Goal: Task Accomplishment & Management: Manage account settings

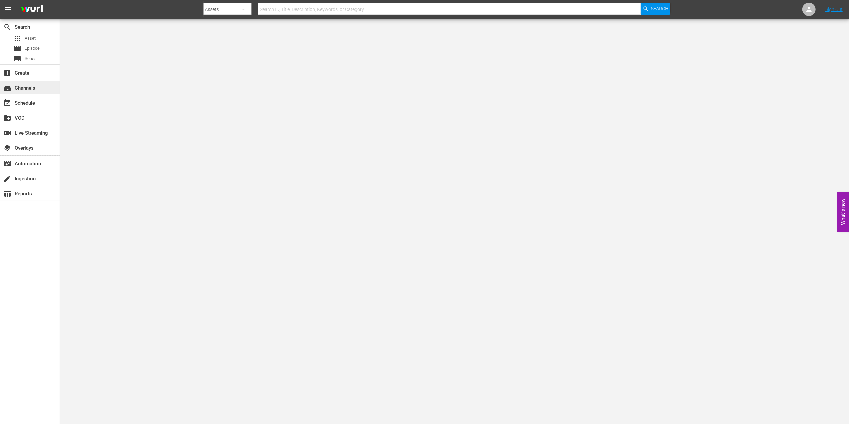
click at [35, 87] on div "subscriptions Channels" at bounding box center [18, 87] width 37 height 6
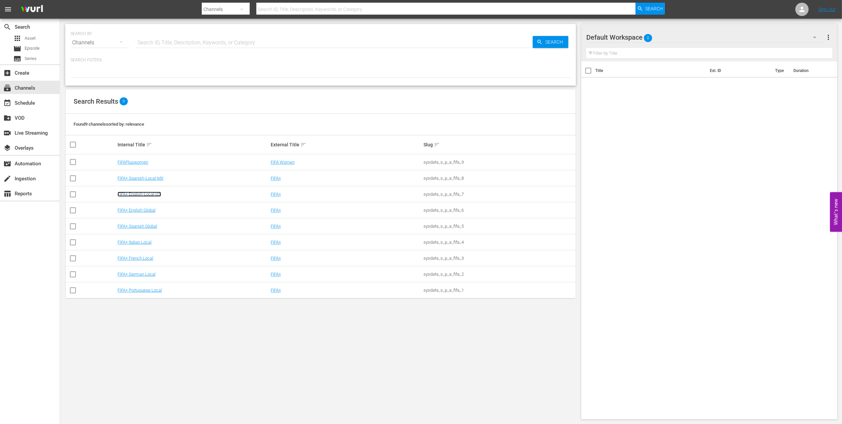
click at [156, 195] on link "FIFA+ English-Local-US" at bounding box center [140, 193] width 44 height 5
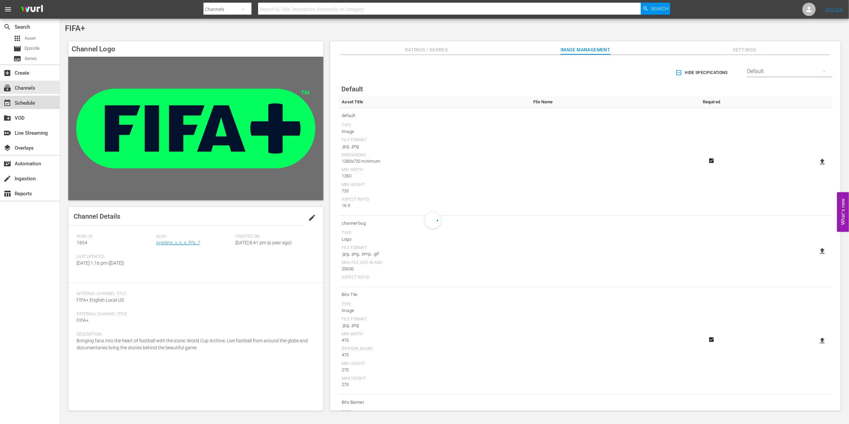
click at [34, 103] on div "event_available Schedule" at bounding box center [18, 102] width 37 height 6
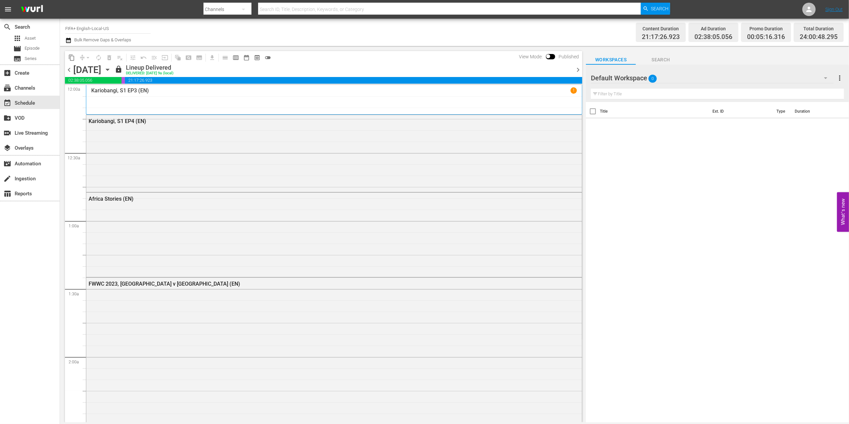
click at [576, 67] on span "chevron_right" at bounding box center [578, 70] width 8 height 8
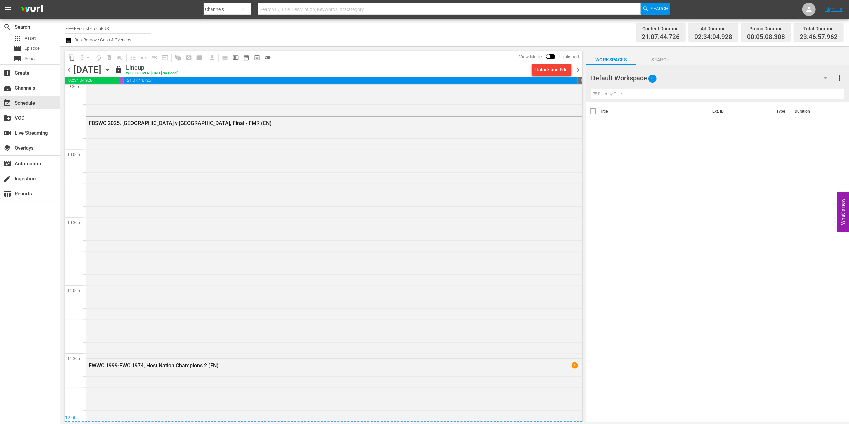
scroll to position [2926, 0]
click at [575, 68] on span "chevron_right" at bounding box center [578, 70] width 8 height 8
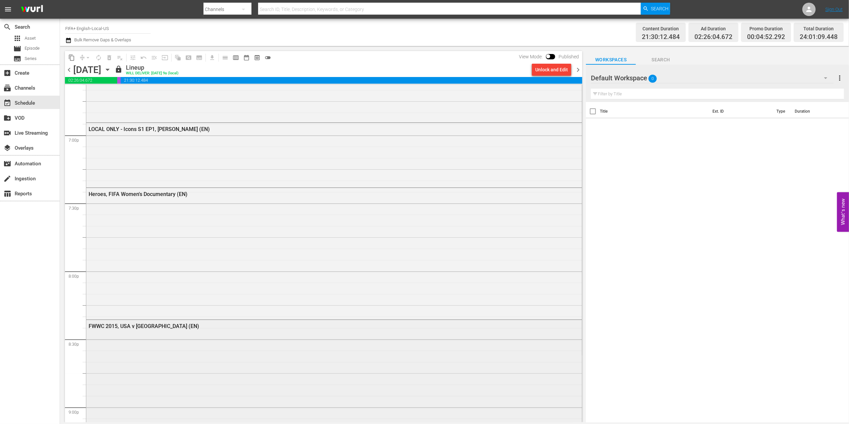
scroll to position [2496, 0]
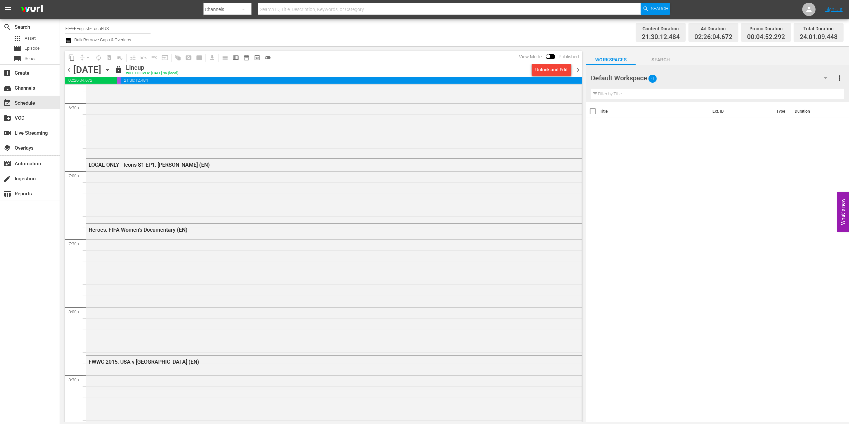
click at [579, 69] on span "chevron_right" at bounding box center [578, 70] width 8 height 8
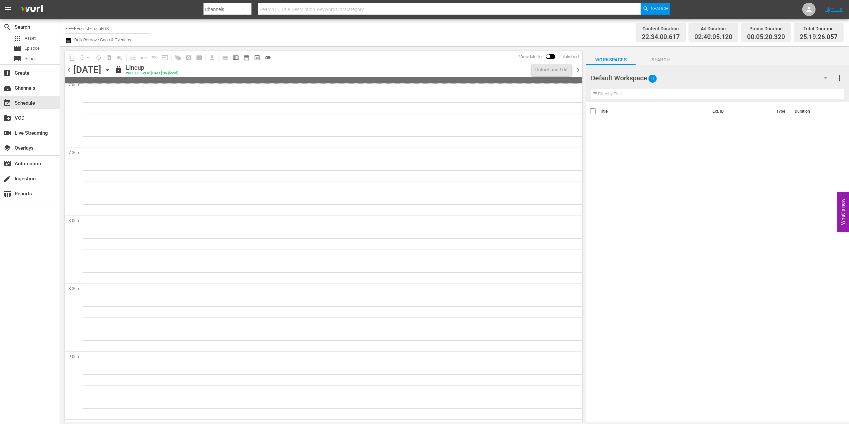
scroll to position [2507, 0]
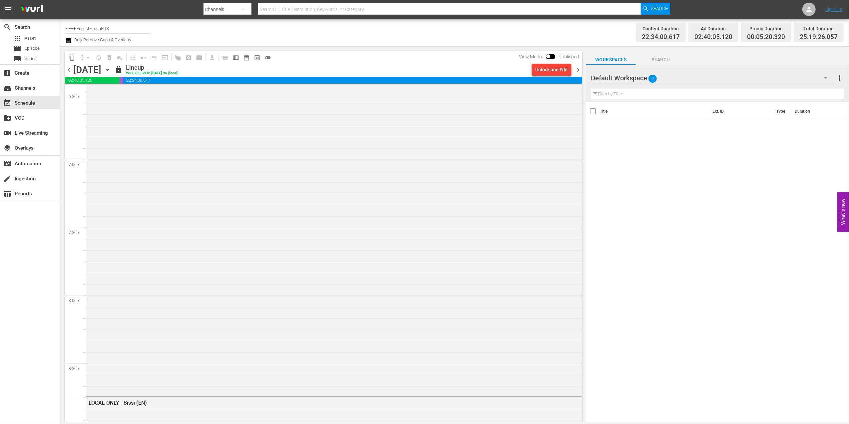
click at [580, 71] on span "chevron_right" at bounding box center [578, 70] width 8 height 8
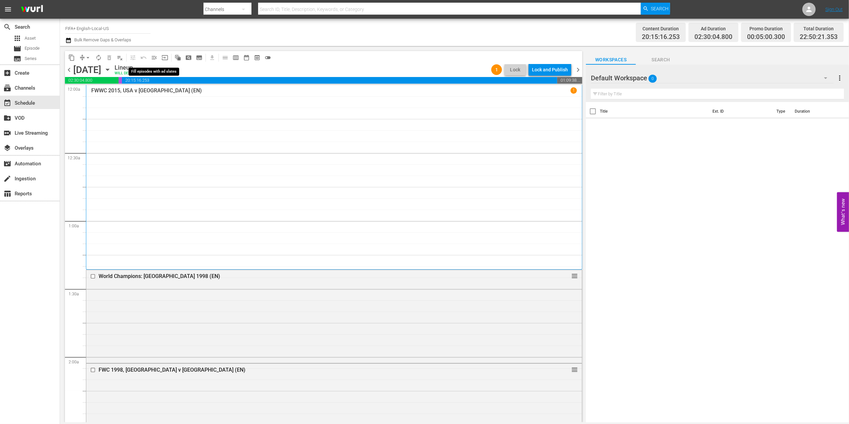
click at [154, 57] on span "menu_open" at bounding box center [154, 57] width 7 height 7
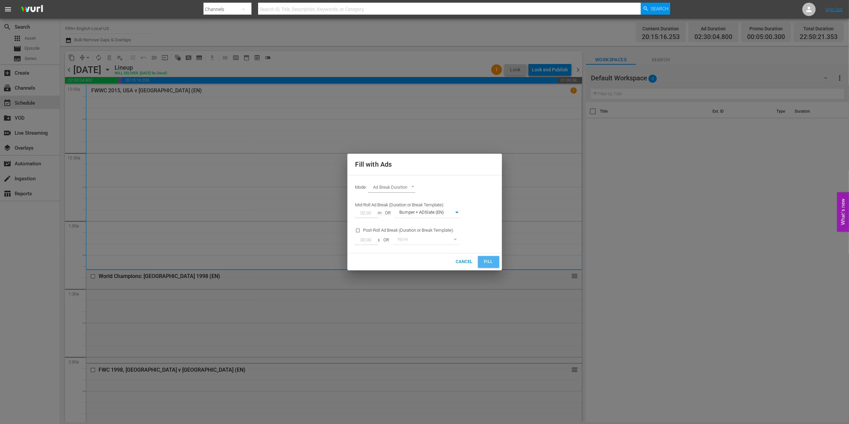
click at [493, 263] on span "Fill" at bounding box center [488, 262] width 11 height 8
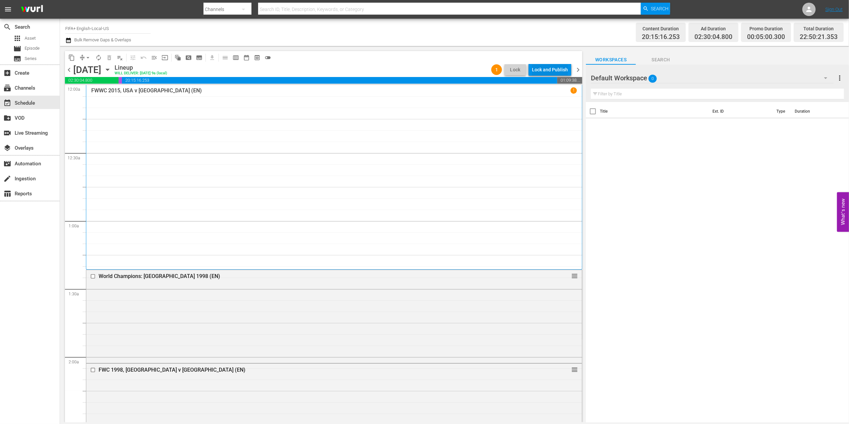
click at [553, 71] on div "Lock and Publish" at bounding box center [550, 70] width 36 height 12
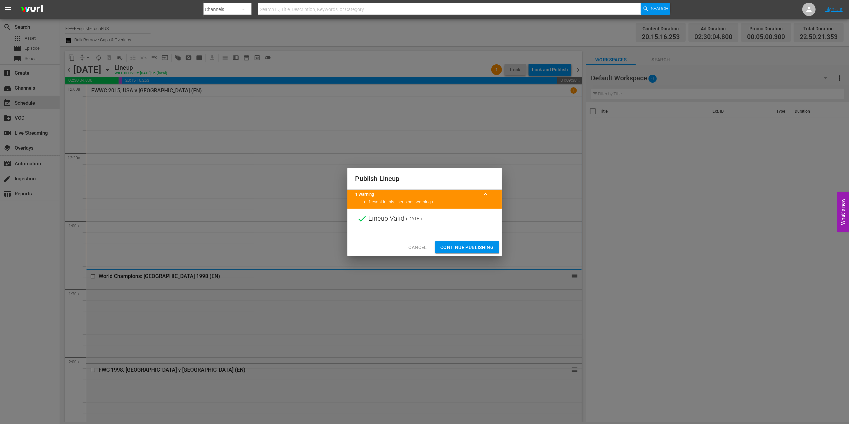
click at [463, 249] on span "Continue Publishing" at bounding box center [467, 247] width 54 height 8
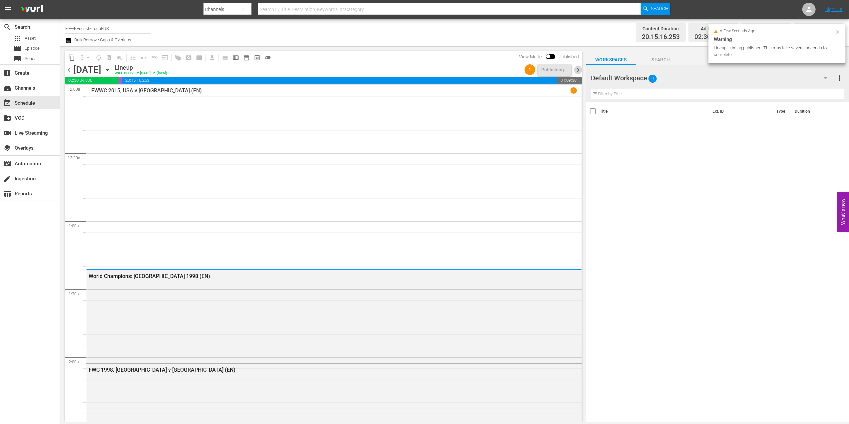
click at [578, 67] on span "chevron_right" at bounding box center [578, 70] width 8 height 8
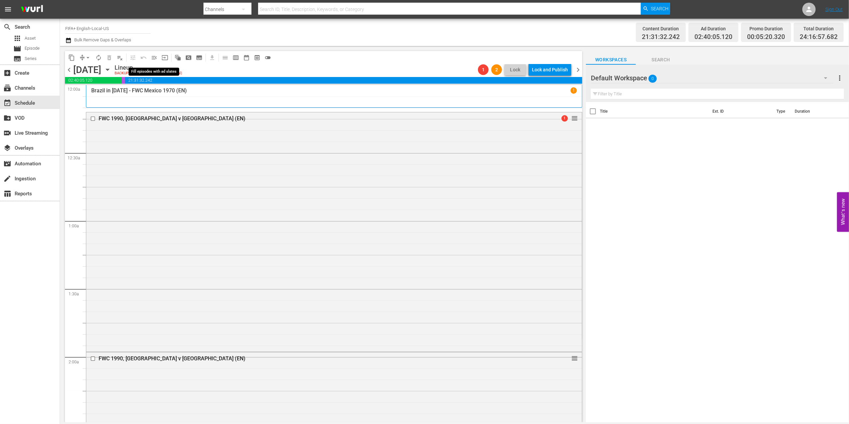
click at [155, 59] on span "menu_open" at bounding box center [154, 57] width 7 height 7
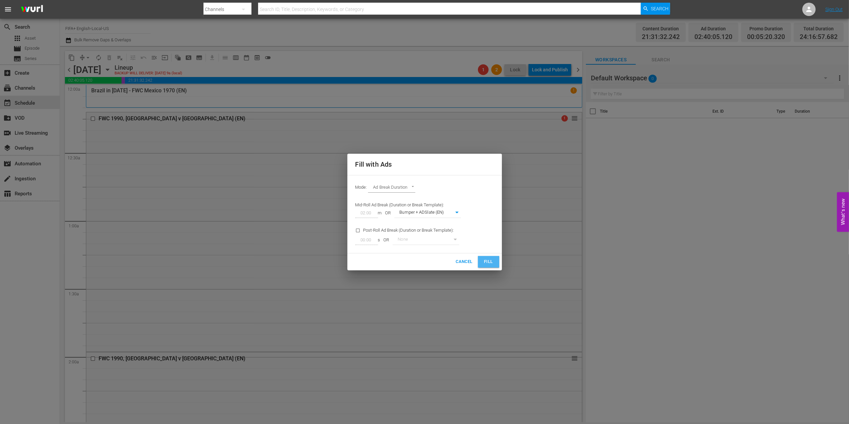
click at [490, 263] on span "Fill" at bounding box center [488, 262] width 11 height 8
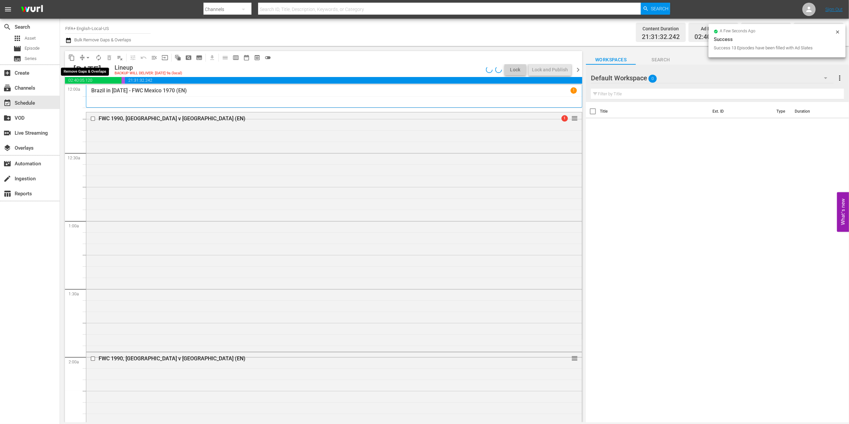
click at [88, 56] on span "arrow_drop_down" at bounding box center [88, 57] width 7 height 7
click at [94, 90] on li "Align to End of Previous Day" at bounding box center [88, 93] width 70 height 11
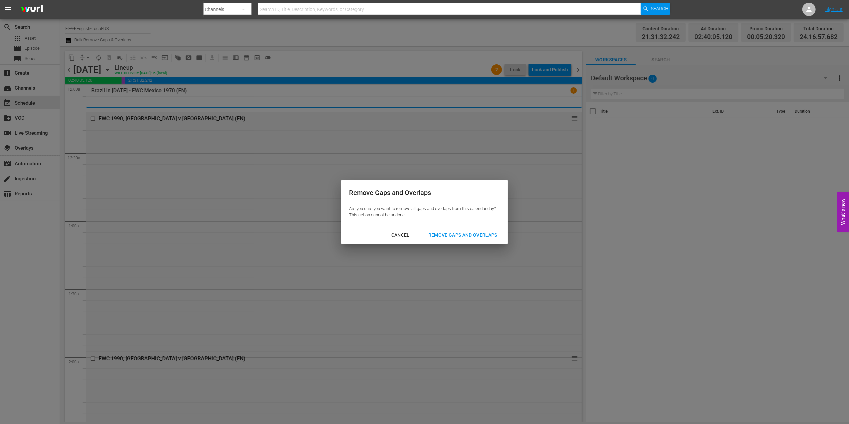
click at [474, 235] on div "Remove Gaps and Overlaps" at bounding box center [463, 235] width 80 height 8
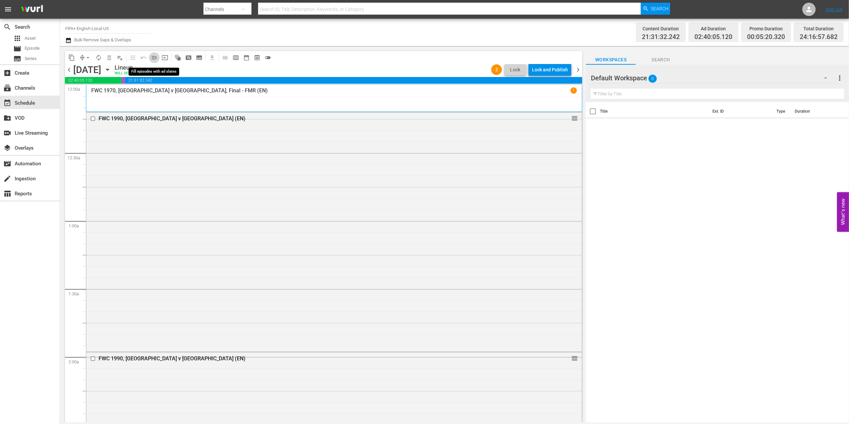
click at [154, 55] on span "menu_open" at bounding box center [154, 57] width 7 height 7
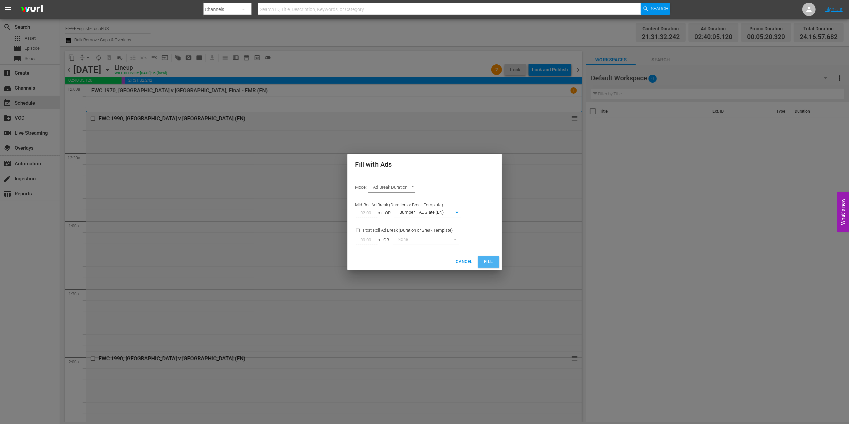
click at [485, 259] on span "Fill" at bounding box center [488, 262] width 11 height 8
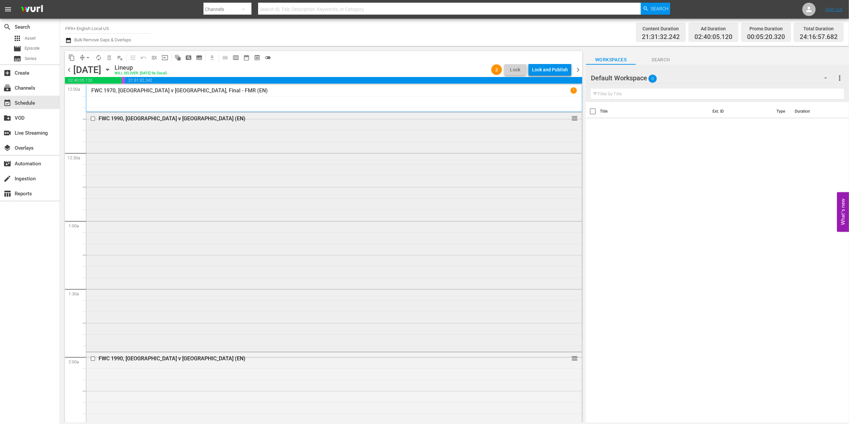
click at [142, 120] on div "FWC 1990, Italy v USA (EN)" at bounding box center [321, 118] width 445 height 6
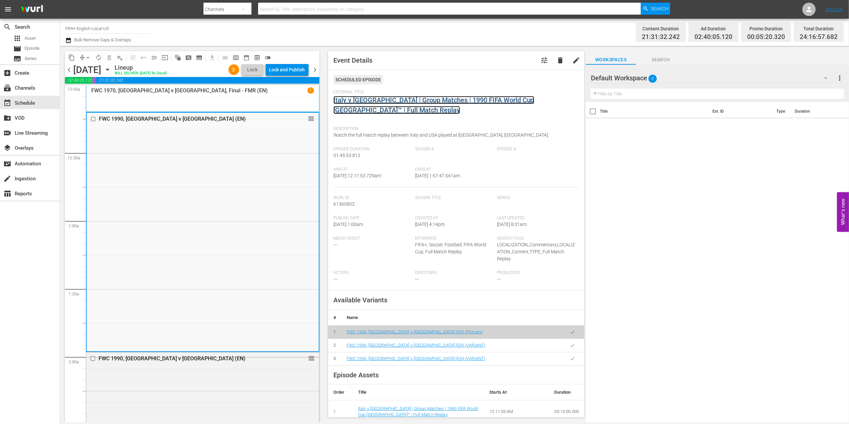
click at [369, 100] on link "Italy v USA | Group Matches | 1990 FIFA World Cup Italy™ | Full Match Replay" at bounding box center [433, 105] width 201 height 18
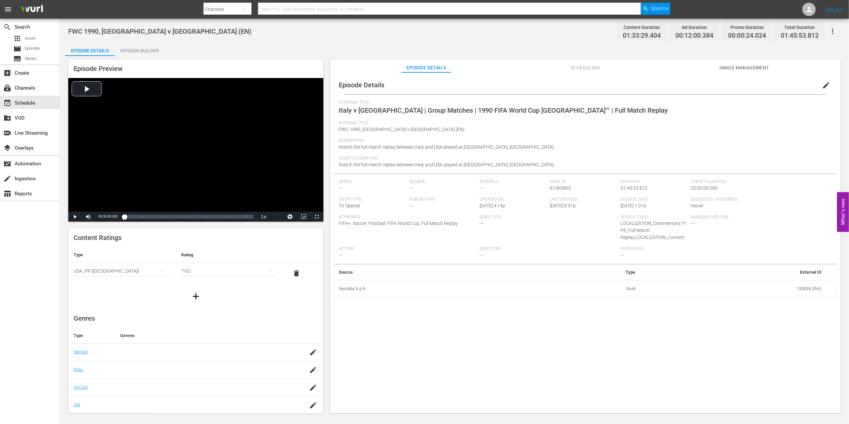
click at [143, 49] on div "Episode Builder" at bounding box center [140, 51] width 50 height 16
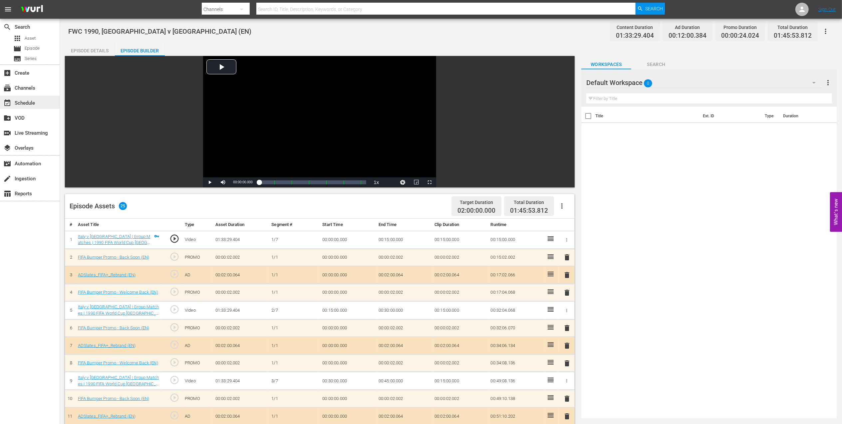
click at [29, 102] on div "event_available Schedule" at bounding box center [18, 102] width 37 height 6
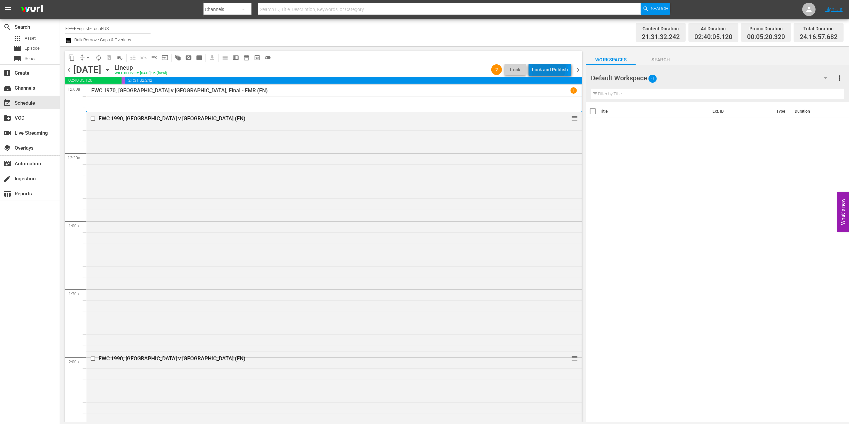
click at [544, 67] on div "Lock and Publish" at bounding box center [550, 70] width 36 height 12
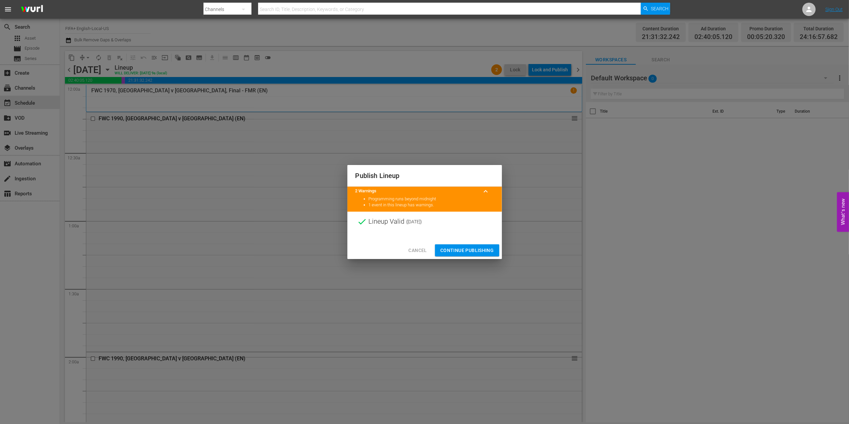
click at [470, 245] on button "Continue Publishing" at bounding box center [467, 250] width 64 height 12
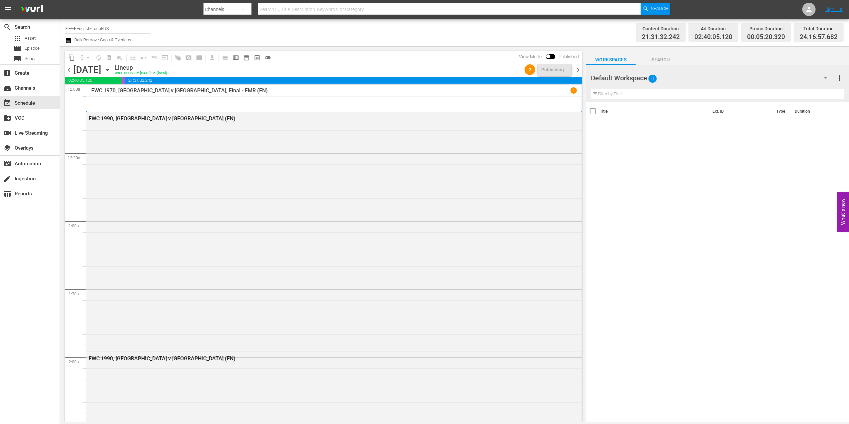
click at [70, 69] on span "chevron_left" at bounding box center [69, 70] width 8 height 8
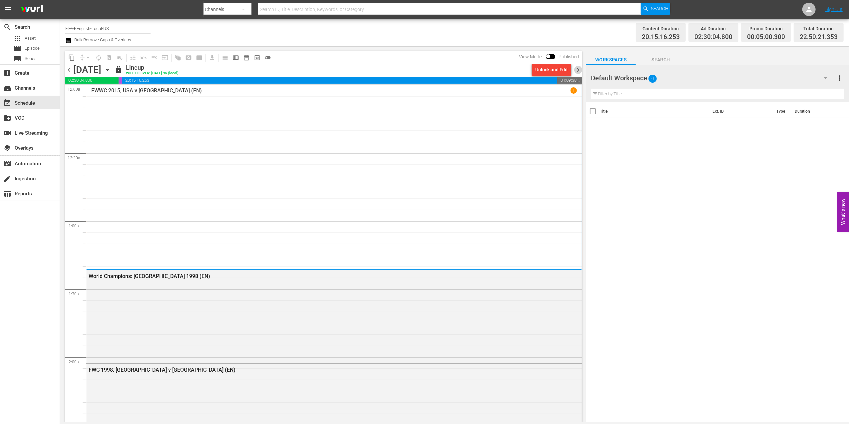
click at [576, 68] on span "chevron_right" at bounding box center [578, 70] width 8 height 8
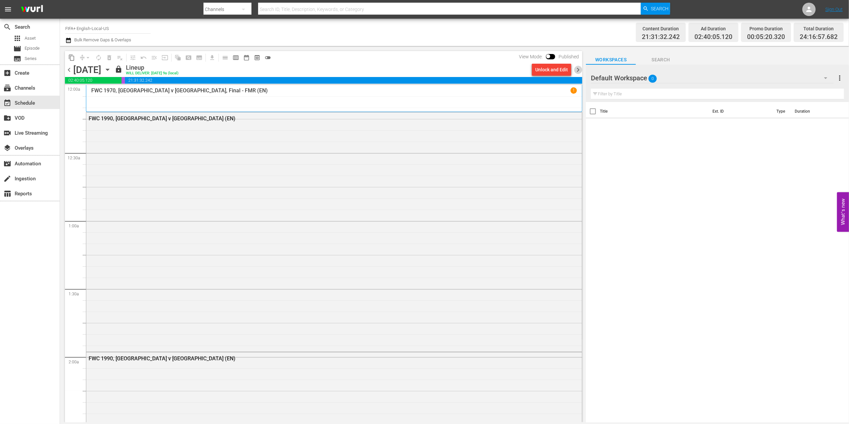
click at [580, 71] on span "chevron_right" at bounding box center [578, 70] width 8 height 8
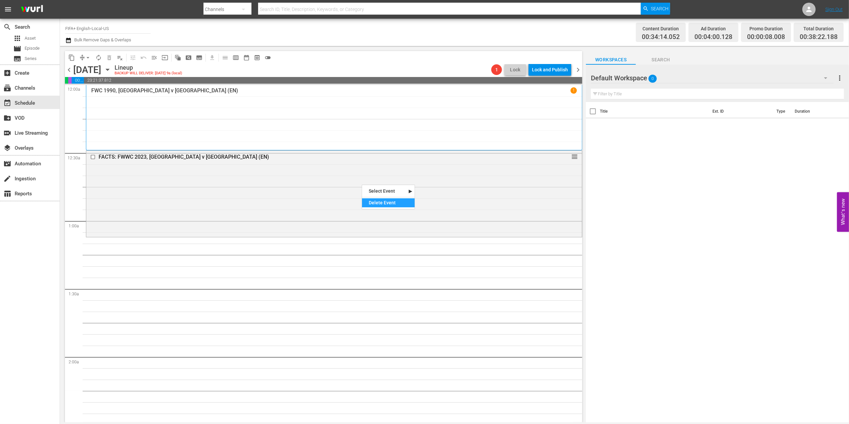
click at [390, 200] on div "Delete Event" at bounding box center [388, 202] width 53 height 9
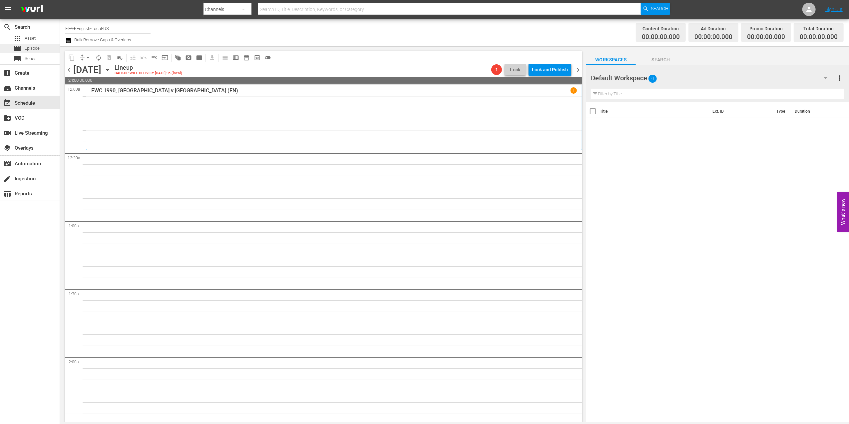
click at [43, 46] on div "movie Episode" at bounding box center [30, 48] width 60 height 9
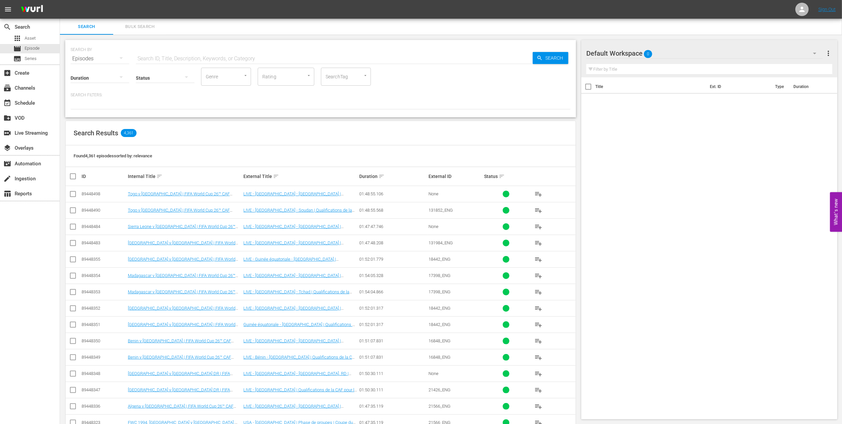
click at [240, 53] on input "text" at bounding box center [334, 59] width 397 height 16
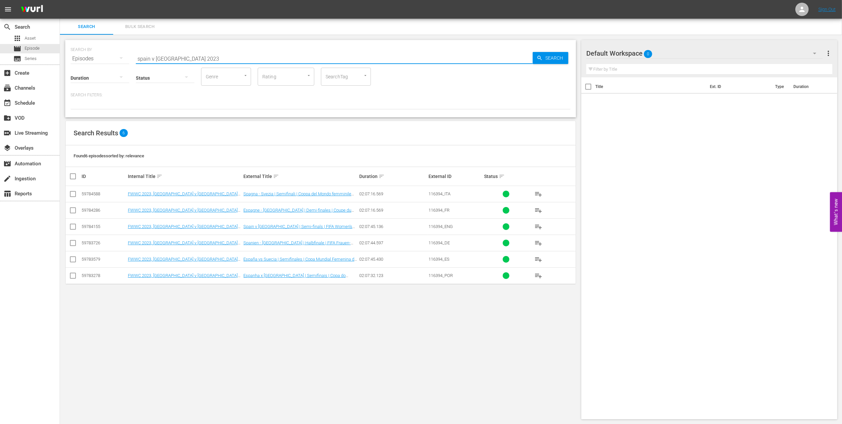
type input "spain v sweden 2023"
click at [76, 227] on input "checkbox" at bounding box center [73, 228] width 8 height 8
checkbox input "true"
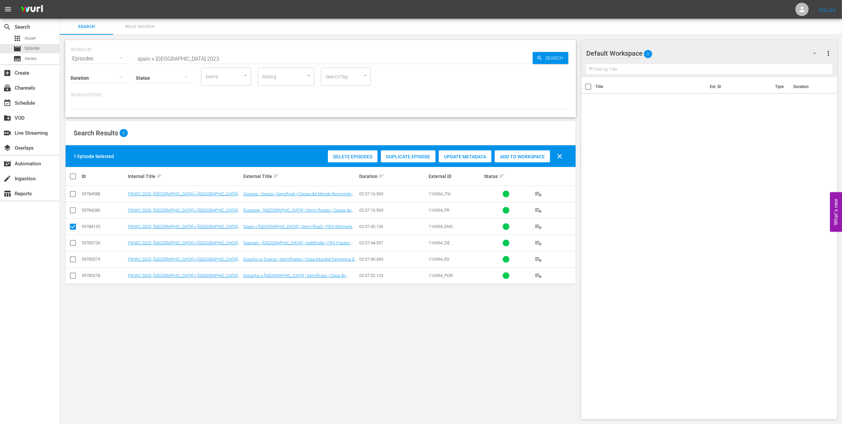
click at [525, 155] on span "Add to Workspace" at bounding box center [522, 156] width 55 height 5
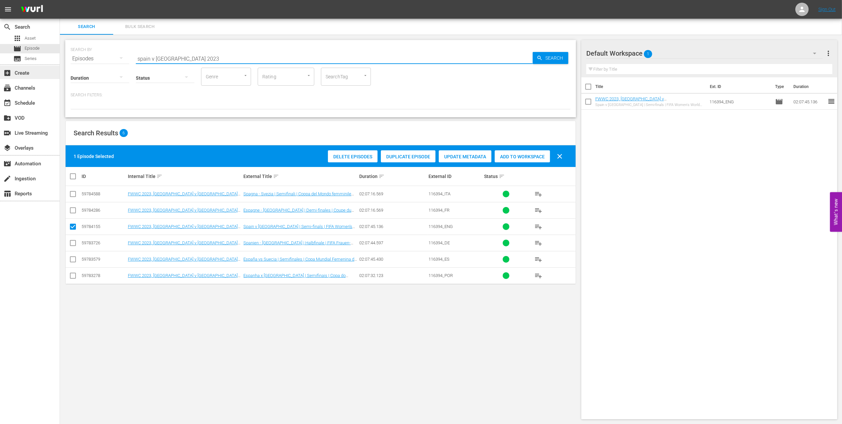
drag, startPoint x: 206, startPoint y: 55, endPoint x: 55, endPoint y: 67, distance: 151.6
click at [60, 0] on div "search Search apps Asset movie Episode subtitles Series add_box Create subscrip…" at bounding box center [451, 0] width 782 height 0
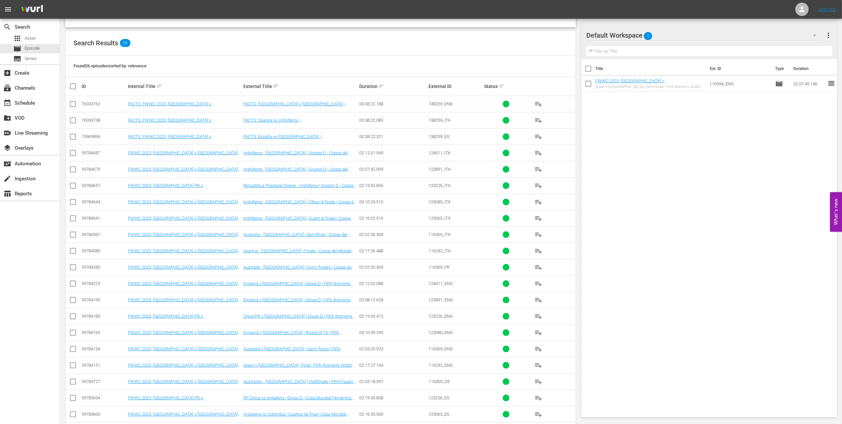
scroll to position [91, 0]
type input "australia v england en 2023"
click at [72, 349] on input "checkbox" at bounding box center [73, 349] width 8 height 8
checkbox input "true"
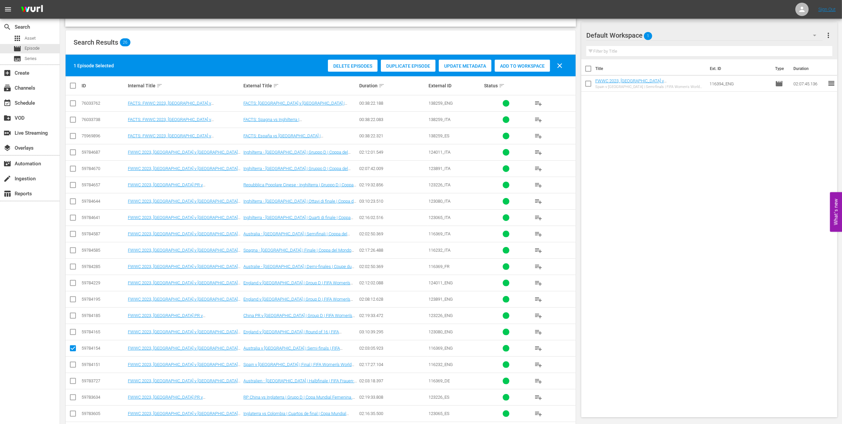
click at [522, 62] on div "Add to Workspace" at bounding box center [522, 66] width 55 height 13
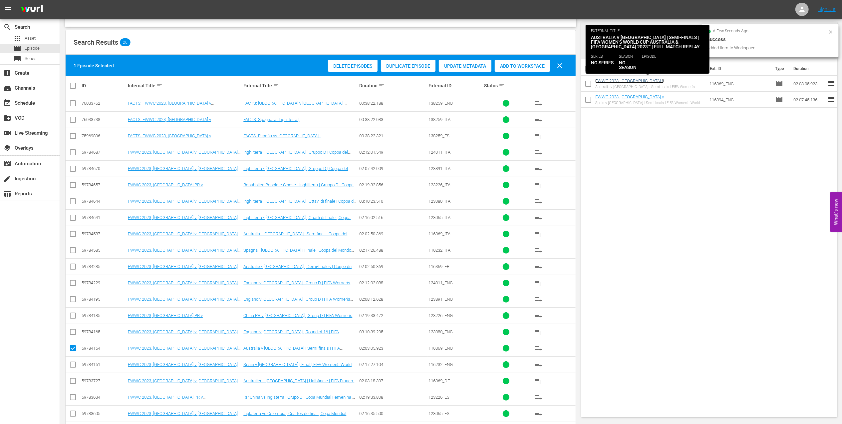
click at [637, 82] on link "FWWC 2023, Australia v England (EN) + on this day promo" at bounding box center [638, 83] width 87 height 10
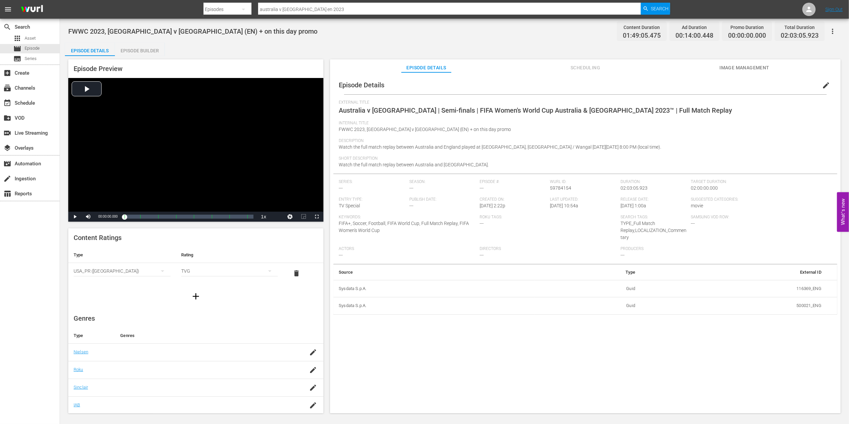
click at [146, 49] on div "Episode Builder" at bounding box center [140, 51] width 50 height 16
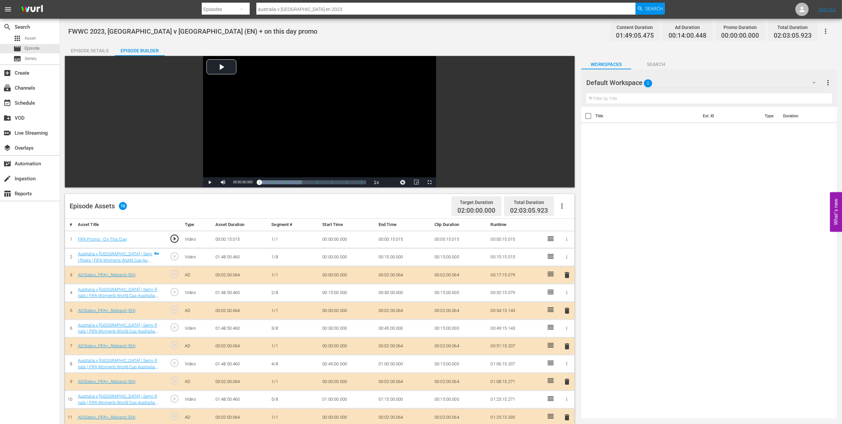
click at [566, 237] on icon "button" at bounding box center [566, 239] width 5 height 5
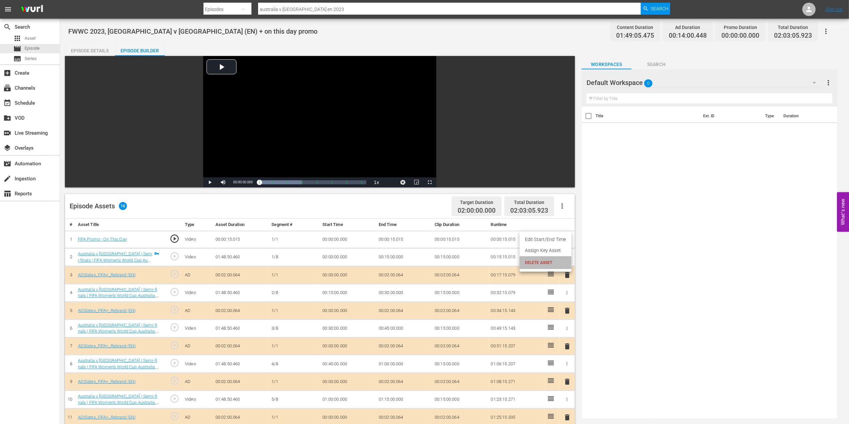
click at [536, 264] on span "DELETE ASSET" at bounding box center [545, 262] width 41 height 6
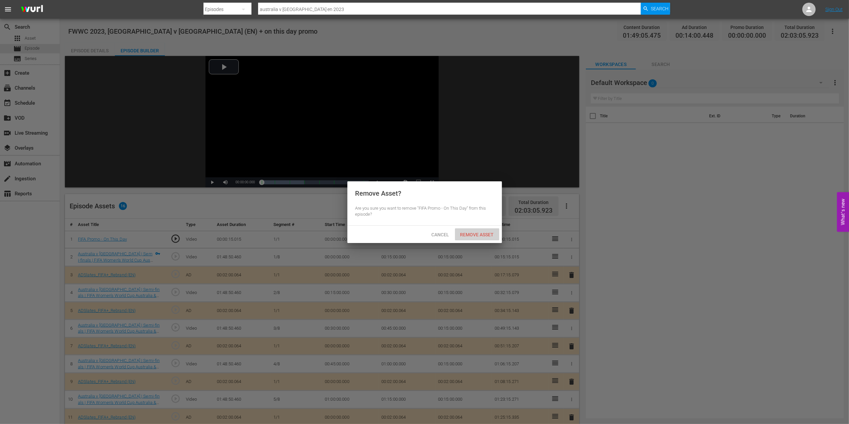
click at [468, 234] on span "Remove Asset" at bounding box center [477, 234] width 44 height 5
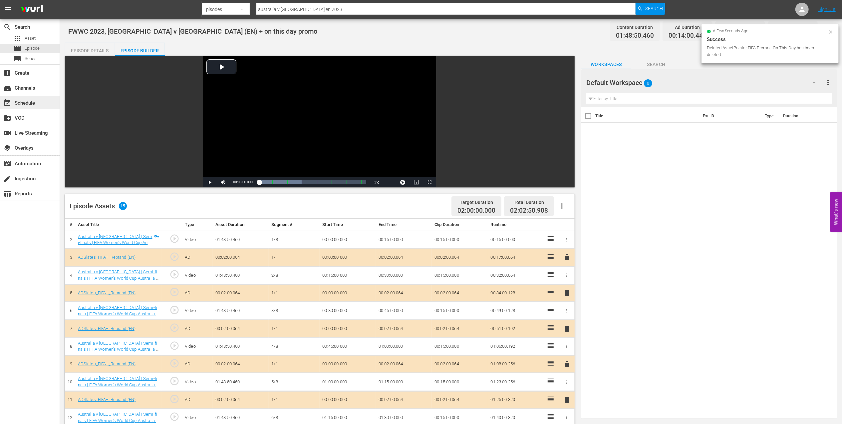
click at [35, 103] on div "event_available Schedule" at bounding box center [18, 102] width 37 height 6
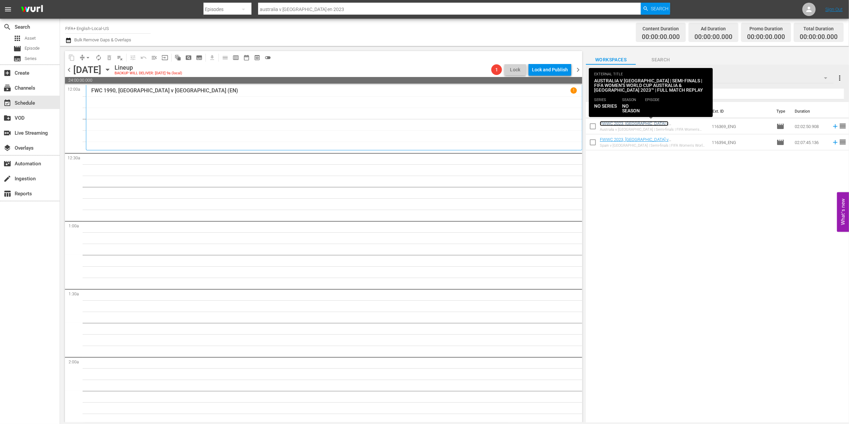
click at [645, 126] on link "FWWC 2023, Australia v England (EN) + on this day promo" at bounding box center [643, 126] width 87 height 10
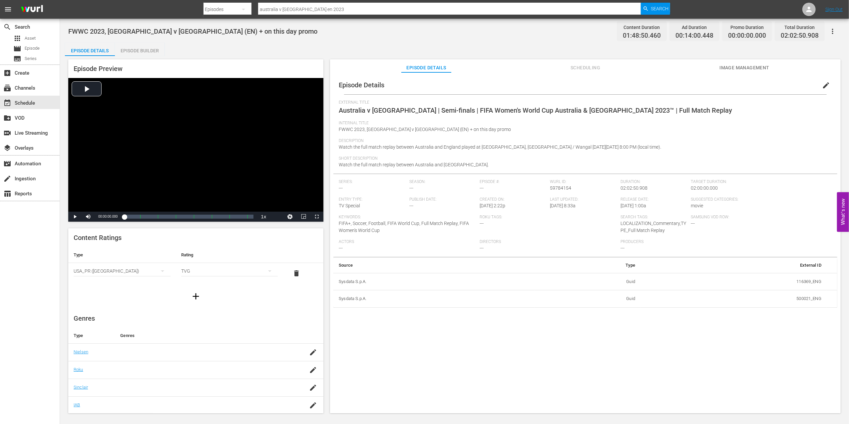
click at [153, 48] on div "Episode Builder" at bounding box center [140, 51] width 50 height 16
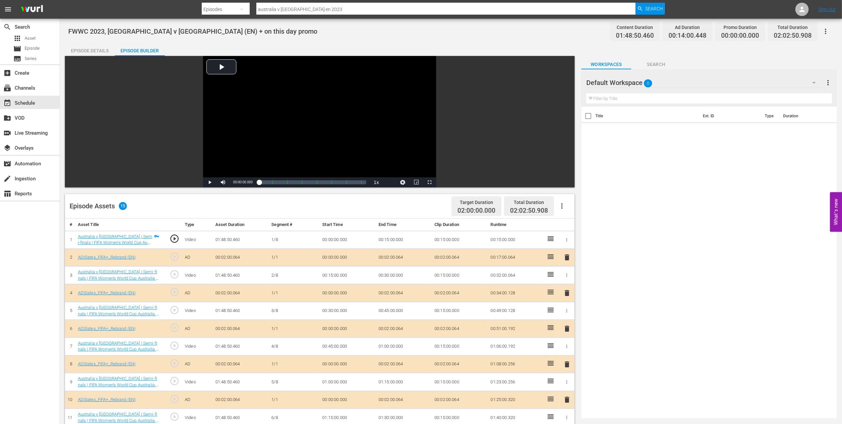
click at [96, 47] on div "Episode Details" at bounding box center [90, 51] width 50 height 16
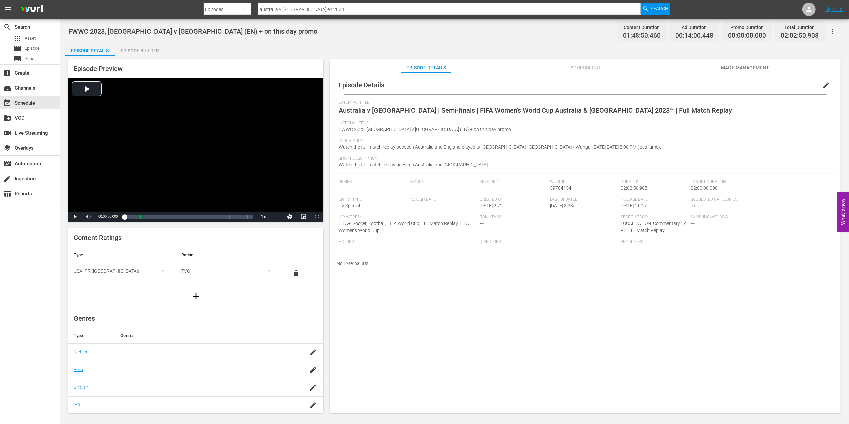
click at [822, 84] on span "edit" at bounding box center [826, 85] width 8 height 8
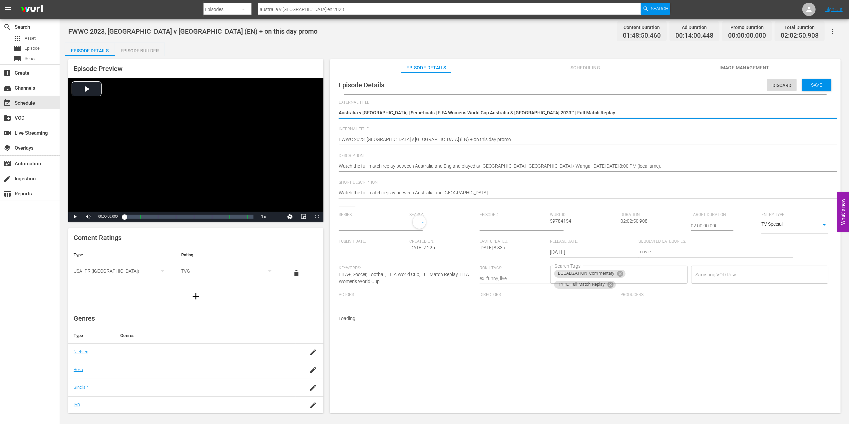
type input "No Series"
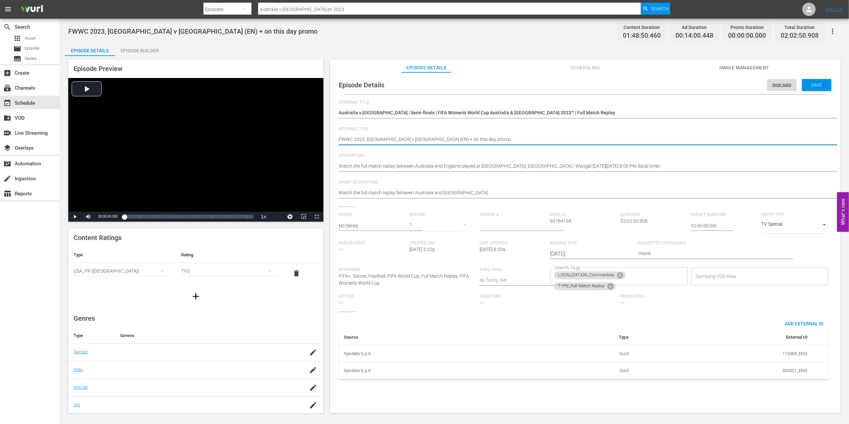
drag, startPoint x: 436, startPoint y: 139, endPoint x: 415, endPoint y: 139, distance: 20.7
type textarea "FWWC 2023, Australia v England (EN)"
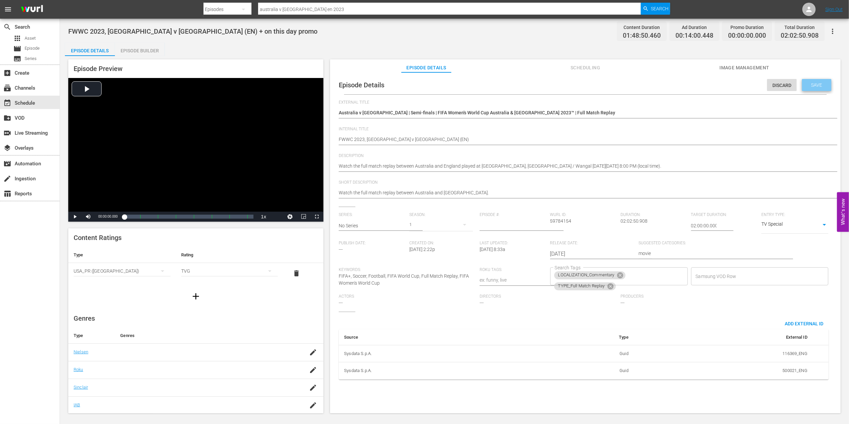
click at [806, 87] on span "Save" at bounding box center [817, 84] width 22 height 5
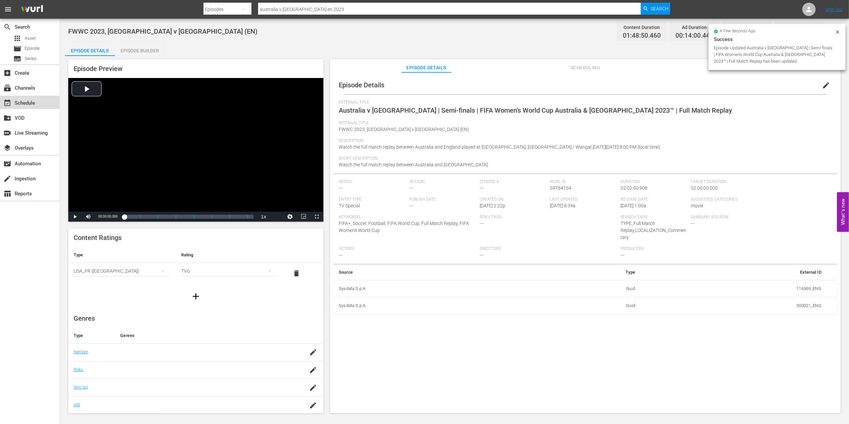
click at [27, 103] on div "event_available Schedule" at bounding box center [18, 102] width 37 height 6
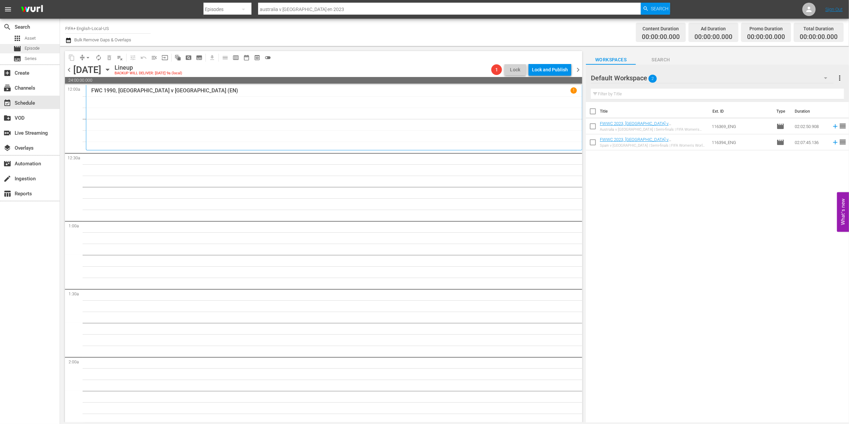
click at [44, 47] on div "movie Episode" at bounding box center [30, 48] width 60 height 9
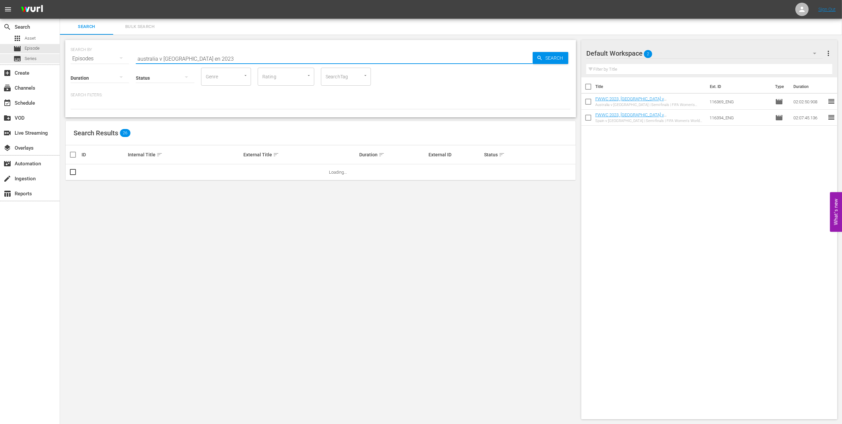
drag, startPoint x: 209, startPoint y: 59, endPoint x: 29, endPoint y: 55, distance: 180.2
click at [60, 0] on div "search Search apps Asset movie Episode subtitles Series add_box Create subscrip…" at bounding box center [451, 0] width 782 height 0
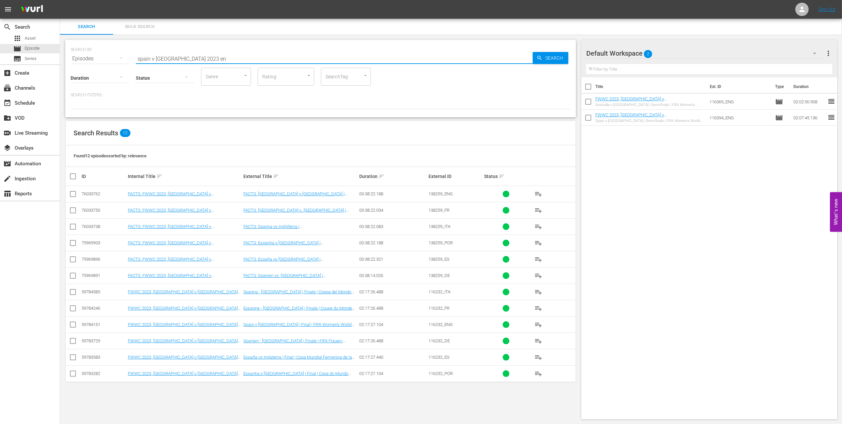
type input "spain v england 2023 en"
click at [74, 326] on input "checkbox" at bounding box center [73, 326] width 8 height 8
checkbox input "true"
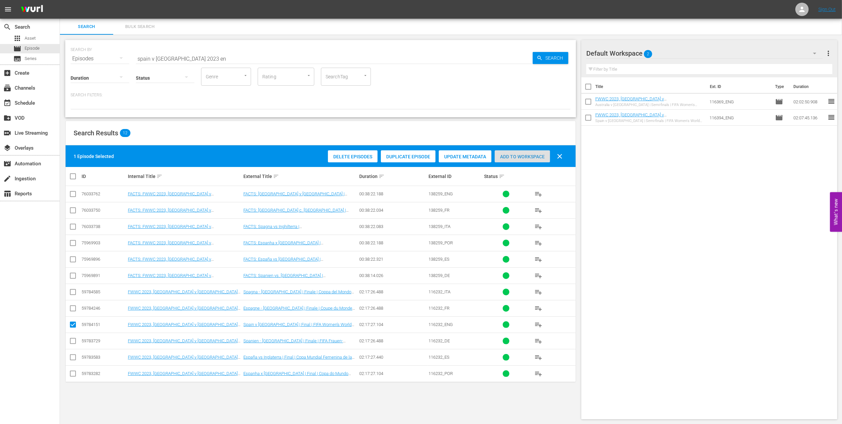
click at [525, 153] on div "Add to Workspace" at bounding box center [522, 156] width 55 height 13
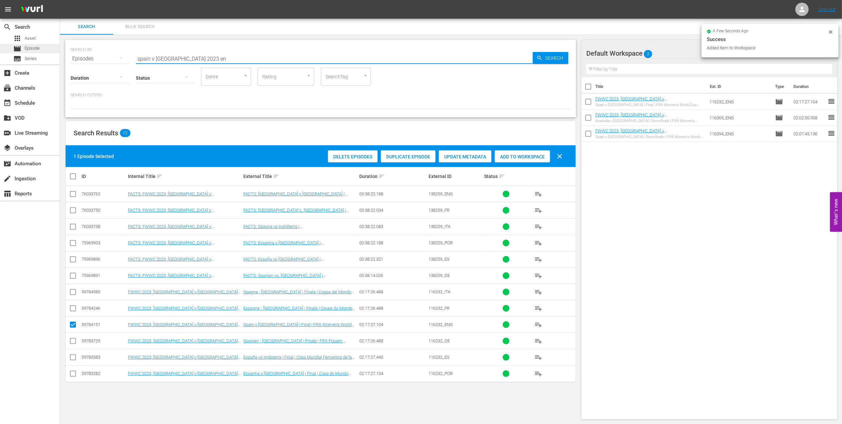
drag, startPoint x: 221, startPoint y: 60, endPoint x: 43, endPoint y: 52, distance: 178.3
click at [60, 0] on div "search Search apps Asset movie Episode subtitles Series add_box Create subscrip…" at bounding box center [451, 0] width 782 height 0
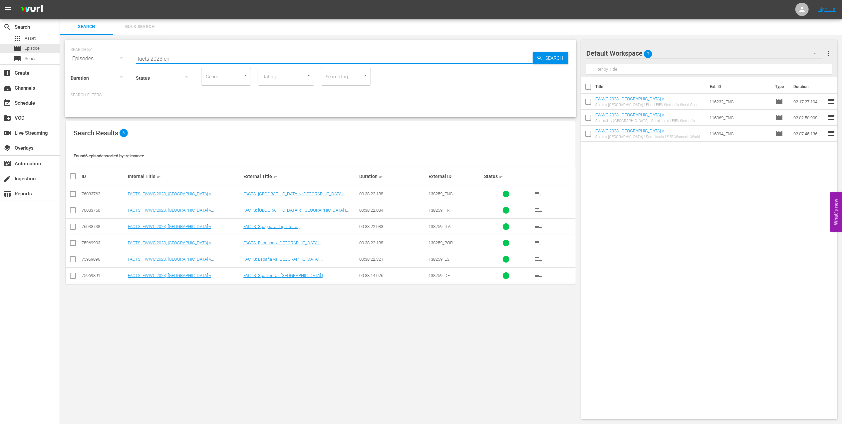
type input "facts 2023 en"
click at [71, 196] on input "checkbox" at bounding box center [73, 195] width 8 height 8
checkbox input "true"
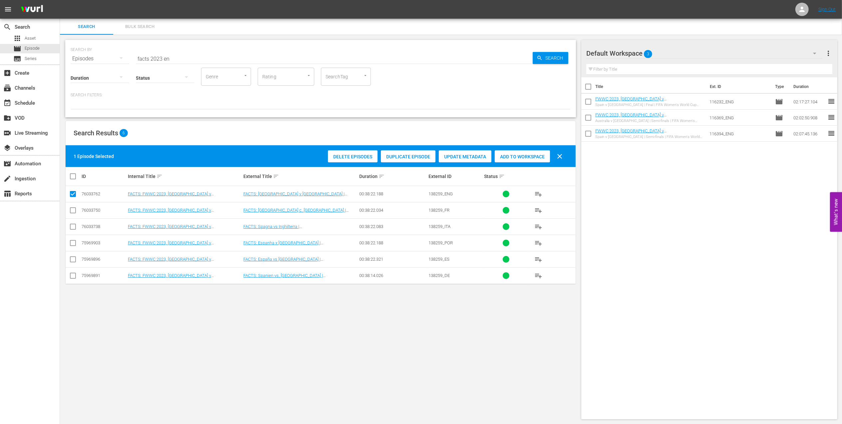
click at [531, 157] on span "Add to Workspace" at bounding box center [522, 156] width 55 height 5
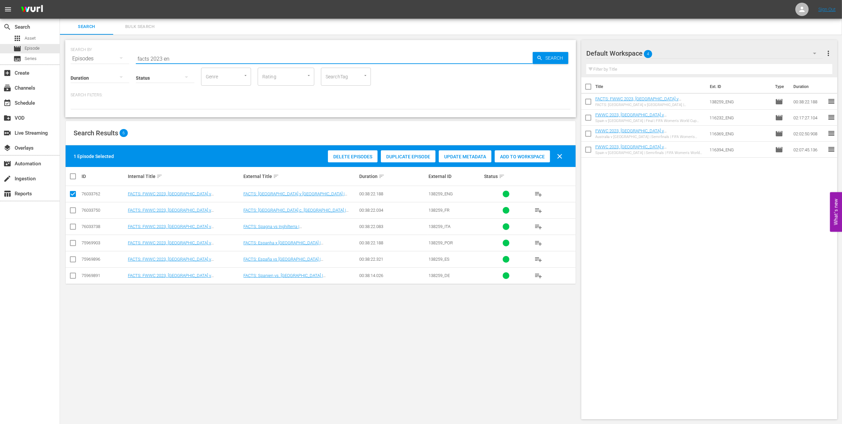
drag, startPoint x: 155, startPoint y: 55, endPoint x: 121, endPoint y: 55, distance: 33.3
click at [122, 55] on div "SEARCH BY Search By Episodes Search ID, Title, Description, Keywords, or Catego…" at bounding box center [321, 55] width 500 height 24
paste input "FWC 1970 - Final - Brazil v Italy"
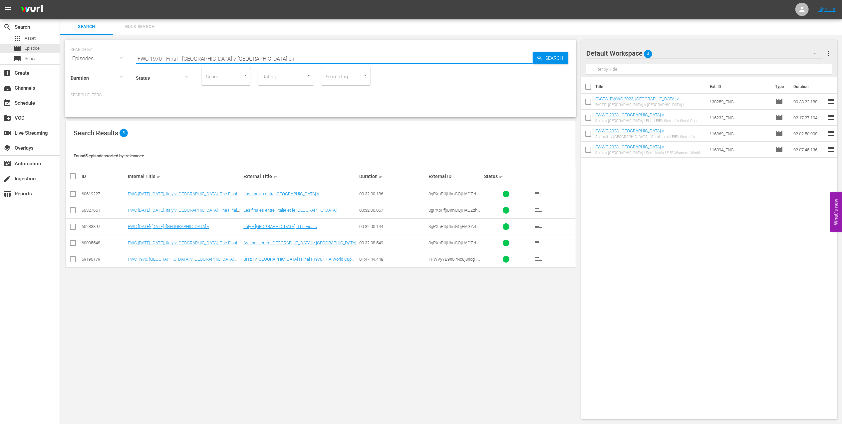
type input "FWC 1970 - Final - Brazil v Italy en"
click at [73, 258] on input "checkbox" at bounding box center [73, 260] width 8 height 8
checkbox input "true"
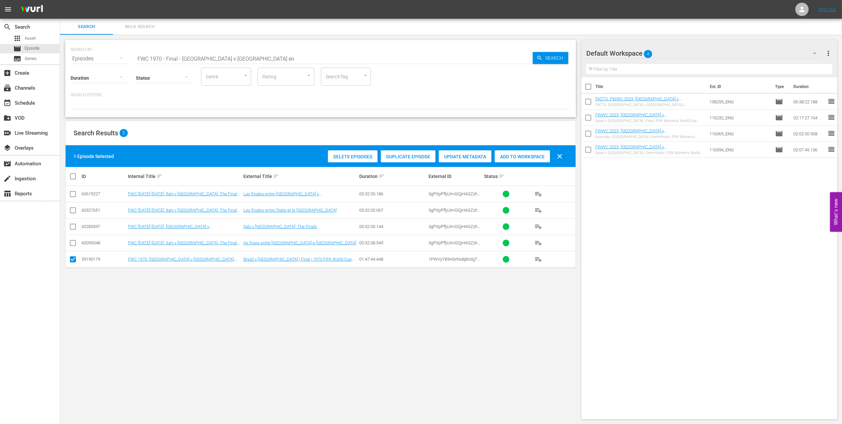
click at [511, 153] on div "Add to Workspace" at bounding box center [522, 156] width 55 height 13
drag, startPoint x: 199, startPoint y: 56, endPoint x: 100, endPoint y: 55, distance: 99.2
click at [99, 55] on div "SEARCH BY Search By Episodes Search ID, Title, Description, Keywords, or Catego…" at bounding box center [321, 55] width 500 height 24
paste input "utebol Arte"
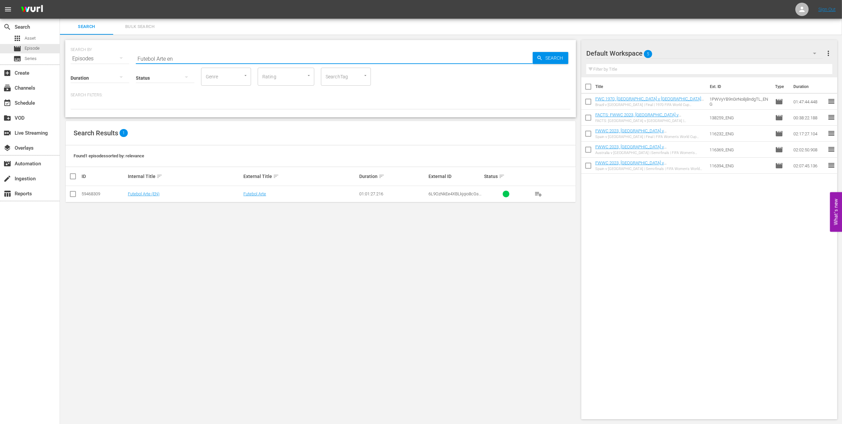
type input "Futebol Arte en"
click at [74, 197] on input "checkbox" at bounding box center [73, 195] width 8 height 8
checkbox input "true"
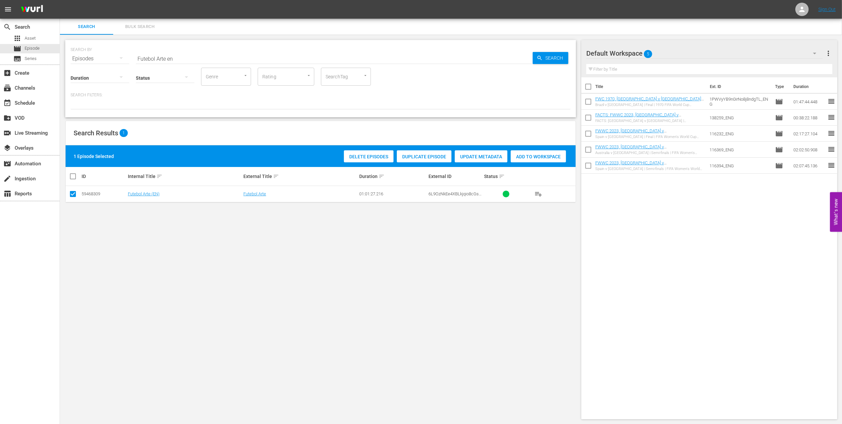
click at [544, 155] on span "Add to Workspace" at bounding box center [538, 156] width 55 height 5
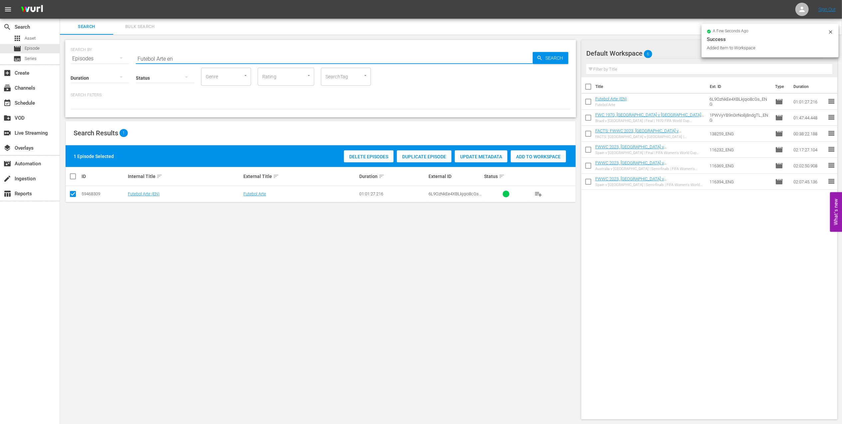
drag, startPoint x: 192, startPoint y: 60, endPoint x: 99, endPoint y: 59, distance: 92.6
click at [80, 59] on div "SEARCH BY Search By Episodes Search ID, Title, Description, Keywords, or Catego…" at bounding box center [321, 55] width 500 height 24
paste input "World Champions: [GEOGRAPHIC_DATA] 1998"
click at [235, 59] on input "World Champions: [GEOGRAPHIC_DATA] 1998" at bounding box center [334, 59] width 397 height 16
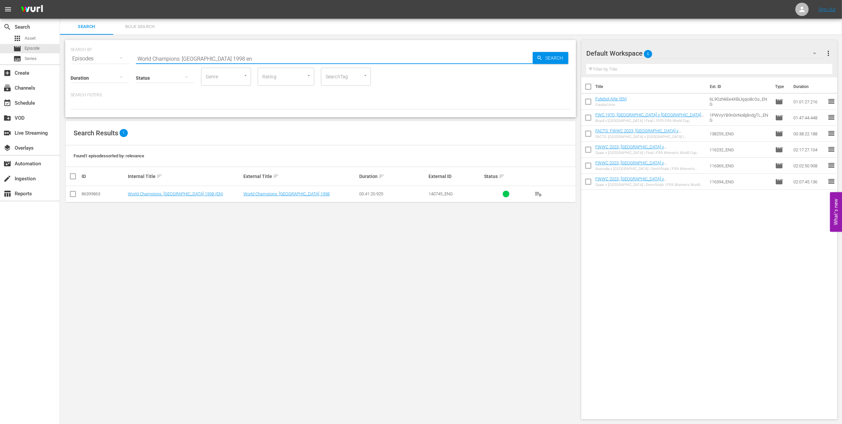
type input "World Champions: France 1998 en"
click at [75, 192] on input "checkbox" at bounding box center [73, 195] width 8 height 8
checkbox input "true"
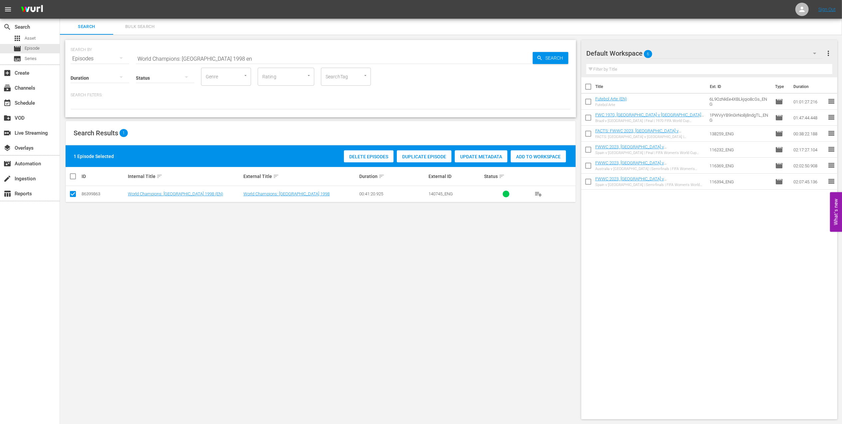
click at [527, 157] on span "Add to Workspace" at bounding box center [538, 156] width 55 height 5
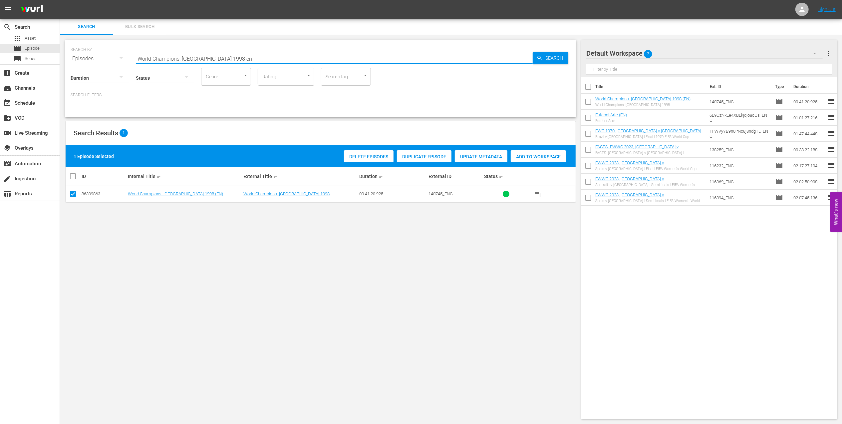
drag, startPoint x: 233, startPoint y: 57, endPoint x: 115, endPoint y: 57, distance: 118.2
click at [87, 57] on div "SEARCH BY Search By Episodes Search ID, Title, Description, Keywords, or Catego…" at bounding box center [321, 55] width 500 height 24
paste input "FWC 1998 - Final - Brazil v France"
click at [241, 54] on input "FWC 1998 - Final - Brazil v France" at bounding box center [334, 59] width 397 height 16
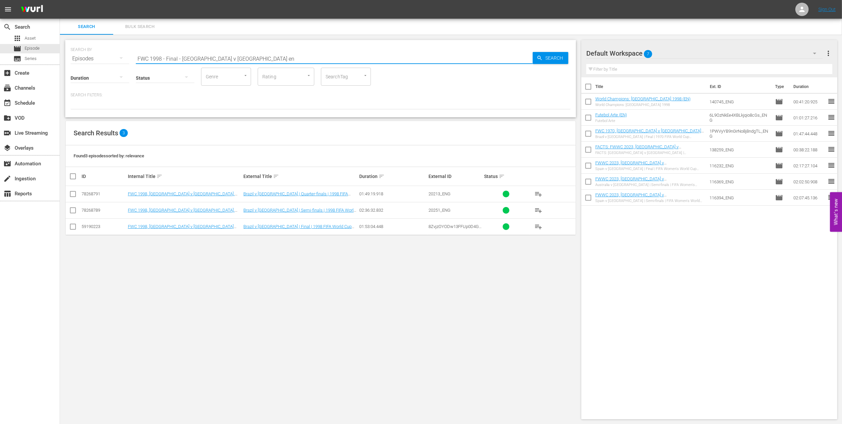
type input "FWC 1998 - Final - Brazil v France en"
drag, startPoint x: 71, startPoint y: 226, endPoint x: 74, endPoint y: 227, distance: 3.4
click at [71, 226] on input "checkbox" at bounding box center [73, 228] width 8 height 8
checkbox input "true"
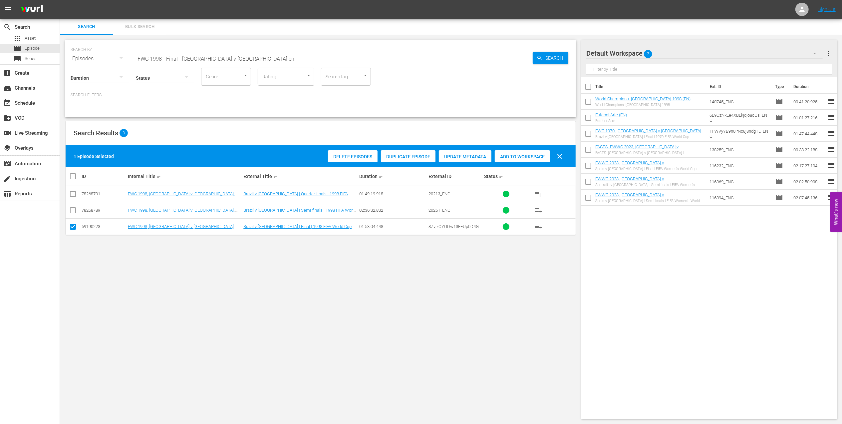
click at [526, 155] on span "Add to Workspace" at bounding box center [522, 156] width 55 height 5
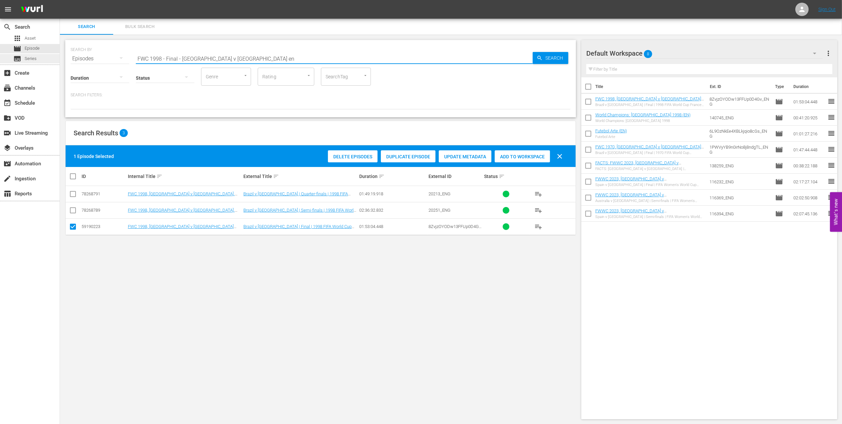
drag, startPoint x: 227, startPoint y: 56, endPoint x: 38, endPoint y: 58, distance: 188.8
click at [60, 0] on div "search Search apps Asset movie Episode subtitles Series add_box Create subscrip…" at bounding box center [451, 0] width 782 height 0
paste input "WC 2019 - Final - USA v Netherlands"
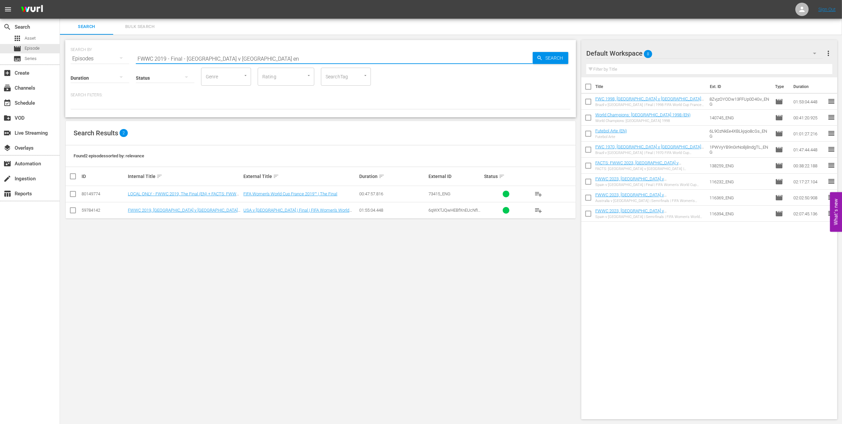
type input "FWWC 2019 - Final - USA v Netherlands en"
click at [74, 212] on input "checkbox" at bounding box center [73, 211] width 8 height 8
checkbox input "true"
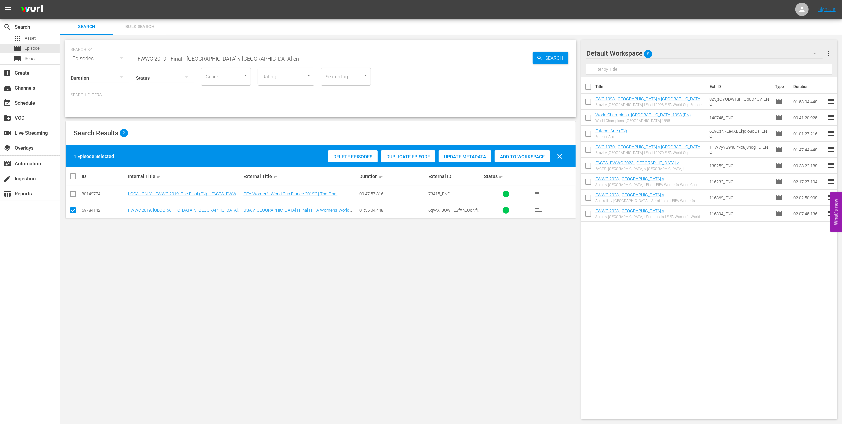
click at [508, 154] on span "Add to Workspace" at bounding box center [522, 156] width 55 height 5
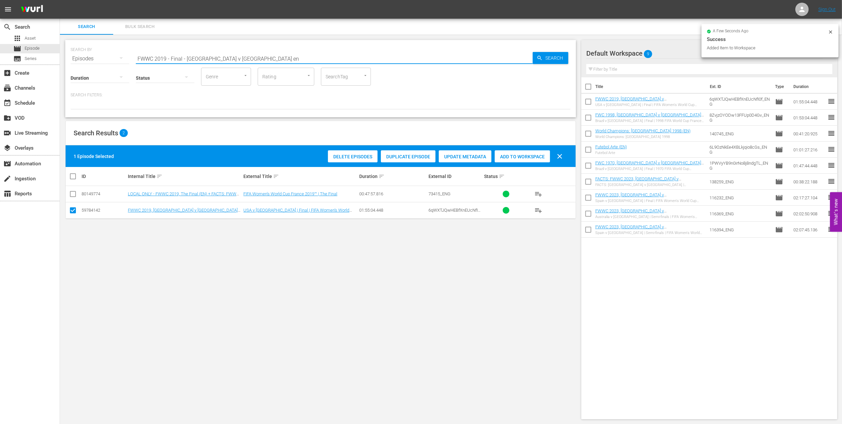
drag, startPoint x: 162, startPoint y: 57, endPoint x: 87, endPoint y: 57, distance: 74.9
click at [89, 57] on div "SEARCH BY Search By Episodes Search ID, Title, Description, Keywords, or Catego…" at bounding box center [321, 55] width 500 height 24
paste input "C 1990 - Final - Germany v Argentina"
click at [253, 57] on input "FWC 1990 - Final - Germany v Argentina" at bounding box center [334, 59] width 397 height 16
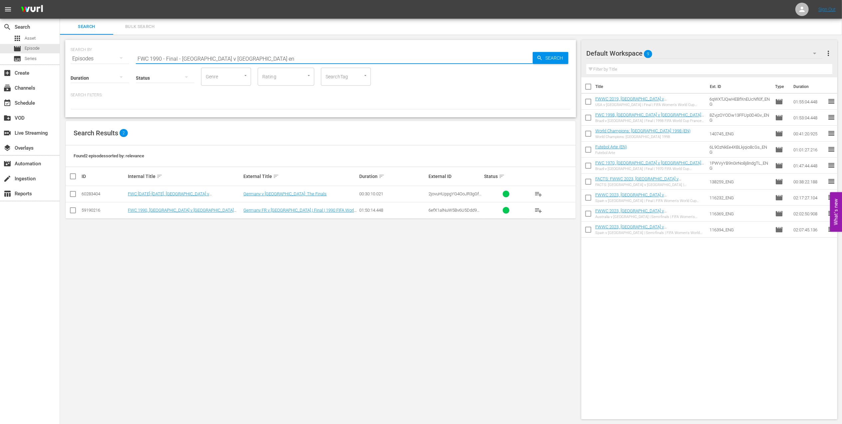
type input "FWC 1990 - Final - Germany v Argentina en"
click at [71, 212] on input "checkbox" at bounding box center [73, 211] width 8 height 8
checkbox input "true"
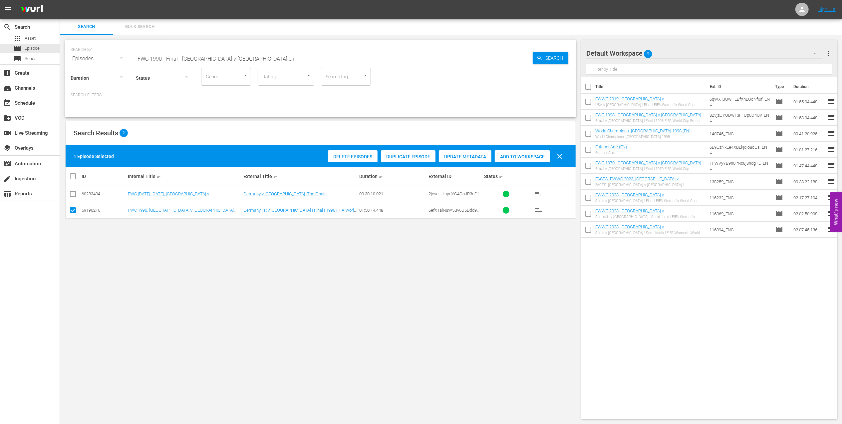
click at [527, 154] on span "Add to Workspace" at bounding box center [522, 156] width 55 height 5
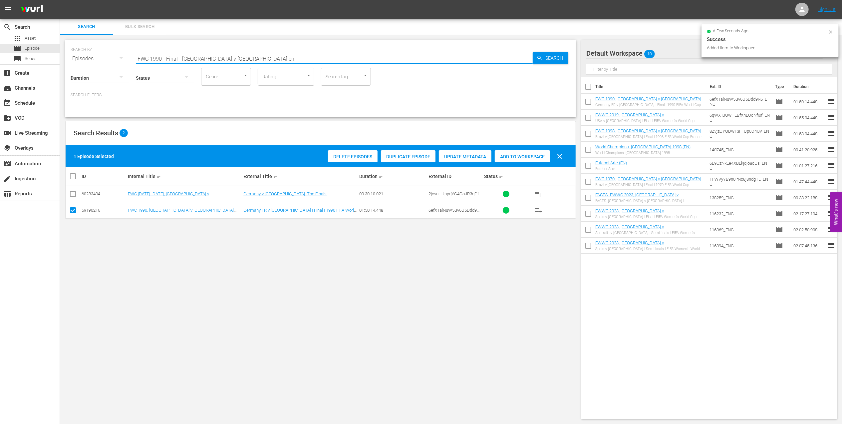
drag, startPoint x: 266, startPoint y: 53, endPoint x: 96, endPoint y: 59, distance: 170.3
click at [96, 59] on div "SEARCH BY Search By Episodes Search ID, Title, Description, Keywords, or Catego…" at bounding box center [321, 55] width 500 height 24
paste input "ACTS: 1990 FIFA World Cup"
click at [240, 60] on input "FACTS: 1990 FIFA World Cup" at bounding box center [334, 59] width 397 height 16
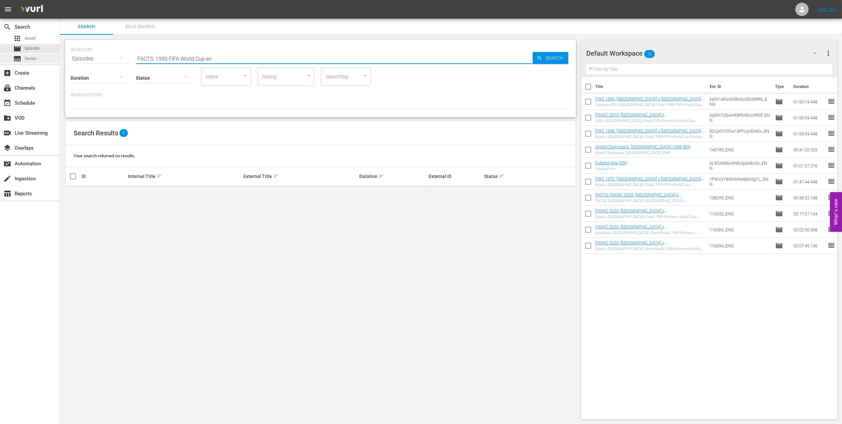
click at [60, 0] on div "search Search apps Asset movie Episode subtitles Series add_box Create subscrip…" at bounding box center [451, 0] width 782 height 0
type input "facts 1990"
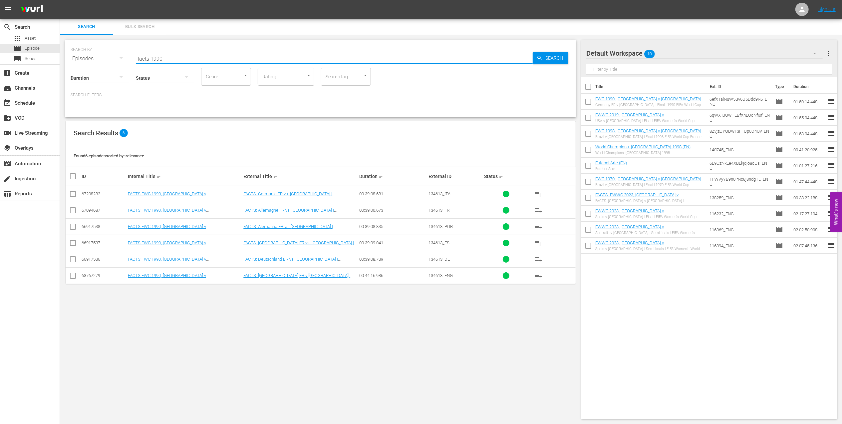
click at [71, 276] on input "checkbox" at bounding box center [73, 277] width 8 height 8
checkbox input "true"
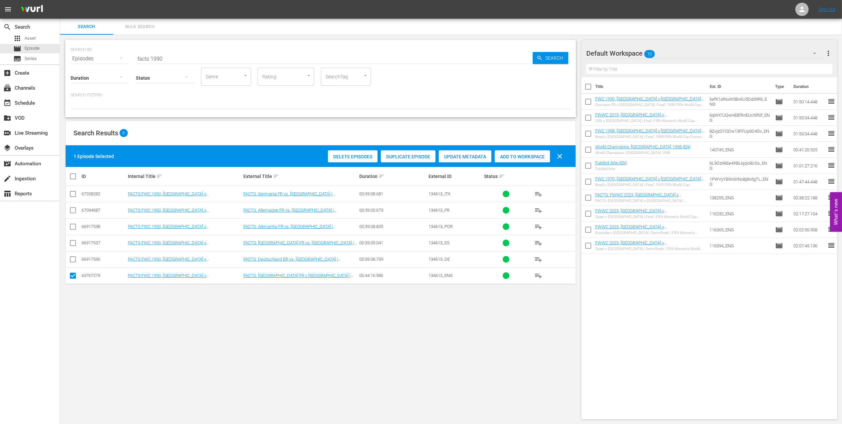
click at [509, 156] on span "Add to Workspace" at bounding box center [522, 156] width 55 height 5
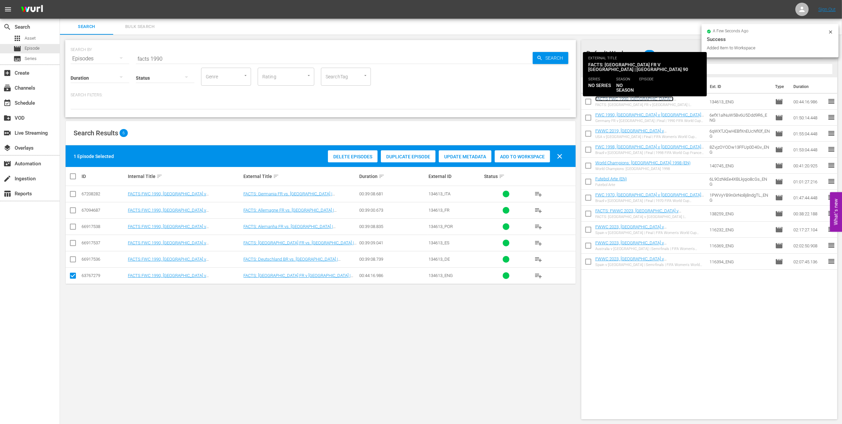
click at [655, 99] on link "FACTS FWC 1990, [GEOGRAPHIC_DATA] v [GEOGRAPHIC_DATA] (EN)" at bounding box center [634, 101] width 78 height 10
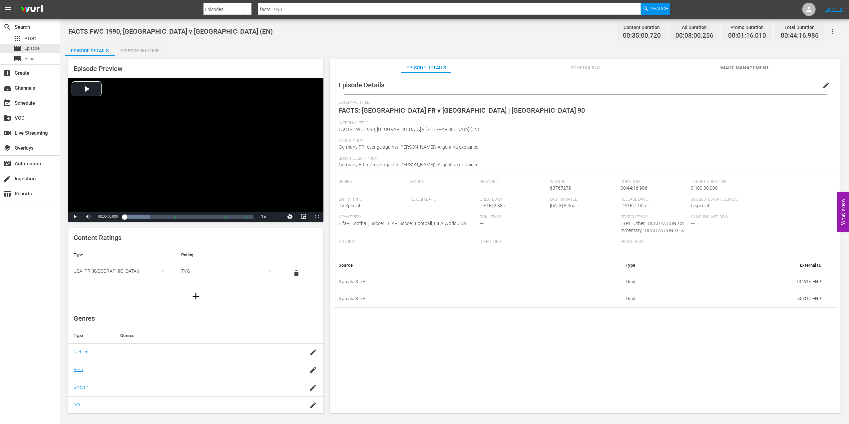
click at [149, 47] on div "Episode Builder" at bounding box center [140, 51] width 50 height 16
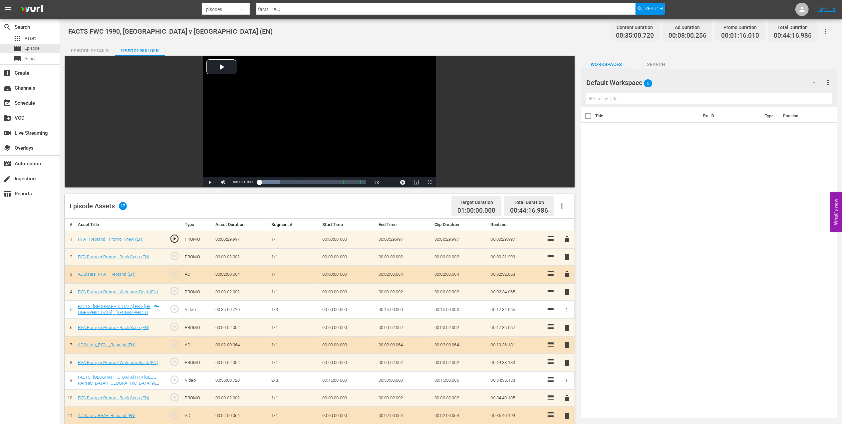
click at [567, 240] on span "delete" at bounding box center [567, 239] width 8 height 8
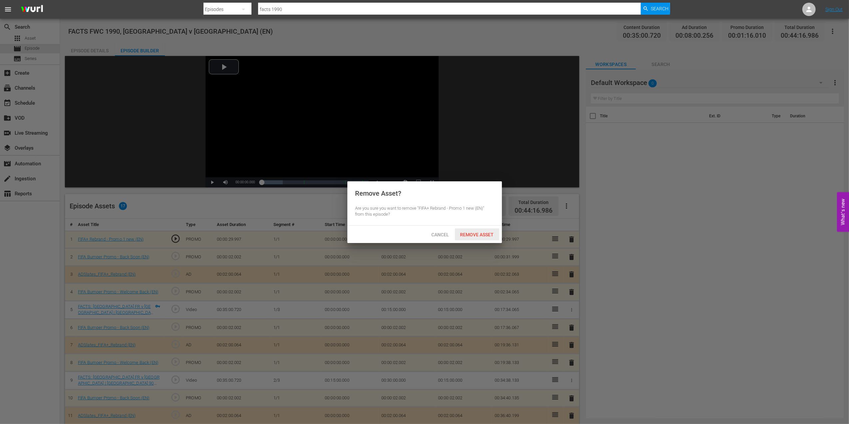
click at [488, 234] on span "Remove Asset" at bounding box center [477, 234] width 44 height 5
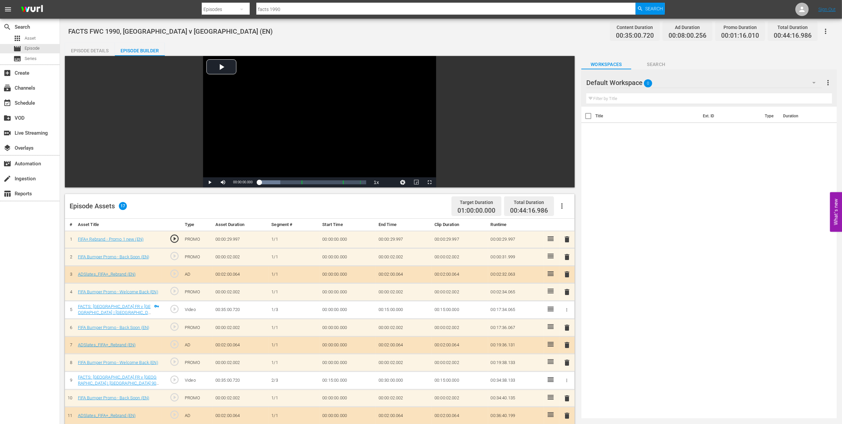
click at [568, 240] on span "delete" at bounding box center [567, 239] width 8 height 8
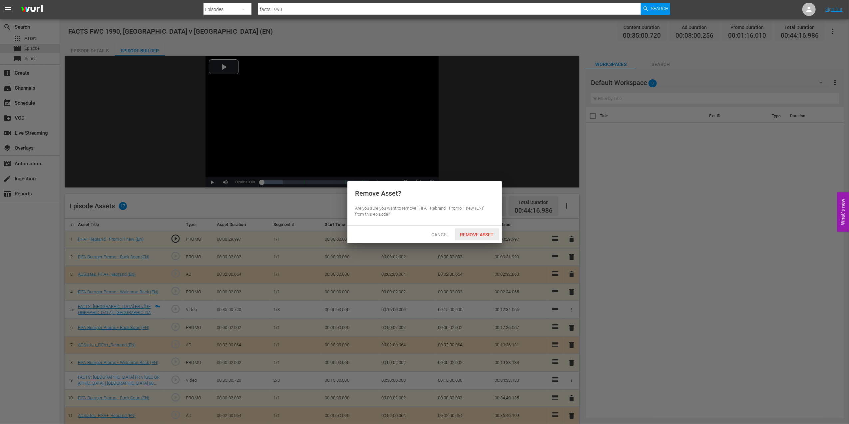
click at [470, 234] on span "Remove Asset" at bounding box center [477, 234] width 44 height 5
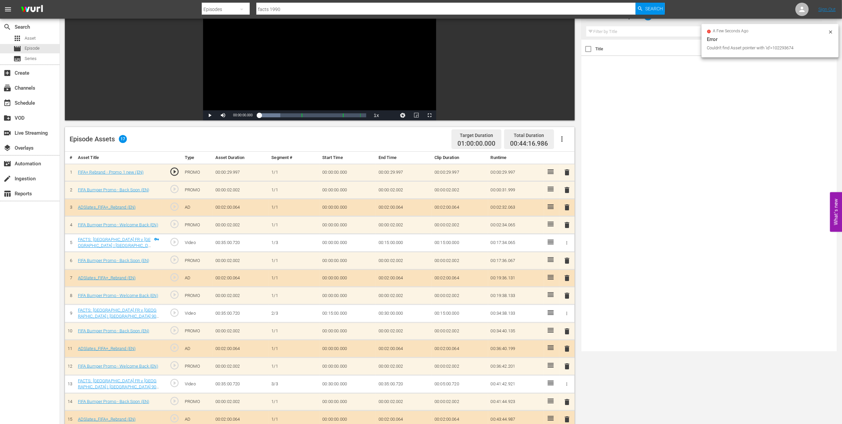
scroll to position [1, 0]
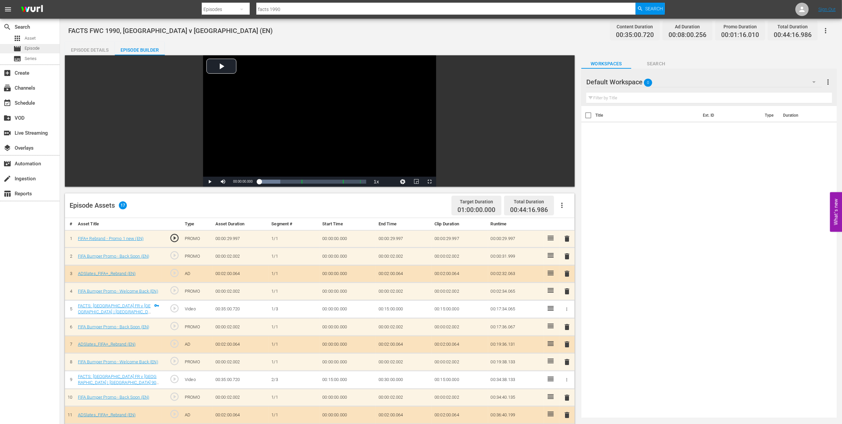
click at [28, 46] on span "Episode" at bounding box center [32, 48] width 15 height 7
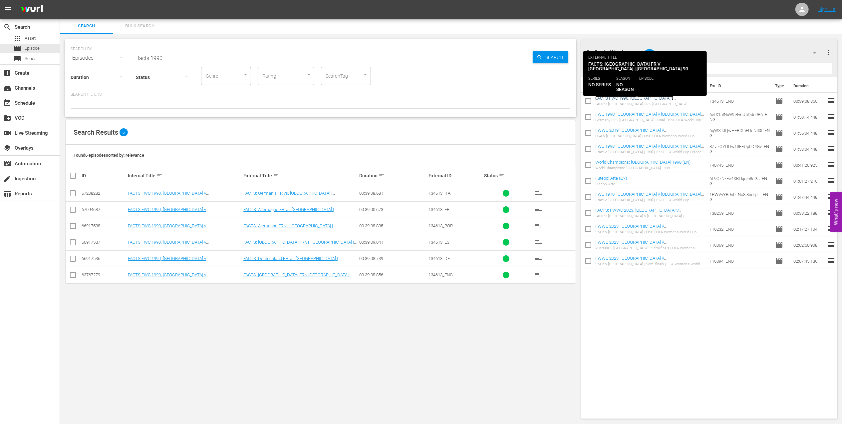
click at [633, 97] on link "FACTS FWC 1990, [GEOGRAPHIC_DATA] v [GEOGRAPHIC_DATA] (EN)" at bounding box center [634, 101] width 78 height 10
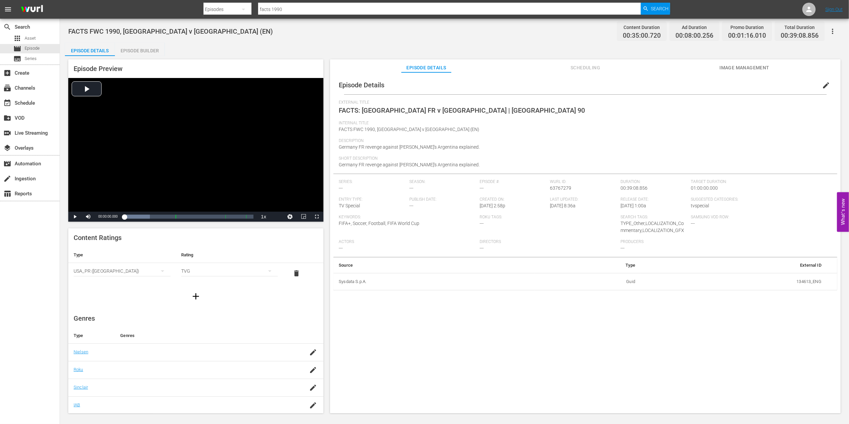
click at [143, 49] on div "Episode Builder" at bounding box center [140, 51] width 50 height 16
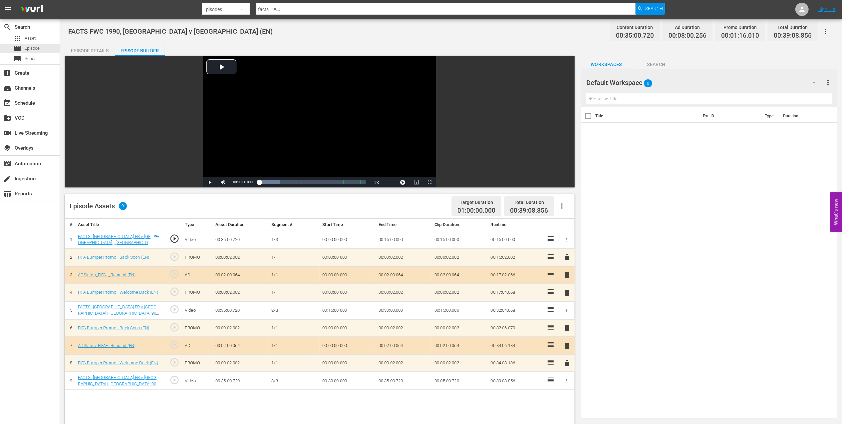
click at [95, 52] on div "Episode Details" at bounding box center [90, 51] width 50 height 16
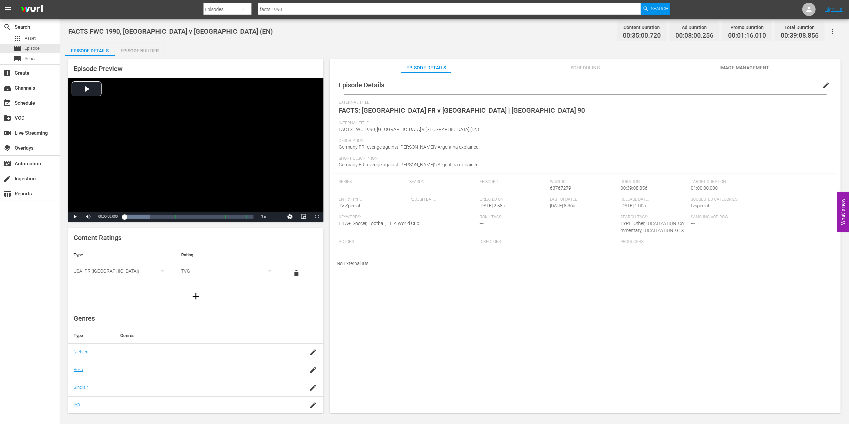
click at [131, 49] on div "Episode Builder" at bounding box center [140, 51] width 50 height 16
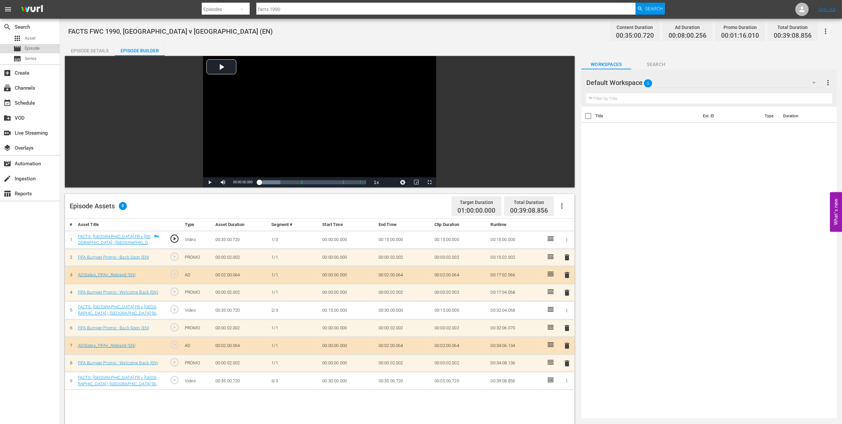
click at [50, 45] on div "movie Episode" at bounding box center [30, 48] width 60 height 9
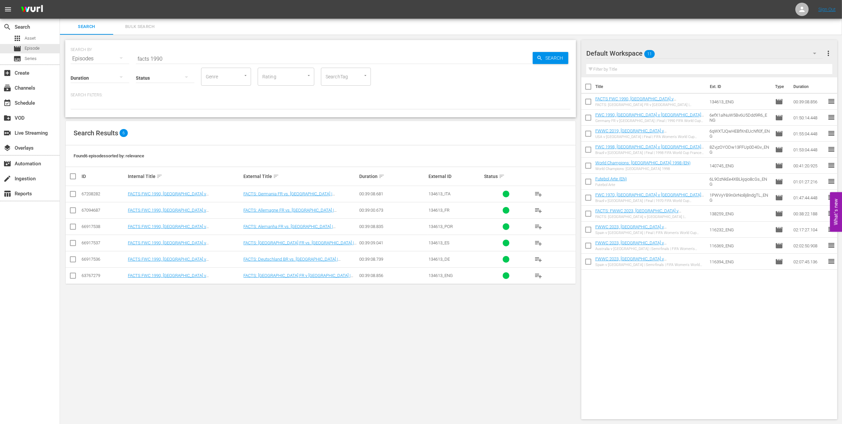
click at [182, 273] on td "FACTS FWC 1990, [GEOGRAPHIC_DATA] v [GEOGRAPHIC_DATA] (EN)" at bounding box center [185, 275] width 116 height 16
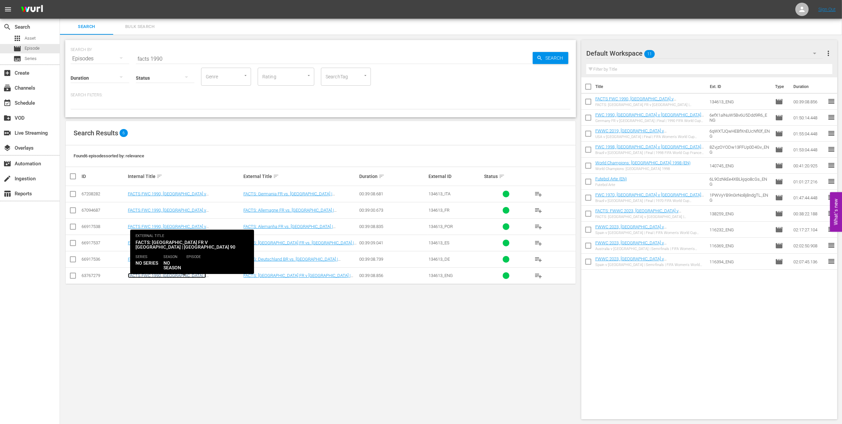
click at [182, 276] on link "FACTS FWC 1990, [GEOGRAPHIC_DATA] v [GEOGRAPHIC_DATA] (EN)" at bounding box center [167, 278] width 78 height 10
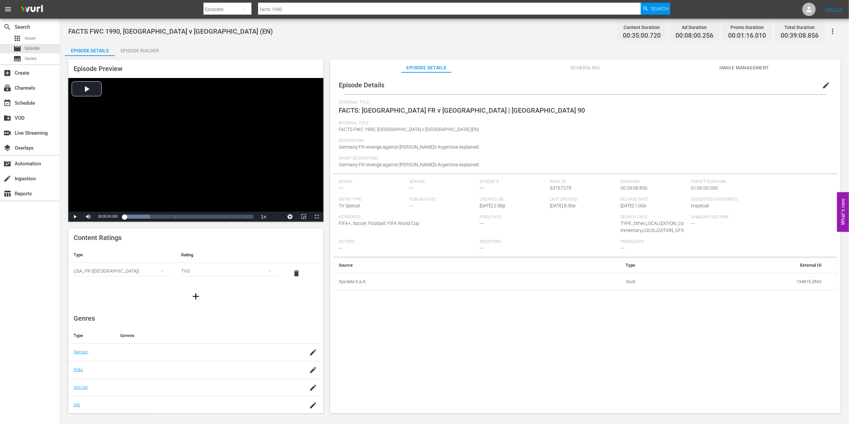
click at [147, 52] on div "Episode Builder" at bounding box center [140, 51] width 50 height 16
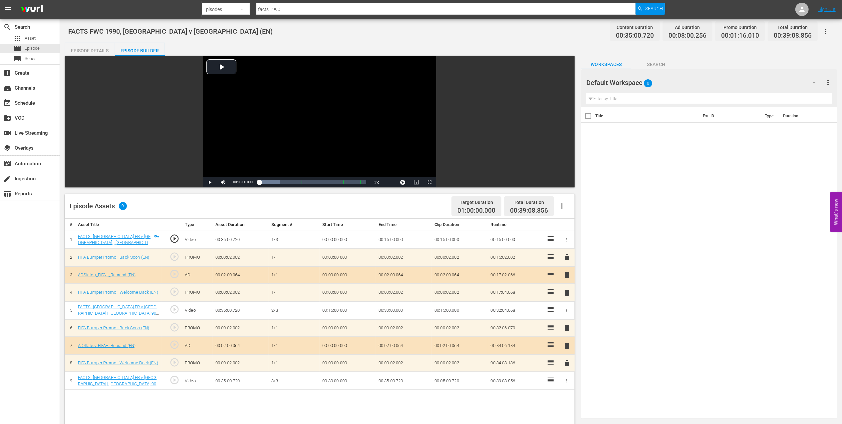
click at [80, 47] on div "Episode Details" at bounding box center [90, 51] width 50 height 16
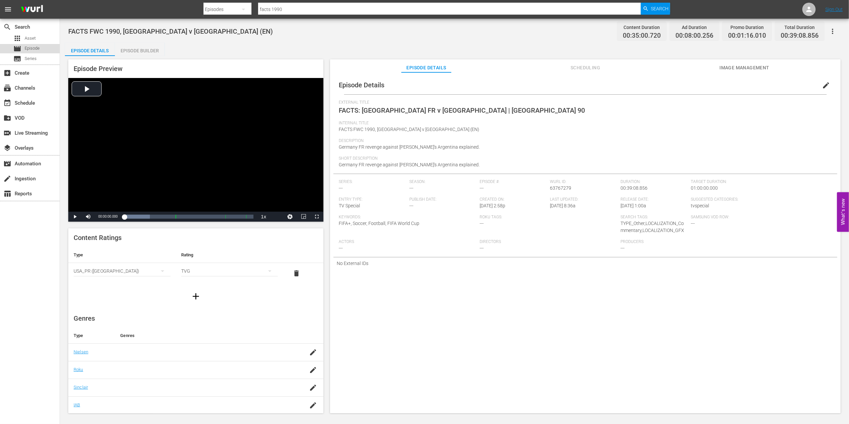
click at [45, 46] on div "movie Episode" at bounding box center [30, 48] width 60 height 9
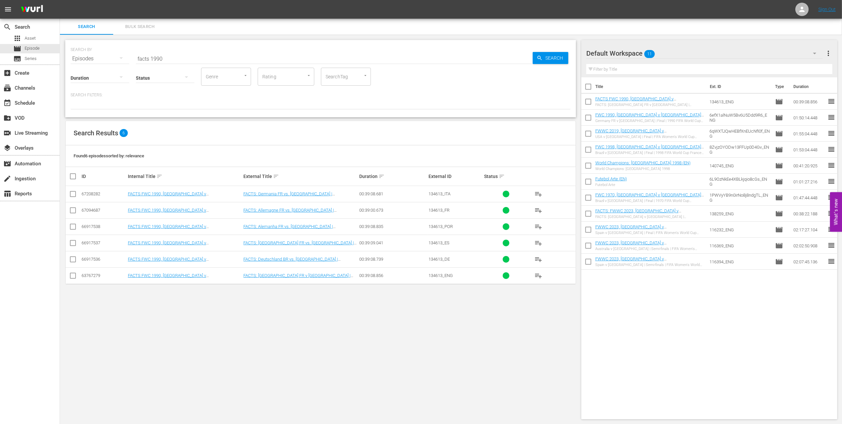
click at [171, 58] on input "facts 1990" at bounding box center [334, 59] width 397 height 16
type input "facts 1994"
click at [74, 274] on input "checkbox" at bounding box center [73, 277] width 8 height 8
checkbox input "true"
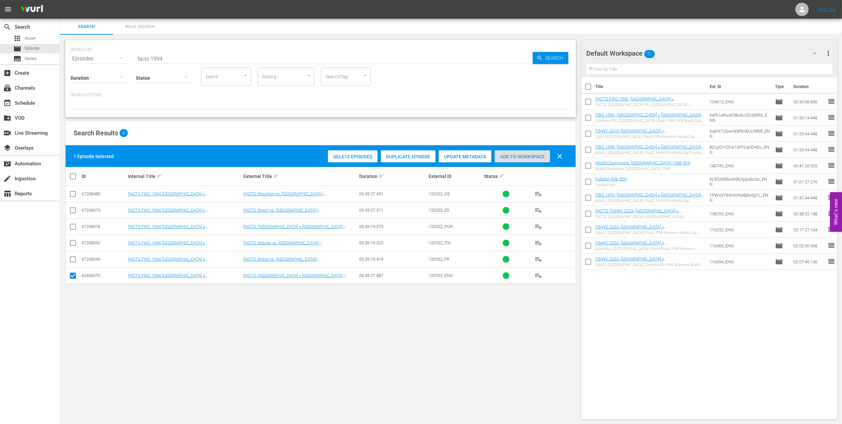
click at [510, 159] on div "Add to Workspace" at bounding box center [522, 156] width 55 height 13
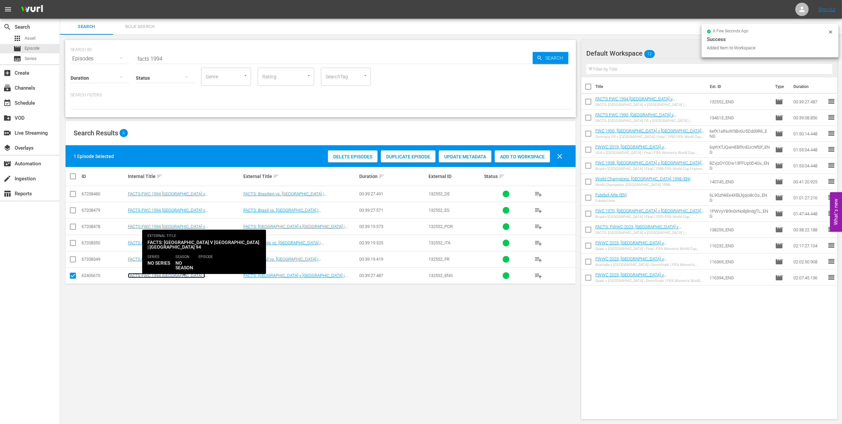
click at [171, 276] on link "FACTS FWC 1994 Brazil v Italy (EN)" at bounding box center [166, 278] width 77 height 10
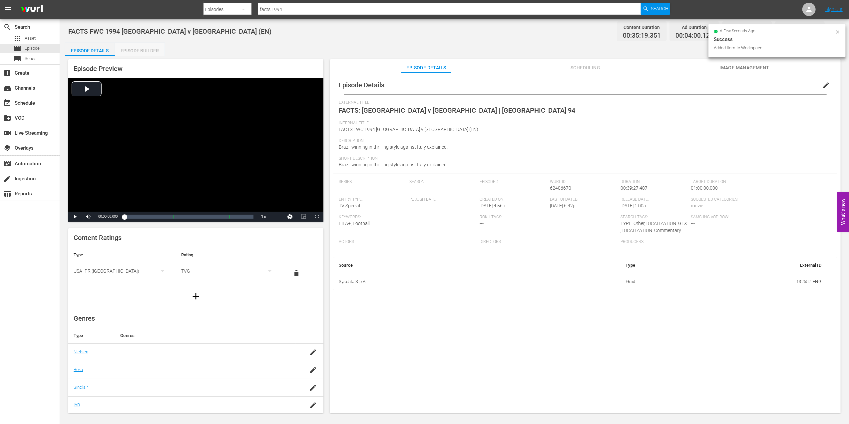
click at [142, 52] on div "Episode Builder" at bounding box center [140, 51] width 50 height 16
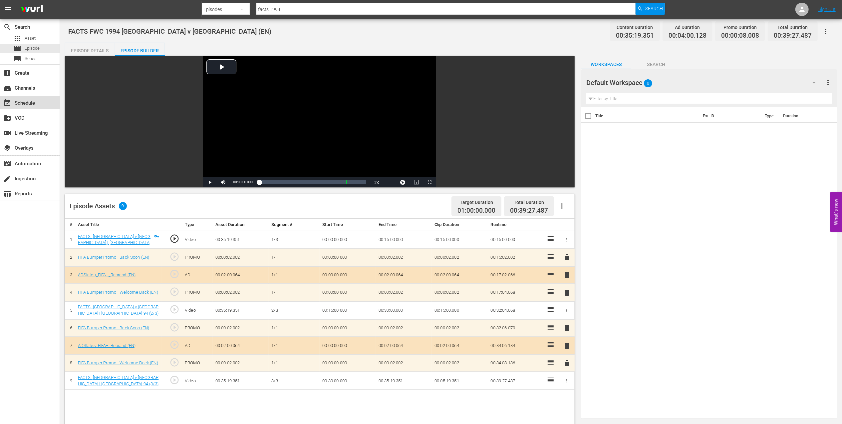
click at [32, 97] on div "event_available Schedule" at bounding box center [30, 102] width 60 height 13
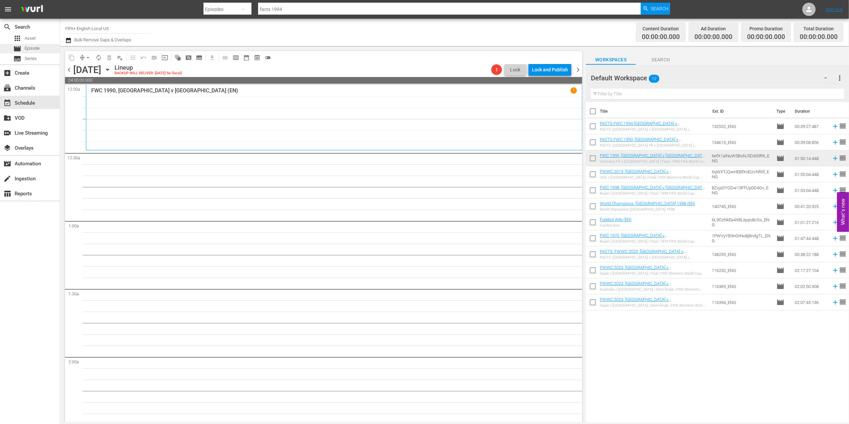
click at [47, 50] on div "movie Episode" at bounding box center [30, 48] width 60 height 9
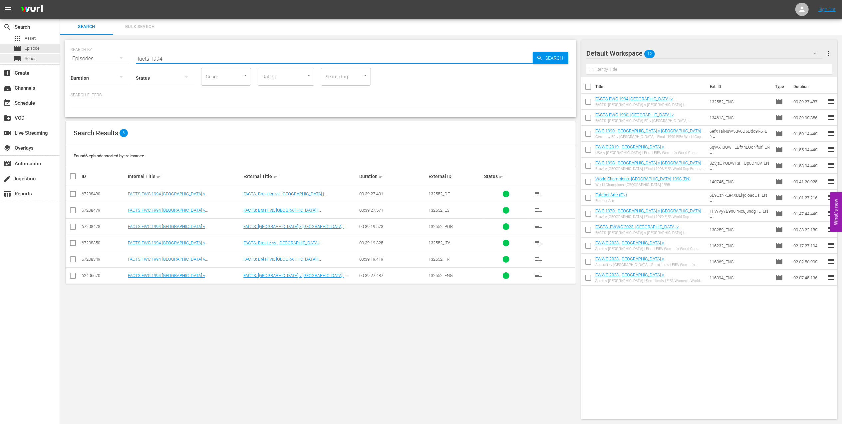
drag, startPoint x: 189, startPoint y: 61, endPoint x: 58, endPoint y: 61, distance: 131.5
click at [60, 0] on div "search Search apps Asset movie Episode subtitles Series add_box Create subscrip…" at bounding box center [451, 0] width 782 height 0
paste input "FWC 1994 - Final - [GEOGRAPHIC_DATA] v [GEOGRAPHIC_DATA]"
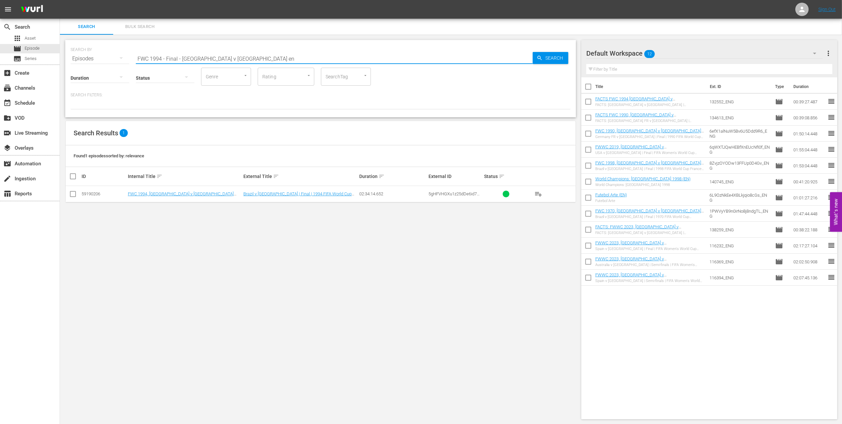
type input "FWC 1994 - Final - Brazil v Italy en"
click at [75, 192] on input "checkbox" at bounding box center [73, 195] width 8 height 8
checkbox input "true"
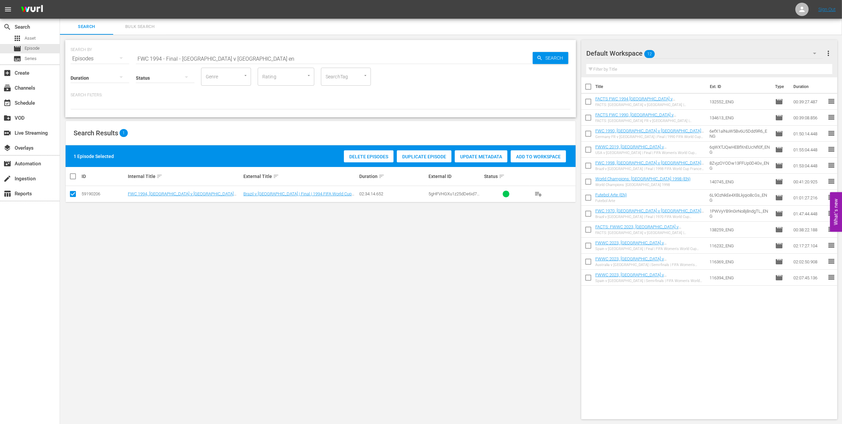
click at [526, 157] on span "Add to Workspace" at bounding box center [538, 156] width 55 height 5
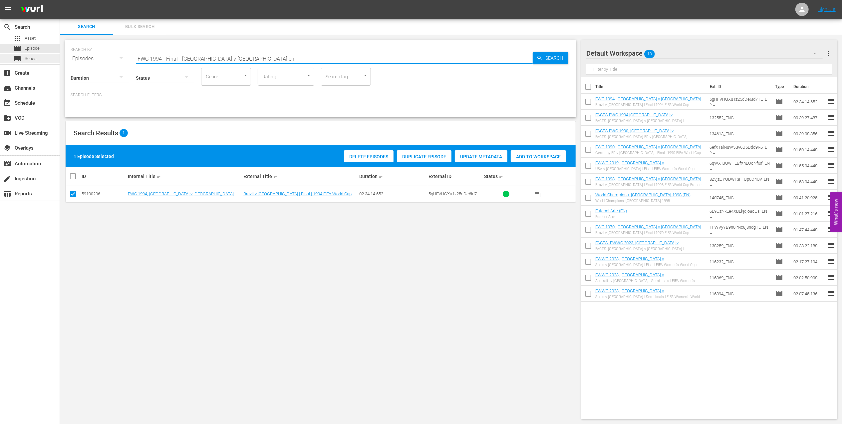
drag, startPoint x: 227, startPoint y: 57, endPoint x: 47, endPoint y: 59, distance: 179.8
click at [60, 0] on div "search Search apps Asset movie Episode subtitles Series add_box Create subscrip…" at bounding box center [451, 0] width 782 height 0
paste input "World Champions: [GEOGRAPHIC_DATA] 2018"
click at [229, 59] on input "World Champions: [GEOGRAPHIC_DATA] 2018" at bounding box center [334, 59] width 397 height 16
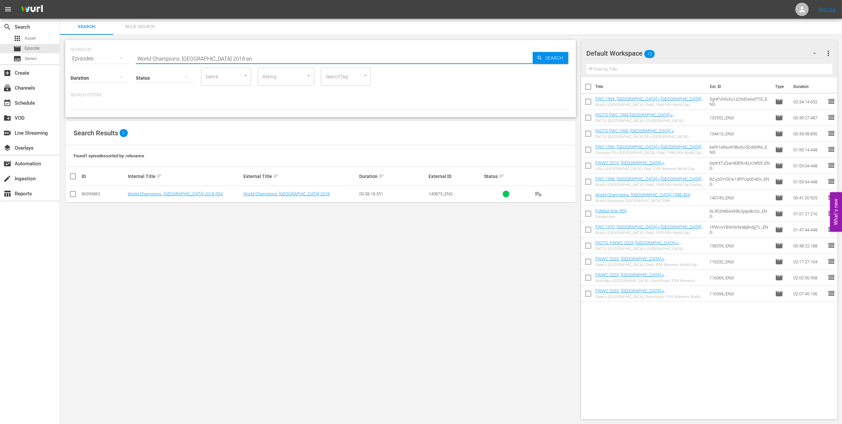
type input "World Champions: France 2018 en"
click at [71, 194] on input "checkbox" at bounding box center [73, 195] width 8 height 8
checkbox input "true"
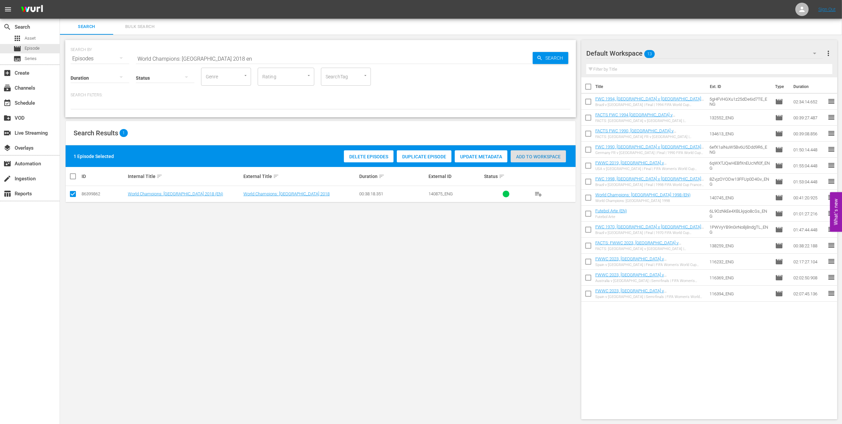
click at [526, 156] on span "Add to Workspace" at bounding box center [538, 156] width 55 height 5
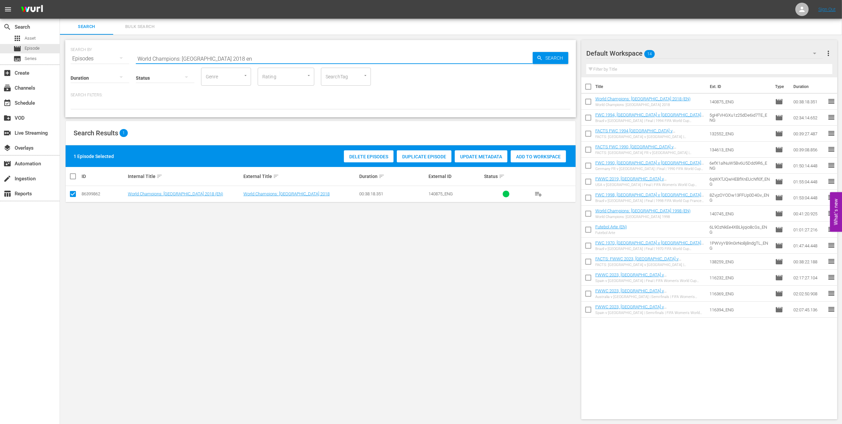
drag, startPoint x: 226, startPoint y: 58, endPoint x: 127, endPoint y: 58, distance: 98.6
click at [128, 58] on div "SEARCH BY Search By Episodes Search ID, Title, Description, Keywords, or Catego…" at bounding box center [321, 55] width 500 height 24
paste input "France v [GEOGRAPHIC_DATA] | Final | FIFA World Cup 2018 | Full Match Replay"
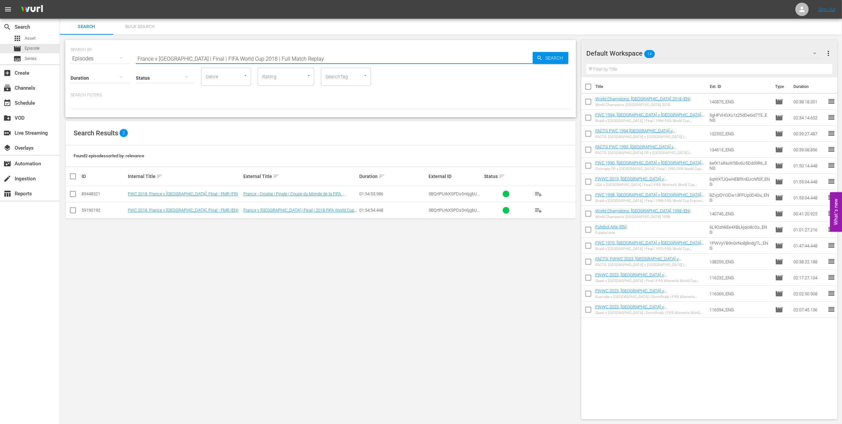
type input "France v [GEOGRAPHIC_DATA] | Final | FIFA World Cup 2018 | Full Match Replay"
click at [71, 211] on input "checkbox" at bounding box center [73, 211] width 8 height 8
checkbox input "true"
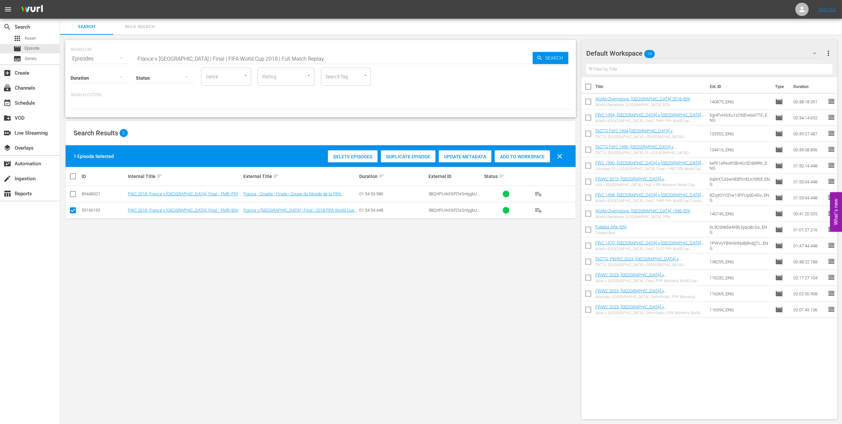
click at [530, 156] on span "Add to Workspace" at bounding box center [522, 156] width 55 height 5
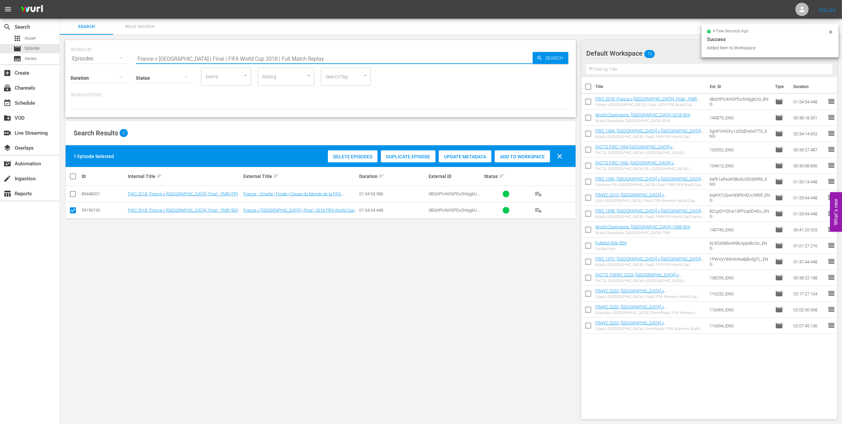
drag, startPoint x: 28, startPoint y: 56, endPoint x: -2, endPoint y: 56, distance: 30.0
click at [0, 56] on html "menu Sign Out search Search apps Asset movie Episode subtitles Series add_box C…" at bounding box center [421, 212] width 842 height 424
paste input "2018 Official Film - Dreams"
click at [247, 57] on input "2018 Official Film - Dreams" at bounding box center [334, 59] width 397 height 16
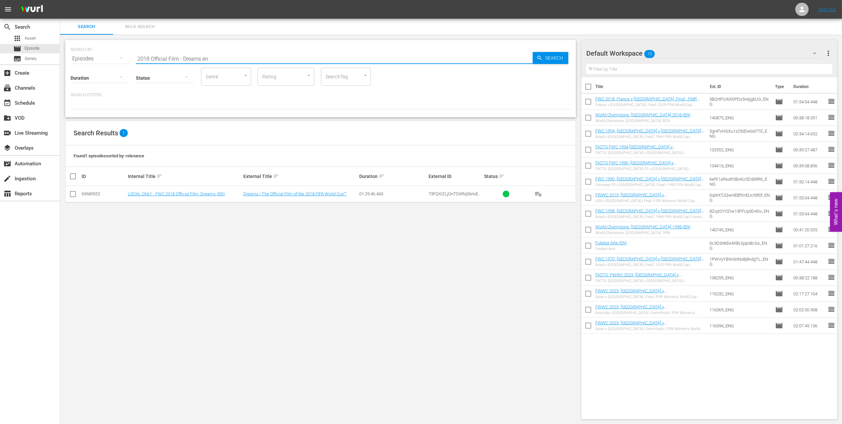
type input "2018 Official Film - Dreams en"
click at [74, 193] on input "checkbox" at bounding box center [73, 195] width 8 height 8
checkbox input "true"
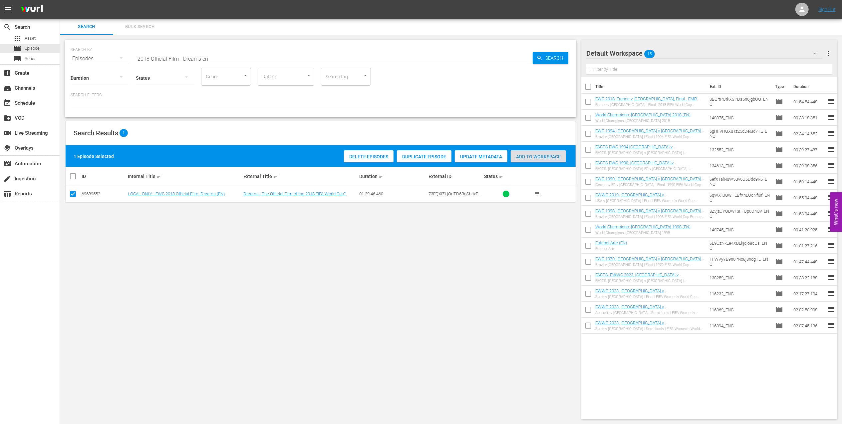
click at [530, 157] on span "Add to Workspace" at bounding box center [538, 156] width 55 height 5
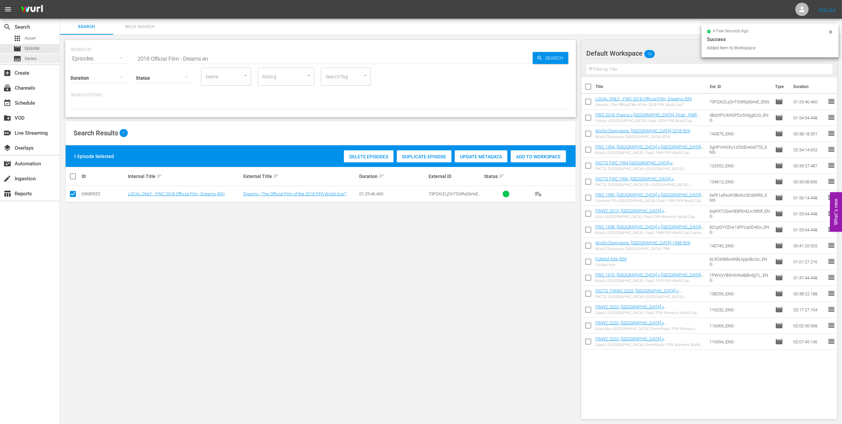
drag, startPoint x: 222, startPoint y: 58, endPoint x: 43, endPoint y: 59, distance: 178.5
click at [60, 0] on div "search Search apps Asset movie Episode subtitles Series add_box Create subscrip…" at bounding box center [451, 0] width 782 height 0
paste input "Croatia, the Giant Slayer"
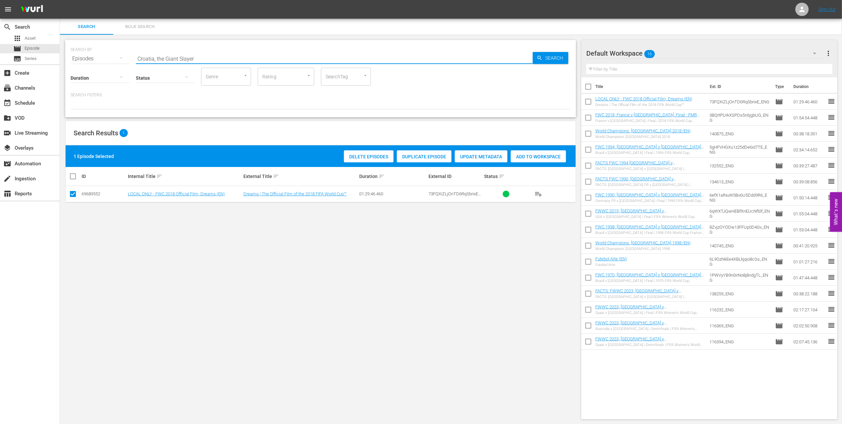
click at [236, 57] on input "Croatia, the Giant Slayer" at bounding box center [334, 59] width 397 height 16
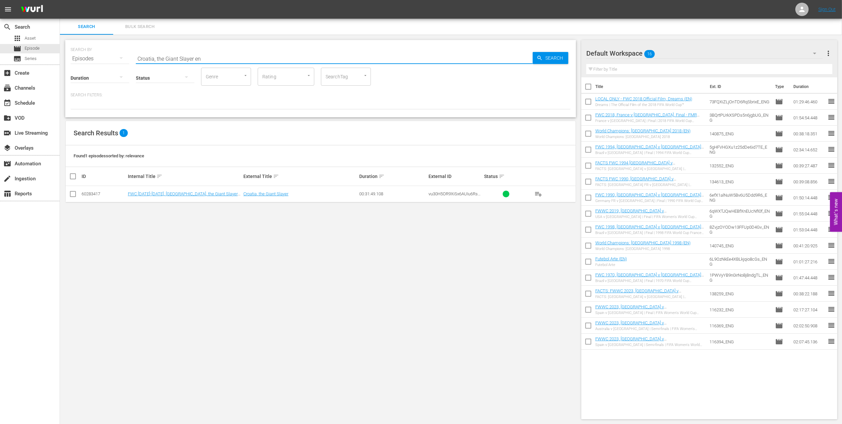
type input "Croatia, the Giant Slayer en"
drag, startPoint x: 72, startPoint y: 192, endPoint x: 288, endPoint y: 188, distance: 216.2
click at [77, 194] on td at bounding box center [73, 194] width 15 height 16
click at [77, 196] on td at bounding box center [73, 194] width 15 height 16
click at [76, 196] on input "checkbox" at bounding box center [73, 195] width 8 height 8
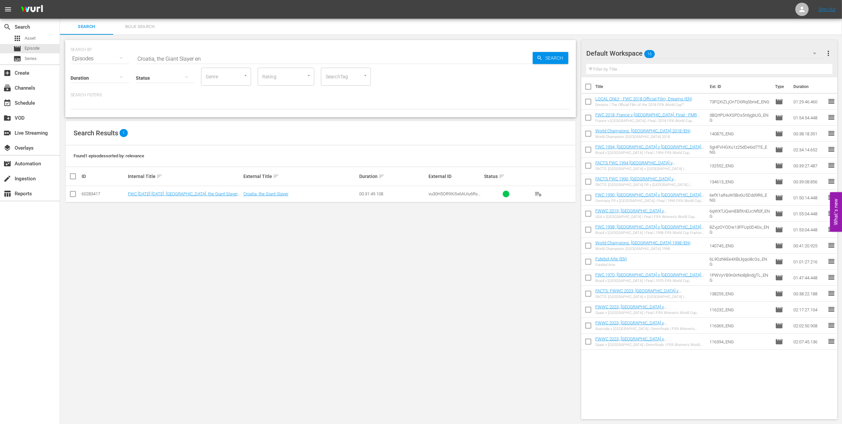
checkbox input "true"
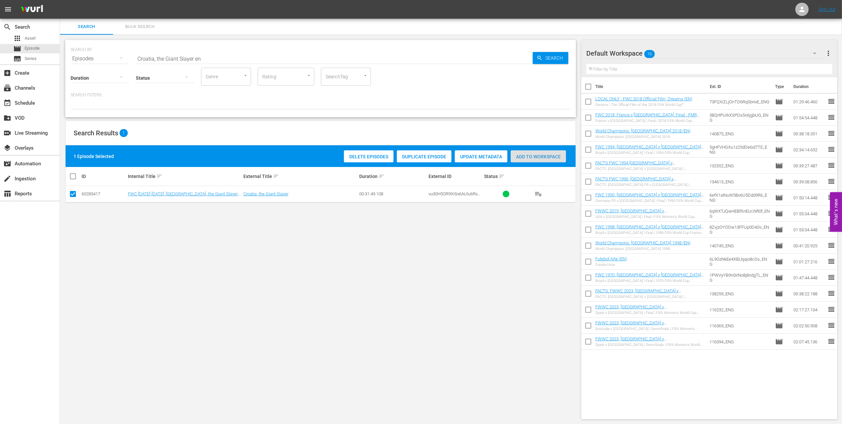
click at [527, 154] on span "Add to Workspace" at bounding box center [538, 156] width 55 height 5
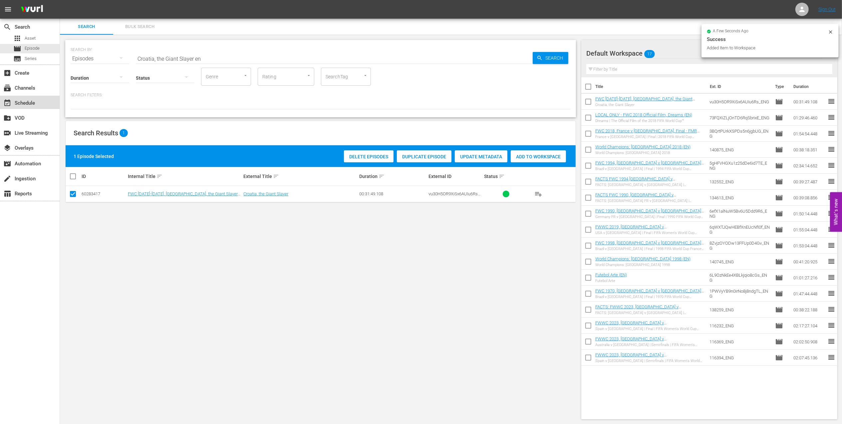
click at [32, 102] on div "event_available Schedule" at bounding box center [18, 102] width 37 height 6
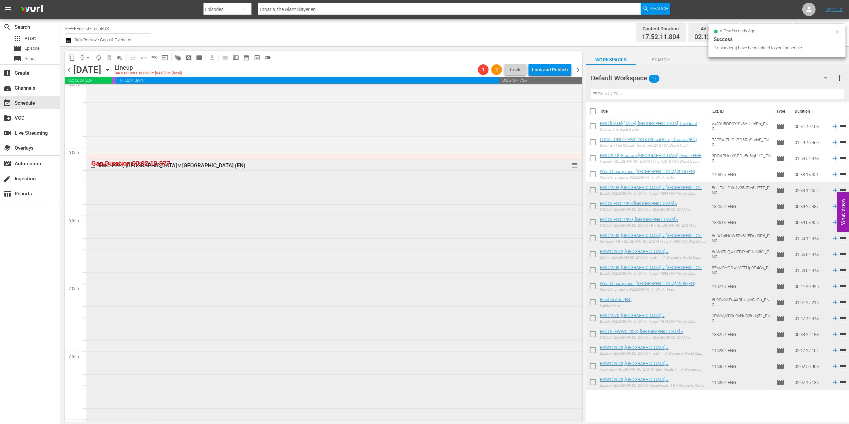
scroll to position [2375, 0]
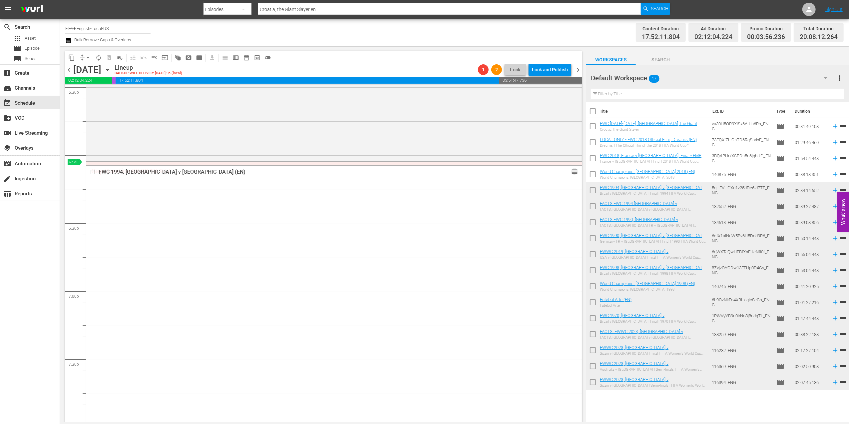
drag, startPoint x: 566, startPoint y: 172, endPoint x: 565, endPoint y: 164, distance: 8.4
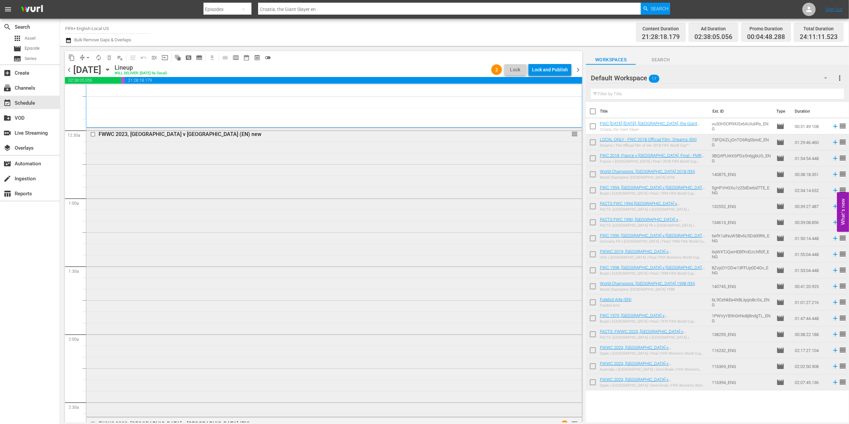
scroll to position [0, 0]
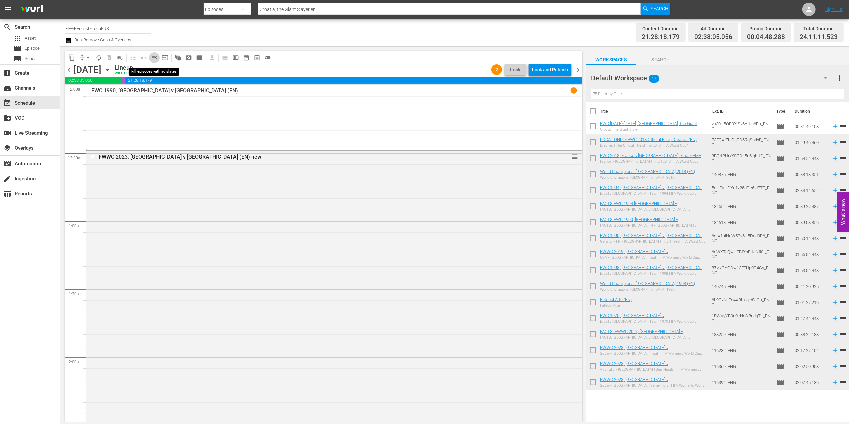
click at [155, 56] on span "menu_open" at bounding box center [154, 57] width 7 height 7
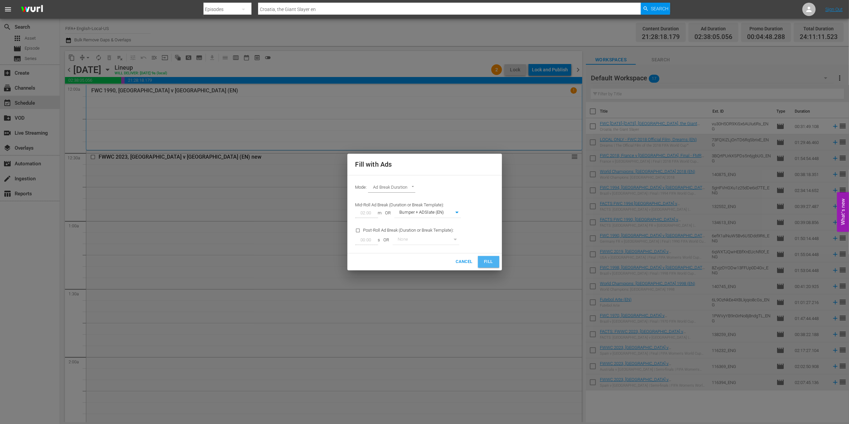
click at [489, 262] on span "Fill" at bounding box center [488, 262] width 11 height 8
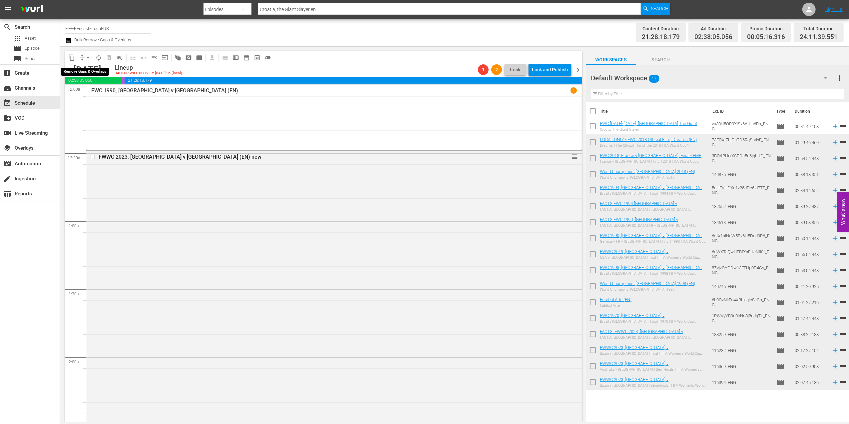
click at [90, 57] on span "arrow_drop_down" at bounding box center [88, 57] width 7 height 7
click at [106, 94] on li "Align to End of Previous Day" at bounding box center [88, 93] width 70 height 11
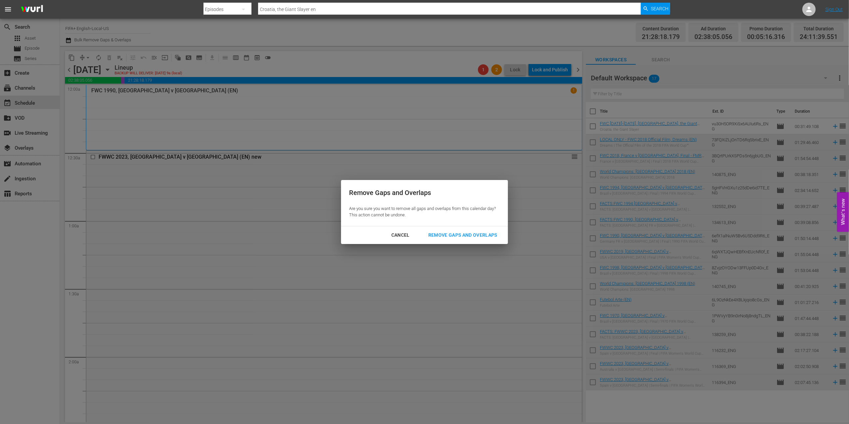
click at [470, 233] on div "Remove Gaps and Overlaps" at bounding box center [463, 235] width 80 height 8
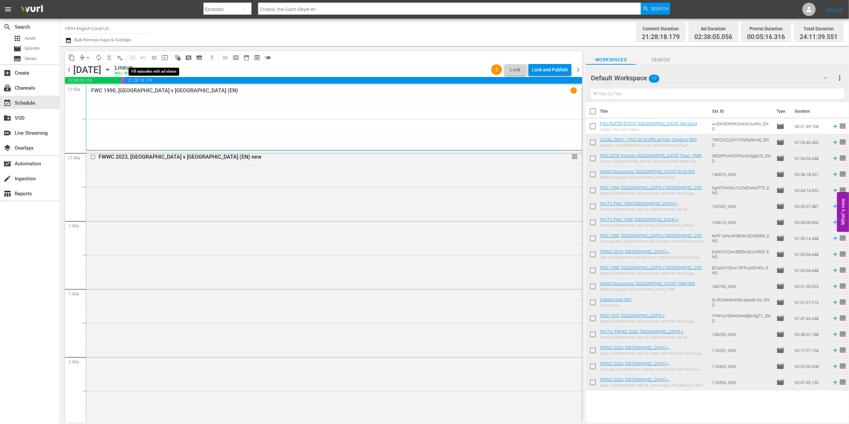
click at [152, 55] on span "menu_open" at bounding box center [154, 57] width 7 height 7
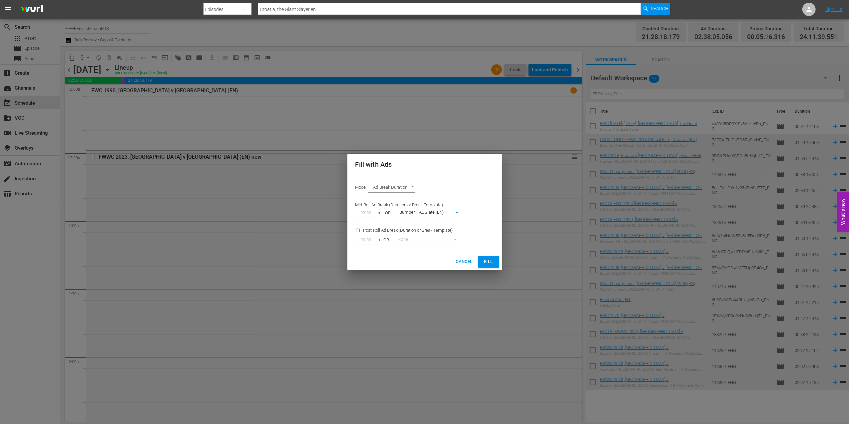
click at [486, 261] on span "Fill" at bounding box center [488, 262] width 11 height 8
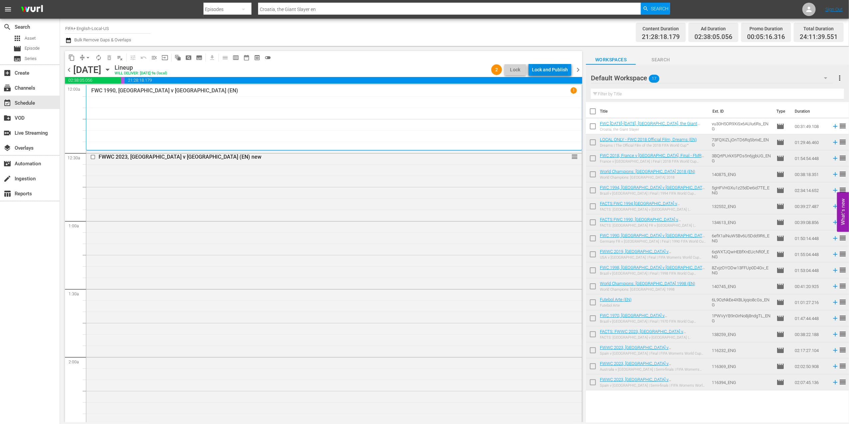
click at [546, 66] on div "Lock and Publish" at bounding box center [550, 70] width 36 height 12
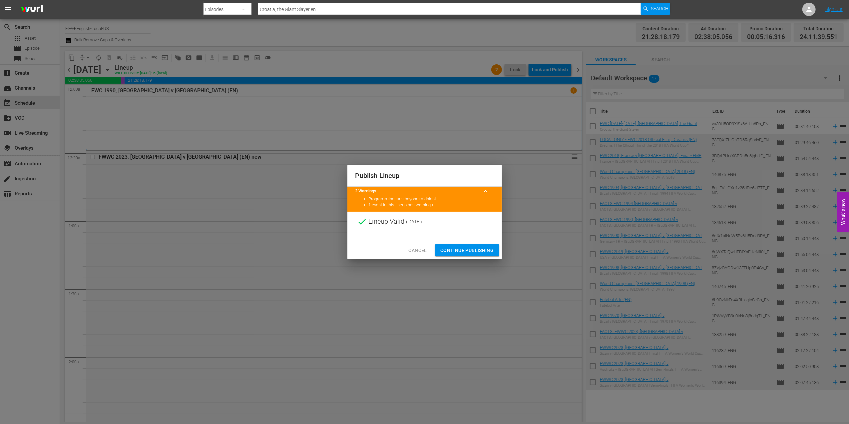
click at [458, 252] on span "Continue Publishing" at bounding box center [467, 250] width 54 height 8
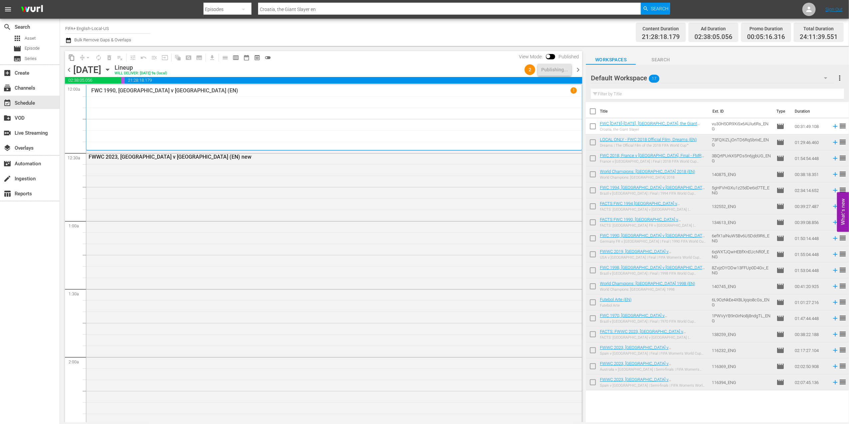
click at [578, 65] on div "chevron_left Wednesday, September 10th September 10th Lineup WILL DELIVER: 9/9 …" at bounding box center [323, 70] width 517 height 13
click at [578, 69] on span "chevron_right" at bounding box center [578, 70] width 8 height 8
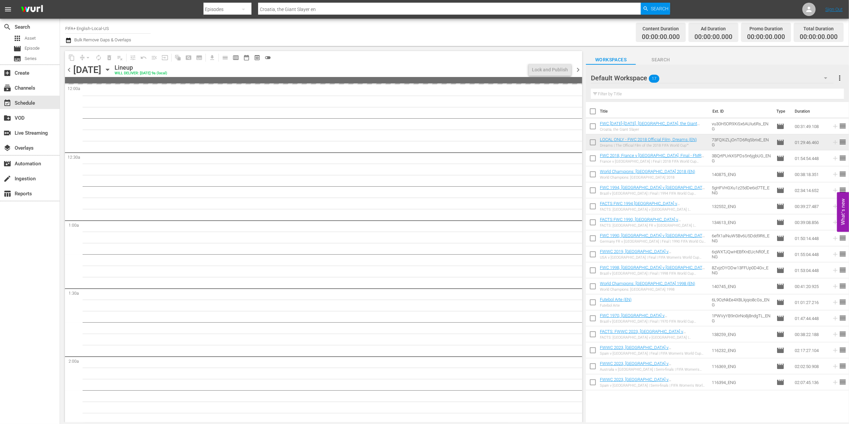
click at [68, 71] on span "chevron_left" at bounding box center [69, 70] width 8 height 8
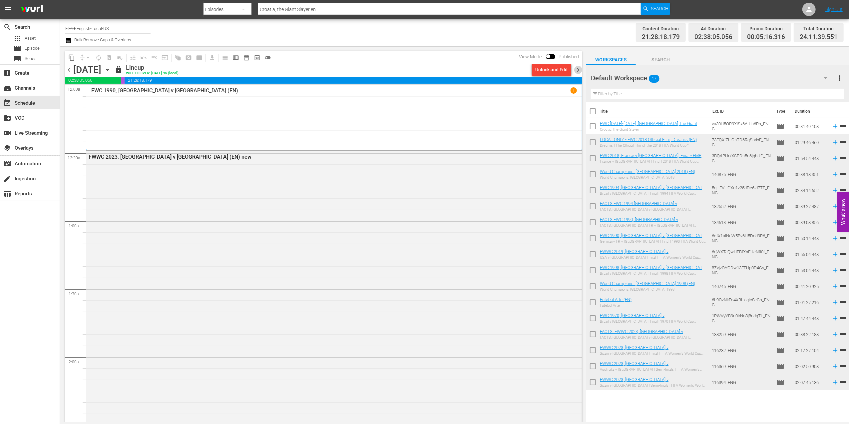
click at [576, 66] on span "chevron_right" at bounding box center [578, 70] width 8 height 8
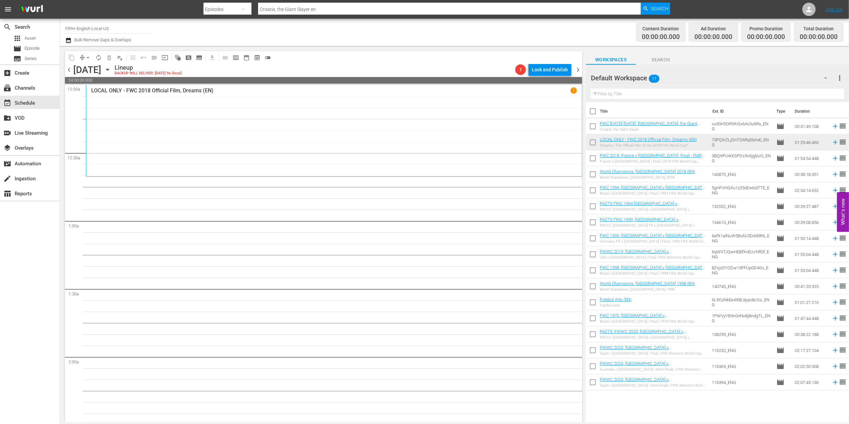
click at [594, 111] on input "checkbox" at bounding box center [593, 113] width 14 height 14
checkbox input "true"
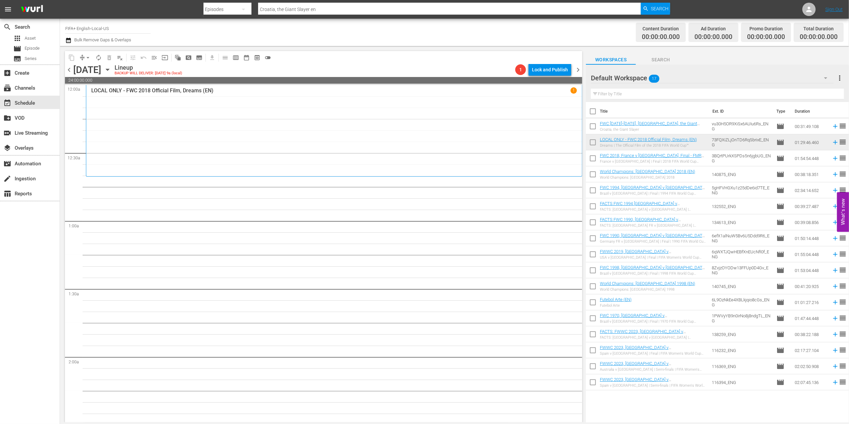
checkbox input "true"
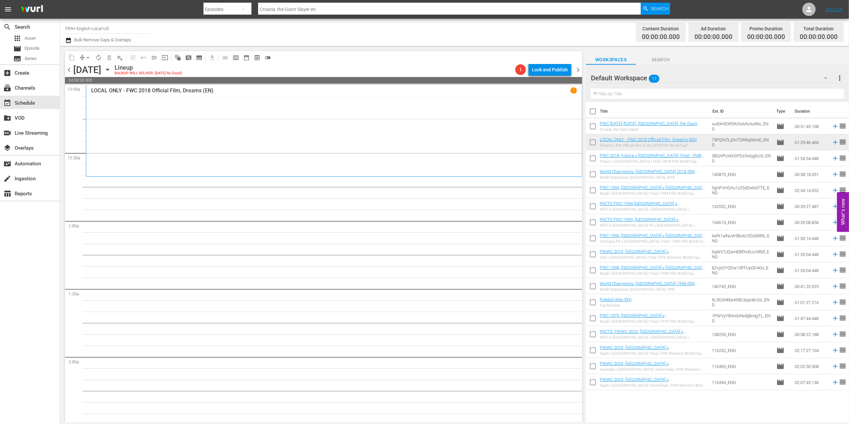
checkbox input "true"
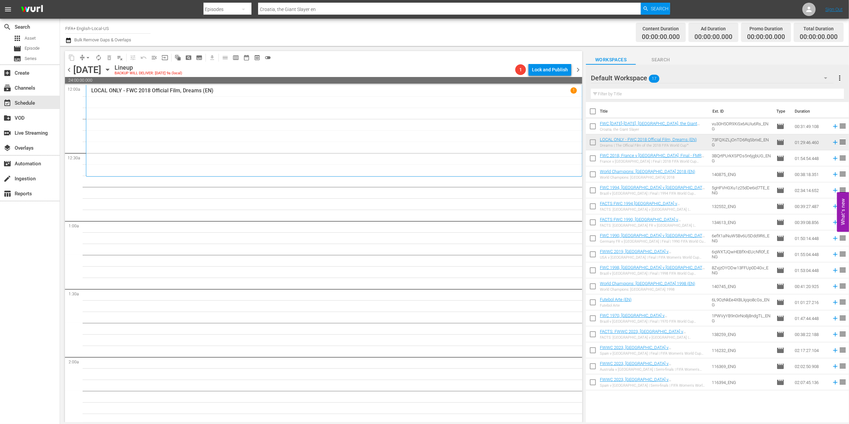
checkbox input "true"
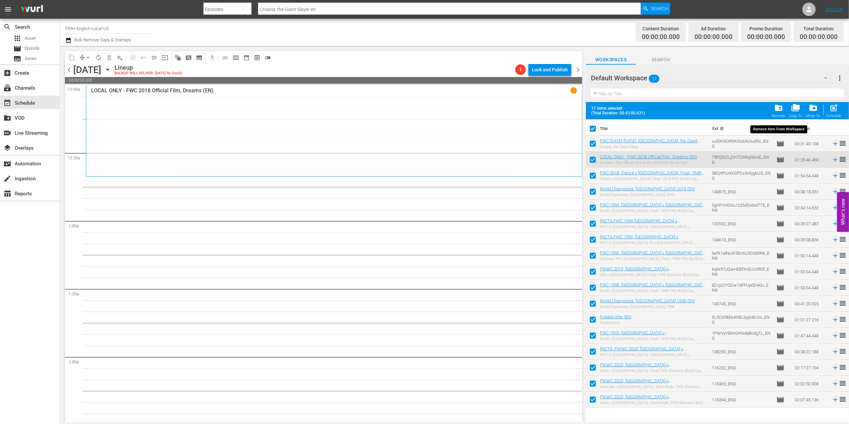
click at [779, 113] on div "folder_delete Remove" at bounding box center [778, 110] width 13 height 15
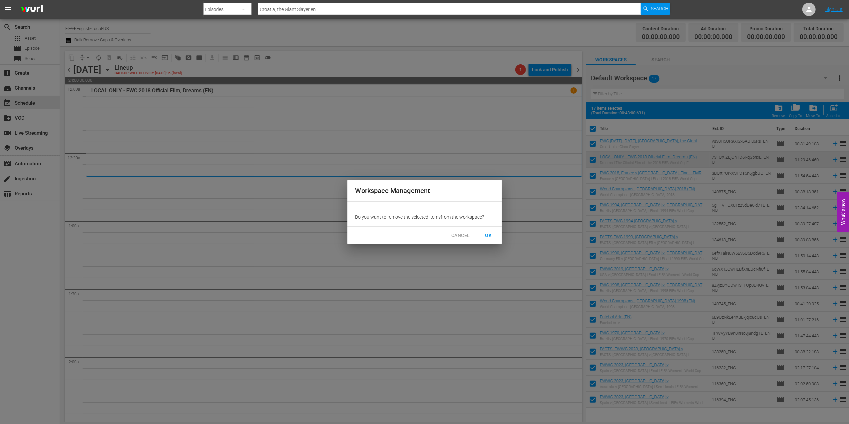
click at [490, 231] on span "OK" at bounding box center [488, 235] width 11 height 8
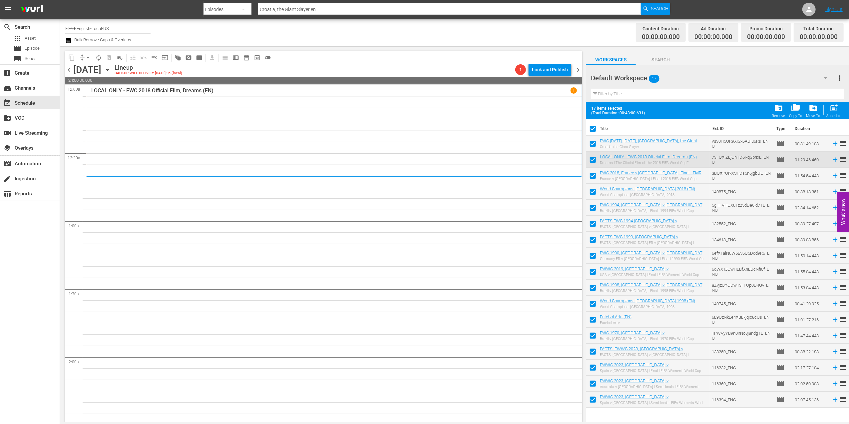
checkbox input "false"
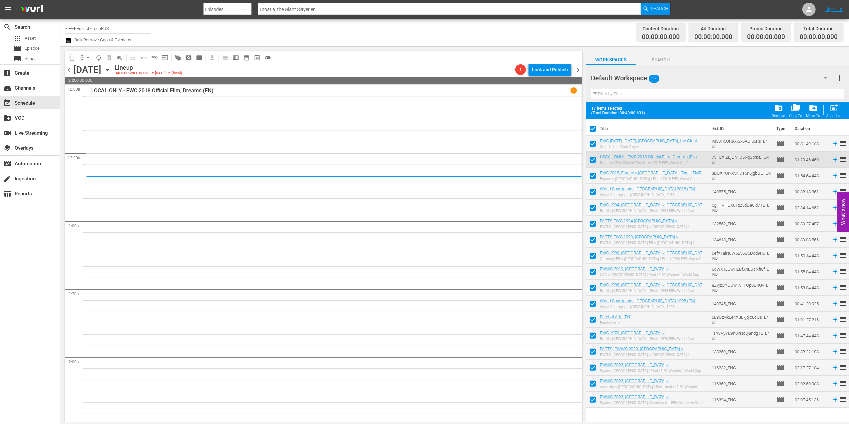
checkbox input "false"
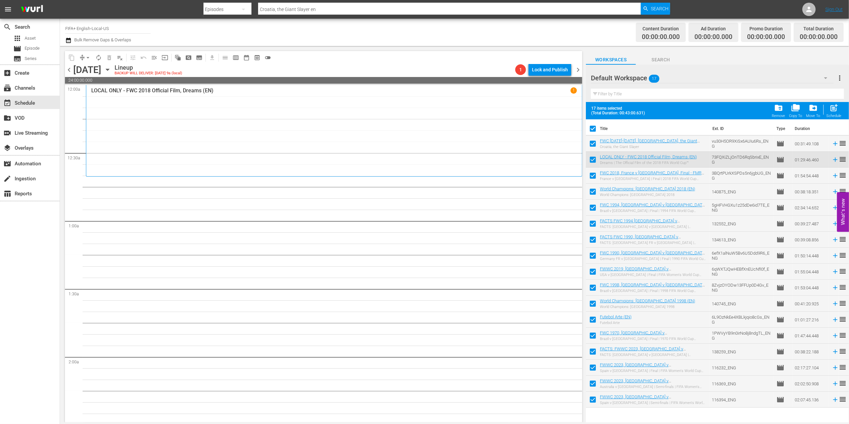
checkbox input "false"
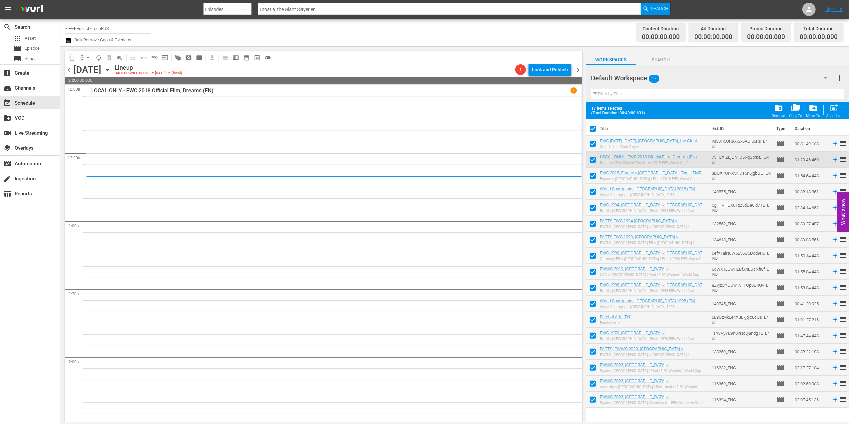
checkbox input "false"
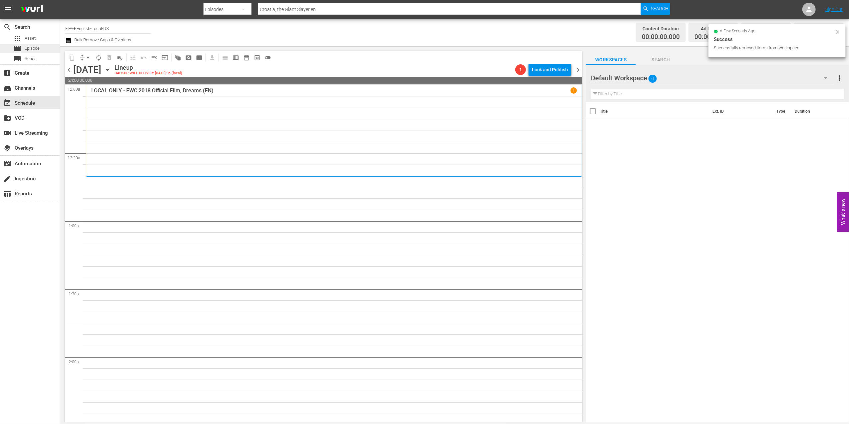
click at [35, 49] on span "Episode" at bounding box center [32, 48] width 15 height 7
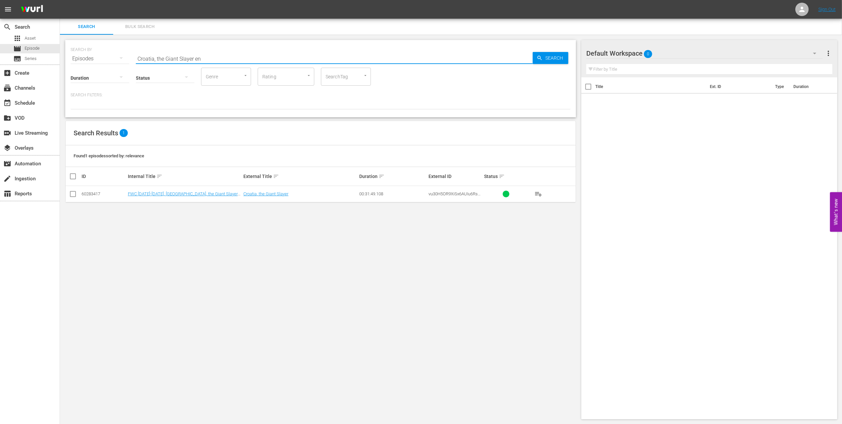
drag, startPoint x: 214, startPoint y: 60, endPoint x: 103, endPoint y: 59, distance: 111.6
click at [95, 58] on div "SEARCH BY Search By Episodes Search ID, Title, Description, Keywords, or Catego…" at bounding box center [321, 55] width 500 height 24
paste input "v Brazil | Quarter-finals | FIFA World Cup 2022 | Full Match Replay"
type input "Croatia v Brazil | Quarter-finals | FIFA World Cup 2022 | Full Match Replay en"
click at [75, 194] on input "checkbox" at bounding box center [73, 195] width 8 height 8
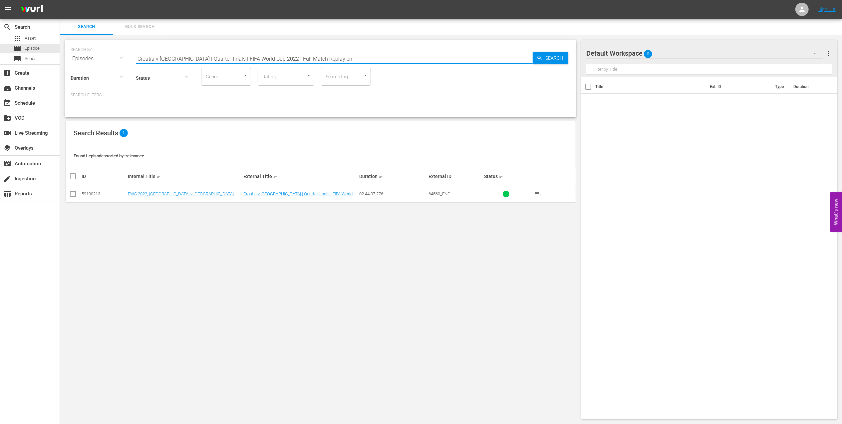
checkbox input "true"
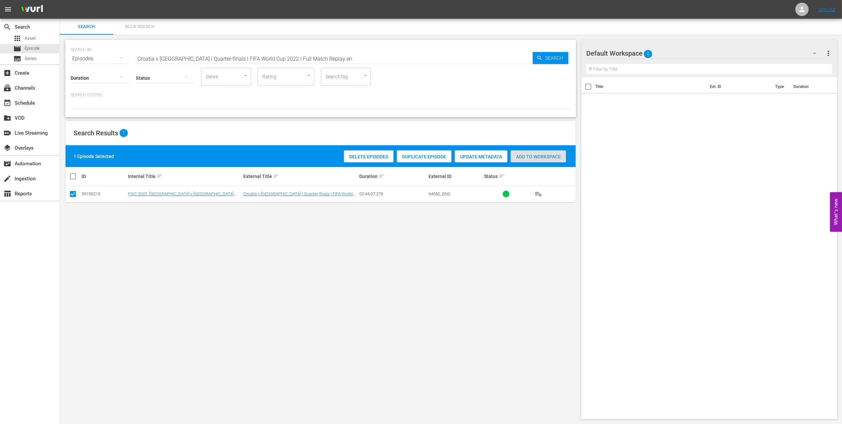
click at [539, 153] on div "Add to Workspace" at bounding box center [538, 156] width 55 height 13
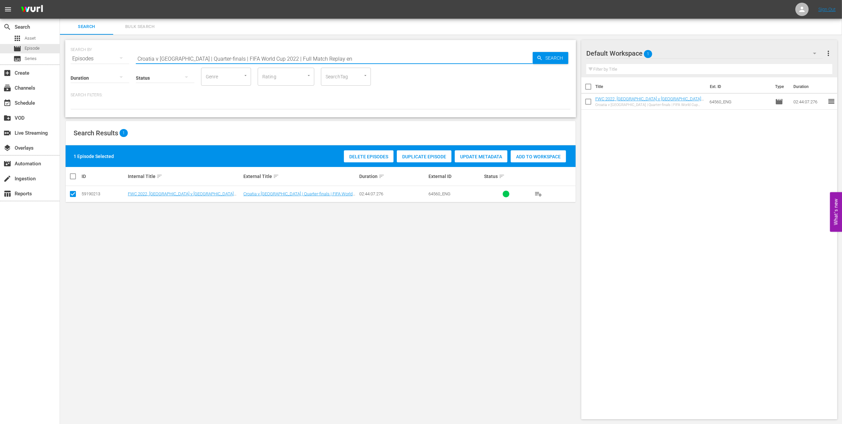
drag, startPoint x: 137, startPoint y: 60, endPoint x: 127, endPoint y: 60, distance: 10.7
click at [127, 60] on div "SEARCH BY Search By Episodes Search ID, Title, Description, Keywords, or Catego…" at bounding box center [321, 55] width 500 height 24
paste input "FWC 2022 - Final - Argentina v France"
click at [246, 55] on input "FWC 2022 - Final - Argentina v France" at bounding box center [334, 59] width 397 height 16
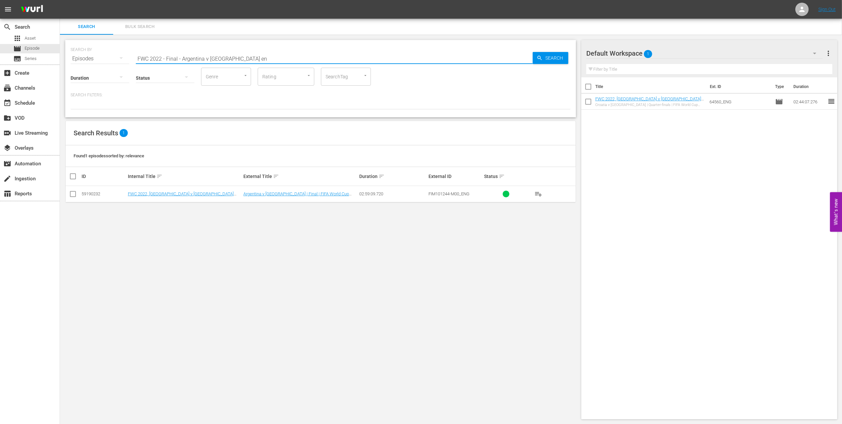
type input "FWC 2022 - Final - Argentina v France en"
click at [73, 194] on input "checkbox" at bounding box center [73, 195] width 8 height 8
checkbox input "true"
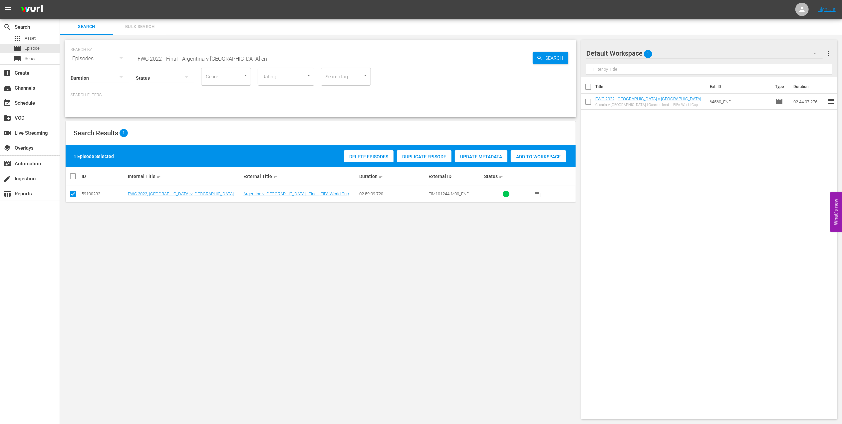
click at [536, 154] on span "Add to Workspace" at bounding box center [538, 156] width 55 height 5
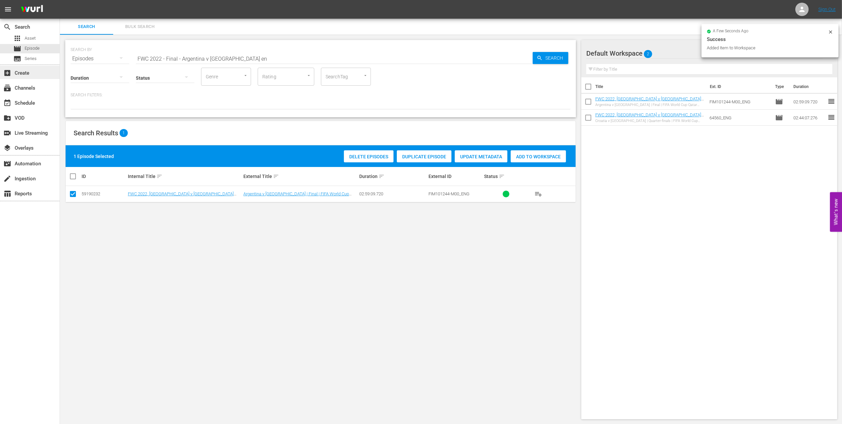
drag, startPoint x: -2, startPoint y: 66, endPoint x: 14, endPoint y: 67, distance: 15.7
click at [60, 0] on div "search Search apps Asset movie Episode subtitles Series add_box Create subscrip…" at bounding box center [451, 0] width 782 height 0
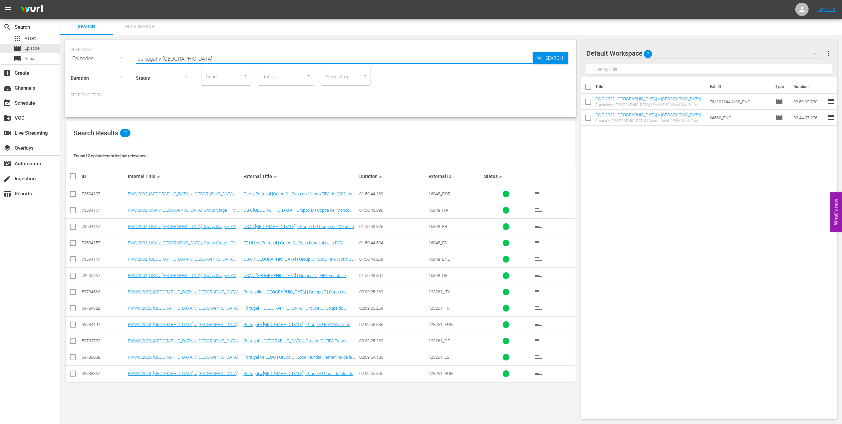
click at [187, 56] on input "portugal v usa" at bounding box center [334, 59] width 397 height 16
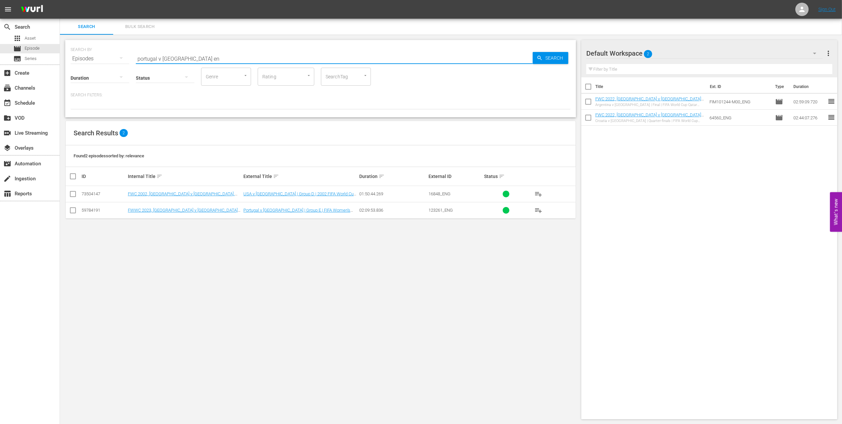
type input "portugal v usa en"
click at [74, 210] on input "checkbox" at bounding box center [73, 211] width 8 height 8
checkbox input "true"
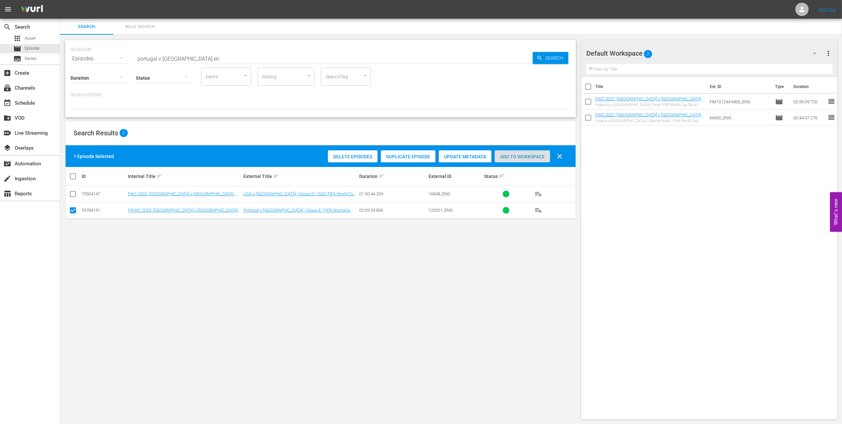
click at [521, 157] on span "Add to Workspace" at bounding box center [522, 156] width 55 height 5
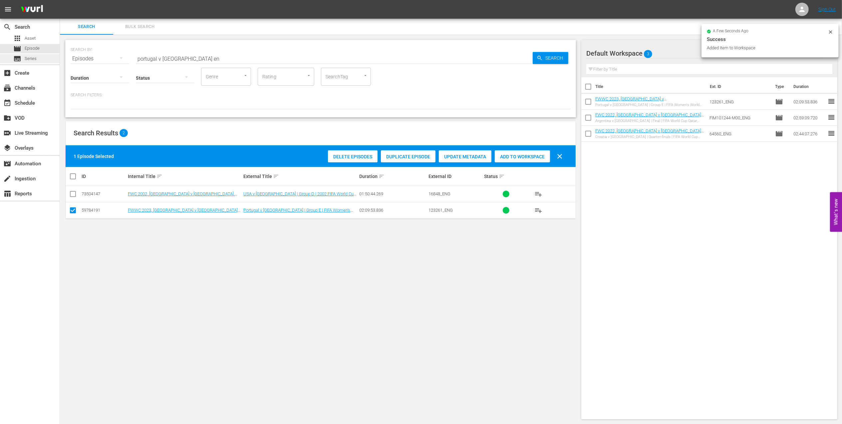
drag, startPoint x: 105, startPoint y: 54, endPoint x: 11, endPoint y: 63, distance: 95.0
click at [60, 0] on div "search Search apps Asset movie Episode subtitles Series add_box Create subscrip…" at bounding box center [451, 0] width 782 height 0
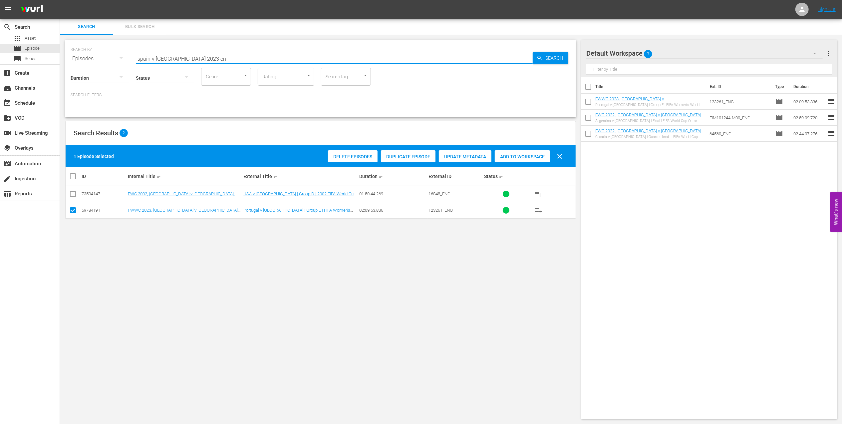
type input "spain v england 2023 en"
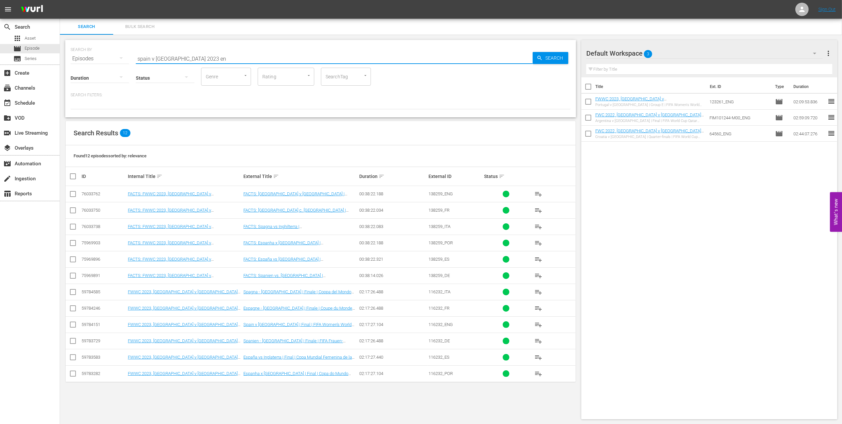
drag, startPoint x: 70, startPoint y: 326, endPoint x: 73, endPoint y: 328, distance: 3.7
click at [71, 327] on input "checkbox" at bounding box center [73, 326] width 8 height 8
checkbox input "true"
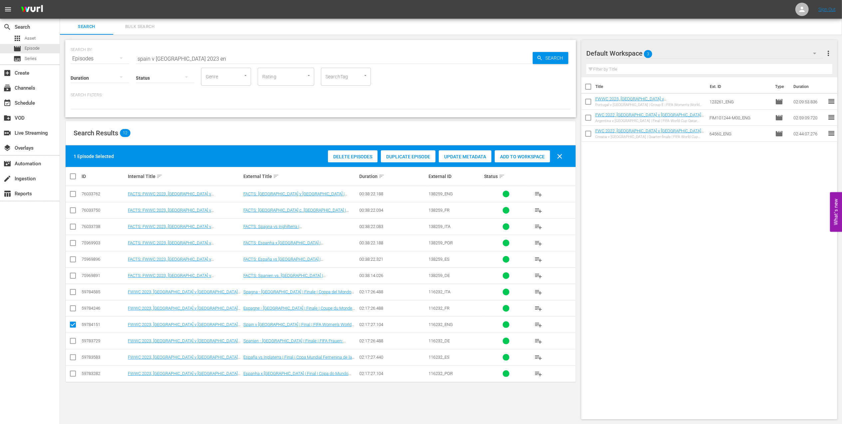
click at [520, 155] on span "Add to Workspace" at bounding box center [522, 156] width 55 height 5
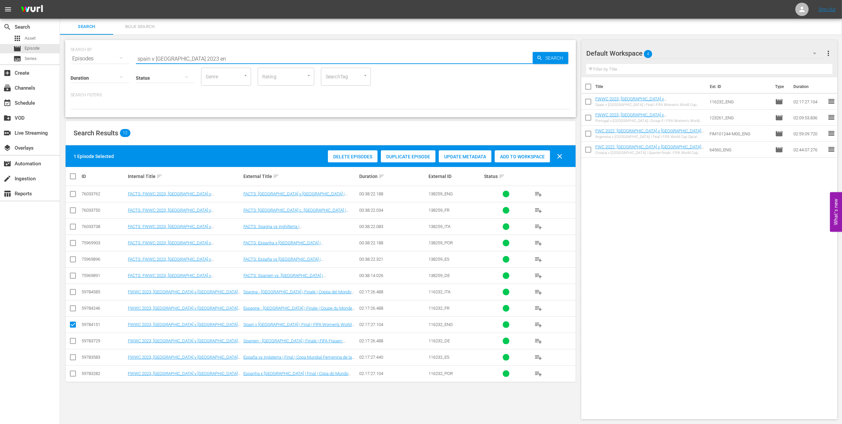
drag, startPoint x: 82, startPoint y: 58, endPoint x: 104, endPoint y: 58, distance: 22.6
click at [79, 58] on div "SEARCH BY Search By Episodes Search ID, Title, Description, Keywords, or Catego…" at bounding box center [321, 55] width 500 height 24
paste input "FWWC 2023, All Goals"
click at [217, 57] on input "FWWC 2023, All Goals" at bounding box center [334, 59] width 397 height 16
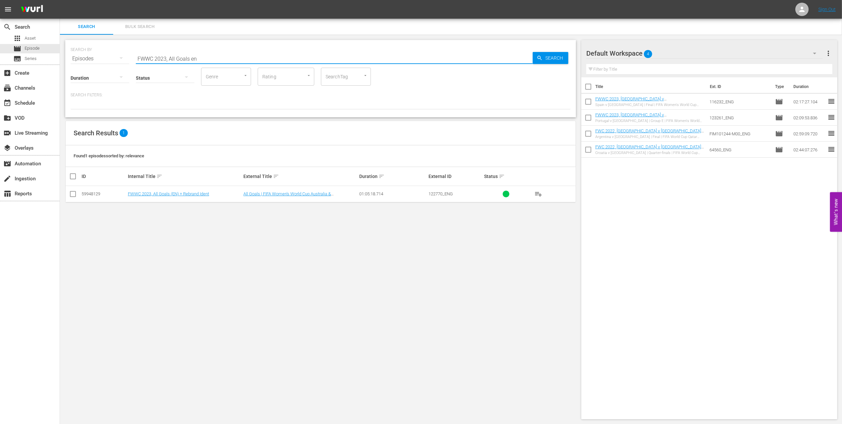
type input "FWWC 2023, All Goals en"
click at [74, 191] on input "checkbox" at bounding box center [73, 195] width 8 height 8
checkbox input "true"
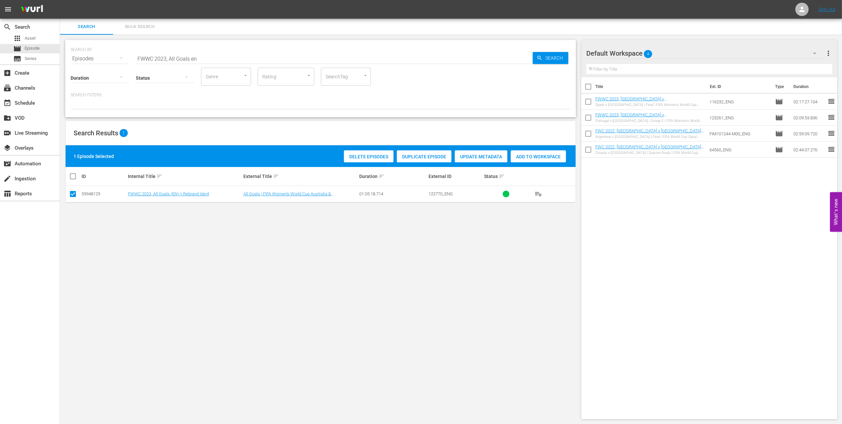
click at [528, 161] on div "Add to Workspace" at bounding box center [538, 156] width 55 height 13
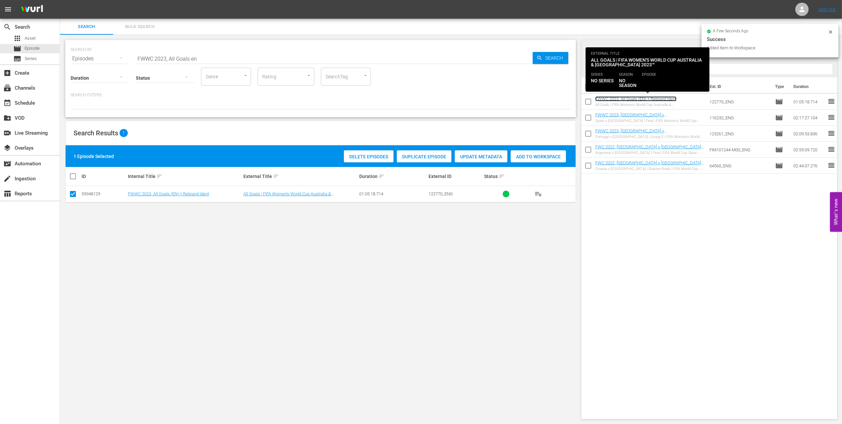
click at [660, 97] on link "FWWC 2023, All Goals (EN) + Rebrand Ident" at bounding box center [635, 98] width 81 height 5
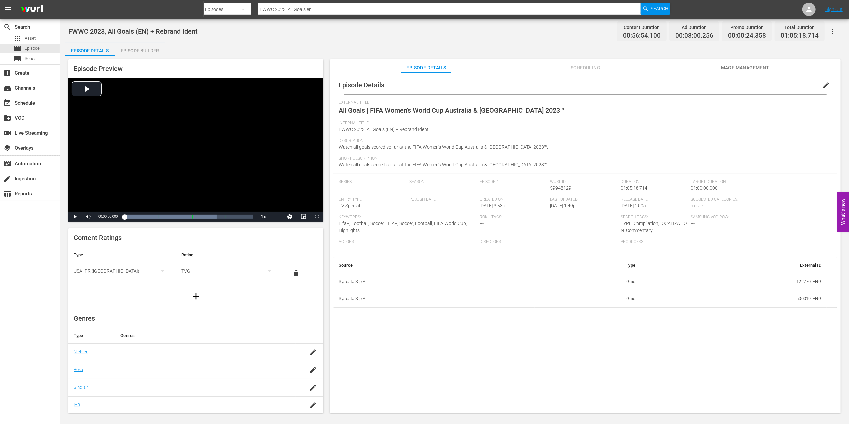
click at [144, 50] on div "Episode Builder" at bounding box center [140, 51] width 50 height 16
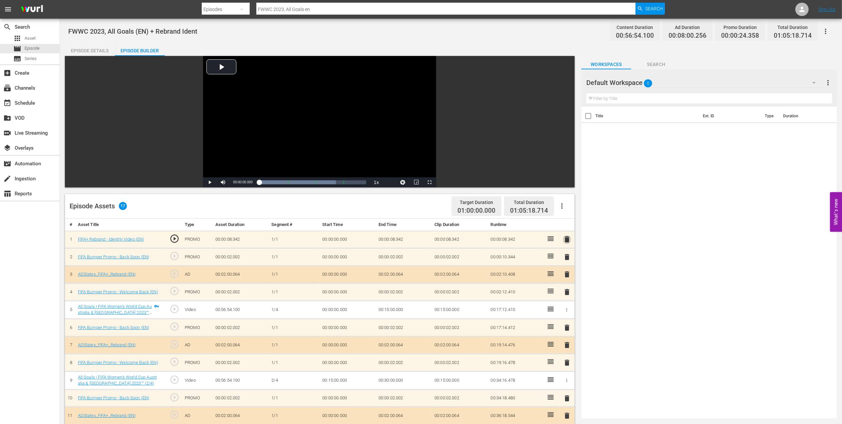
click at [566, 238] on span "delete" at bounding box center [567, 239] width 8 height 8
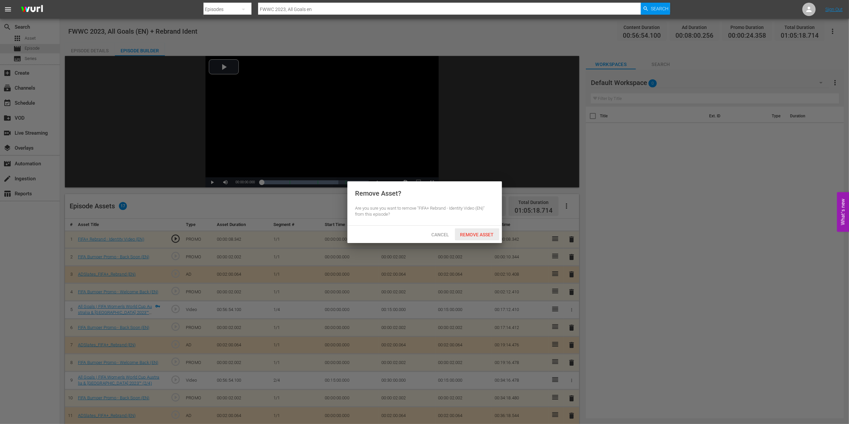
click at [468, 232] on span "Remove Asset" at bounding box center [477, 234] width 44 height 5
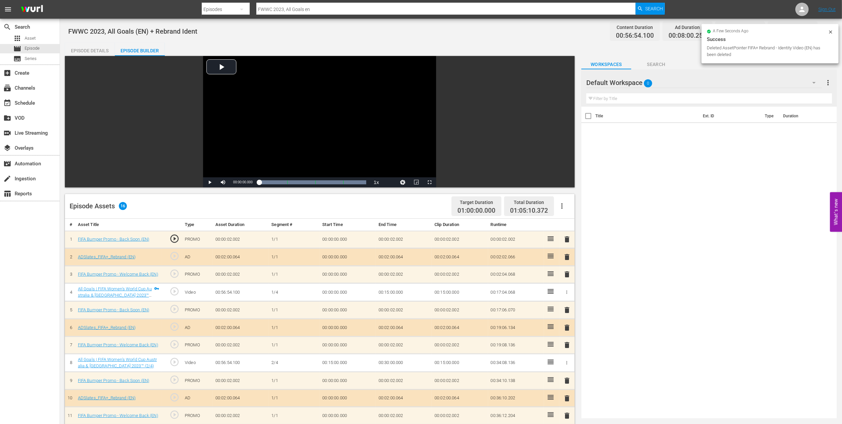
click at [565, 239] on span "delete" at bounding box center [567, 239] width 8 height 8
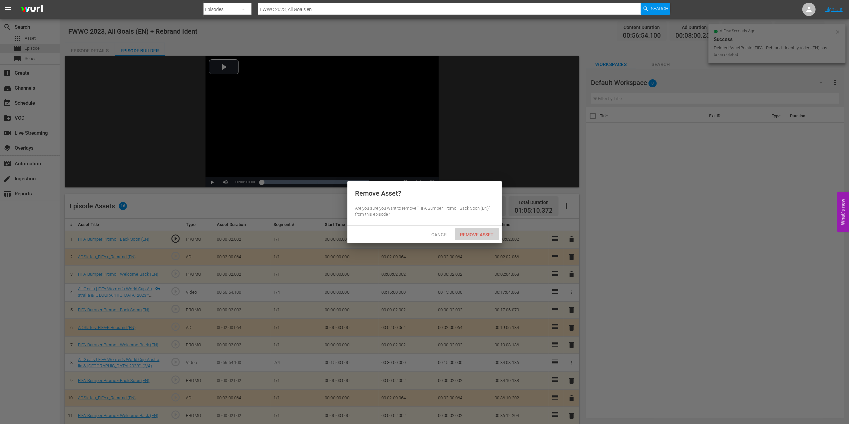
drag, startPoint x: 477, startPoint y: 231, endPoint x: 500, endPoint y: 232, distance: 22.7
click at [478, 232] on span "Remove Asset" at bounding box center [477, 234] width 44 height 5
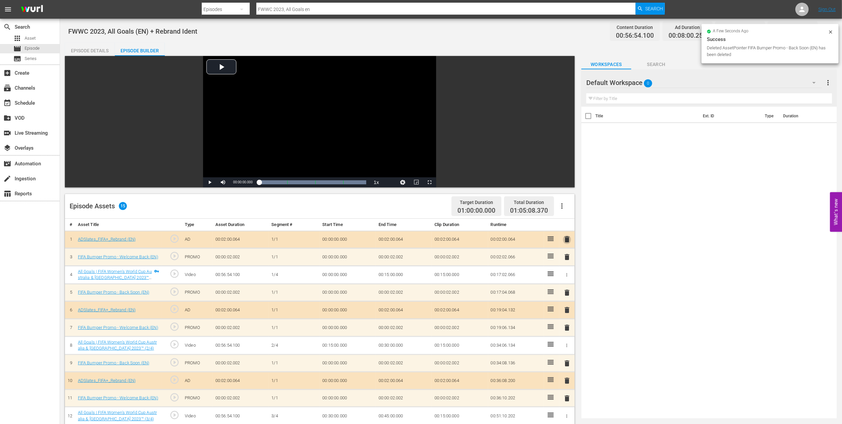
click at [568, 240] on span "delete" at bounding box center [567, 239] width 8 height 8
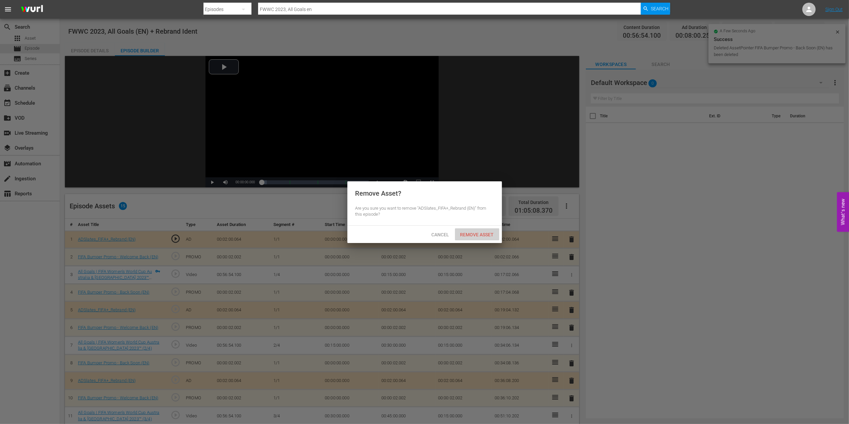
click at [489, 231] on div "Remove Asset" at bounding box center [477, 234] width 44 height 12
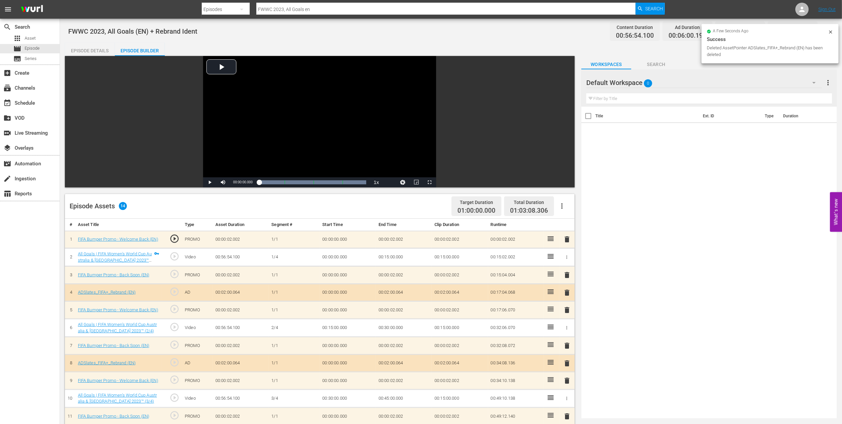
click at [567, 239] on span "delete" at bounding box center [567, 239] width 8 height 8
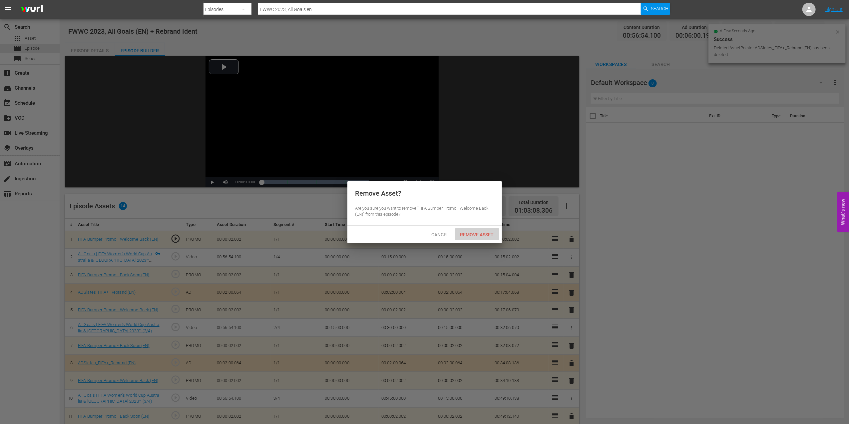
click at [492, 233] on span "Remove Asset" at bounding box center [477, 234] width 44 height 5
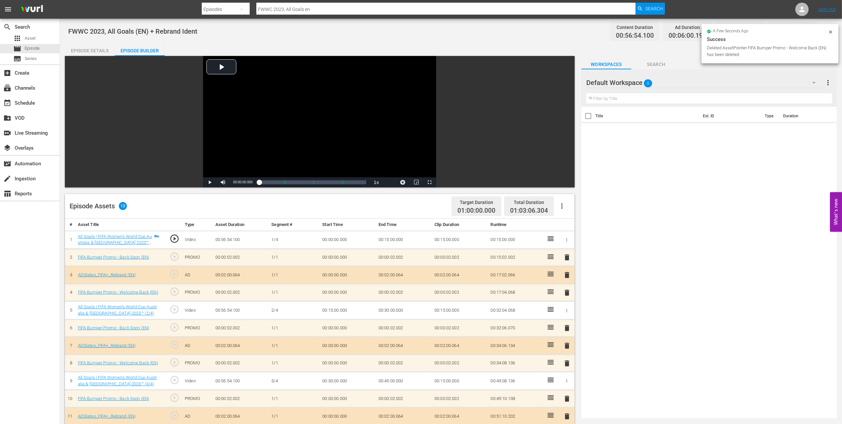
click at [89, 44] on div "Episode Details" at bounding box center [90, 51] width 50 height 16
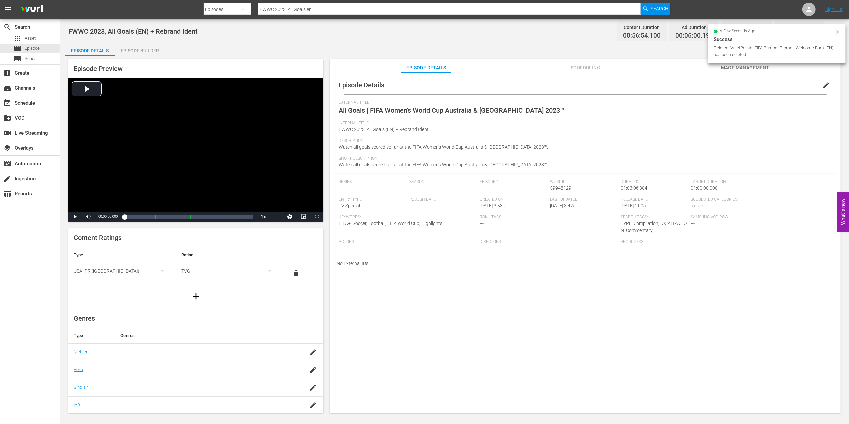
click at [823, 84] on span "edit" at bounding box center [826, 85] width 8 height 8
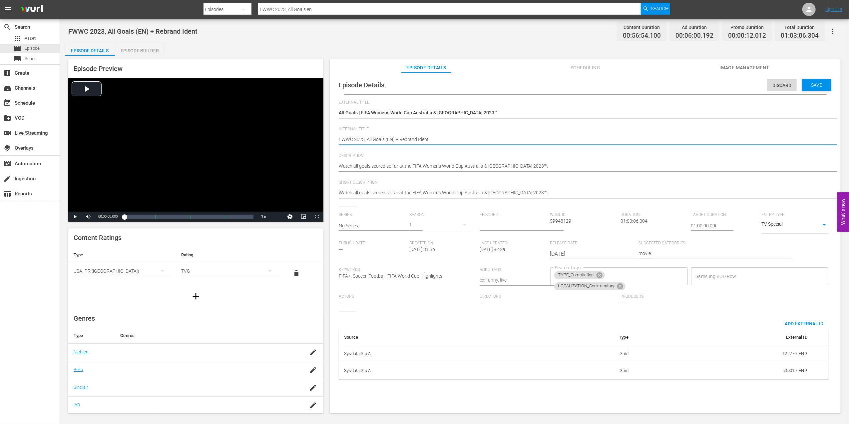
drag, startPoint x: 431, startPoint y: 140, endPoint x: 398, endPoint y: 140, distance: 32.6
type textarea "FWWC 2023, All Goals (EN) +"
type textarea "FWWC 2023, All Goals (EN)"
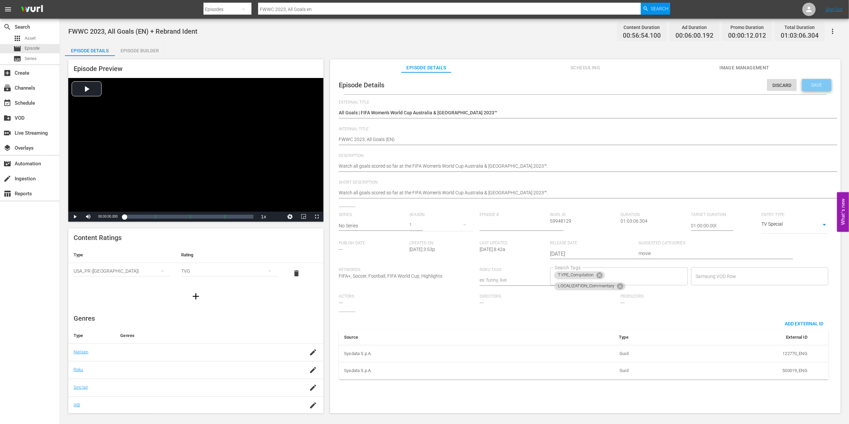
click at [810, 87] on span "Save" at bounding box center [817, 84] width 22 height 5
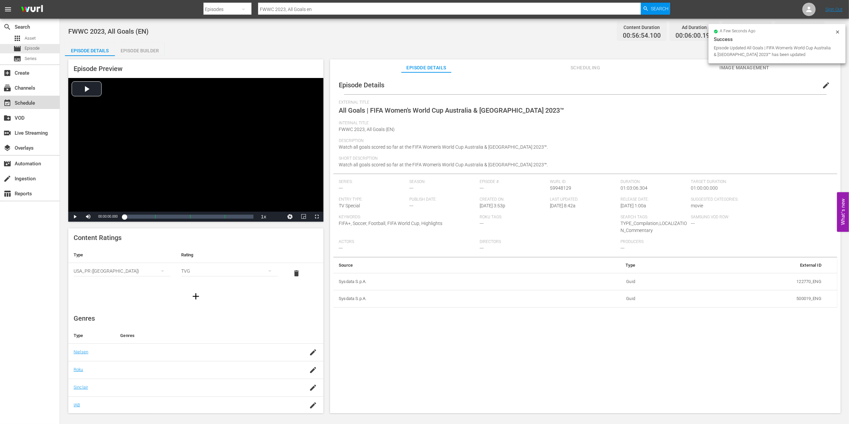
click at [36, 106] on div "event_available Schedule" at bounding box center [30, 102] width 60 height 13
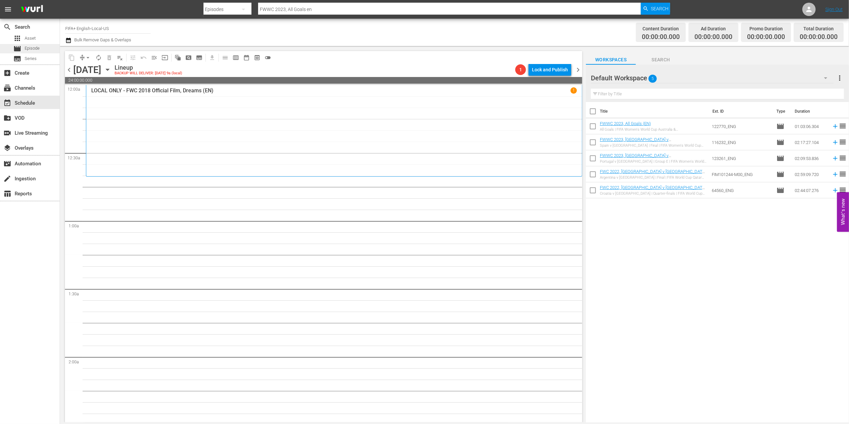
click at [38, 49] on span "Episode" at bounding box center [32, 48] width 15 height 7
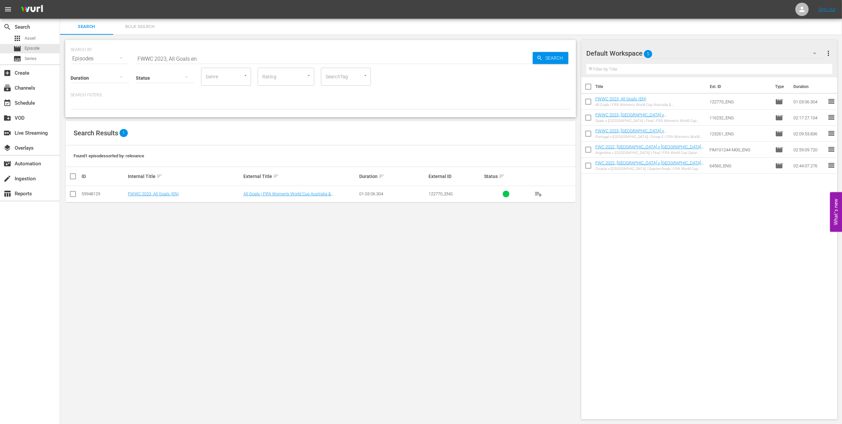
drag, startPoint x: 114, startPoint y: 59, endPoint x: 100, endPoint y: 59, distance: 13.7
click at [101, 59] on div "SEARCH BY Search By Episodes Search ID, Title, Description, Keywords, or Catego…" at bounding box center [321, 55] width 500 height 24
paste input "The Best of FIFA Women's World Cup 2023"
type input "The Best of FIFA Women's World Cup 2023 en"
click at [75, 192] on input "checkbox" at bounding box center [73, 195] width 8 height 8
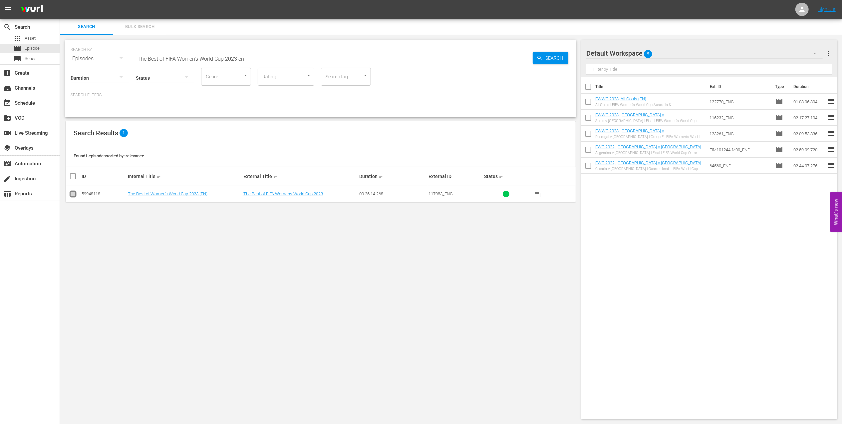
checkbox input "true"
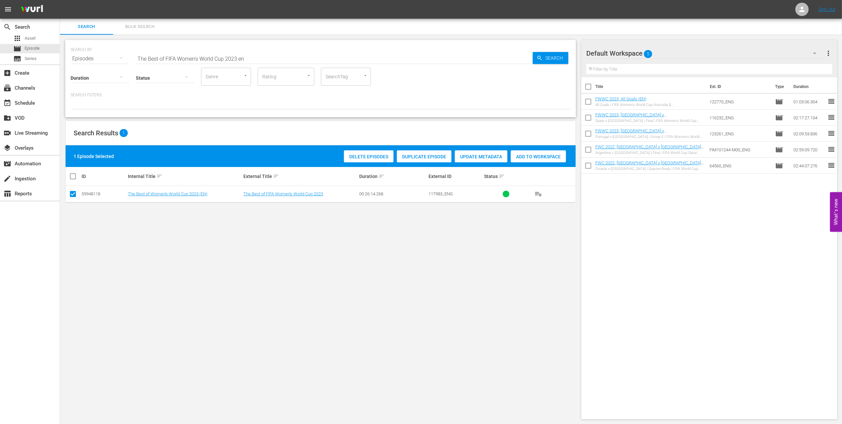
click at [523, 154] on div "Add to Workspace" at bounding box center [538, 156] width 55 height 13
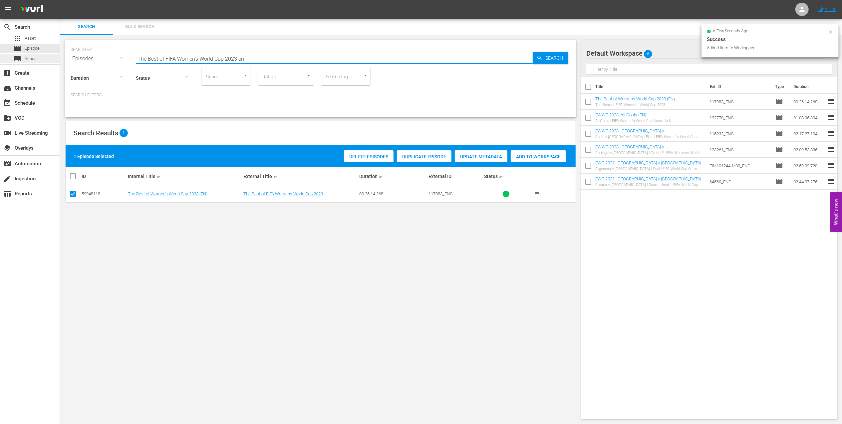
click at [60, 0] on div "search Search apps Asset movie Episode subtitles Series add_box Create subscrip…" at bounding box center [451, 0] width 782 height 0
paste input "FWC 1998 - Final - Brazil v France"
drag, startPoint x: 96, startPoint y: 60, endPoint x: 64, endPoint y: 60, distance: 32.3
click at [63, 60] on div "SEARCH BY Search By Episodes Search ID, Title, Description, Keywords, or Catego…" at bounding box center [321, 230] width 522 height 390
paste input "text"
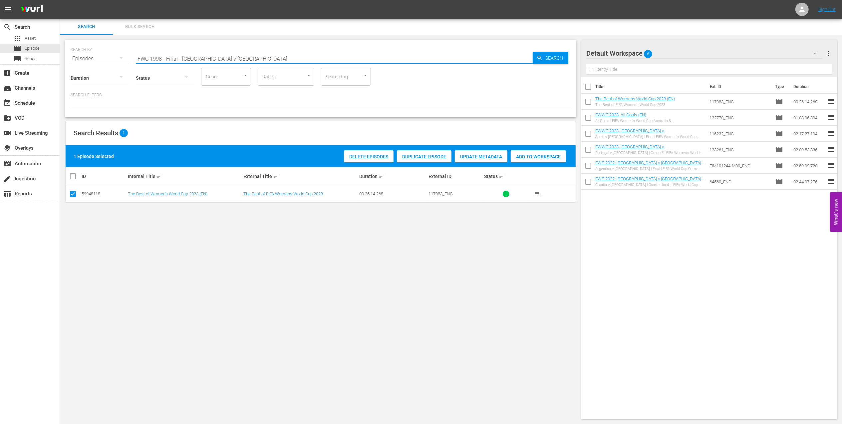
click at [221, 58] on input "FWC 1998 - Final - Brazil v France" at bounding box center [334, 59] width 397 height 16
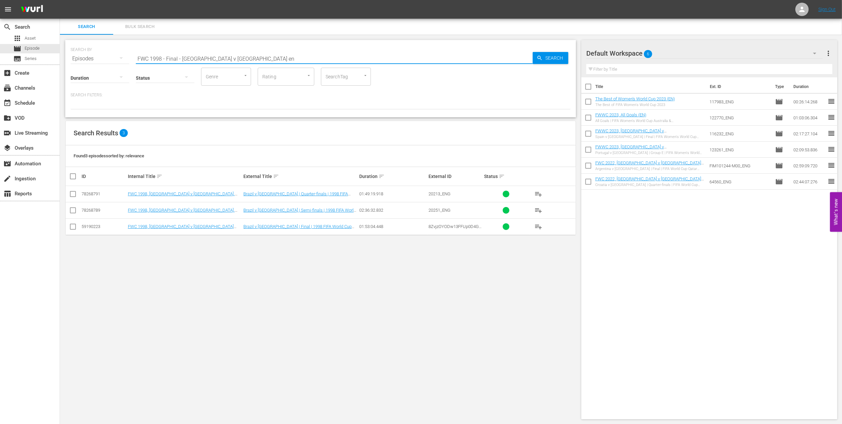
type input "FWC 1998 - Final - Brazil v France en"
click at [72, 228] on input "checkbox" at bounding box center [73, 228] width 8 height 8
checkbox input "true"
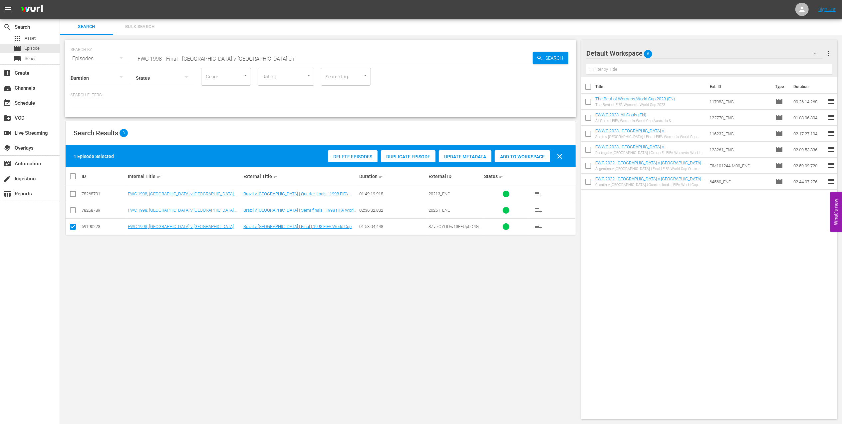
click at [524, 159] on div "Add to Workspace" at bounding box center [522, 156] width 55 height 13
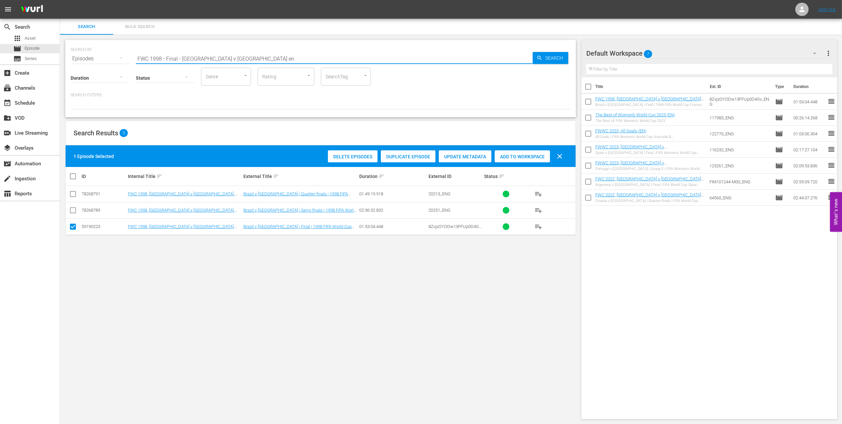
drag, startPoint x: 158, startPoint y: 58, endPoint x: 85, endPoint y: 56, distance: 73.0
click at [85, 56] on div "SEARCH BY Search By Episodes Search ID, Title, Description, Keywords, or Catego…" at bounding box center [321, 55] width 500 height 24
paste input "World Champions: [GEOGRAPHIC_DATA] 1998"
click at [226, 54] on input "World Champions: [GEOGRAPHIC_DATA] 1998" at bounding box center [334, 59] width 397 height 16
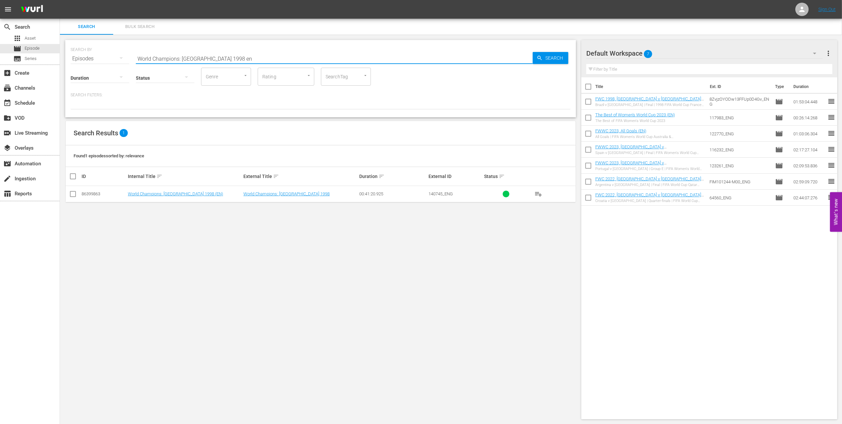
type input "World Champions: France 1998 en"
click at [71, 193] on input "checkbox" at bounding box center [73, 195] width 8 height 8
checkbox input "true"
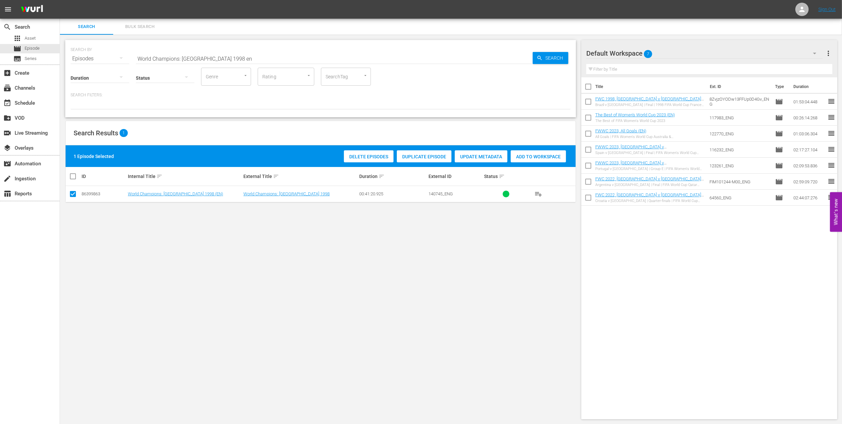
click at [538, 155] on span "Add to Workspace" at bounding box center [538, 156] width 55 height 5
drag, startPoint x: 229, startPoint y: 56, endPoint x: 53, endPoint y: 60, distance: 176.9
click at [60, 0] on div "search Search apps Asset movie Episode subtitles Series add_box Create subscrip…" at bounding box center [451, 0] width 782 height 0
paste input "FWWC 1999 - Final - USA v China"
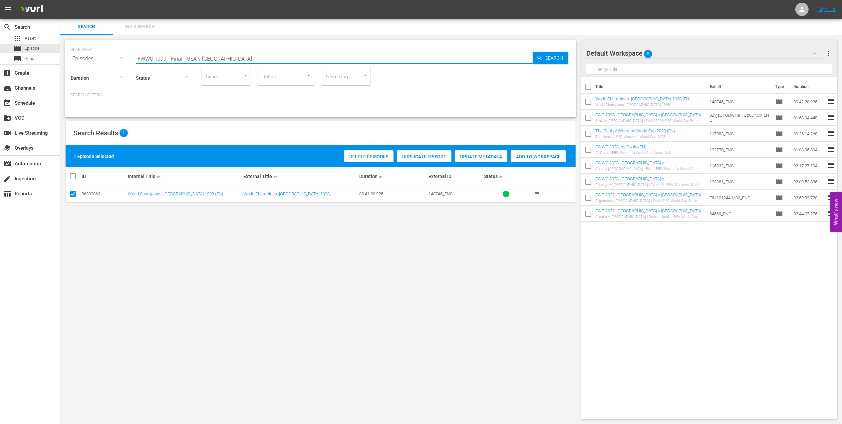
click at [238, 58] on input "FWWC 1999 - Final - USA v China" at bounding box center [334, 59] width 397 height 16
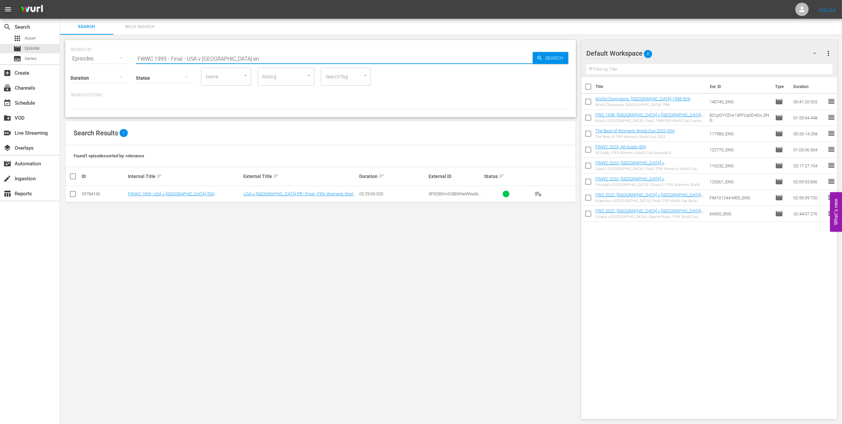
type input "FWWC 1999 - Final - USA v China en"
click at [74, 195] on input "checkbox" at bounding box center [73, 195] width 8 height 8
checkbox input "true"
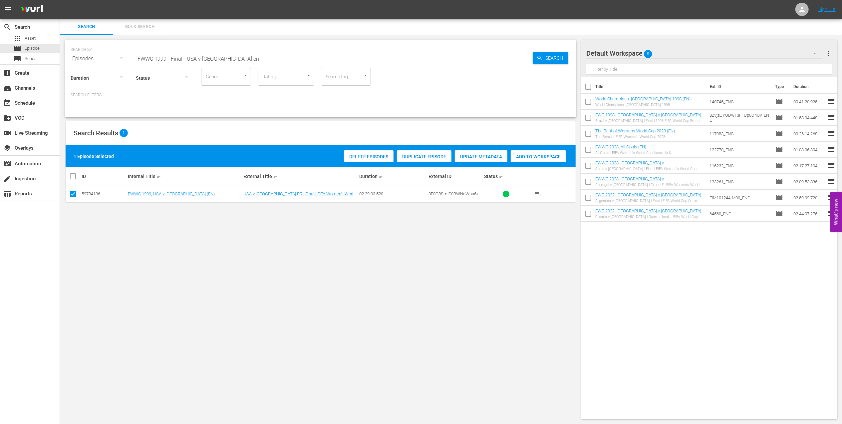
click at [525, 157] on span "Add to Workspace" at bounding box center [538, 156] width 55 height 5
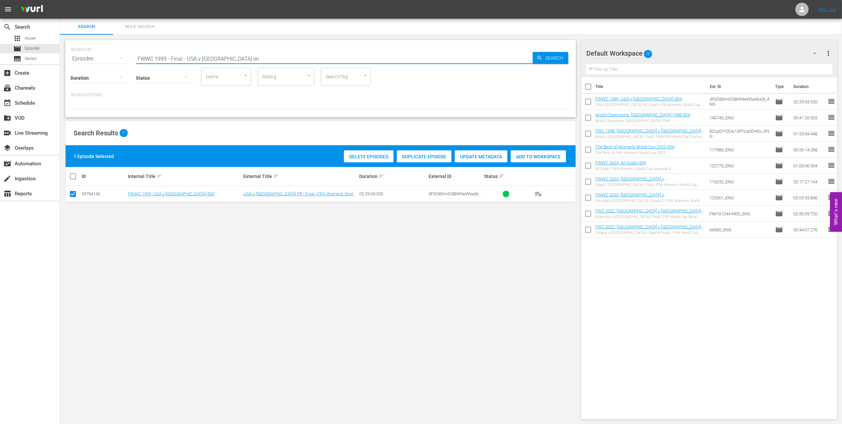
click at [118, 56] on div "SEARCH BY Search By Episodes Search ID, Title, Description, Keywords, or Catego…" at bounding box center [321, 55] width 500 height 24
paste input "ACTS: USA v China PR | USA 1999"
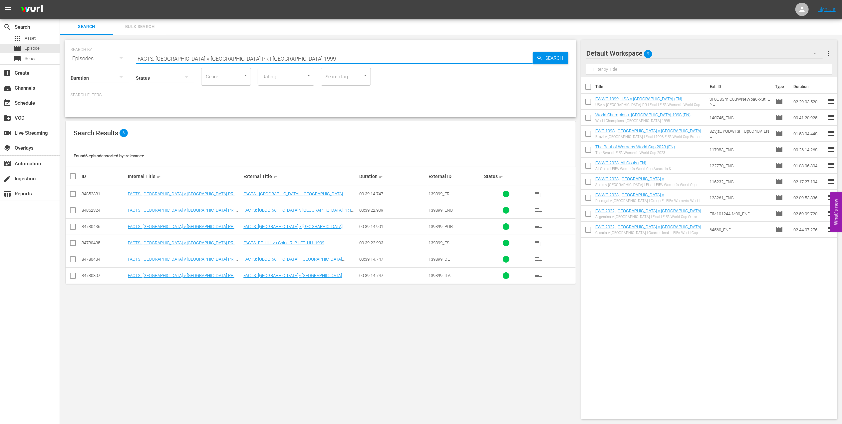
type input "FACTS: USA v China PR | USA 1999"
drag, startPoint x: 73, startPoint y: 211, endPoint x: 107, endPoint y: 211, distance: 34.0
click at [74, 211] on input "checkbox" at bounding box center [73, 211] width 8 height 8
checkbox input "true"
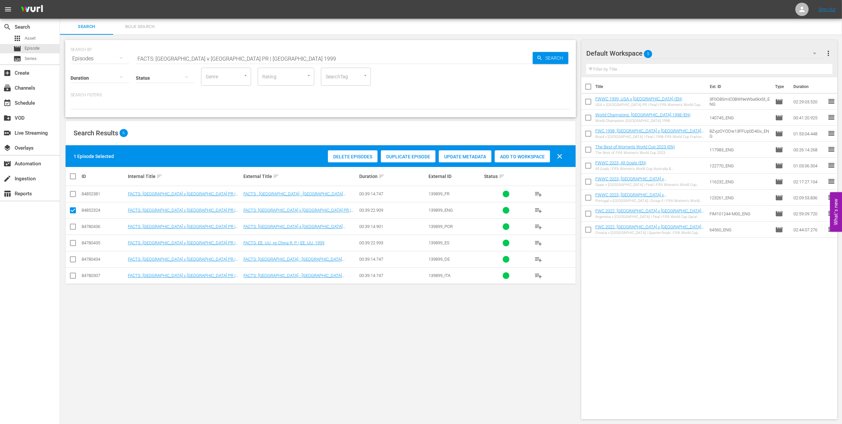
click at [509, 154] on span "Add to Workspace" at bounding box center [522, 156] width 55 height 5
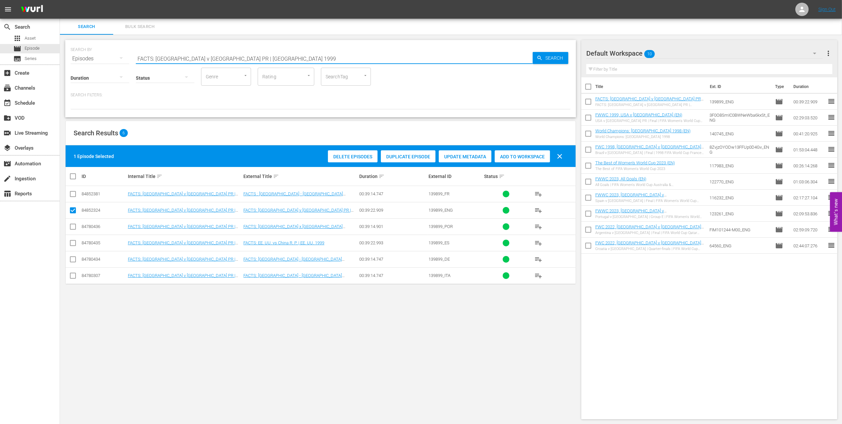
drag, startPoint x: 233, startPoint y: 55, endPoint x: 99, endPoint y: 56, distance: 134.5
click at [99, 56] on div "SEARCH BY Search By Episodes Search ID, Title, Description, Keywords, or Catego…" at bounding box center [321, 55] width 500 height 24
paste input "Germany v Brazil | Korea/Japan 2002"
click at [275, 57] on input "FACTS: Germany v Brazil | Korea/Japan 2002" at bounding box center [334, 59] width 397 height 16
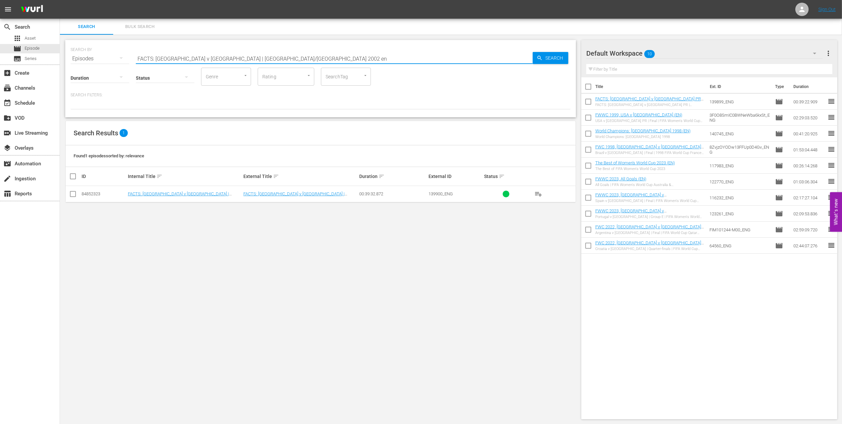
type input "FACTS: Germany v Brazil | Korea/Japan 2002 en"
click at [75, 193] on input "checkbox" at bounding box center [73, 195] width 8 height 8
checkbox input "true"
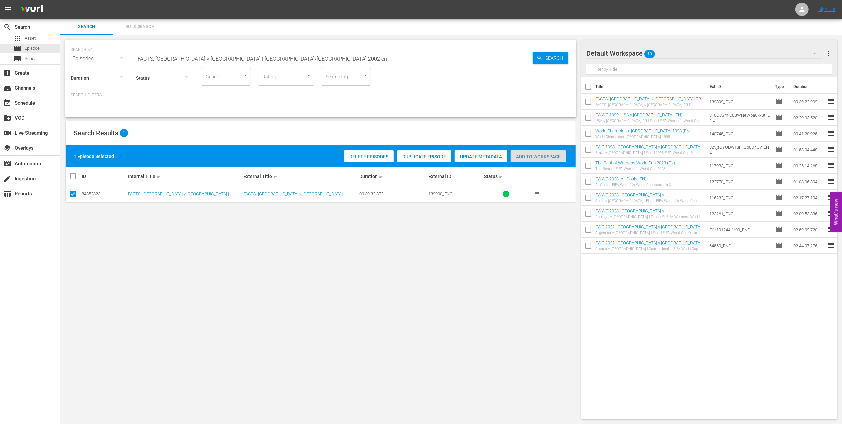
click at [528, 154] on span "Add to Workspace" at bounding box center [538, 156] width 55 height 5
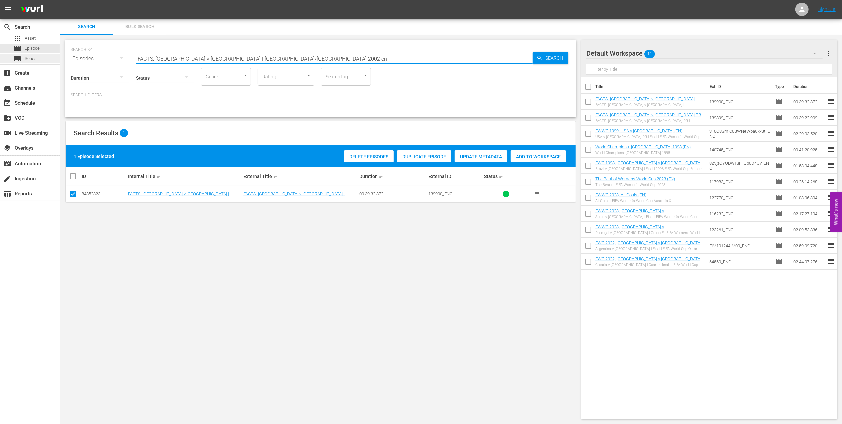
drag, startPoint x: 79, startPoint y: 59, endPoint x: 46, endPoint y: 61, distance: 33.0
click at [60, 0] on div "search Search apps Asset movie Episode subtitles Series add_box Create subscrip…" at bounding box center [451, 0] width 782 height 0
paste input "WC 2002 - Final - Germany v Brazil"
click at [237, 53] on input "FWC 2002 - Final - Germany v Brazil" at bounding box center [334, 59] width 397 height 16
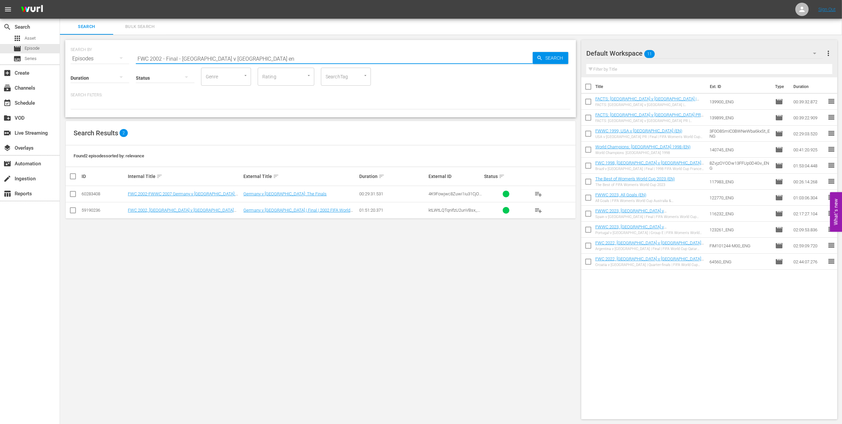
type input "FWC 2002 - Final - Germany v Brazil en"
click at [74, 210] on input "checkbox" at bounding box center [73, 211] width 8 height 8
checkbox input "true"
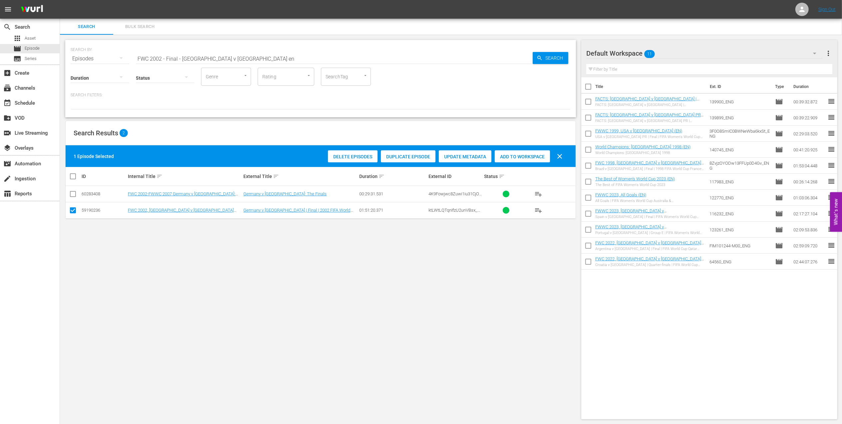
click at [521, 155] on span "Add to Workspace" at bounding box center [522, 156] width 55 height 5
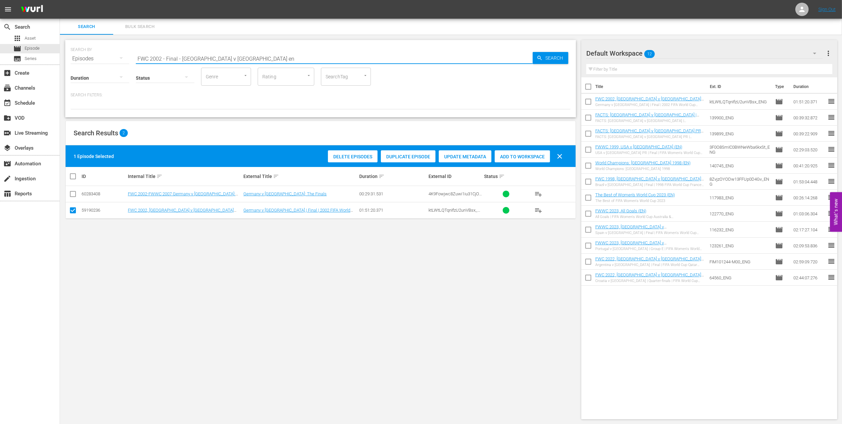
drag, startPoint x: 108, startPoint y: 59, endPoint x: 116, endPoint y: 58, distance: 8.0
click at [84, 59] on div "SEARCH BY Search By Episodes Search ID, Title, Description, Keywords, or Catego…" at bounding box center [321, 55] width 500 height 24
paste input "2002 Official Film - Seven Games from Glory"
click at [258, 57] on input "2002 Official Film - Seven Games from Glory" at bounding box center [334, 59] width 397 height 16
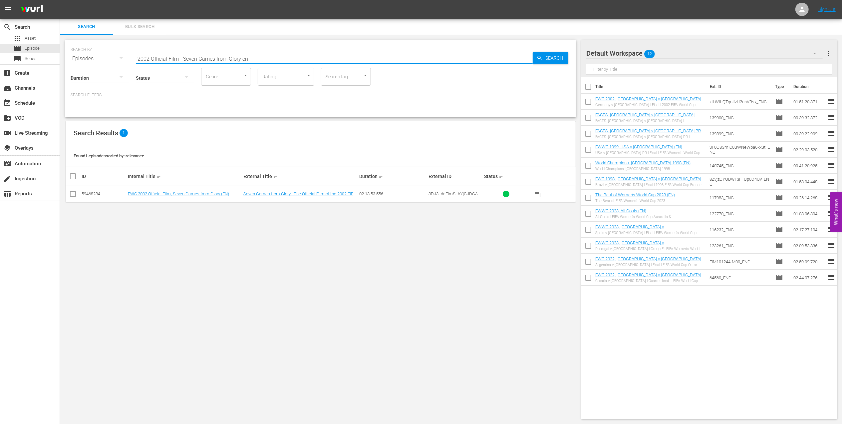
type input "2002 Official Film - Seven Games from Glory en"
click at [75, 194] on input "checkbox" at bounding box center [73, 195] width 8 height 8
checkbox input "true"
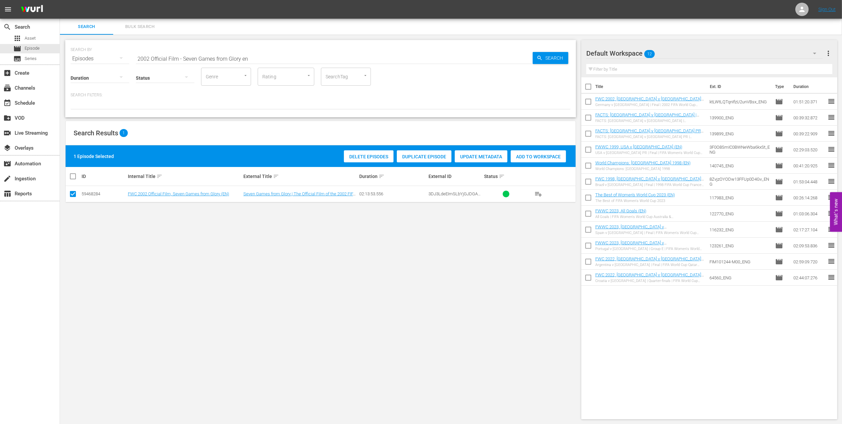
click at [535, 155] on span "Add to Workspace" at bounding box center [538, 156] width 55 height 5
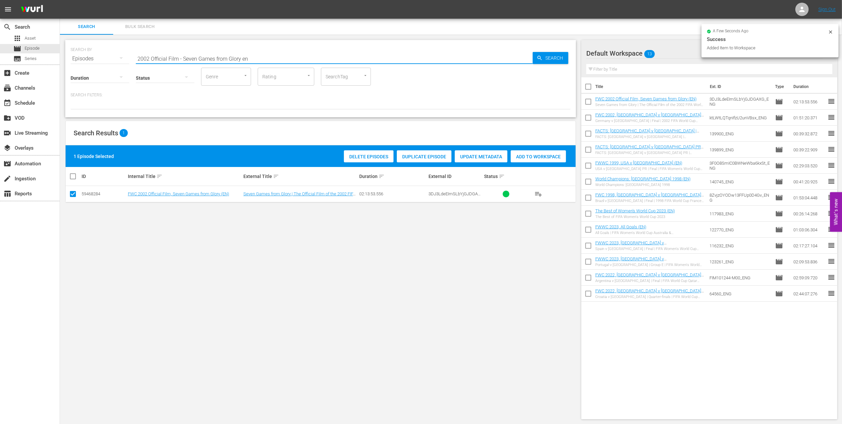
drag, startPoint x: 181, startPoint y: 64, endPoint x: 65, endPoint y: 70, distance: 116.0
click at [65, 70] on div "SEARCH BY Search By Episodes Search ID, Title, Description, Keywords, or Catego…" at bounding box center [320, 78] width 511 height 77
paste input "EP 1 | The Long Walk"
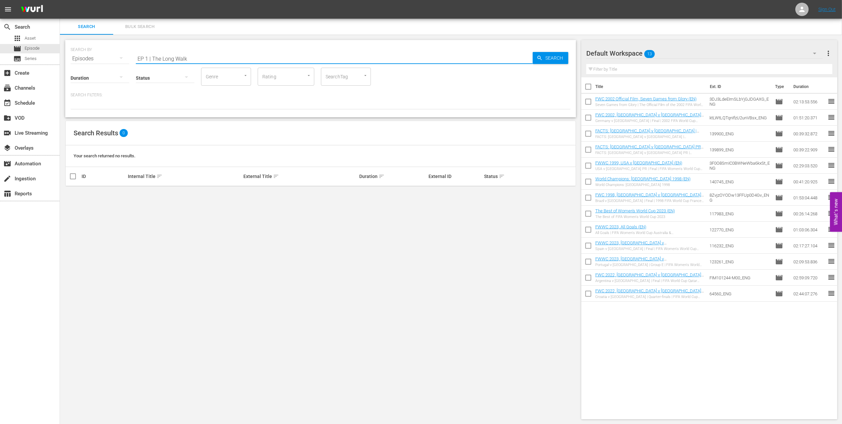
drag, startPoint x: 152, startPoint y: 58, endPoint x: 85, endPoint y: 65, distance: 67.0
click at [86, 63] on div "SEARCH BY Search By Episodes Search ID, Title, Description, Keywords, or Catego…" at bounding box center [320, 78] width 511 height 77
click at [184, 57] on input "The Long Walk" at bounding box center [334, 59] width 397 height 16
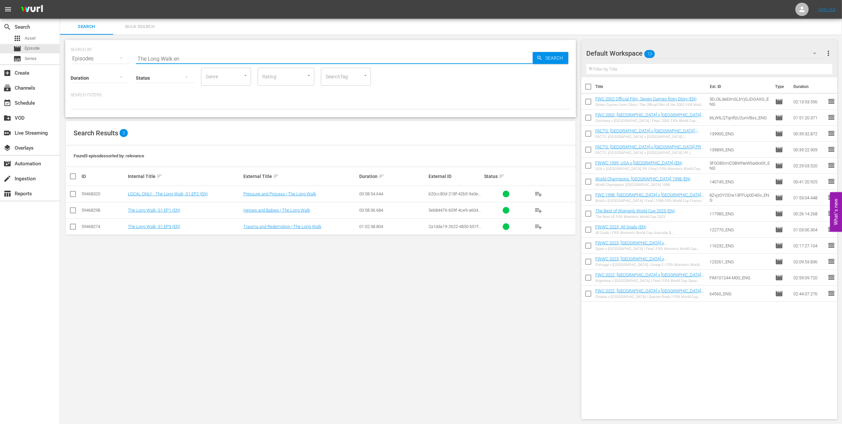
type input "The Long Walk en"
click at [75, 195] on input "checkbox" at bounding box center [73, 195] width 8 height 8
checkbox input "true"
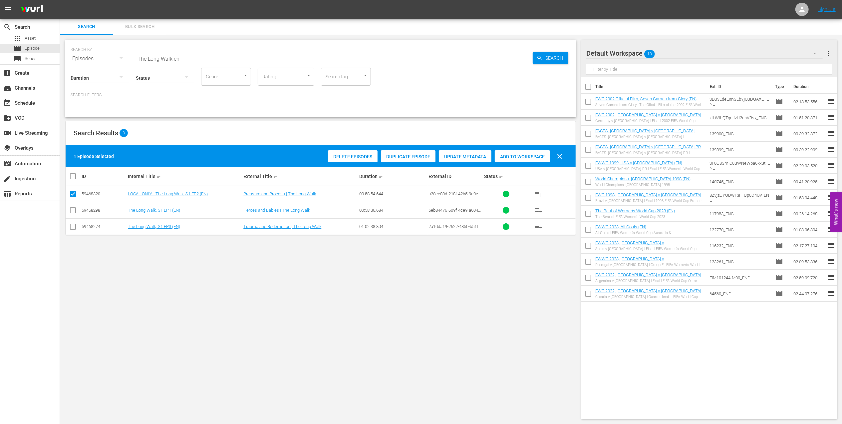
drag, startPoint x: 76, startPoint y: 209, endPoint x: 78, endPoint y: 223, distance: 13.7
click at [76, 210] on input "checkbox" at bounding box center [73, 211] width 8 height 8
checkbox input "true"
click at [78, 227] on td at bounding box center [73, 226] width 15 height 16
click at [76, 227] on input "checkbox" at bounding box center [73, 228] width 8 height 8
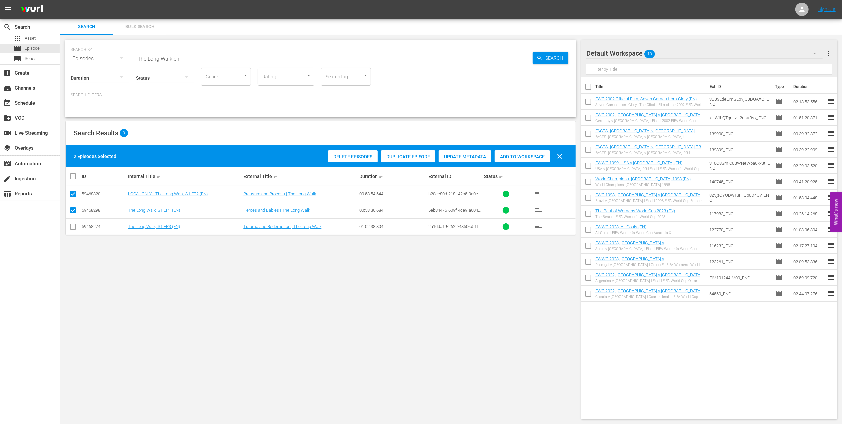
checkbox input "true"
click at [537, 157] on span "Add to Workspace" at bounding box center [538, 156] width 55 height 5
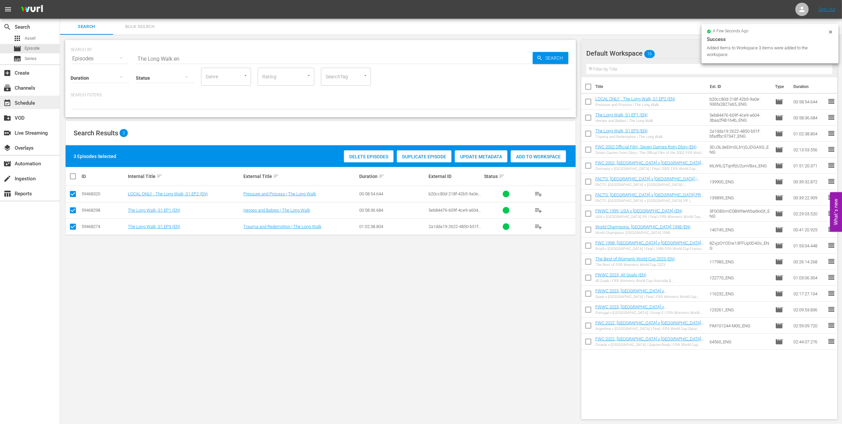
click at [39, 100] on div "event_available Schedule" at bounding box center [30, 102] width 60 height 13
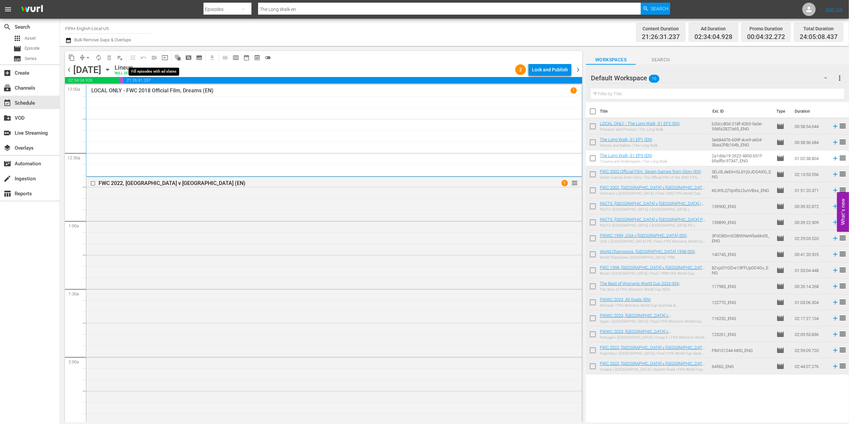
click at [152, 57] on span "menu_open" at bounding box center [154, 57] width 7 height 7
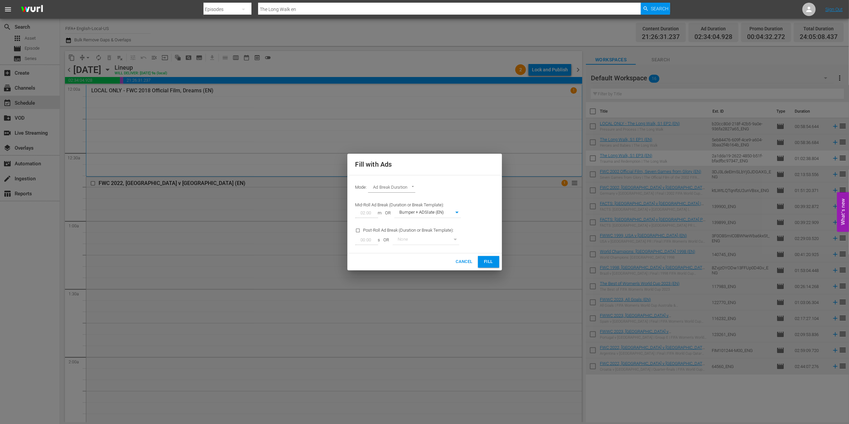
click at [488, 261] on span "Fill" at bounding box center [488, 262] width 11 height 8
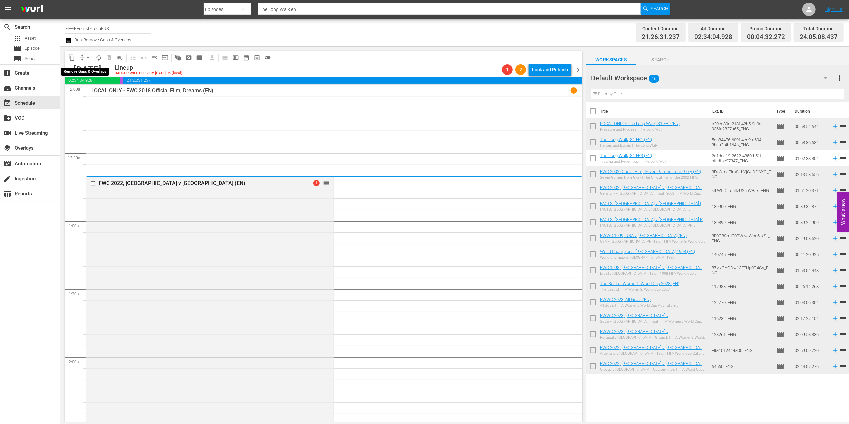
click at [89, 57] on span "arrow_drop_down" at bounding box center [88, 57] width 7 height 7
click at [100, 90] on li "Align to End of Previous Day" at bounding box center [88, 93] width 70 height 11
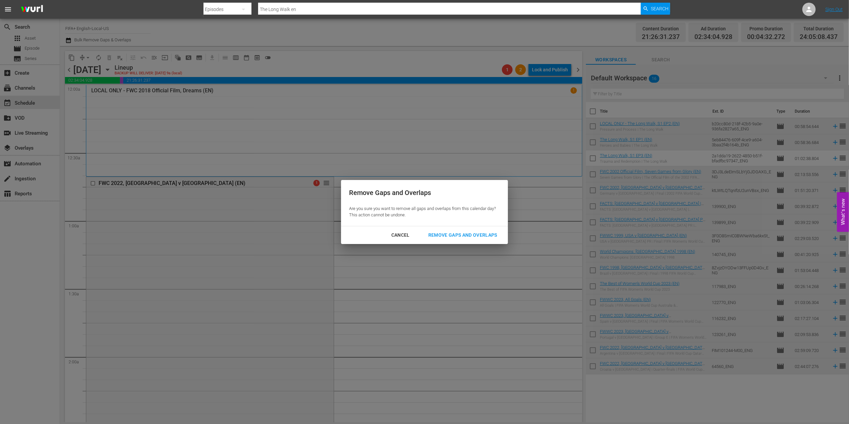
click at [475, 235] on div "Remove Gaps and Overlaps" at bounding box center [463, 235] width 80 height 8
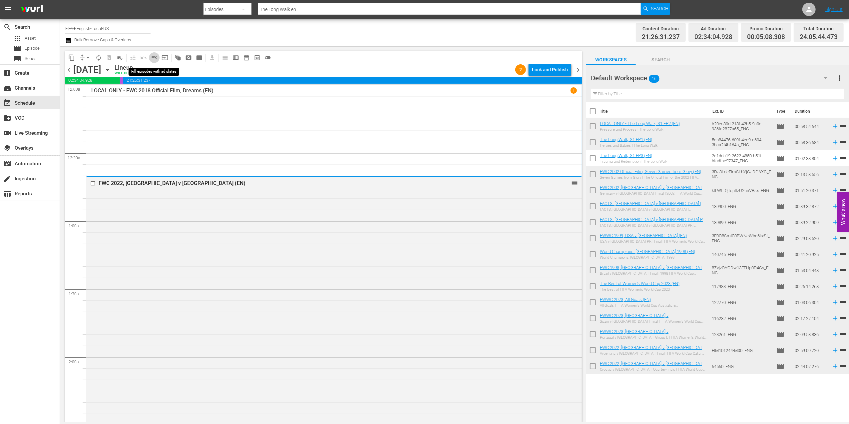
click at [154, 59] on span "menu_open" at bounding box center [154, 57] width 7 height 7
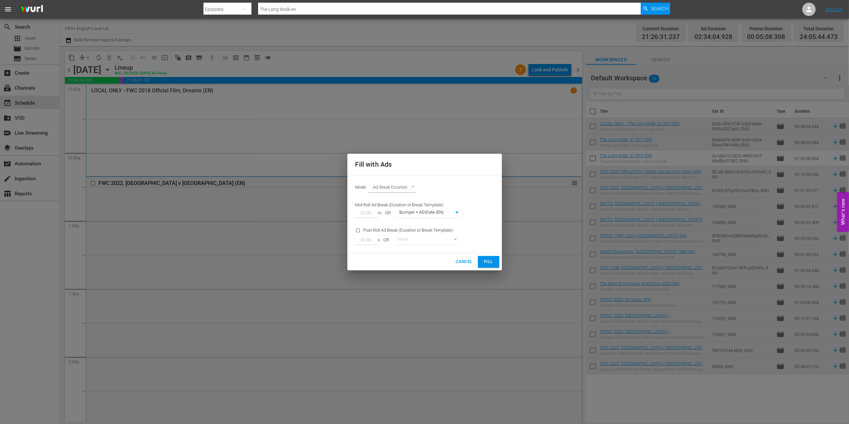
click at [488, 265] on span "Fill" at bounding box center [488, 262] width 11 height 8
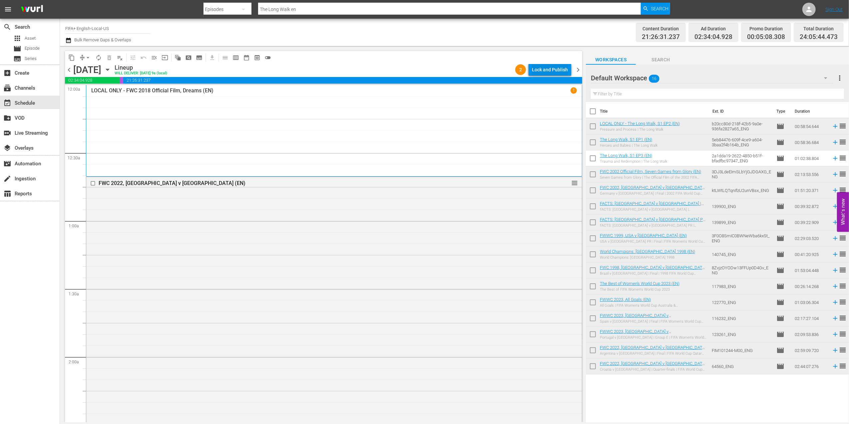
click at [550, 66] on div "Lock and Publish" at bounding box center [550, 70] width 36 height 12
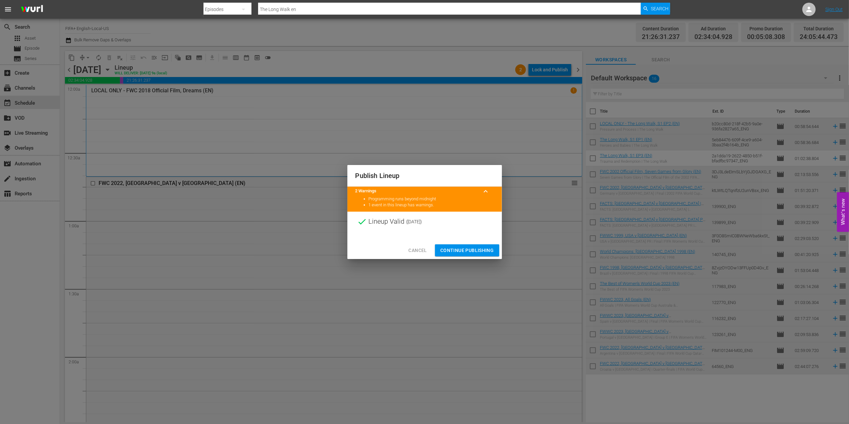
click at [457, 248] on span "Continue Publishing" at bounding box center [467, 250] width 54 height 8
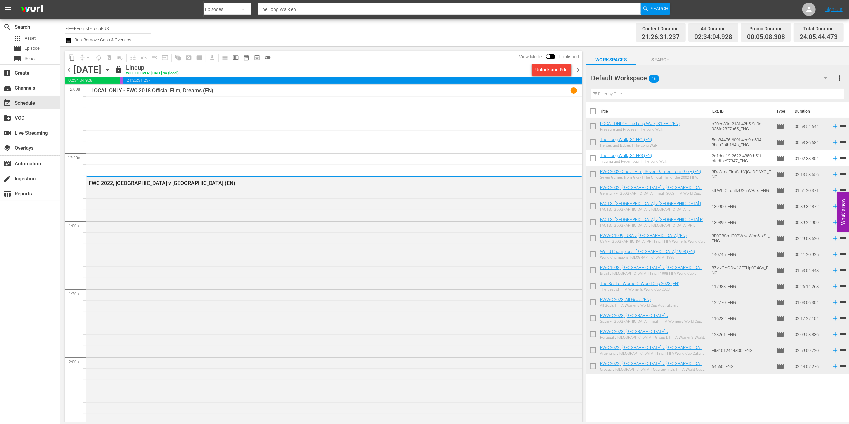
click at [579, 66] on span "chevron_right" at bounding box center [578, 70] width 8 height 8
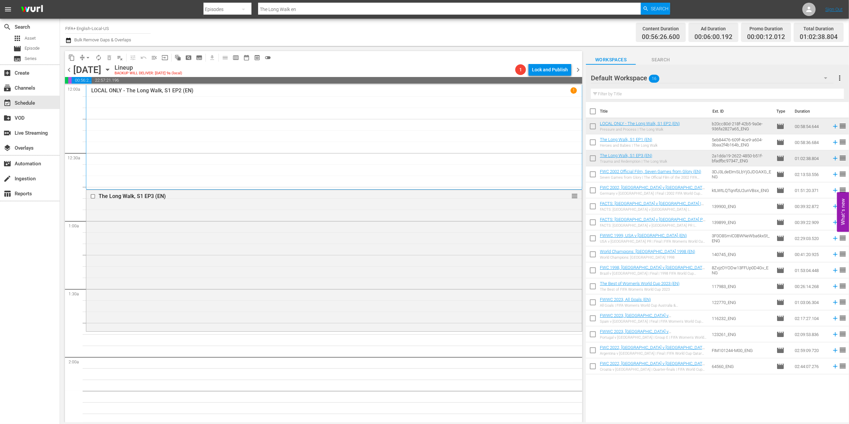
click at [591, 112] on input "checkbox" at bounding box center [593, 113] width 14 height 14
checkbox input "true"
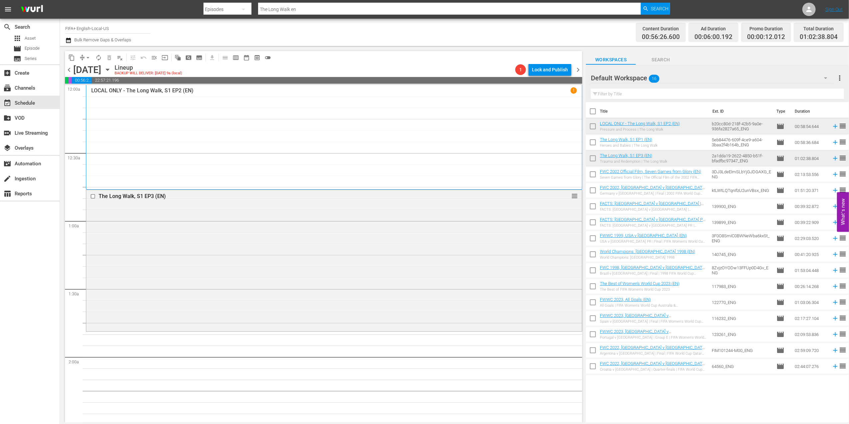
checkbox input "true"
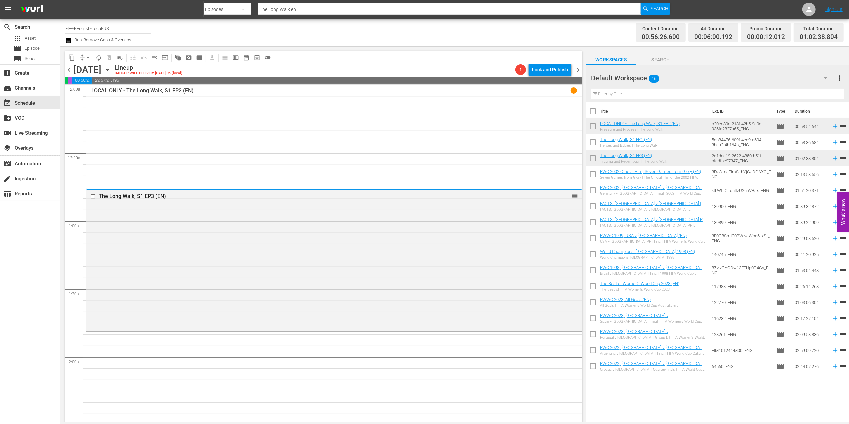
checkbox input "true"
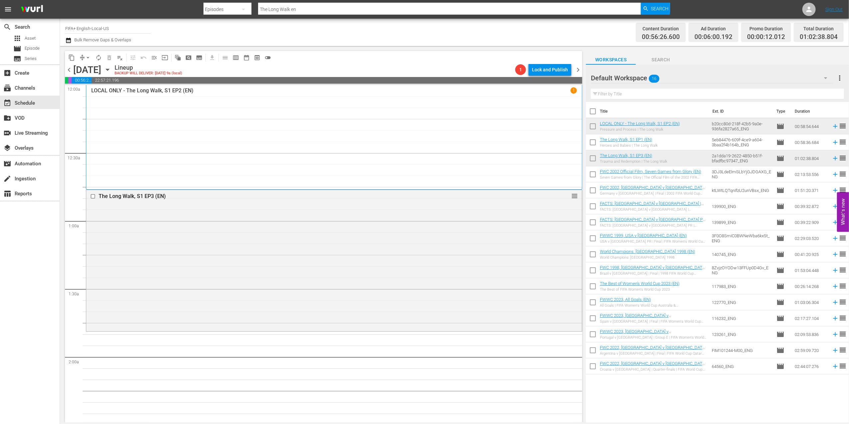
checkbox input "true"
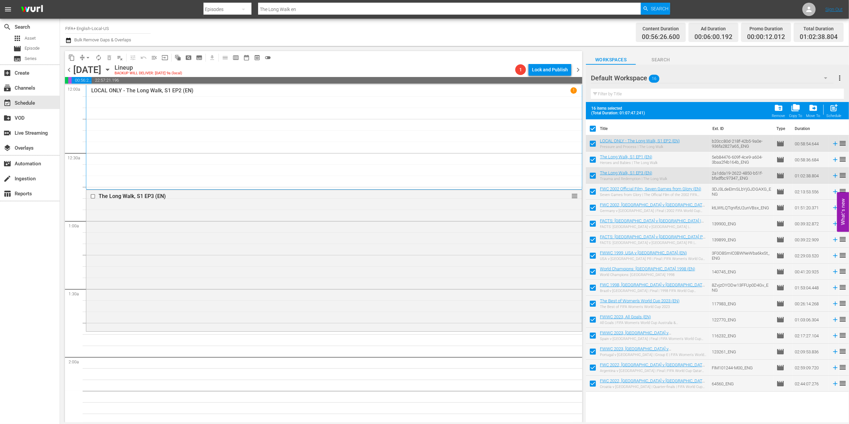
click at [780, 112] on span "folder_delete" at bounding box center [778, 107] width 9 height 9
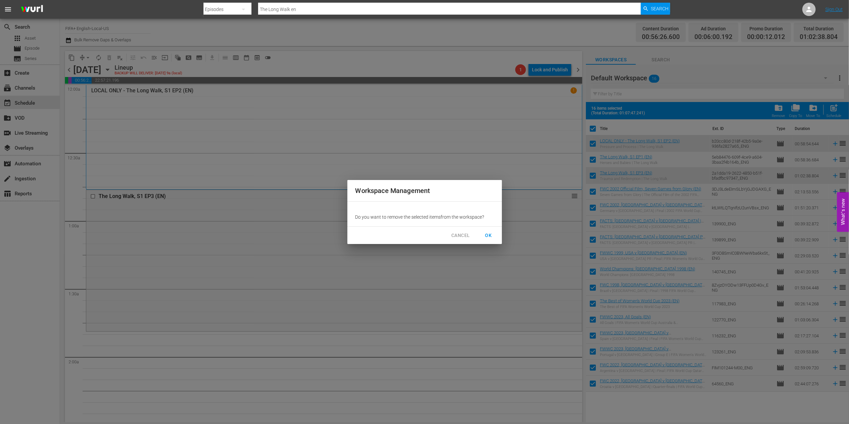
click at [486, 234] on span "OK" at bounding box center [488, 235] width 11 height 8
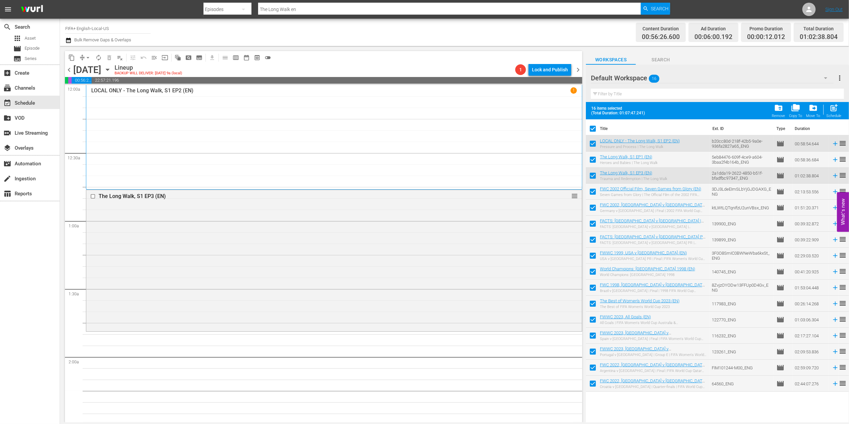
checkbox input "false"
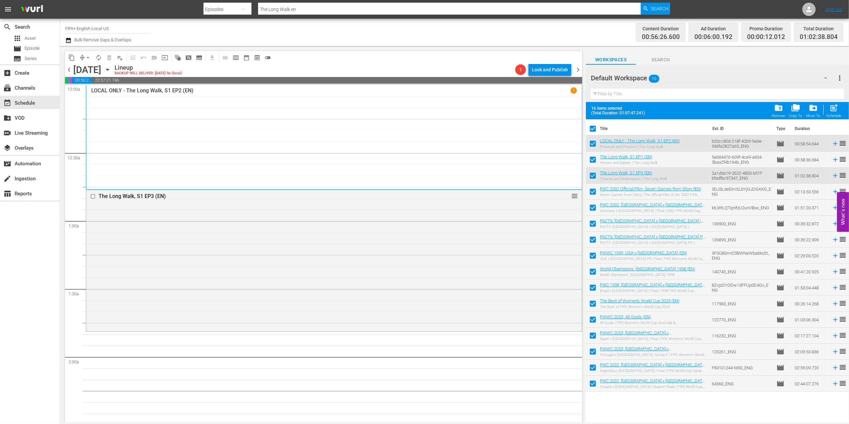
checkbox input "false"
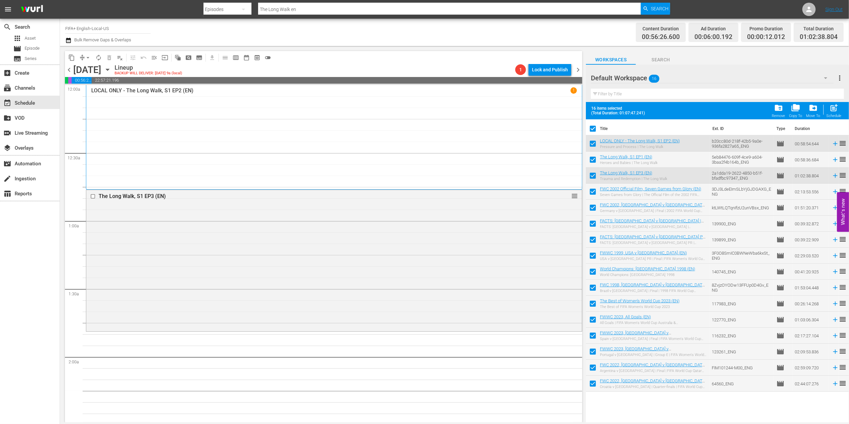
checkbox input "false"
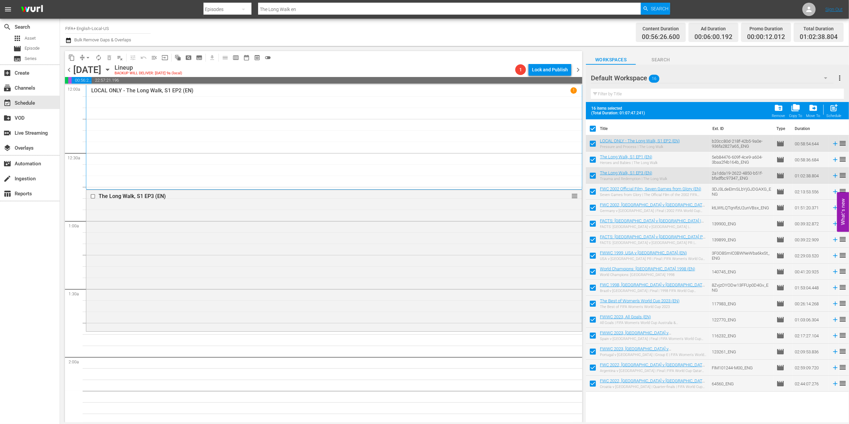
checkbox input "false"
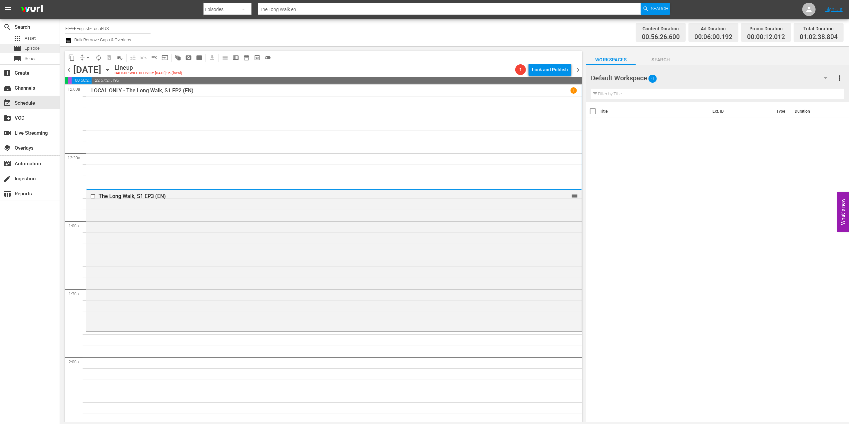
click at [42, 46] on div "movie Episode" at bounding box center [30, 48] width 60 height 9
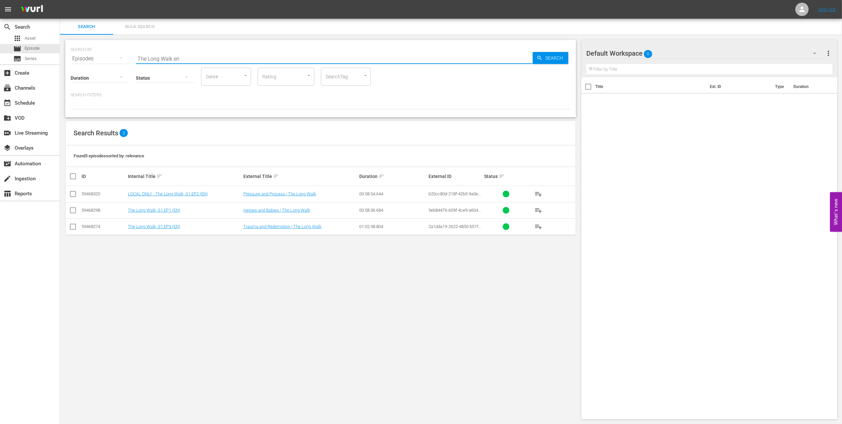
drag, startPoint x: 160, startPoint y: 58, endPoint x: 76, endPoint y: 58, distance: 83.9
click at [70, 58] on div "SEARCH BY Search By Episodes Search ID, Title, Description, Keywords, or Catego…" at bounding box center [320, 78] width 511 height 77
paste input "Spain v Brazil | Final | FIFA Futsal World Championship Guatemala 2000™ | Full …"
click at [377, 58] on input "Spain v Brazil | Final | FIFA Futsal World Championship Guatemala 2000™ | Full …" at bounding box center [334, 59] width 397 height 16
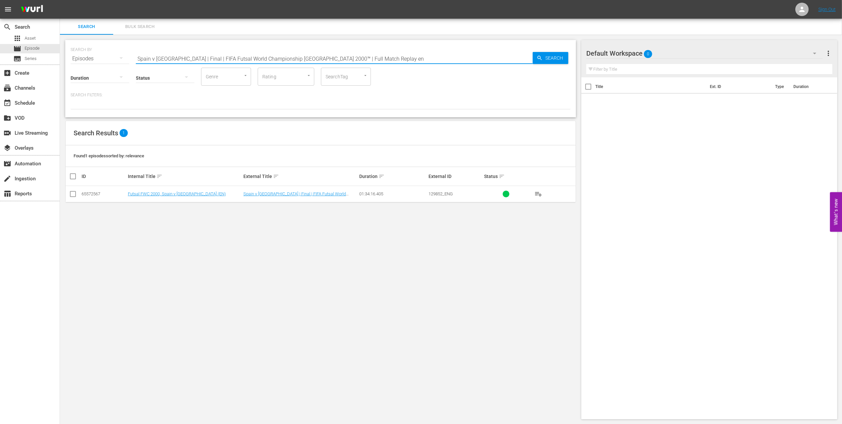
type input "Spain v Brazil | Final | FIFA Futsal World Championship Guatemala 2000™ | Full …"
click at [74, 192] on input "checkbox" at bounding box center [73, 195] width 8 height 8
checkbox input "true"
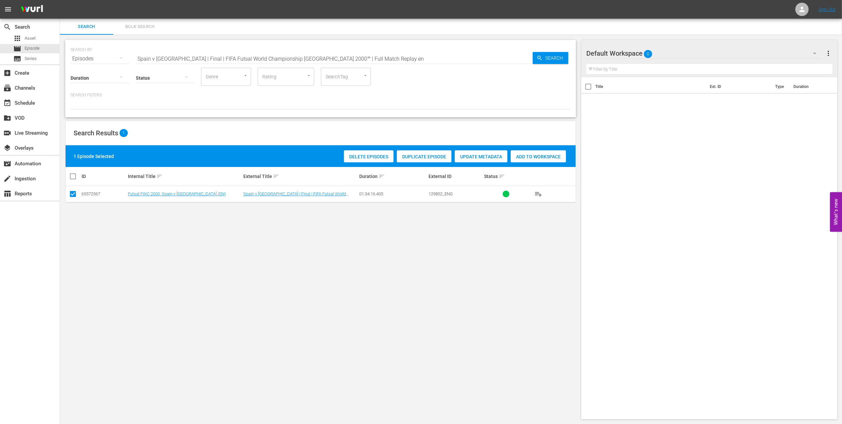
click at [538, 154] on span "Add to Workspace" at bounding box center [538, 156] width 55 height 5
click at [37, 47] on span "Episode" at bounding box center [32, 48] width 15 height 7
drag, startPoint x: 368, startPoint y: 56, endPoint x: 67, endPoint y: 53, distance: 301.1
click at [67, 53] on div "SEARCH BY Search By Episodes Search ID, Title, Description, Keywords, or Catego…" at bounding box center [320, 78] width 511 height 77
paste input "Italy | Final | FIFA Futsal World Championship Chinese Taipei 2004™ | Full Matc…"
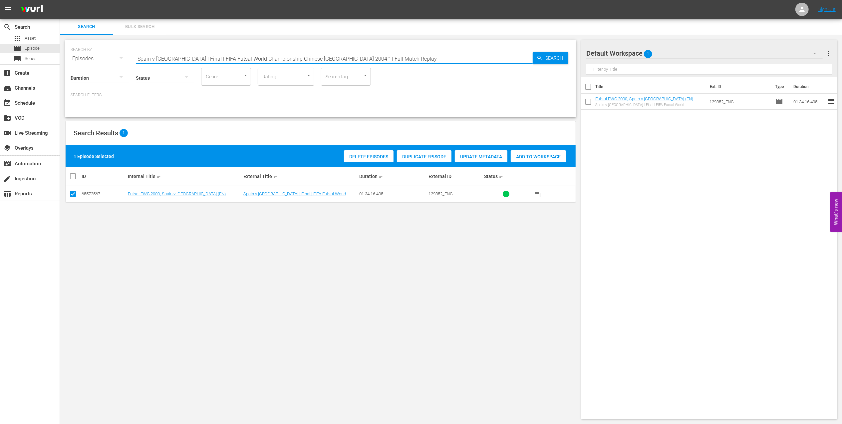
click at [368, 56] on input "Spain v Italy | Final | FIFA Futsal World Championship Chinese Taipei 2004™ | F…" at bounding box center [334, 59] width 397 height 16
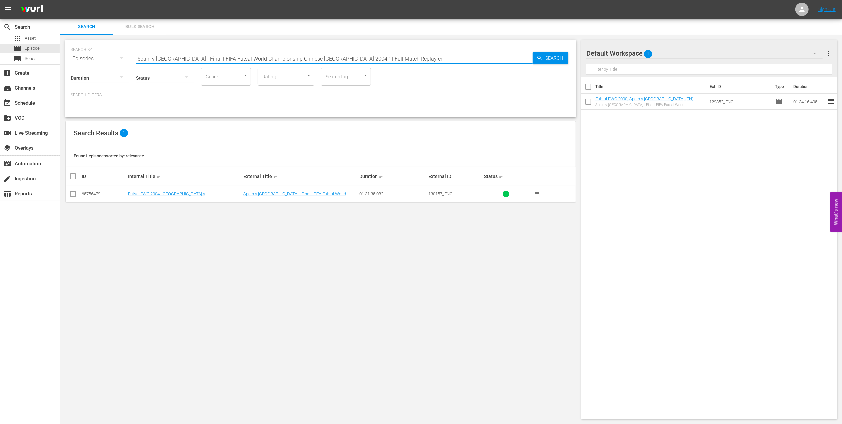
type input "Spain v Italy | Final | FIFA Futsal World Championship Chinese Taipei 2004™ | F…"
click at [72, 192] on input "checkbox" at bounding box center [73, 195] width 8 height 8
checkbox input "true"
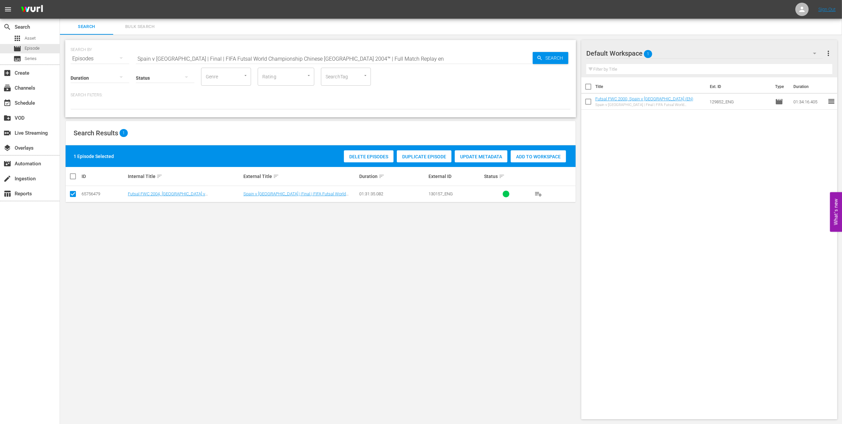
click at [525, 157] on span "Add to Workspace" at bounding box center [538, 156] width 55 height 5
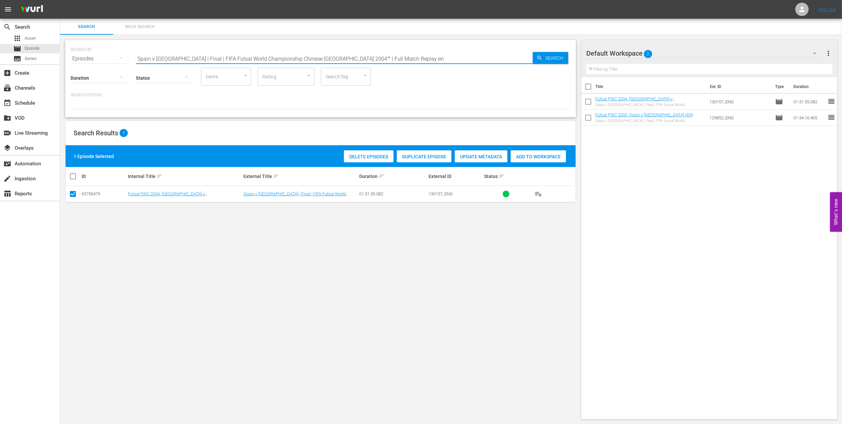
drag, startPoint x: 367, startPoint y: 57, endPoint x: 96, endPoint y: 57, distance: 270.4
click at [97, 57] on div "SEARCH BY Search By Episodes Search ID, Title, Description, Keywords, or Catego…" at bounding box center [321, 55] width 500 height 24
paste input "FBSWC 2024, Brazil v Italy, Final - FMR"
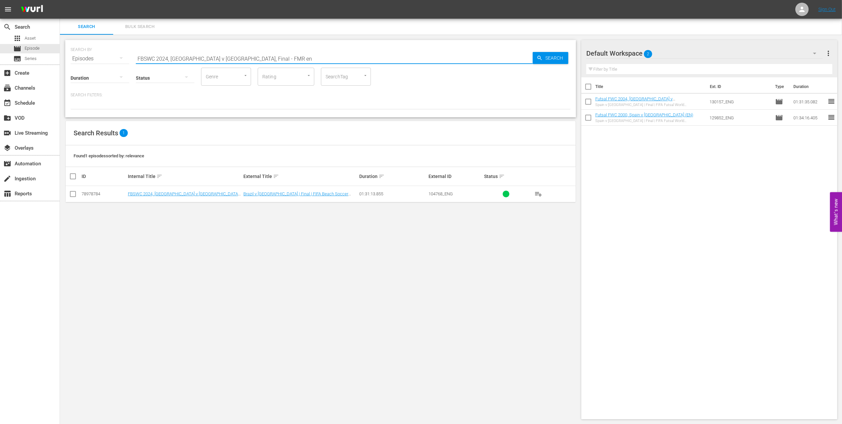
type input "FBSWC 2024, Brazil v Italy, Final - FMR en"
click at [73, 196] on input "checkbox" at bounding box center [73, 195] width 8 height 8
checkbox input "true"
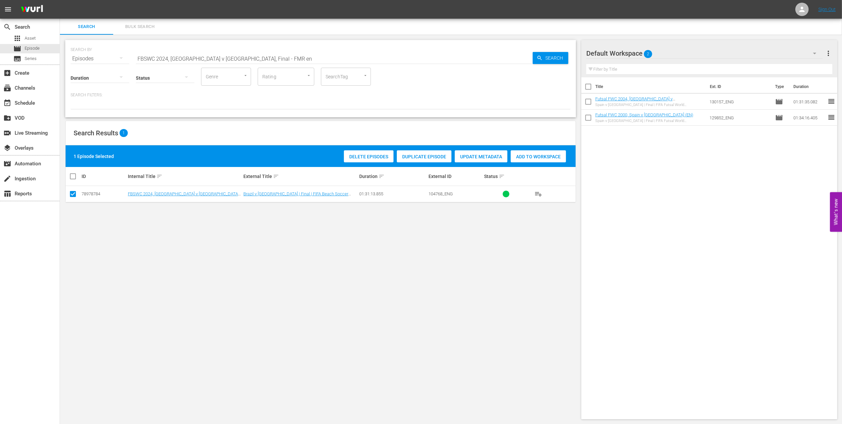
click at [535, 158] on span "Add to Workspace" at bounding box center [538, 156] width 55 height 5
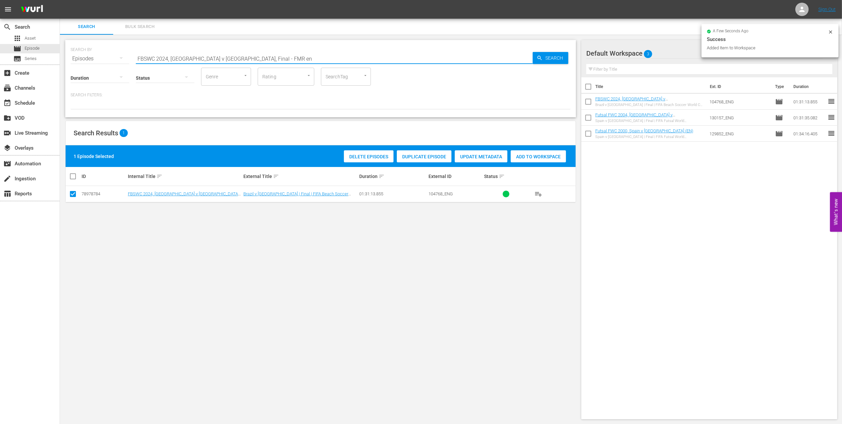
drag, startPoint x: 240, startPoint y: 58, endPoint x: 108, endPoint y: 57, distance: 132.5
click at [93, 57] on div "SEARCH BY Search By Episodes Search ID, Title, Description, Keywords, or Catego…" at bounding box center [321, 55] width 500 height 24
paste input "England v USA | Group C | FIFA World Cup 2010 | Full Match Replay"
click at [320, 56] on input "England v USA | Group C | FIFA World Cup 2010 | Full Match Replay" at bounding box center [334, 59] width 397 height 16
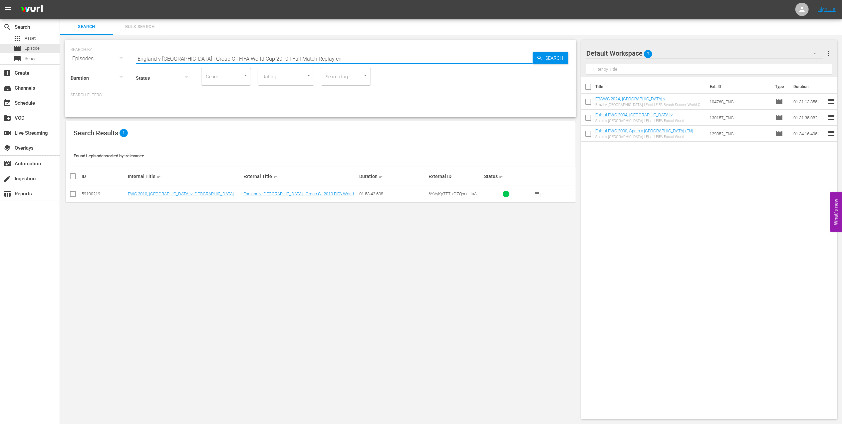
type input "England v USA | Group C | FIFA World Cup 2010 | Full Match Replay en"
click at [72, 192] on input "checkbox" at bounding box center [73, 195] width 8 height 8
checkbox input "true"
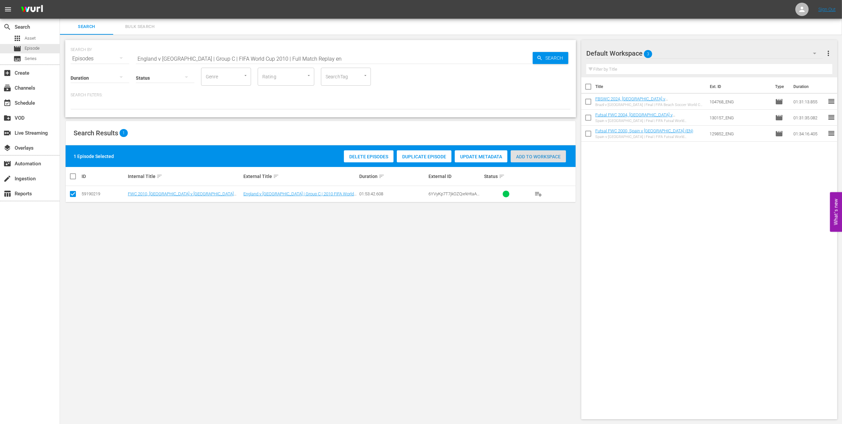
click at [533, 158] on span "Add to Workspace" at bounding box center [538, 156] width 55 height 5
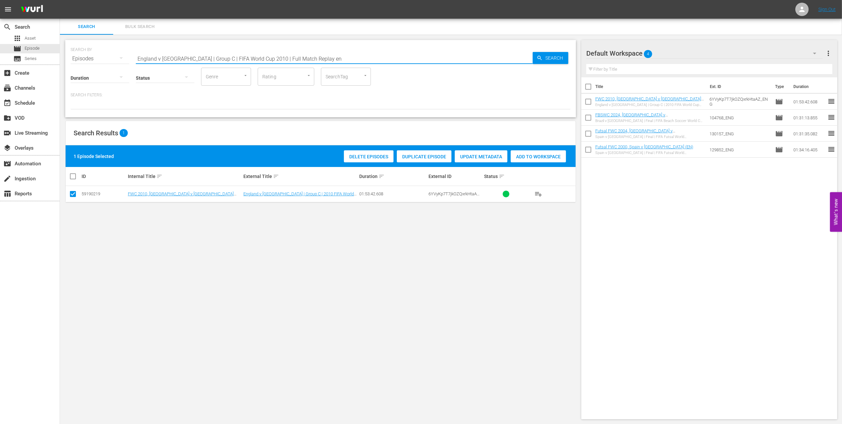
drag, startPoint x: 185, startPoint y: 65, endPoint x: 72, endPoint y: 65, distance: 113.2
click at [72, 65] on div "SEARCH BY Search By Episodes Search ID, Title, Description, Keywords, or Catego…" at bounding box center [320, 78] width 511 height 77
paste input "USA v Algeria | Group C | FIFA World Cup 2010 | Full Match Replay"
click at [303, 58] on input "USA v Algeria | Group C | FIFA World Cup 2010 | Full Match Replay" at bounding box center [334, 59] width 397 height 16
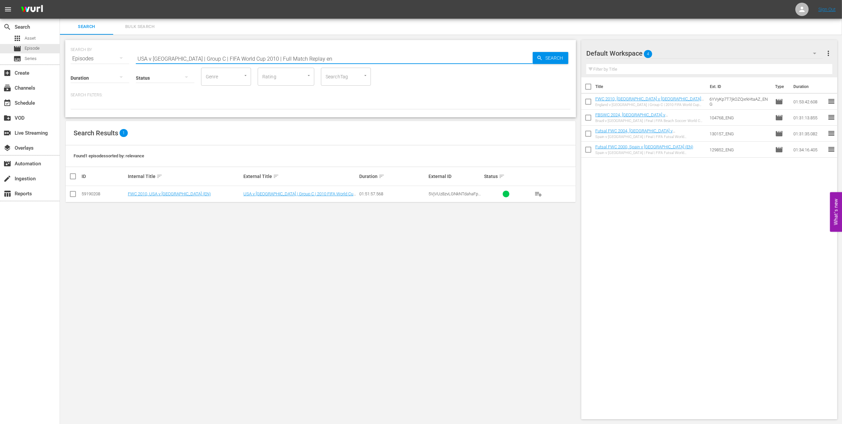
type input "USA v Algeria | Group C | FIFA World Cup 2010 | Full Match Replay en"
drag, startPoint x: 75, startPoint y: 193, endPoint x: 143, endPoint y: 196, distance: 68.0
click at [75, 194] on input "checkbox" at bounding box center [73, 195] width 8 height 8
checkbox input "true"
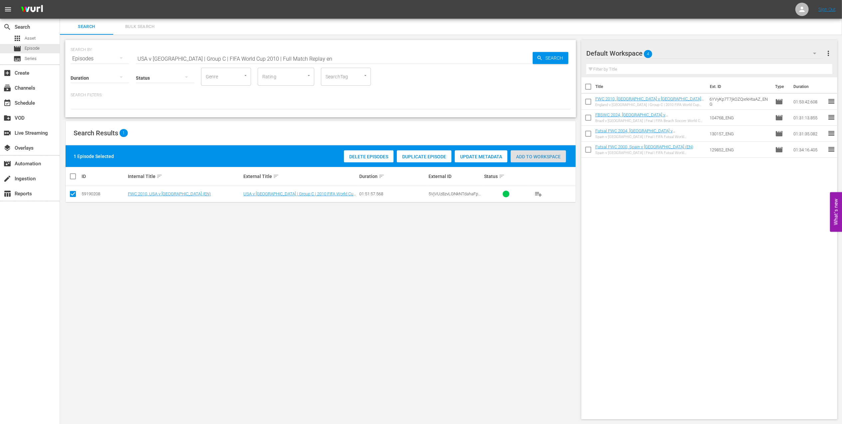
click at [522, 157] on span "Add to Workspace" at bounding box center [538, 156] width 55 height 5
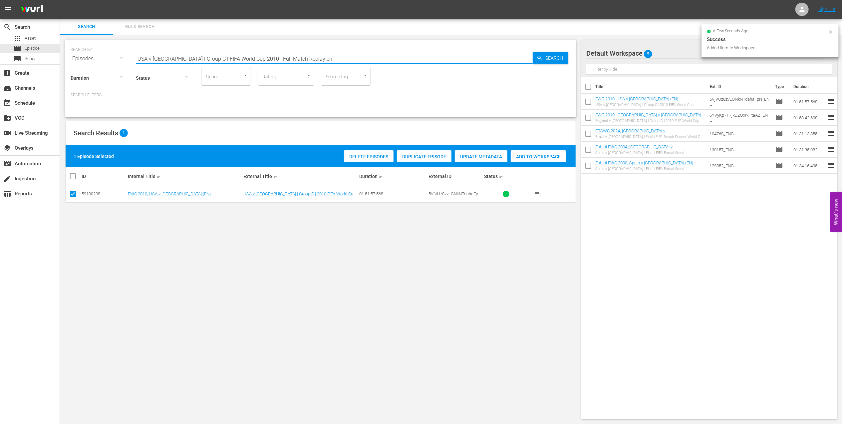
drag, startPoint x: 304, startPoint y: 55, endPoint x: 90, endPoint y: 63, distance: 214.0
click at [90, 63] on div "SEARCH BY Search By Episodes Search ID, Title, Description, Keywords, or Catego…" at bounding box center [320, 78] width 511 height 77
paste input "EP 4 - FWC 2010 | The Final"
click at [260, 54] on input "EP 4 - FWC 2010 | The Final" at bounding box center [334, 59] width 397 height 16
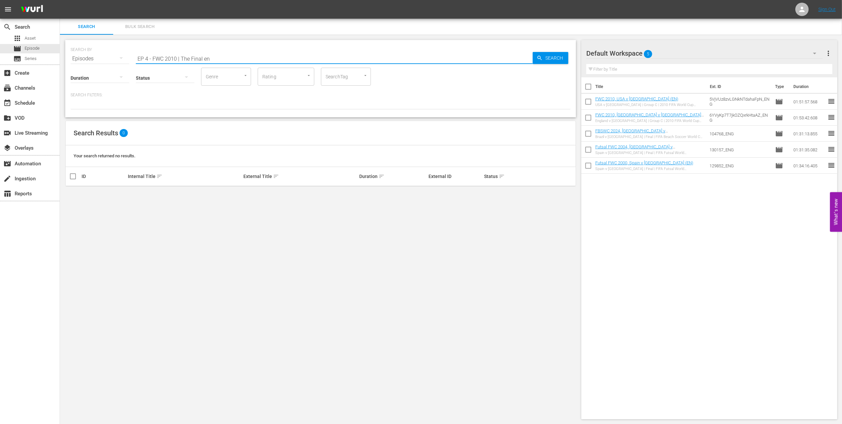
drag, startPoint x: 108, startPoint y: 55, endPoint x: 104, endPoint y: 57, distance: 4.3
click at [79, 58] on div "SEARCH BY Search By Episodes Search ID, Title, Description, Keywords, or Catego…" at bounding box center [321, 55] width 500 height 24
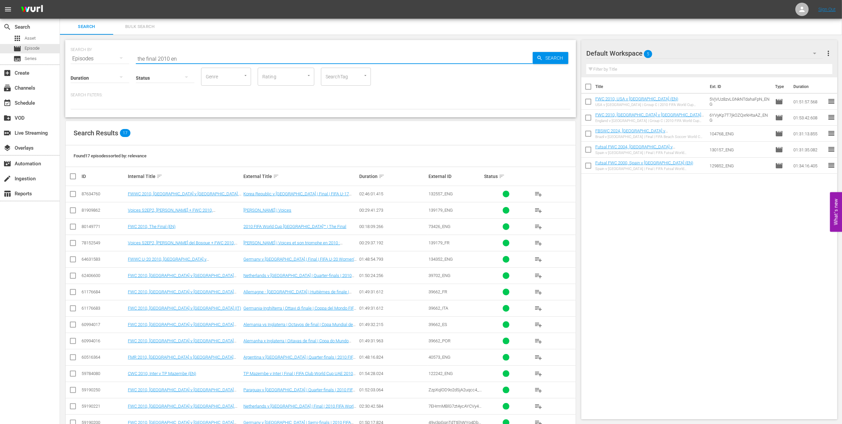
type input "the final 2010 en"
click at [71, 228] on input "checkbox" at bounding box center [73, 228] width 8 height 8
checkbox input "true"
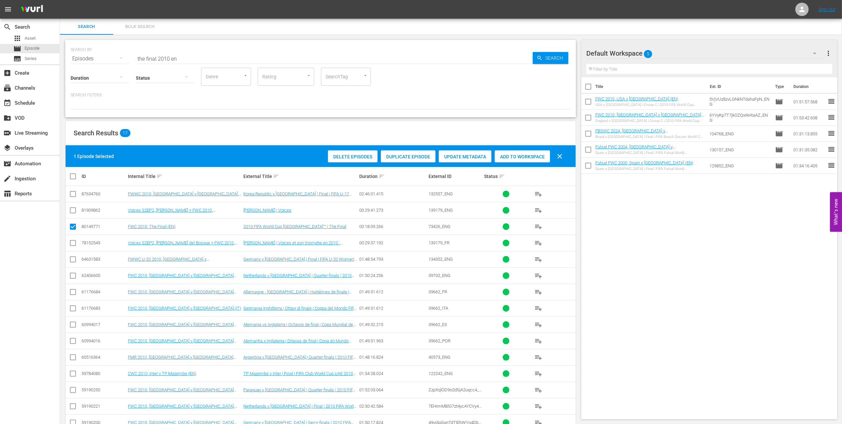
click at [527, 157] on span "Add to Workspace" at bounding box center [522, 156] width 55 height 5
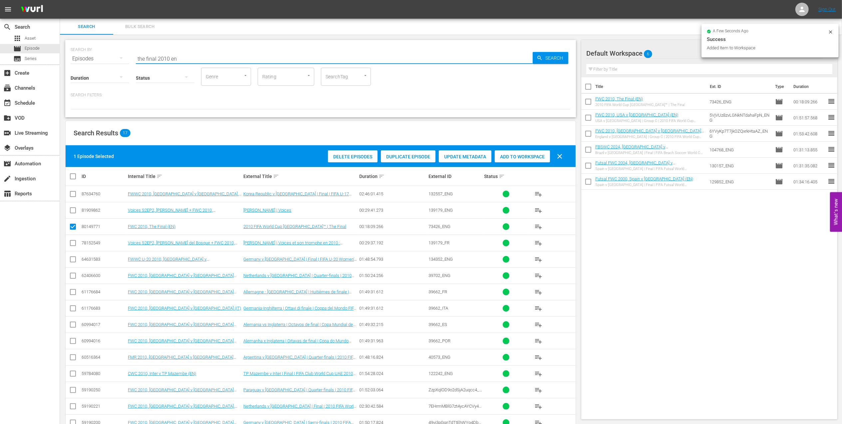
drag, startPoint x: 191, startPoint y: 59, endPoint x: 109, endPoint y: 62, distance: 81.6
click at [115, 61] on div "SEARCH BY Search By Episodes Search ID, Title, Description, Keywords, or Catego…" at bounding box center [321, 55] width 500 height 24
paste input "FWC 2010 - Final - Netherlands v Spai"
click at [259, 62] on input "FWC 2010 - Final - Netherlands v Spain" at bounding box center [334, 59] width 397 height 16
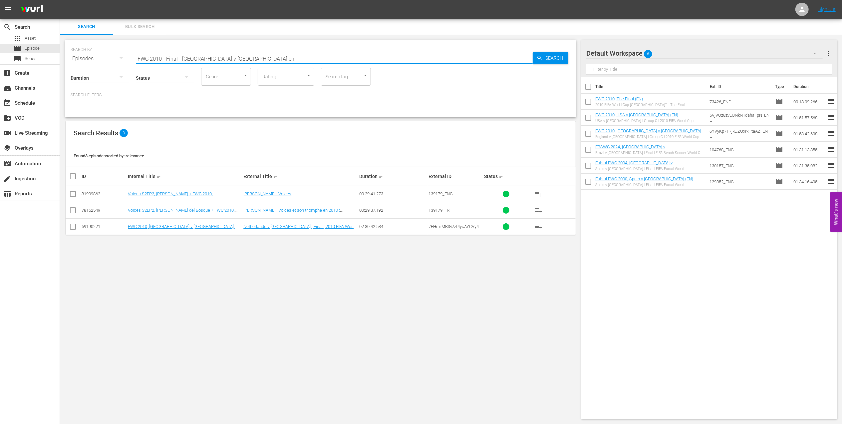
type input "FWC 2010 - Final - Netherlands v Spain en"
click at [74, 227] on input "checkbox" at bounding box center [73, 228] width 8 height 8
checkbox input "true"
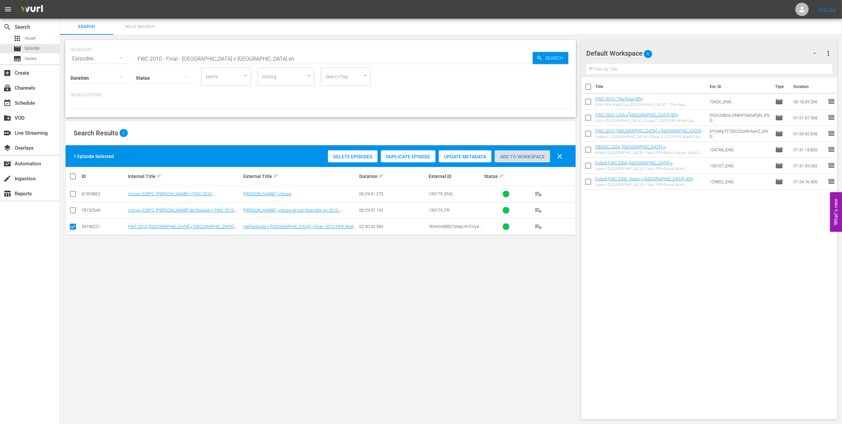
click at [518, 156] on span "Add to Workspace" at bounding box center [522, 156] width 55 height 5
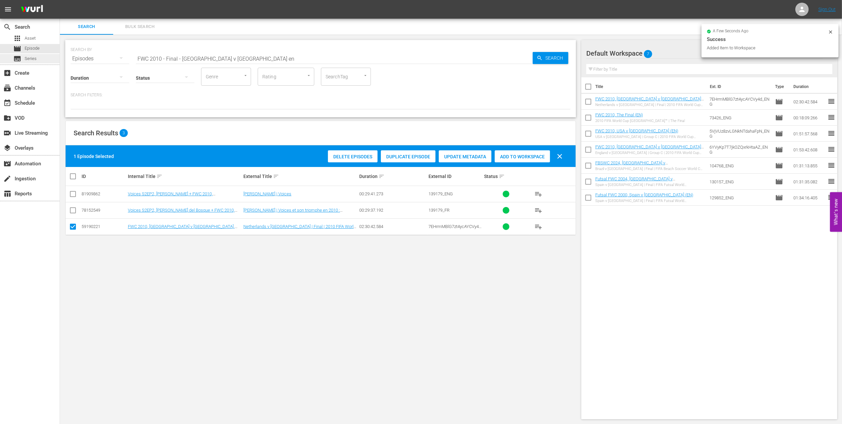
click at [60, 0] on div "search Search apps Asset movie Episode subtitles Series add_box Create subscrip…" at bounding box center [451, 0] width 782 height 0
paste input "Confederations Cup 2009, USA v BRA"
click at [264, 55] on input "Confederations Cup 2009, USA v BRA" at bounding box center [334, 59] width 397 height 16
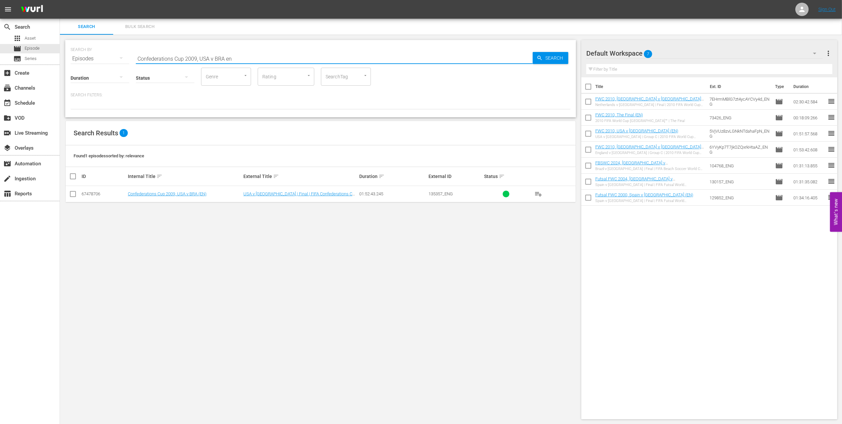
type input "Confederations Cup 2009, USA v BRA en"
drag, startPoint x: 71, startPoint y: 192, endPoint x: 213, endPoint y: 193, distance: 141.9
click at [72, 192] on input "checkbox" at bounding box center [73, 195] width 8 height 8
checkbox input "true"
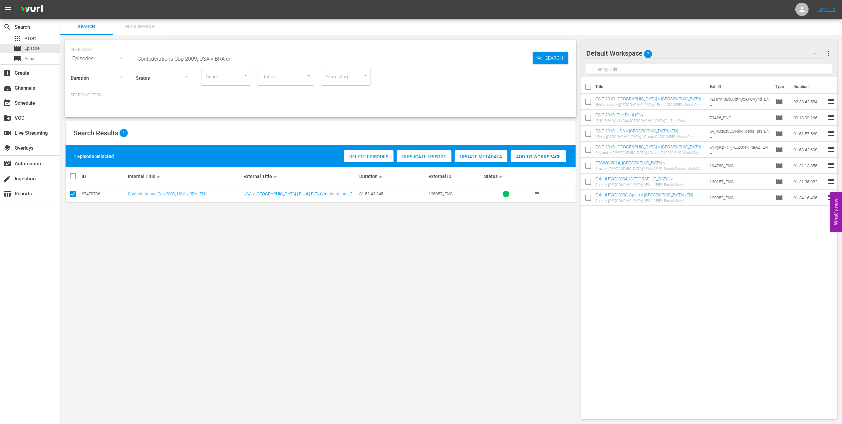
click at [537, 156] on span "Add to Workspace" at bounding box center [538, 156] width 55 height 5
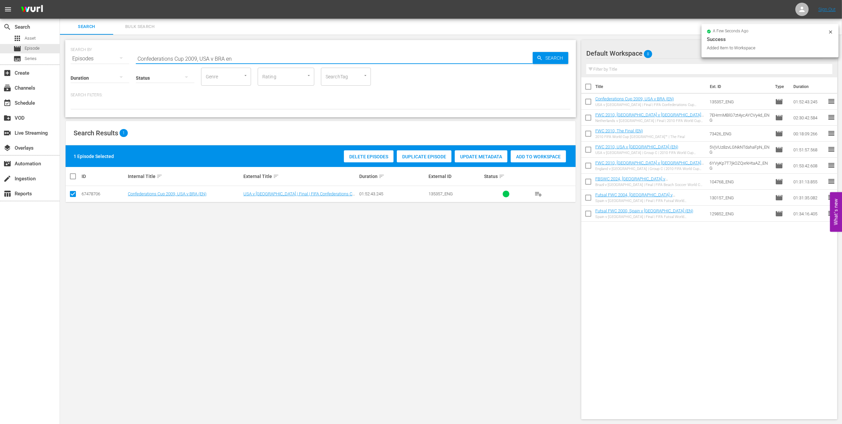
drag, startPoint x: 221, startPoint y: 58, endPoint x: 173, endPoint y: 55, distance: 48.1
click at [69, 52] on div "SEARCH BY Search By Episodes Search ID, Title, Description, Keywords, or Catego…" at bounding box center [320, 78] width 511 height 77
paste input "All-Time Top-10s: Women’s World Cup Goals & Moments (EN)"
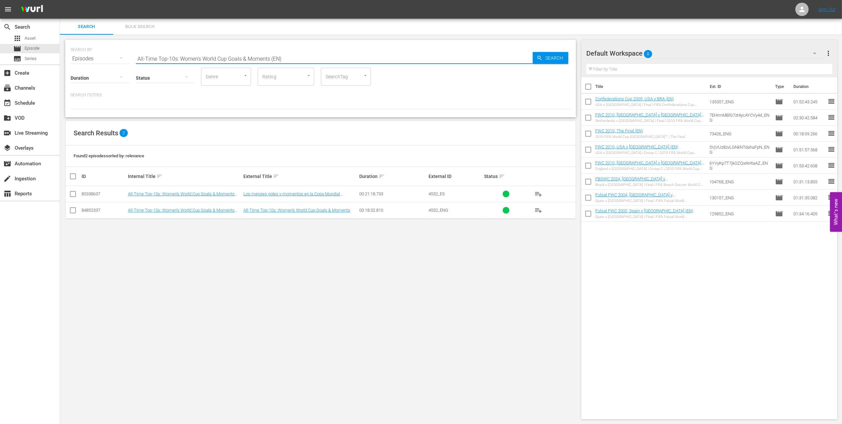
scroll to position [1, 0]
type input "All-Time Top-10s: Women’s World Cup Goals & Moments (EN)"
click at [73, 207] on input "checkbox" at bounding box center [73, 211] width 8 height 8
checkbox input "true"
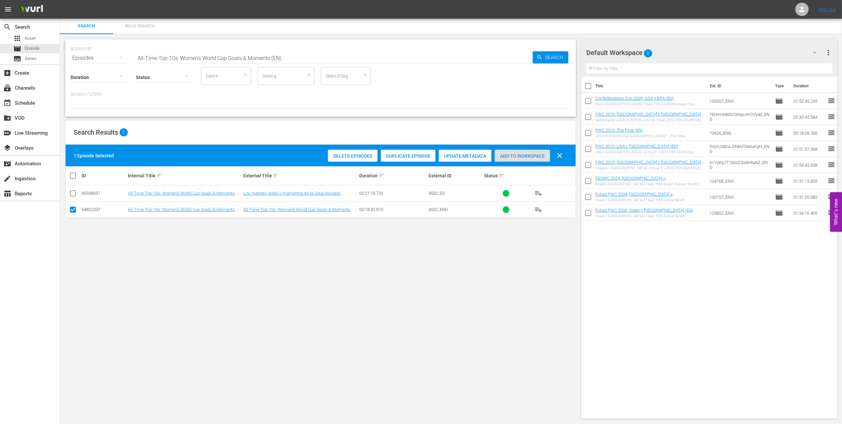
click at [516, 151] on div "Add to Workspace" at bounding box center [522, 156] width 55 height 13
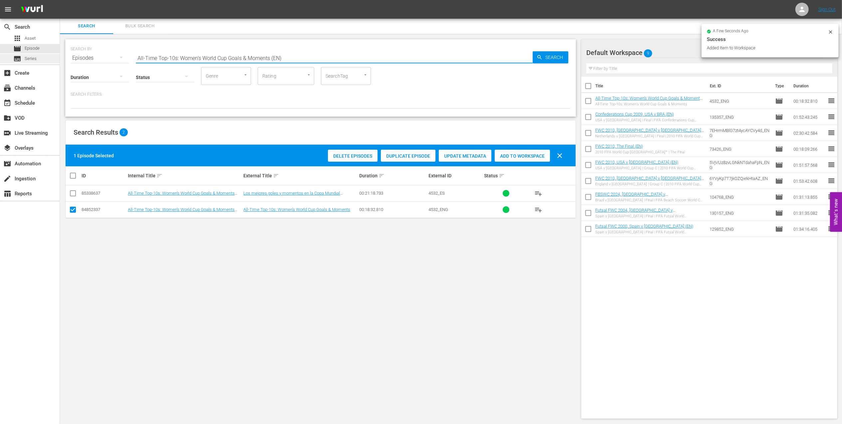
drag, startPoint x: 285, startPoint y: 57, endPoint x: 58, endPoint y: 56, distance: 227.8
paste input "FWWC 2003 - Final - Germany v Sweden"
click at [242, 53] on input "FWWC 2003 - Final - Germany v Sweden" at bounding box center [334, 58] width 397 height 16
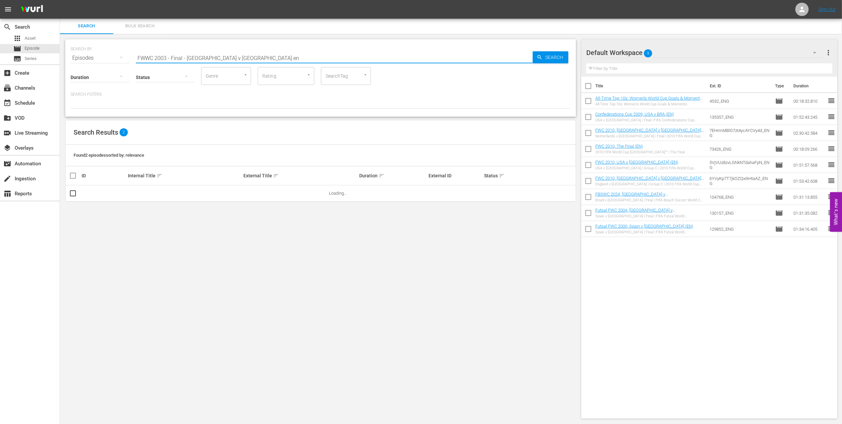
drag, startPoint x: 186, startPoint y: 56, endPoint x: 167, endPoint y: 56, distance: 19.0
click at [167, 56] on input "FWWC 2003 - Final - Germany v Sweden en" at bounding box center [334, 58] width 397 height 16
type input "FWWC 2003 Germany v Sweden en"
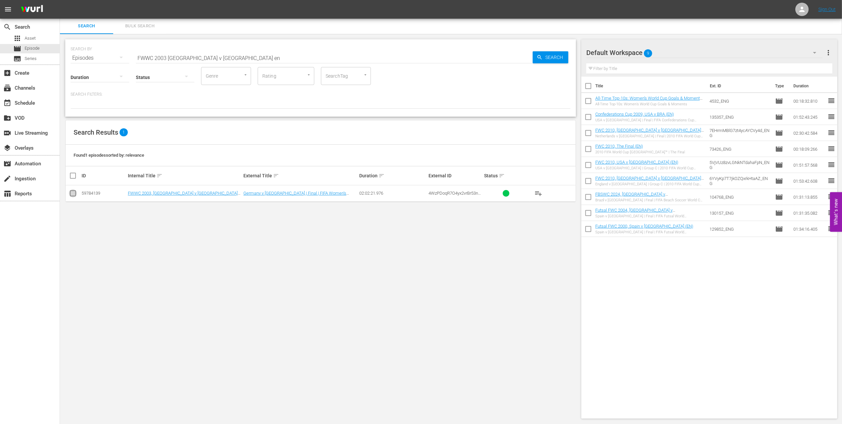
drag, startPoint x: 73, startPoint y: 192, endPoint x: 222, endPoint y: 183, distance: 150.1
click at [74, 192] on input "checkbox" at bounding box center [73, 194] width 8 height 8
checkbox input "true"
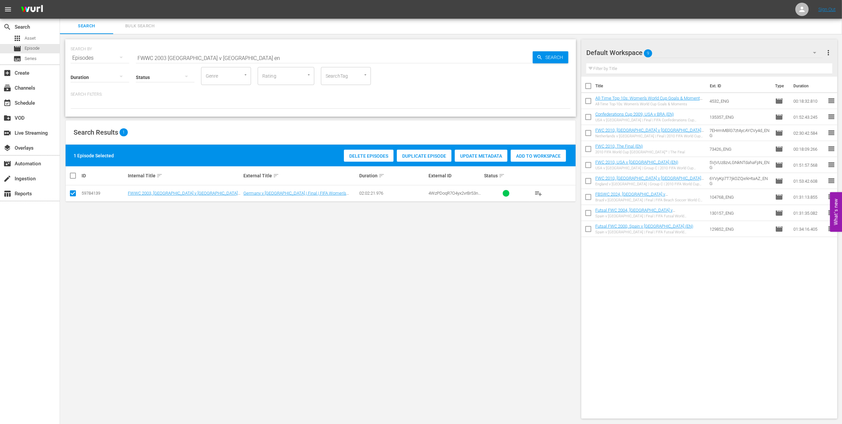
click at [544, 154] on span "Add to Workspace" at bounding box center [538, 155] width 55 height 5
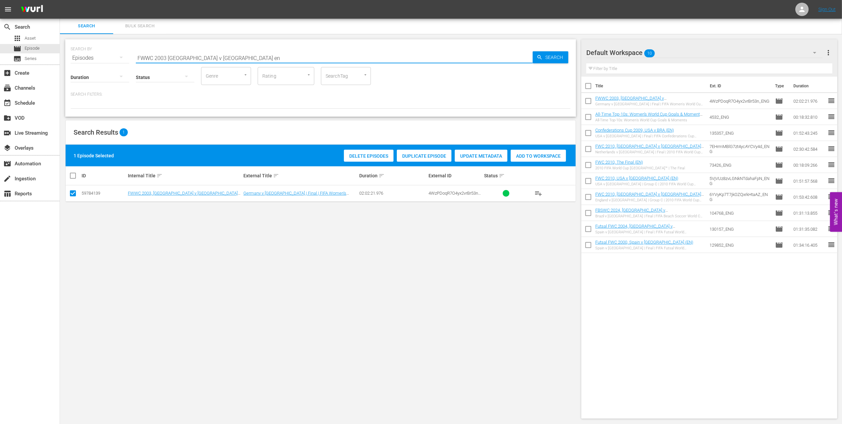
drag, startPoint x: 234, startPoint y: 57, endPoint x: 98, endPoint y: 55, distance: 136.6
click at [98, 54] on div "SEARCH BY Search By Episodes Search ID, Title, Description, Keywords, or Catego…" at bounding box center [321, 54] width 500 height 24
paste input "ACTS: Germany v Sweden | USA 2003"
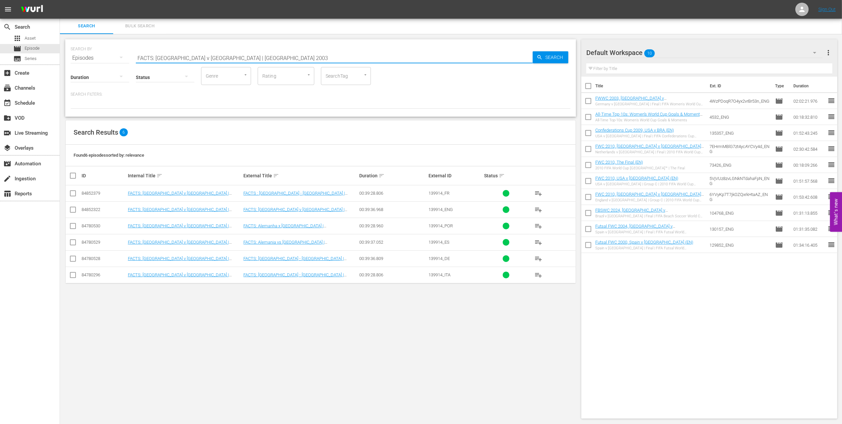
type input "FACTS: Germany v Sweden | USA 2003"
click at [73, 209] on input "checkbox" at bounding box center [73, 211] width 8 height 8
checkbox input "true"
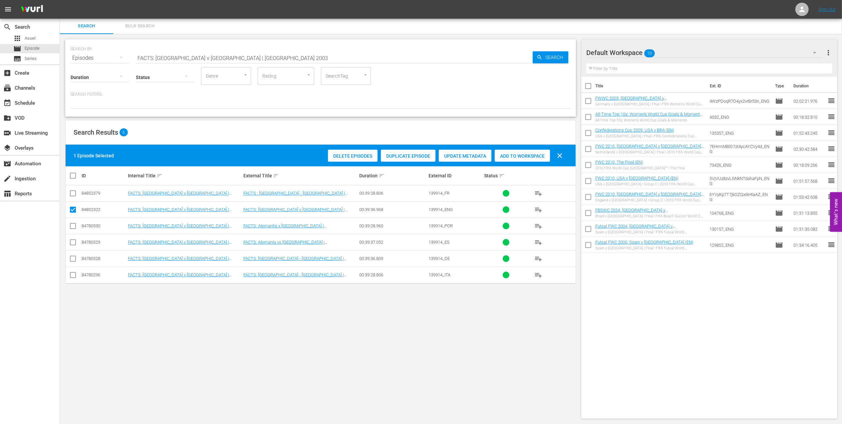
click at [518, 155] on span "Add to Workspace" at bounding box center [522, 155] width 55 height 5
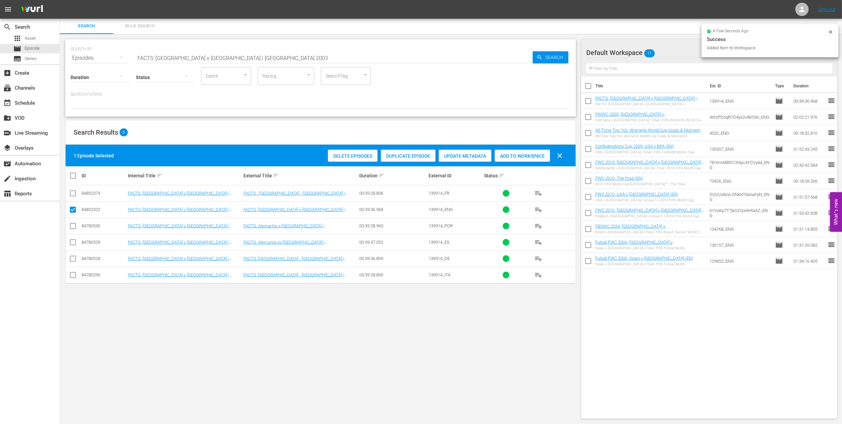
drag, startPoint x: 224, startPoint y: 55, endPoint x: 90, endPoint y: 54, distance: 134.9
click at [90, 54] on div "SEARCH BY Search By Episodes Search ID, Title, Description, Keywords, or Catego…" at bounding box center [321, 54] width 500 height 24
paste input "2006 FIFA World Cup"
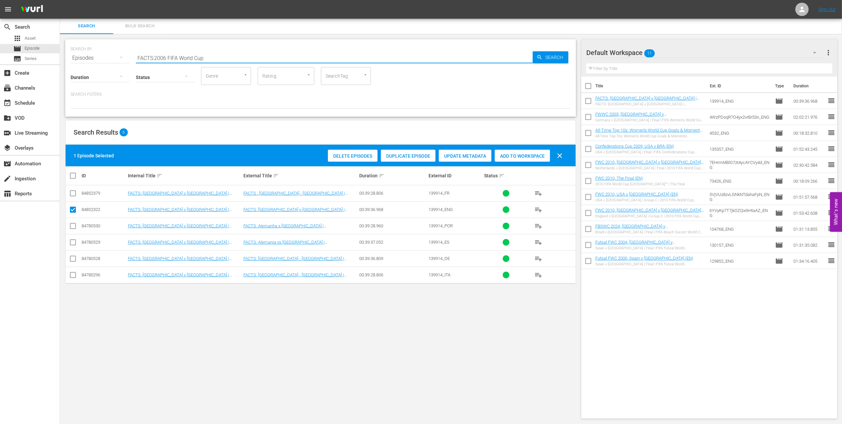
click at [217, 54] on input "FACTS:2006 FIFA World Cup" at bounding box center [334, 58] width 397 height 16
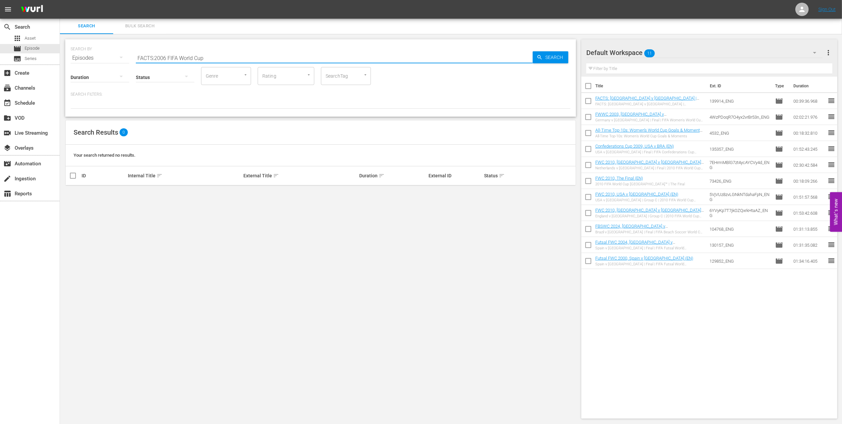
drag, startPoint x: 217, startPoint y: 55, endPoint x: 88, endPoint y: 58, distance: 129.6
click at [88, 58] on div "SEARCH BY Search By Episodes Search ID, Title, Description, Keywords, or Catego…" at bounding box center [321, 54] width 500 height 24
type input "facts 2006 en"
click at [74, 194] on input "checkbox" at bounding box center [73, 194] width 8 height 8
checkbox input "true"
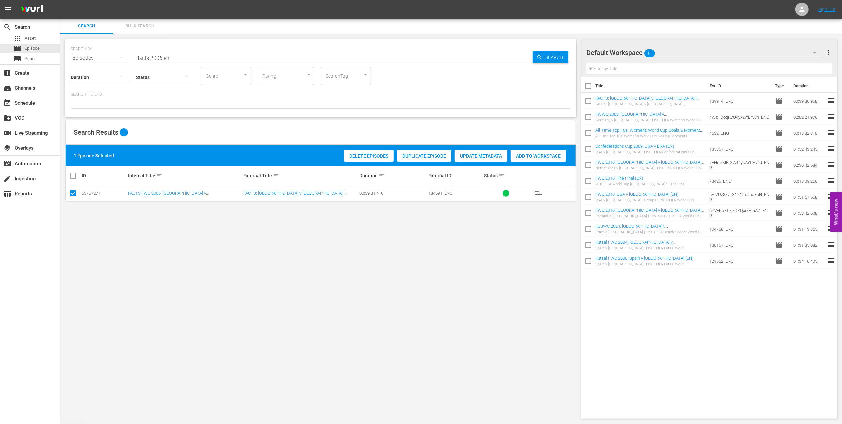
click at [527, 153] on span "Add to Workspace" at bounding box center [538, 155] width 55 height 5
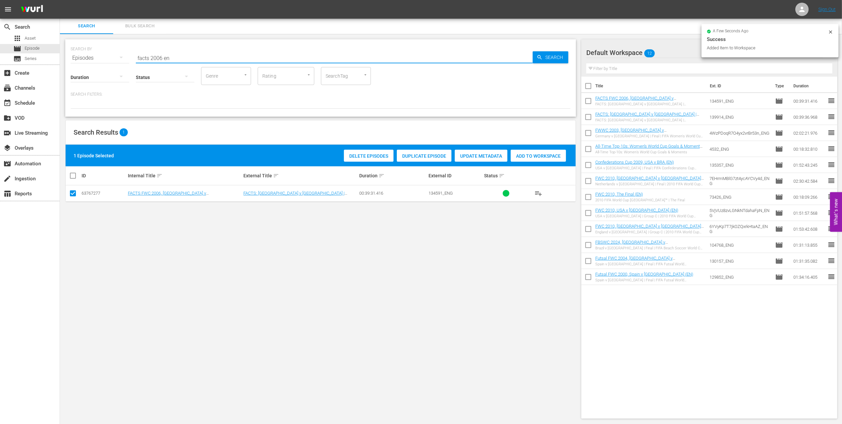
drag, startPoint x: 128, startPoint y: 58, endPoint x: 95, endPoint y: 58, distance: 33.3
click at [94, 58] on div "SEARCH BY Search By Episodes Search ID, Title, Description, Keywords, or Catego…" at bounding box center [321, 54] width 500 height 24
paste input "FWC 2006 - Final - Italy v France"
click at [226, 58] on input "FWC 2006 - Final - Italy v France" at bounding box center [334, 58] width 397 height 16
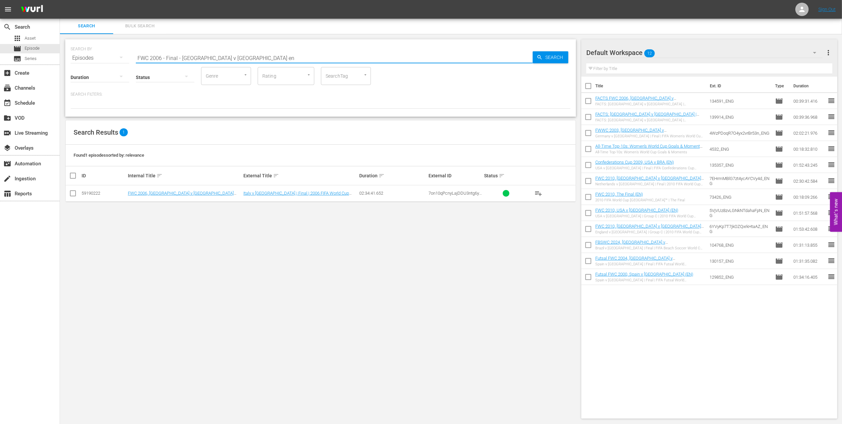
type input "FWC 2006 - Final - Italy v France en"
click at [75, 194] on input "checkbox" at bounding box center [73, 194] width 8 height 8
checkbox input "true"
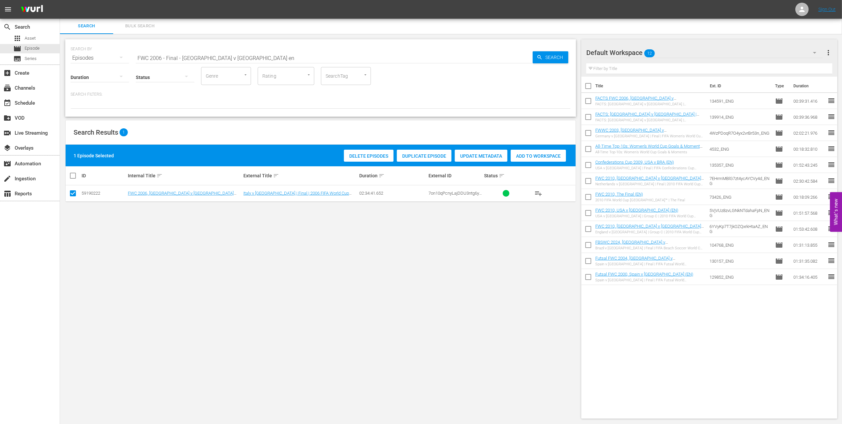
click at [537, 156] on span "Add to Workspace" at bounding box center [538, 155] width 55 height 5
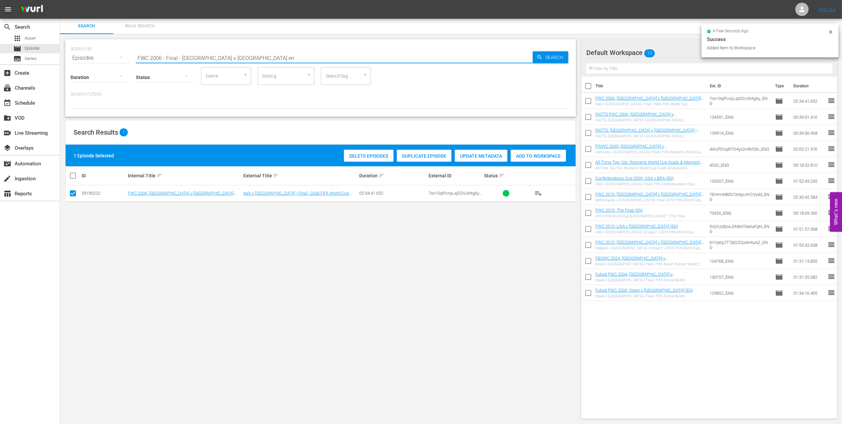
drag, startPoint x: 157, startPoint y: 54, endPoint x: 80, endPoint y: 54, distance: 76.9
click at [81, 54] on div "SEARCH BY Search By Episodes Search ID, Title, Description, Keywords, or Catego…" at bounding box center [321, 54] width 500 height 24
paste input "ACTS: Germany v Brazil | China 2007"
click at [232, 55] on input "FACTS: Germany v Brazil | China 2007" at bounding box center [334, 58] width 397 height 16
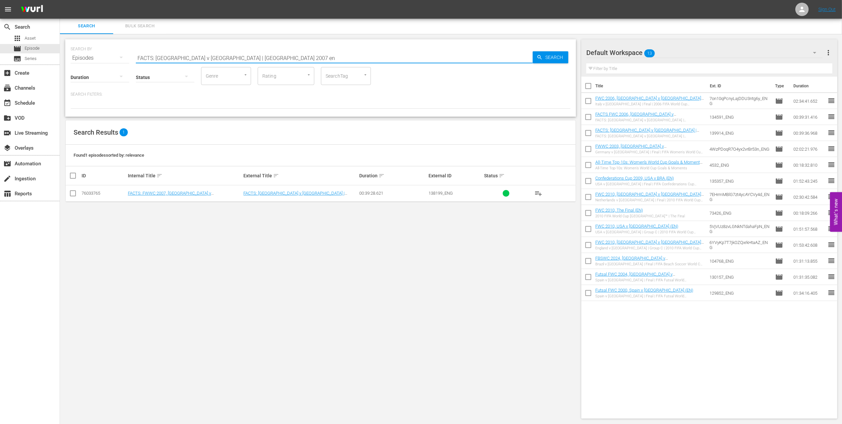
type input "FACTS: Germany v Brazil | China 2007 en"
click at [73, 194] on input "checkbox" at bounding box center [73, 194] width 8 height 8
checkbox input "true"
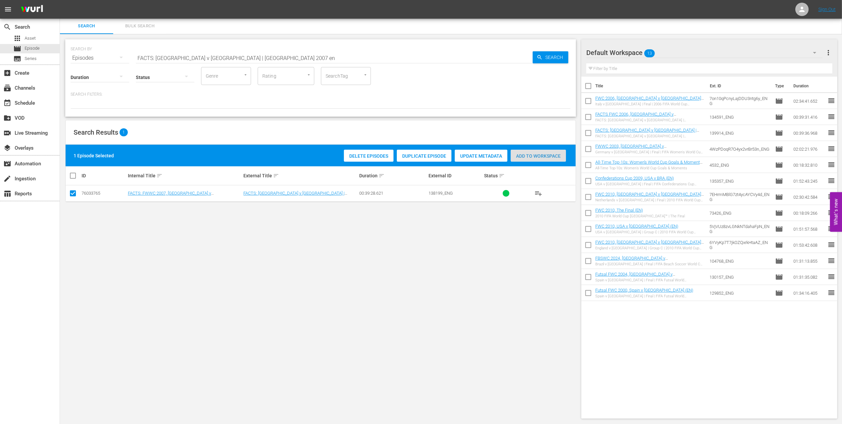
click at [532, 153] on span "Add to Workspace" at bounding box center [538, 155] width 55 height 5
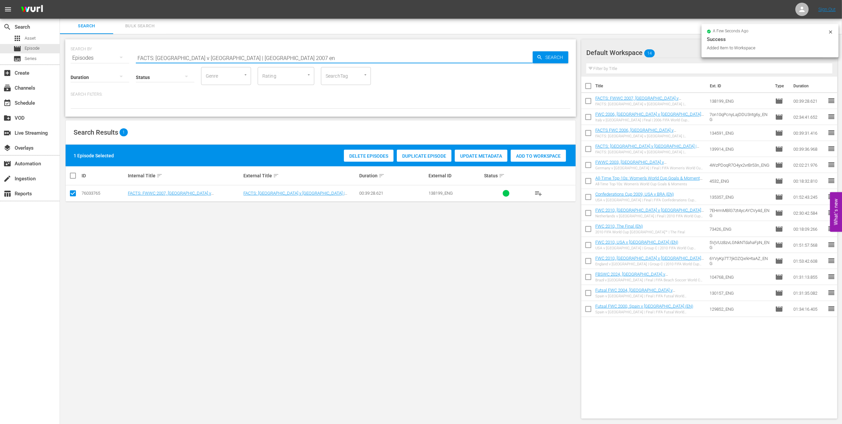
drag, startPoint x: 240, startPoint y: 57, endPoint x: 88, endPoint y: 56, distance: 152.2
click at [88, 56] on div "SEARCH BY Search By Episodes Search ID, Title, Description, Keywords, or Catego…" at bounding box center [321, 54] width 500 height 24
paste input "WWC 2007 - Final - Germany v Brazil"
click at [244, 56] on input "FWWC 2007 - Final - Germany v Brazil" at bounding box center [334, 58] width 397 height 16
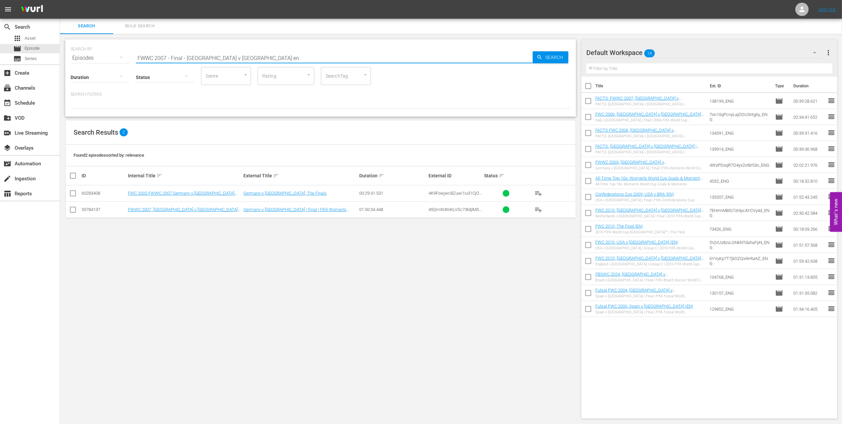
type input "FWWC 2007 - Final - Germany v Brazil en"
drag, startPoint x: 73, startPoint y: 211, endPoint x: 110, endPoint y: 208, distance: 36.8
click at [73, 211] on input "checkbox" at bounding box center [73, 211] width 8 height 8
checkbox input "true"
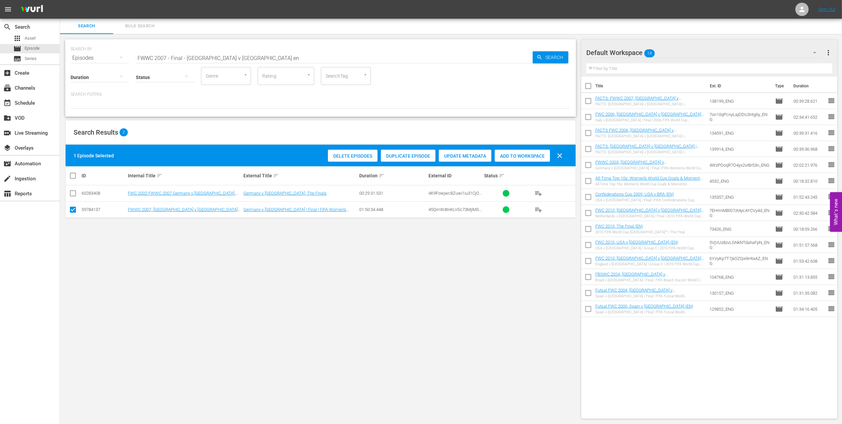
click at [518, 155] on span "Add to Workspace" at bounding box center [522, 155] width 55 height 5
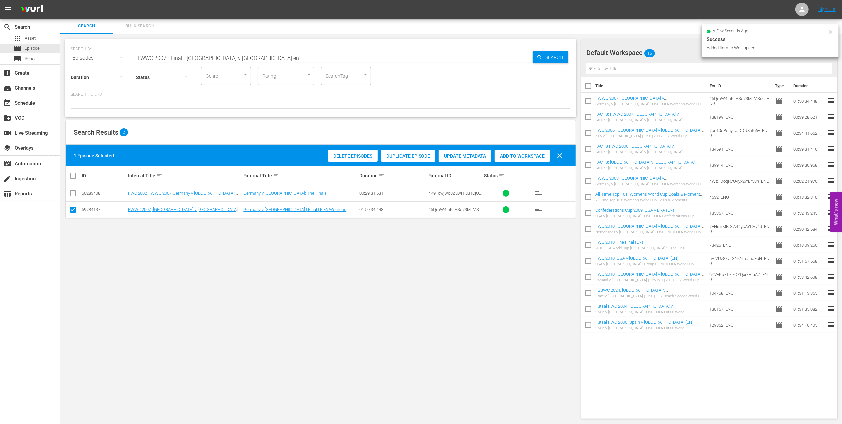
paste input "23, All Goals"
drag, startPoint x: 242, startPoint y: 59, endPoint x: 69, endPoint y: 56, distance: 173.2
click at [69, 56] on div "SEARCH BY Search By Episodes Search ID, Title, Description, Keywords, or Catego…" at bounding box center [320, 77] width 511 height 77
click at [231, 56] on input "FWWC 2023, All Goals" at bounding box center [334, 58] width 397 height 16
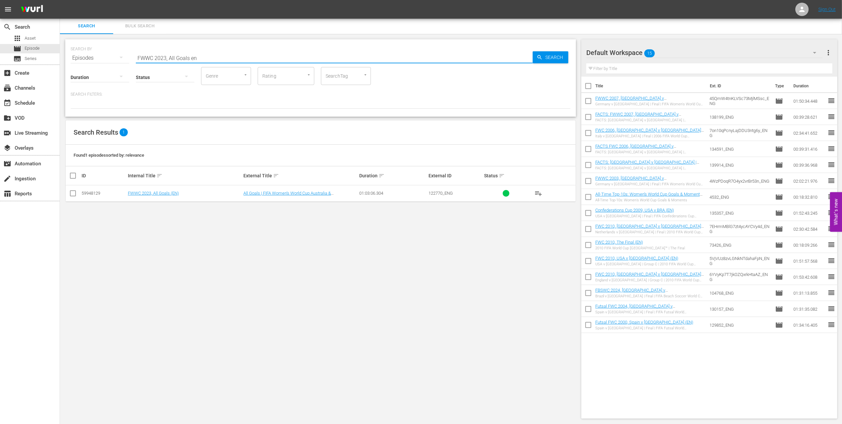
type input "FWWC 2023, All Goals en"
click at [71, 192] on input "checkbox" at bounding box center [73, 194] width 8 height 8
checkbox input "true"
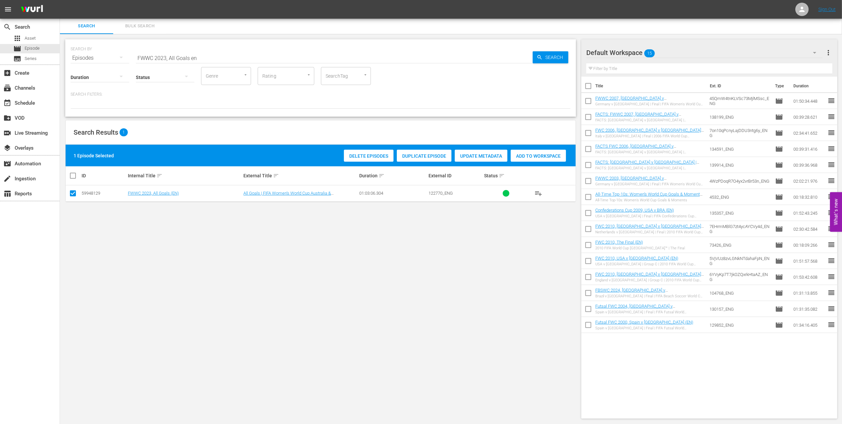
click at [523, 158] on span "Add to Workspace" at bounding box center [538, 155] width 55 height 5
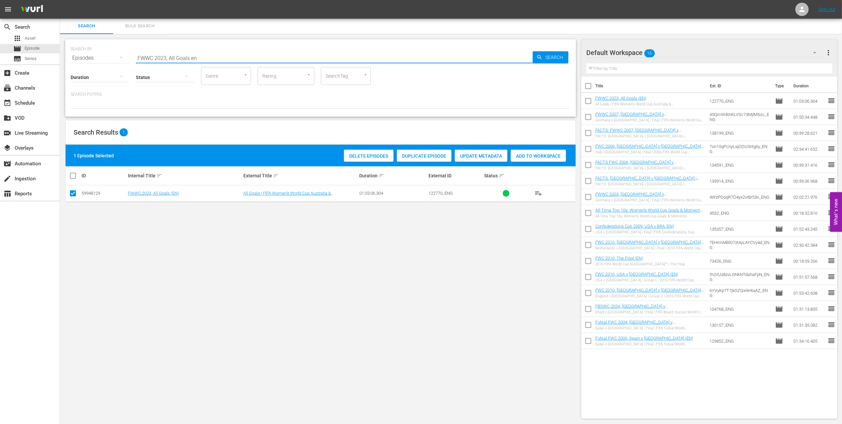
drag, startPoint x: 214, startPoint y: 58, endPoint x: 61, endPoint y: 55, distance: 153.2
click at [61, 55] on div "SEARCH BY Search By Episodes Search ID, Title, Description, Keywords, or Catego…" at bounding box center [321, 229] width 522 height 390
paste input "EP 4 - Carli Lloyd | Icons"
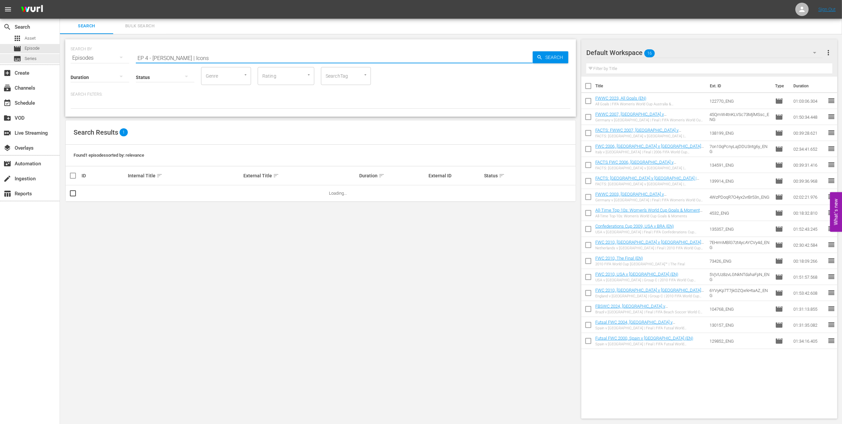
drag, startPoint x: 180, startPoint y: 56, endPoint x: 18, endPoint y: 57, distance: 162.2
click at [172, 57] on input "Icons" at bounding box center [334, 58] width 397 height 16
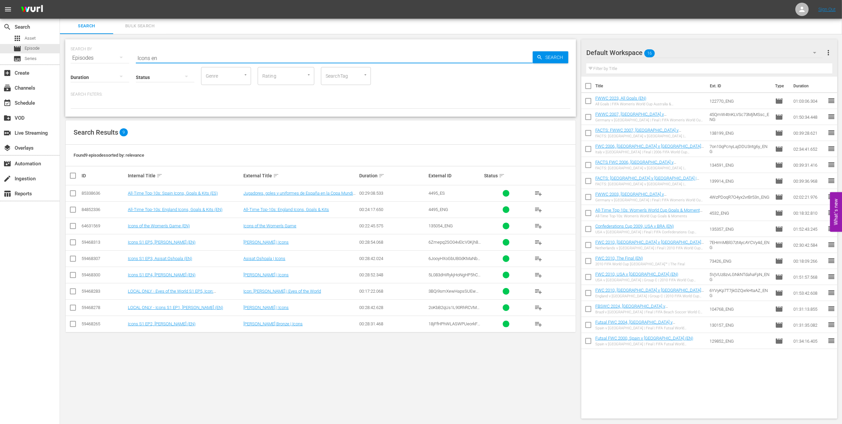
type input "Icons en"
click at [76, 274] on input "checkbox" at bounding box center [73, 276] width 8 height 8
checkbox input "true"
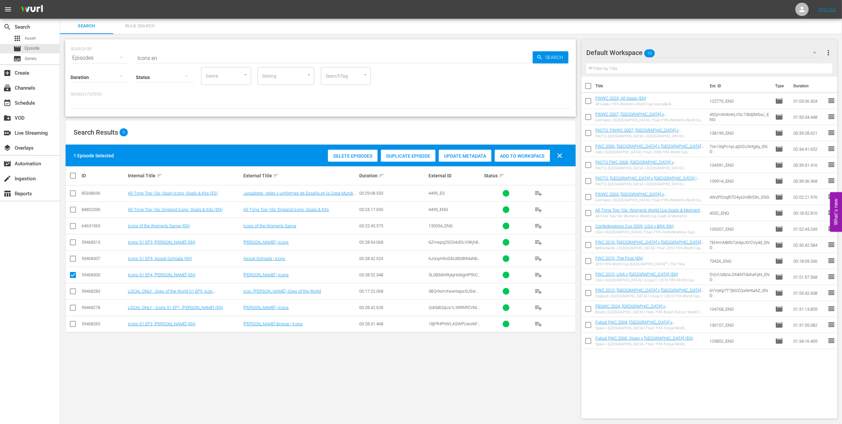
click at [530, 158] on span "Add to Workspace" at bounding box center [522, 155] width 55 height 5
click at [37, 103] on div "event_available Schedule" at bounding box center [18, 102] width 37 height 6
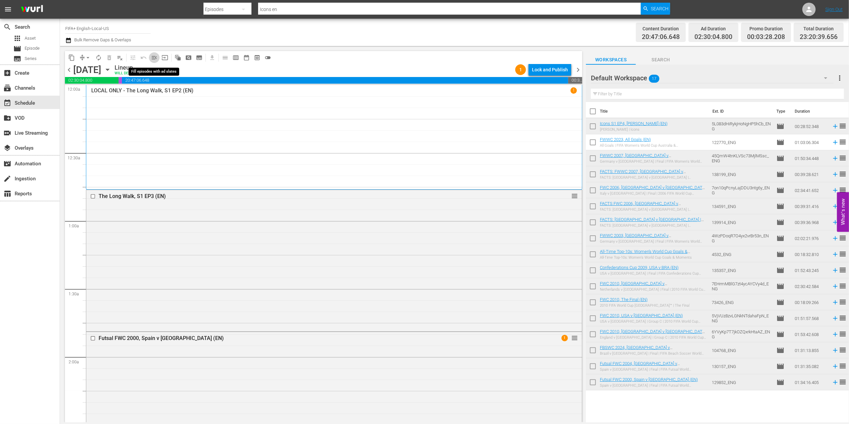
click at [157, 54] on button "menu_open" at bounding box center [154, 57] width 11 height 11
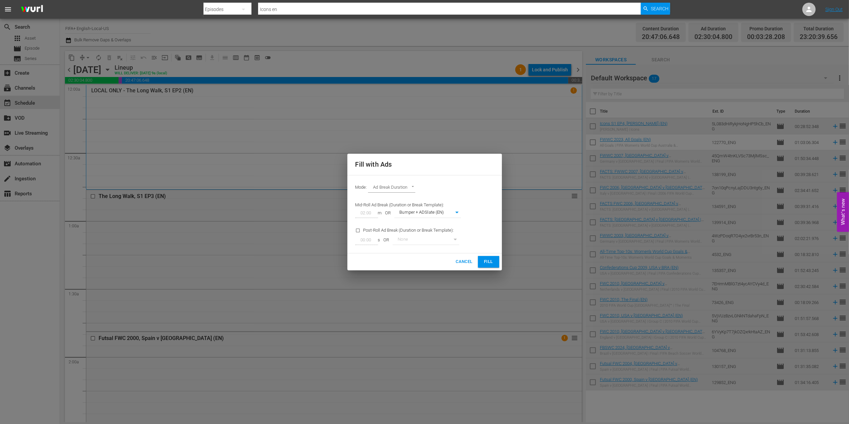
click at [484, 261] on span "Fill" at bounding box center [488, 262] width 11 height 8
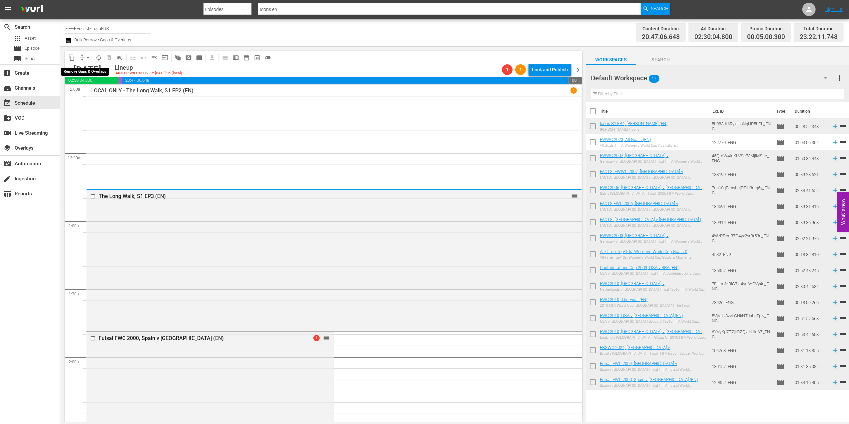
click at [87, 56] on span "arrow_drop_down" at bounding box center [88, 57] width 7 height 7
click at [91, 94] on li "Align to End of Previous Day" at bounding box center [88, 93] width 70 height 11
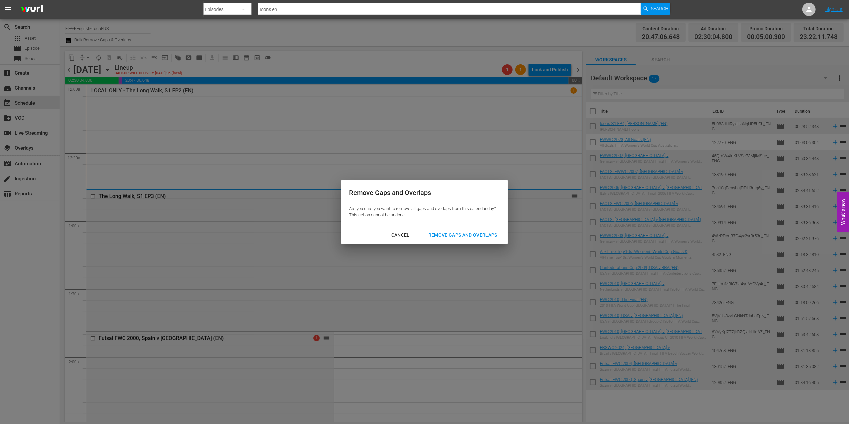
click at [482, 236] on div "Remove Gaps and Overlaps" at bounding box center [463, 235] width 80 height 8
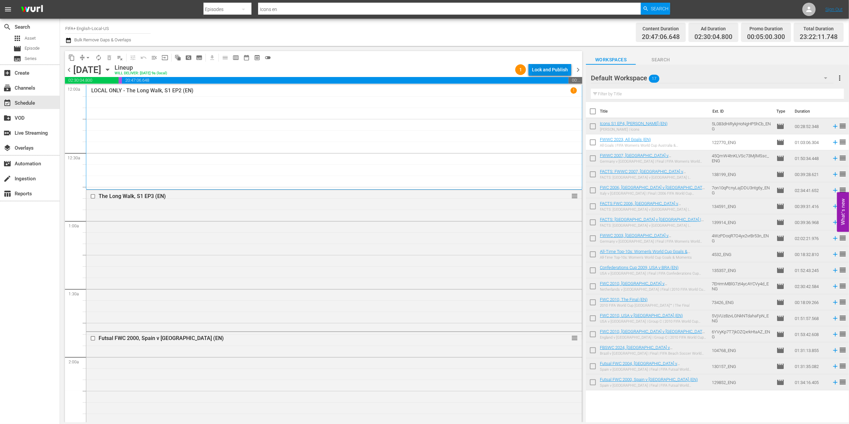
click at [554, 69] on div "Lock and Publish" at bounding box center [550, 70] width 36 height 12
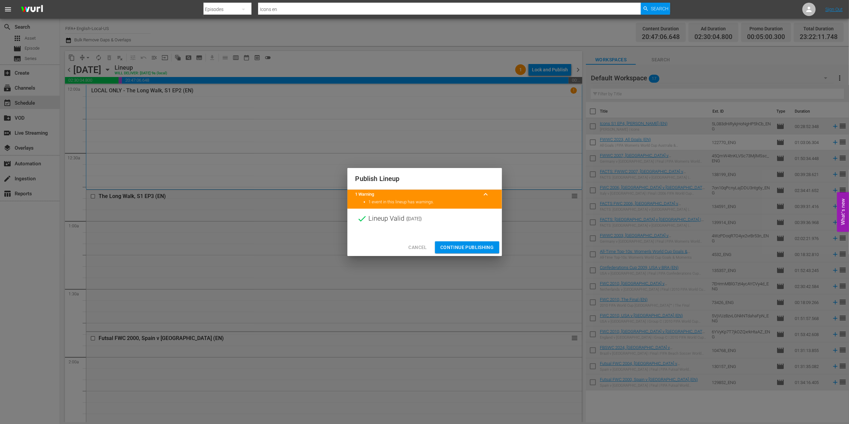
click at [470, 248] on span "Continue Publishing" at bounding box center [467, 247] width 54 height 8
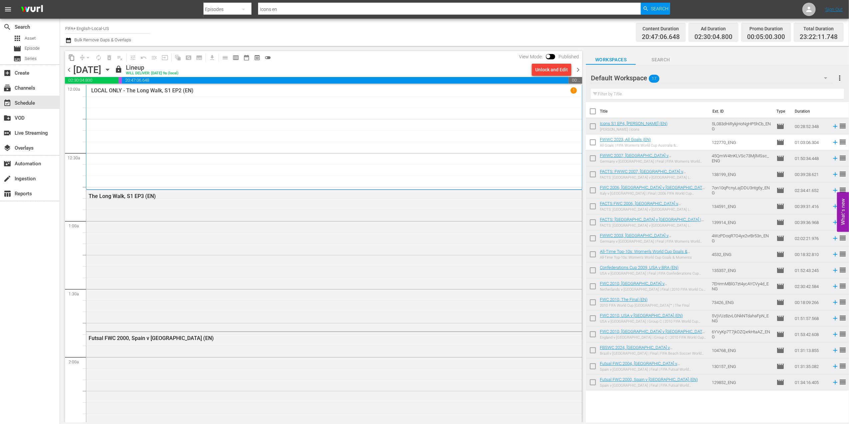
click at [576, 69] on span "chevron_right" at bounding box center [578, 70] width 8 height 8
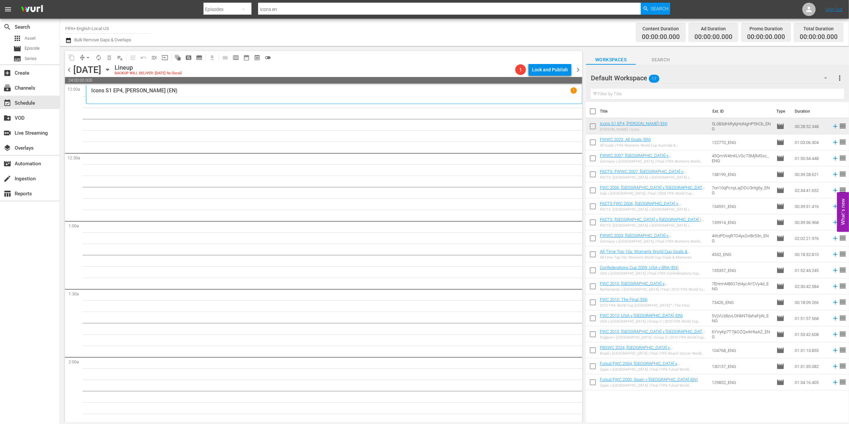
click at [593, 112] on input "checkbox" at bounding box center [593, 113] width 14 height 14
checkbox input "true"
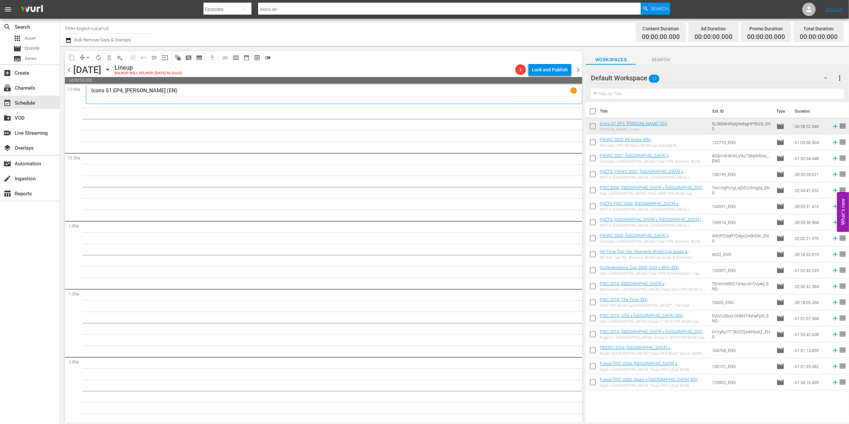
checkbox input "true"
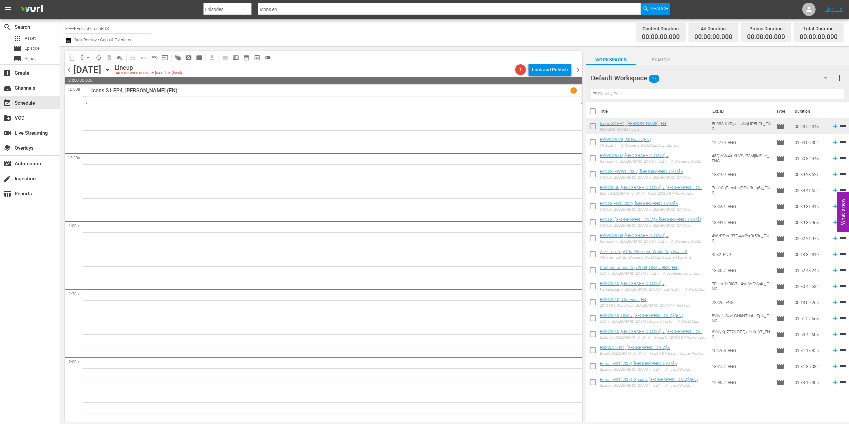
checkbox input "true"
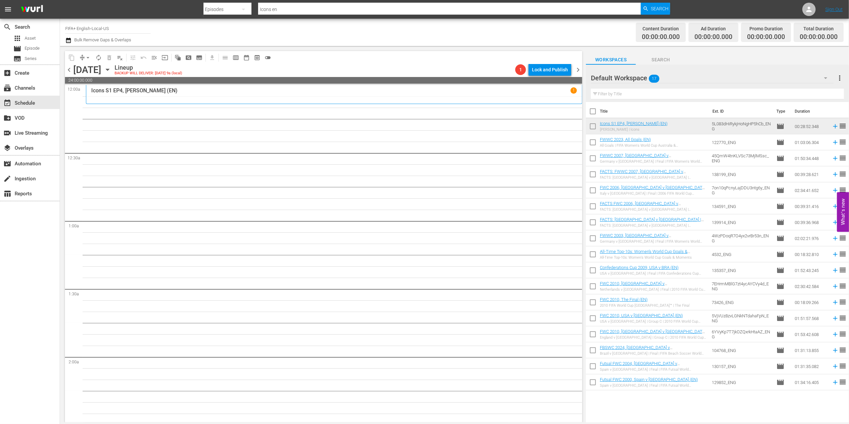
checkbox input "true"
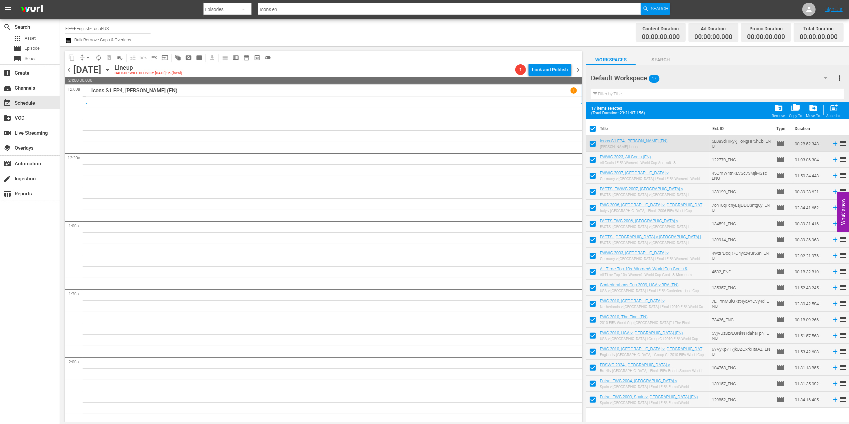
click at [783, 110] on span "folder_delete" at bounding box center [778, 107] width 9 height 9
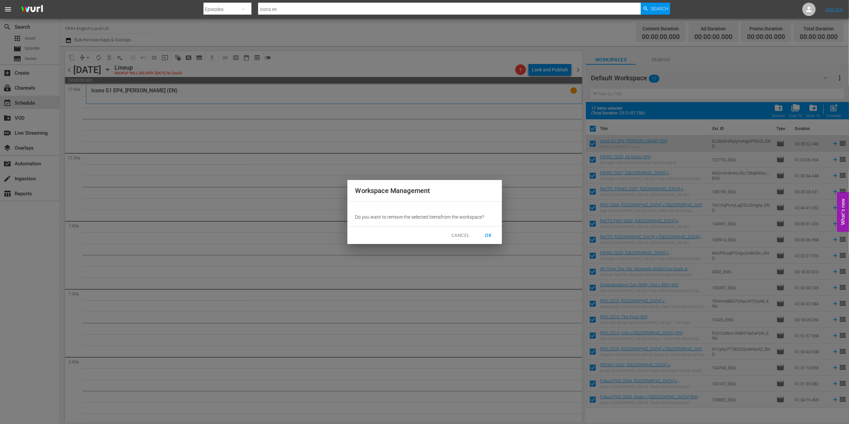
click at [492, 234] on span "OK" at bounding box center [488, 235] width 11 height 8
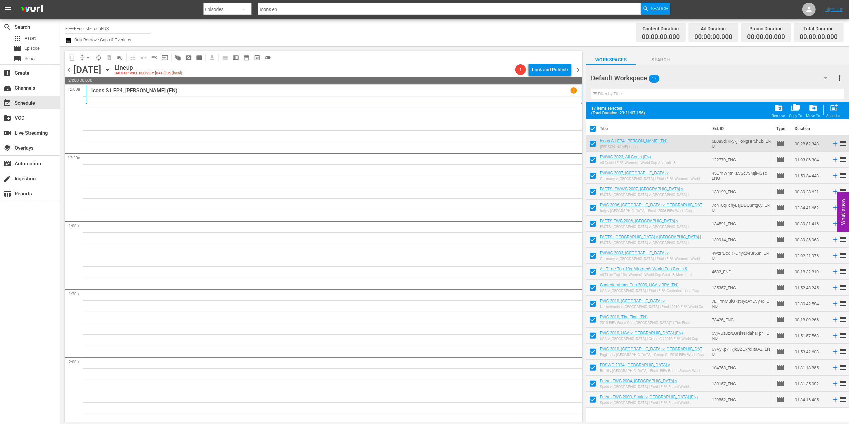
checkbox input "false"
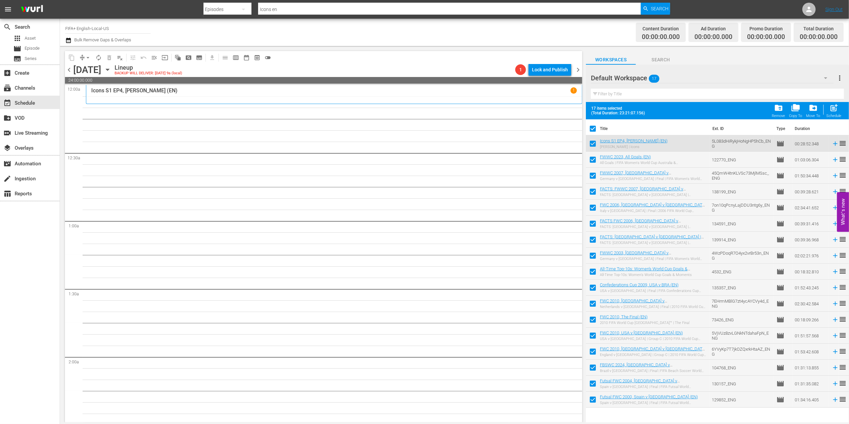
checkbox input "false"
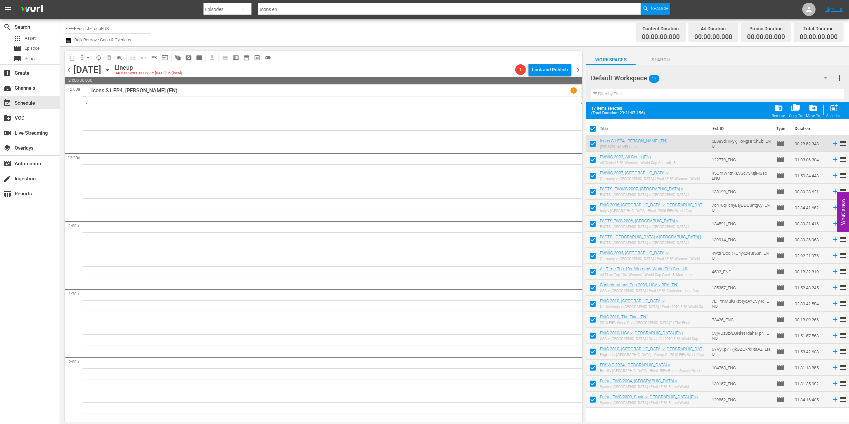
checkbox input "false"
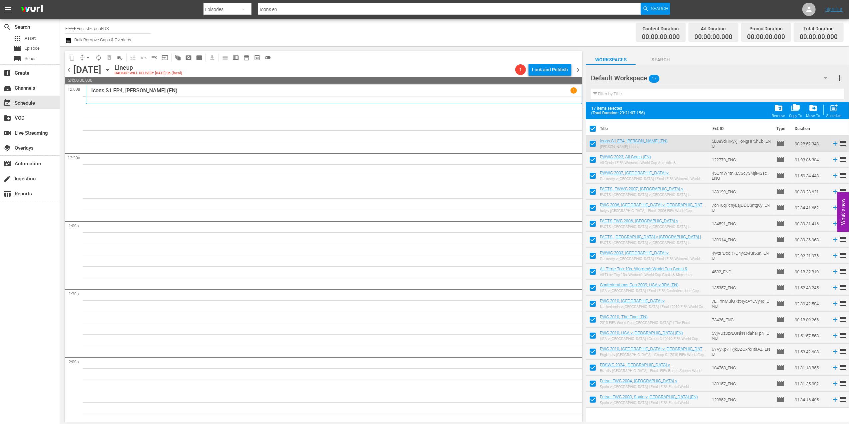
checkbox input "false"
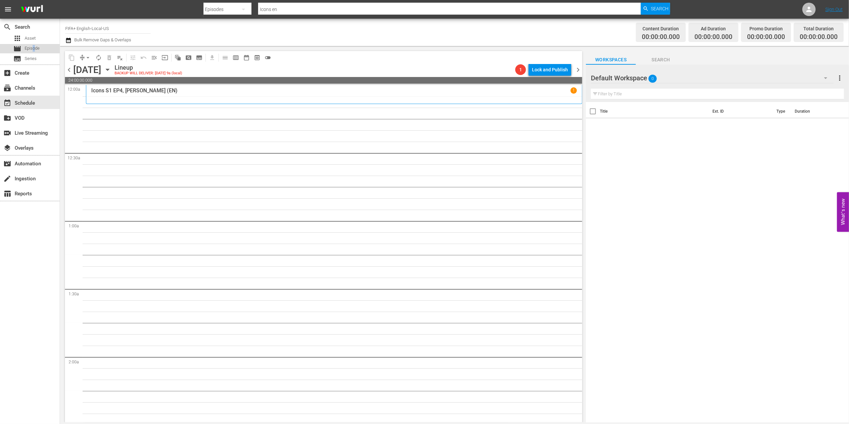
click at [34, 51] on span "Episode" at bounding box center [32, 48] width 15 height 7
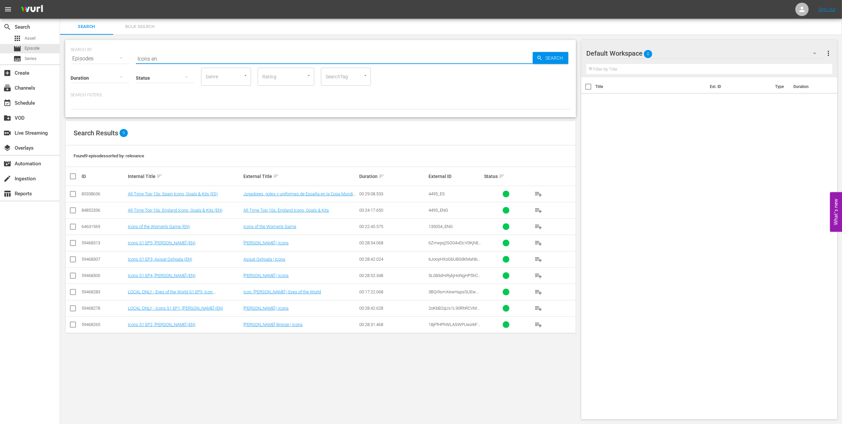
drag, startPoint x: 119, startPoint y: 58, endPoint x: 112, endPoint y: 58, distance: 6.3
click at [112, 58] on div "SEARCH BY Search By Episodes Search ID, Title, Description, Keywords, or Catego…" at bounding box center [321, 55] width 500 height 24
paste input "EP 3 - Asisat Oshoala | Icons"
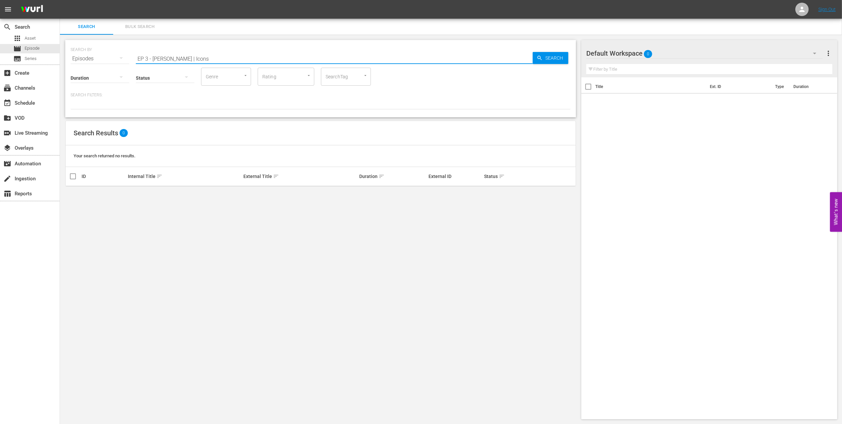
drag, startPoint x: 190, startPoint y: 56, endPoint x: 95, endPoint y: 62, distance: 95.1
click at [95, 62] on div "SEARCH BY Search By Episodes Search ID, Title, Description, Keywords, or Catego…" at bounding box center [320, 78] width 511 height 77
click at [167, 60] on input "Icons" at bounding box center [334, 59] width 397 height 16
type input "Icons en"
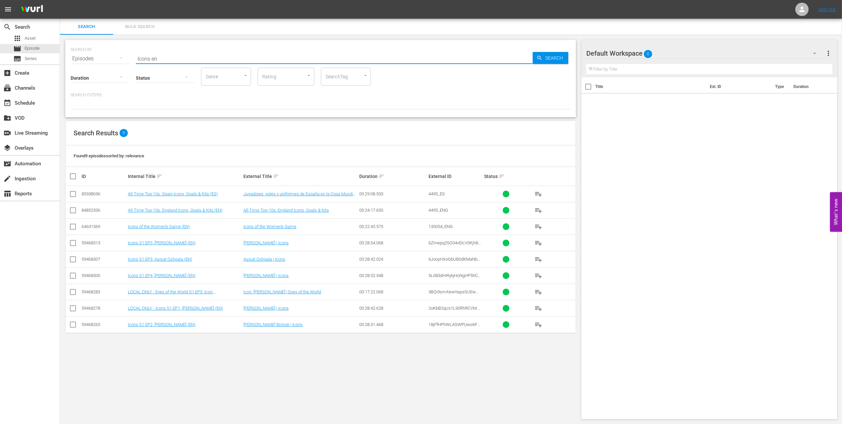
click at [74, 260] on input "checkbox" at bounding box center [73, 260] width 8 height 8
checkbox input "true"
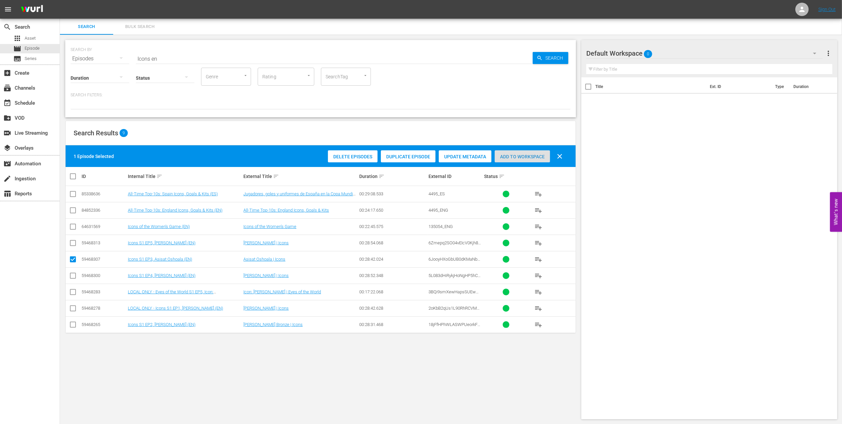
click at [517, 153] on div "Add to Workspace" at bounding box center [522, 156] width 55 height 13
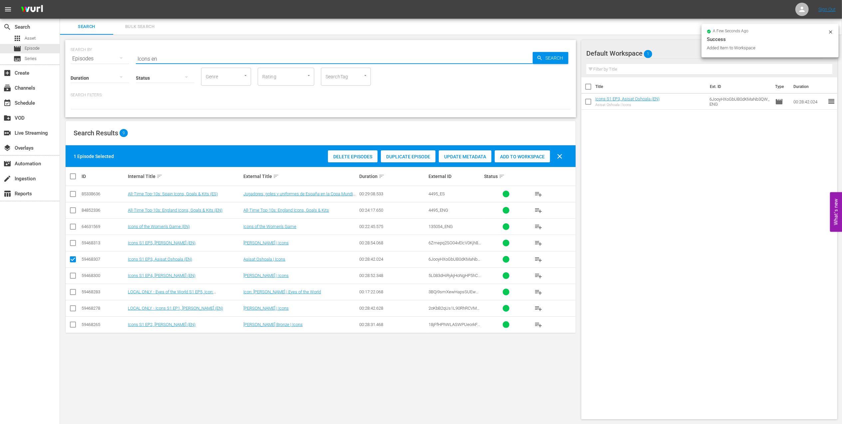
drag, startPoint x: 119, startPoint y: 59, endPoint x: 107, endPoint y: 59, distance: 12.0
click at [107, 59] on div "SEARCH BY Search By Episodes Search ID, Title, Description, Keywords, or Catego…" at bounding box center [321, 55] width 500 height 24
paste input "FWC 2006 - QF - Brazil v France"
click at [229, 59] on input "FWC 2006 - QF - Brazil v France" at bounding box center [334, 59] width 397 height 16
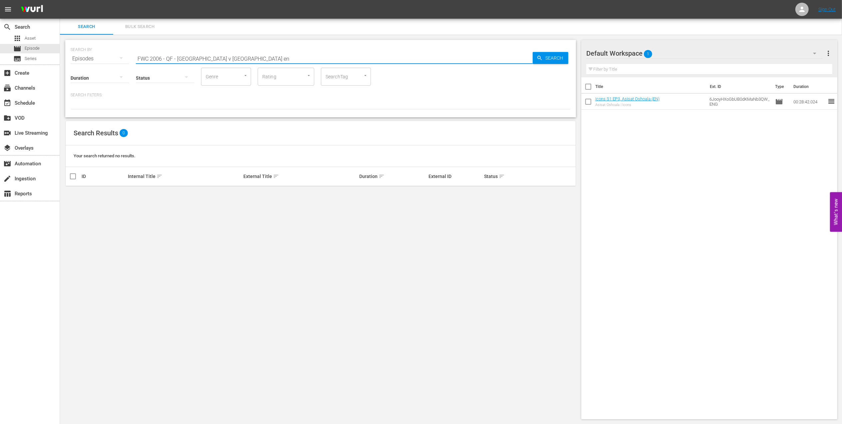
click at [175, 57] on input "FWC 2006 - QF - Brazil v France en" at bounding box center [334, 59] width 397 height 16
type input "FWC 2006 Brazil v France en"
click at [75, 194] on input "checkbox" at bounding box center [73, 195] width 8 height 8
checkbox input "true"
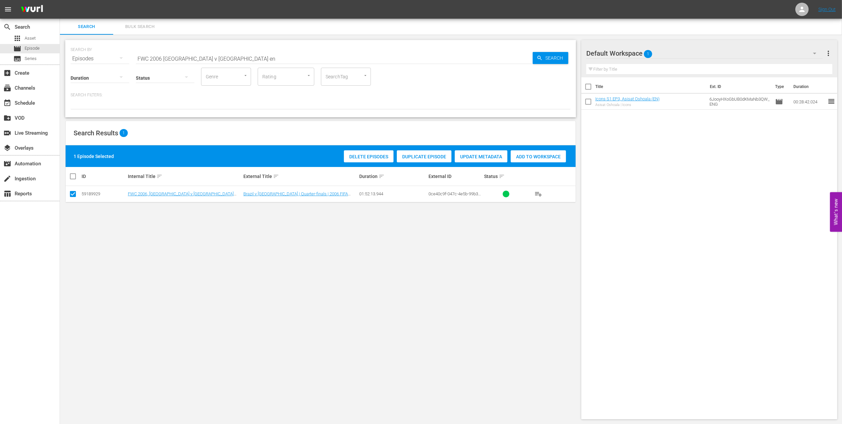
click at [528, 158] on span "Add to Workspace" at bounding box center [538, 156] width 55 height 5
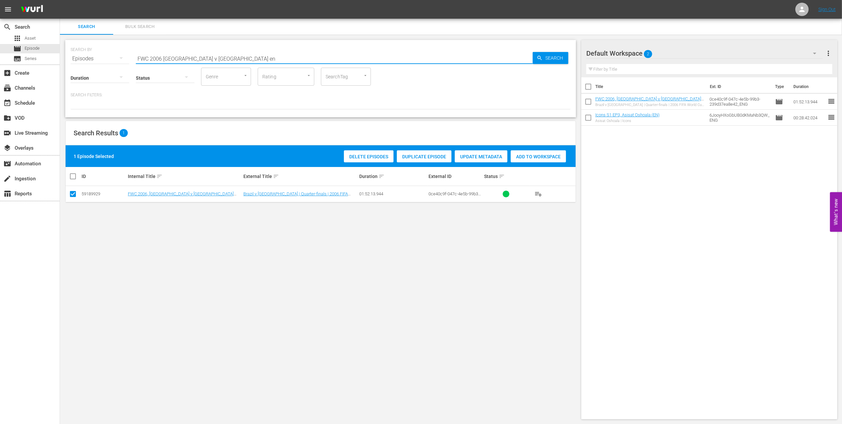
drag, startPoint x: 192, startPoint y: 59, endPoint x: 107, endPoint y: 59, distance: 84.9
click at [110, 59] on div "SEARCH BY Search By Episodes Search ID, Title, Description, Keywords, or Catego…" at bounding box center [321, 55] width 500 height 24
paste input "- SF - Germany v Italy"
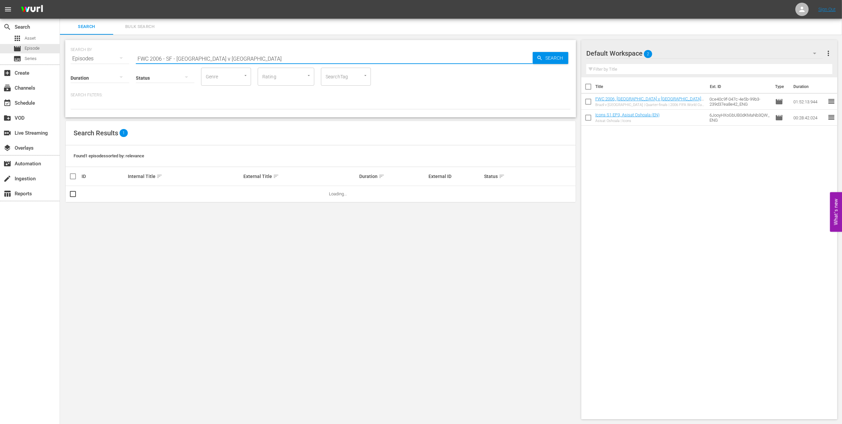
click at [176, 58] on input "FWC 2006 - SF - Germany v Italy" at bounding box center [334, 59] width 397 height 16
click at [224, 56] on input "FWC 2006 Germany v Italy" at bounding box center [334, 59] width 397 height 16
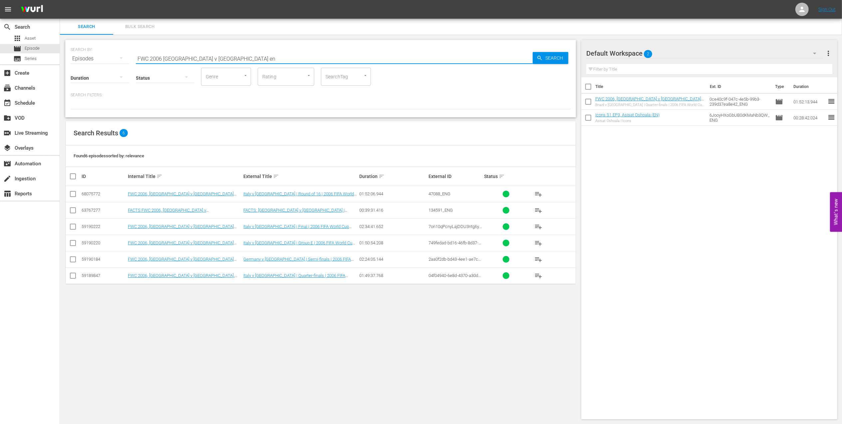
type input "FWC 2006 Germany v Italy en"
click at [75, 260] on input "checkbox" at bounding box center [73, 260] width 8 height 8
checkbox input "true"
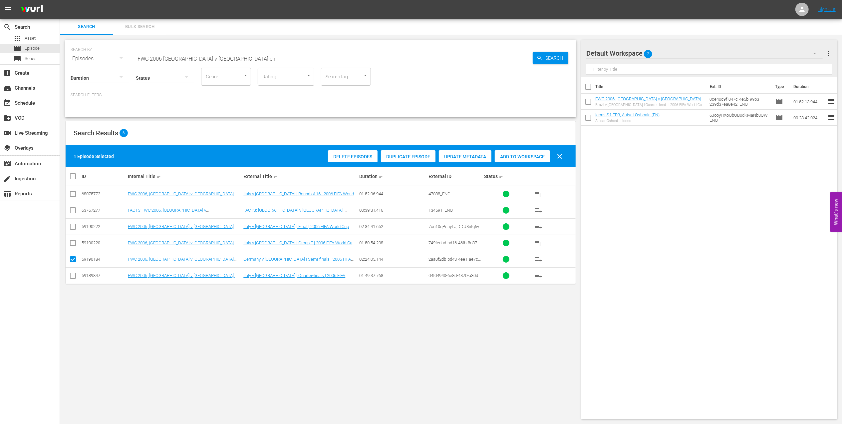
click at [502, 158] on span "Add to Workspace" at bounding box center [522, 156] width 55 height 5
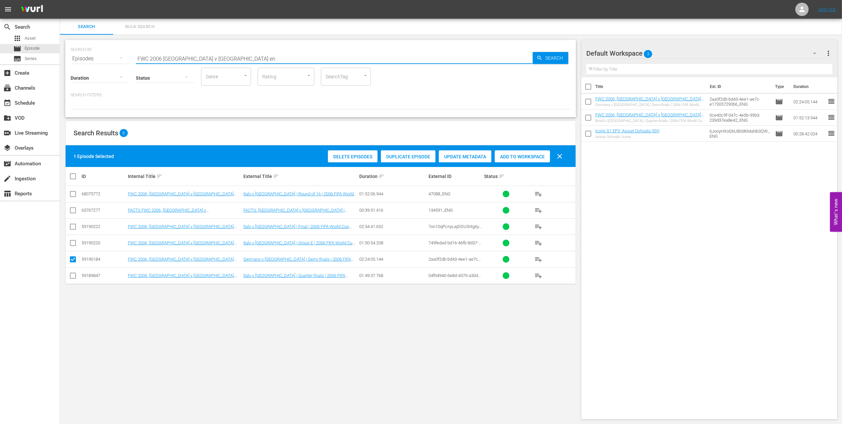
drag, startPoint x: 193, startPoint y: 56, endPoint x: 99, endPoint y: 57, distance: 94.2
click at [98, 56] on div "SEARCH BY Search By Episodes Search ID, Title, Description, Keywords, or Catego…" at bounding box center [321, 55] width 500 height 24
paste input "ACTS:2006 FIFA World Cup"
click at [242, 56] on input "FACTS:2006 FIFA World Cup" at bounding box center [334, 59] width 397 height 16
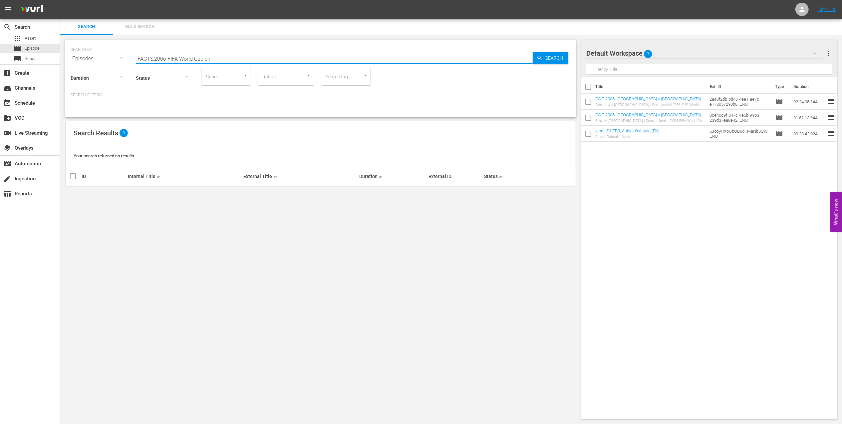
drag, startPoint x: 221, startPoint y: 56, endPoint x: 89, endPoint y: 62, distance: 132.0
click at [90, 61] on div "SEARCH BY Search By Episodes Search ID, Title, Description, Keywords, or Catego…" at bounding box center [320, 78] width 511 height 77
type input "facts 2006 en"
click at [72, 193] on input "checkbox" at bounding box center [73, 195] width 8 height 8
checkbox input "true"
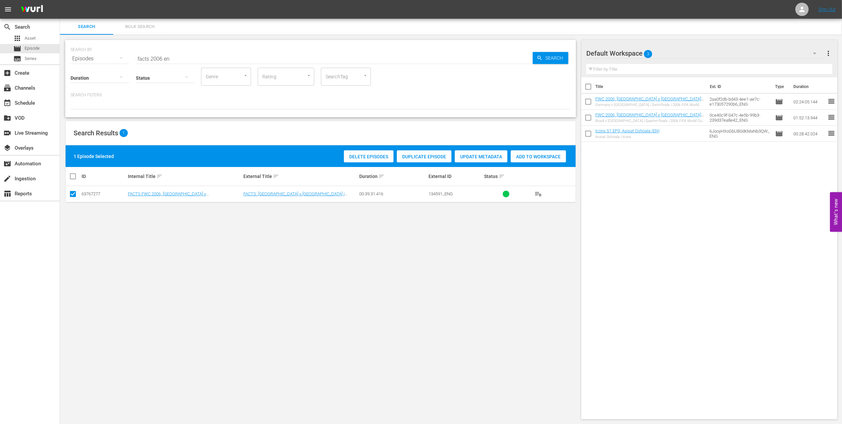
click at [535, 154] on span "Add to Workspace" at bounding box center [538, 156] width 55 height 5
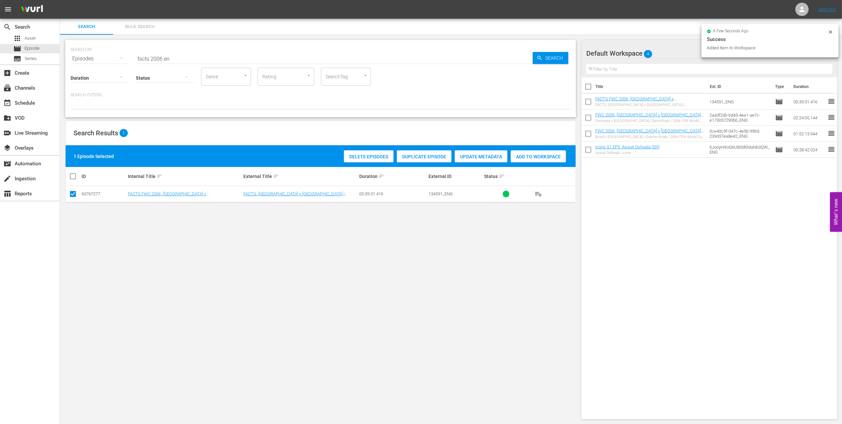
click at [75, 57] on div "SEARCH BY Search By Episodes Search ID, Title, Description, Keywords, or Catego…" at bounding box center [321, 55] width 500 height 24
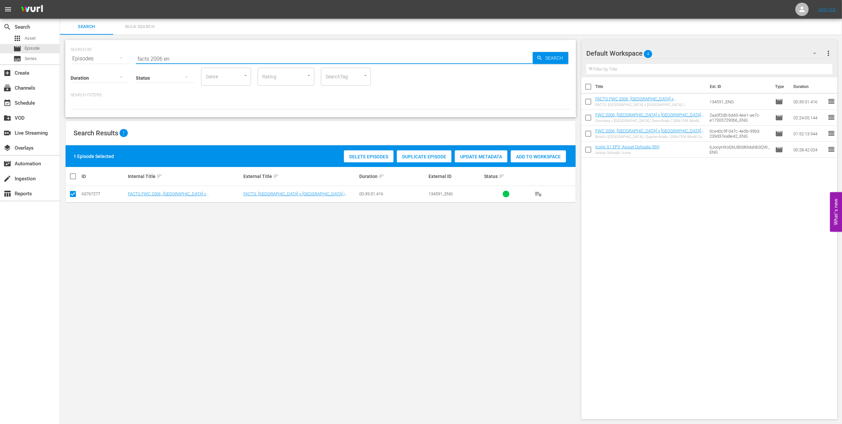
paste input "FWC 2006 - Final - Italy v France"
click at [238, 55] on input "FWC 2006 - Final - Italy v France" at bounding box center [334, 59] width 397 height 16
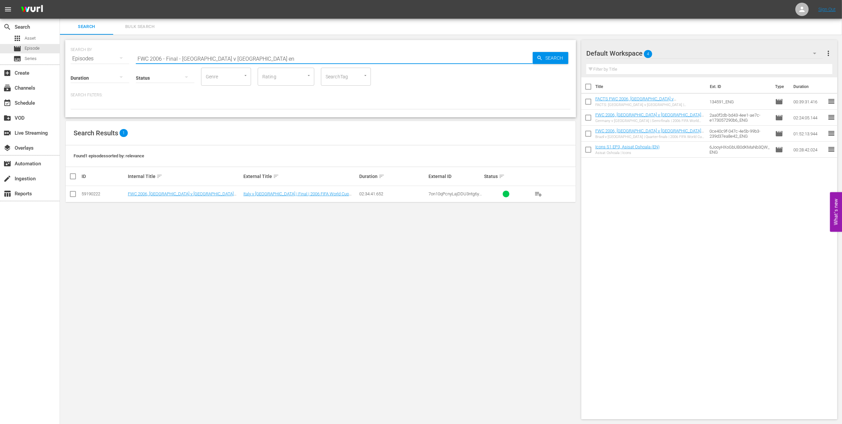
type input "FWC 2006 - Final - Italy v France en"
click at [73, 196] on input "checkbox" at bounding box center [73, 195] width 8 height 8
checkbox input "true"
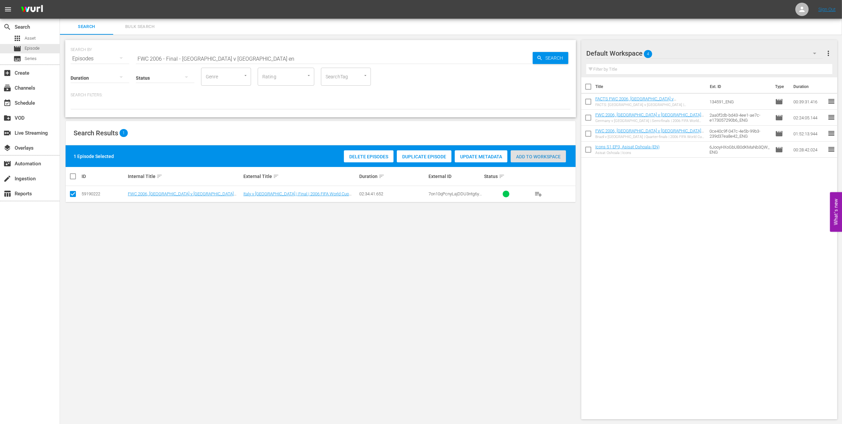
click at [524, 153] on div "Add to Workspace" at bounding box center [538, 156] width 55 height 13
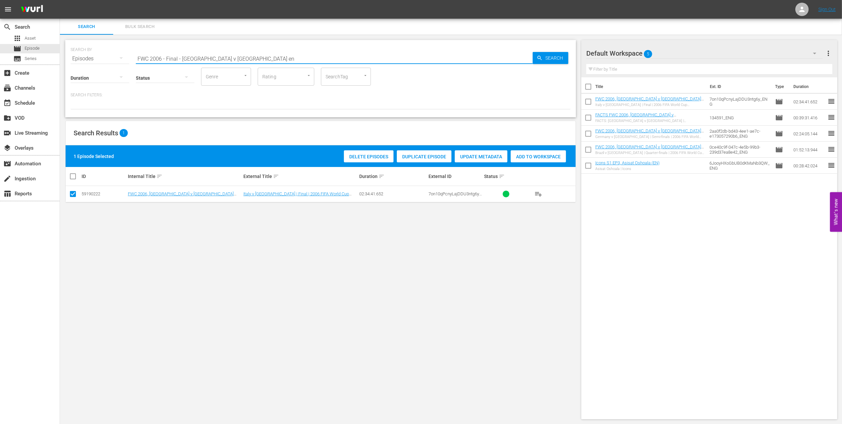
drag, startPoint x: 225, startPoint y: 59, endPoint x: 115, endPoint y: 59, distance: 110.9
click at [116, 59] on div "SEARCH BY Search By Episodes Search ID, Title, Description, Keywords, or Catego…" at bounding box center [321, 55] width 500 height 24
paste input "WC 2007 - SF - USA v Brazil"
click at [226, 57] on input "FWWC 2007 - SF - USA v Brazil" at bounding box center [334, 59] width 397 height 16
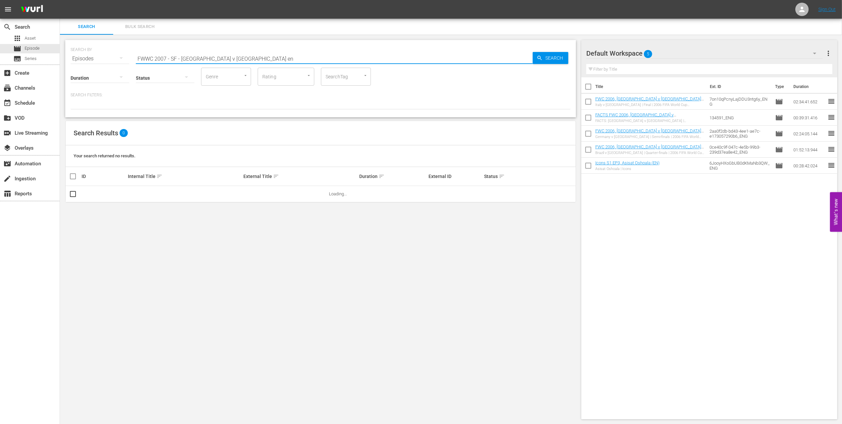
click at [181, 56] on input "FWWC 2007 - SF - USA v Brazil en" at bounding box center [334, 59] width 397 height 16
type input "FWWC 2007 USA v Brazil en"
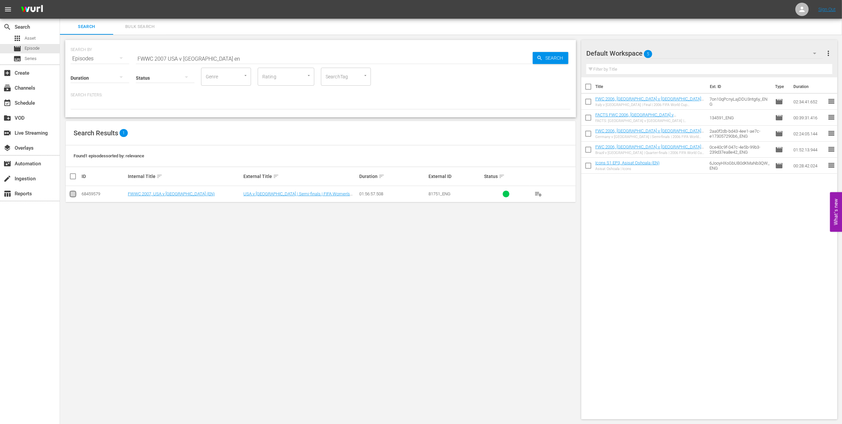
click at [73, 192] on input "checkbox" at bounding box center [73, 195] width 8 height 8
checkbox input "true"
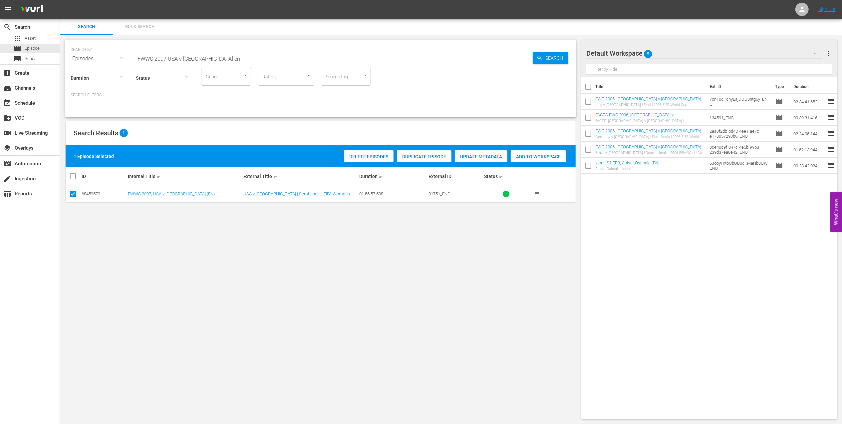
click at [525, 159] on div "Add to Workspace" at bounding box center [538, 156] width 55 height 13
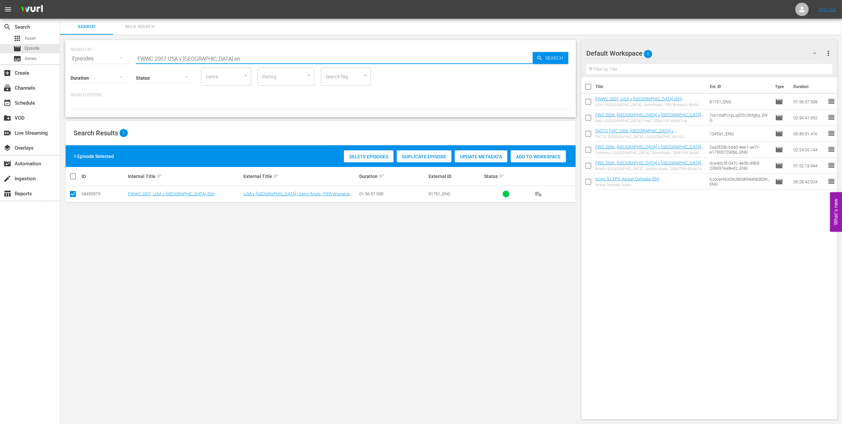
drag, startPoint x: 207, startPoint y: 59, endPoint x: 84, endPoint y: 54, distance: 123.0
click at [84, 54] on div "SEARCH BY Search By Episodes Search ID, Title, Description, Keywords, or Catego…" at bounding box center [321, 55] width 500 height 24
paste input "ACTS: Germany v Brazil | China 2007"
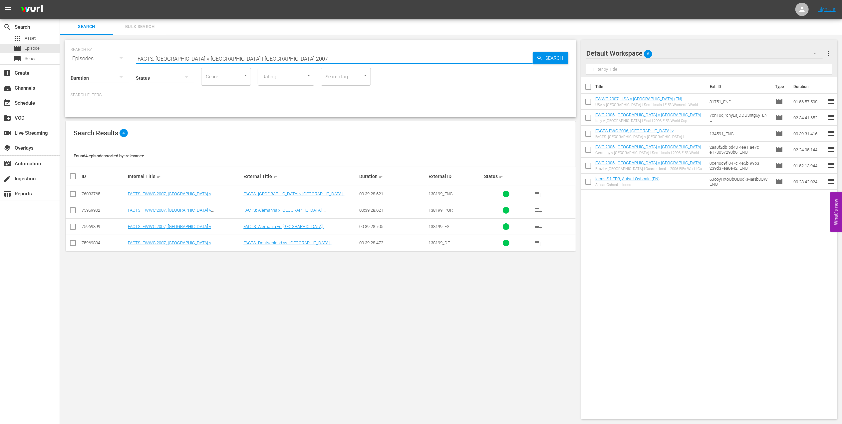
type input "FACTS: Germany v Brazil | China 2007"
drag, startPoint x: 73, startPoint y: 194, endPoint x: 78, endPoint y: 196, distance: 4.9
click at [75, 196] on input "checkbox" at bounding box center [73, 195] width 8 height 8
checkbox input "true"
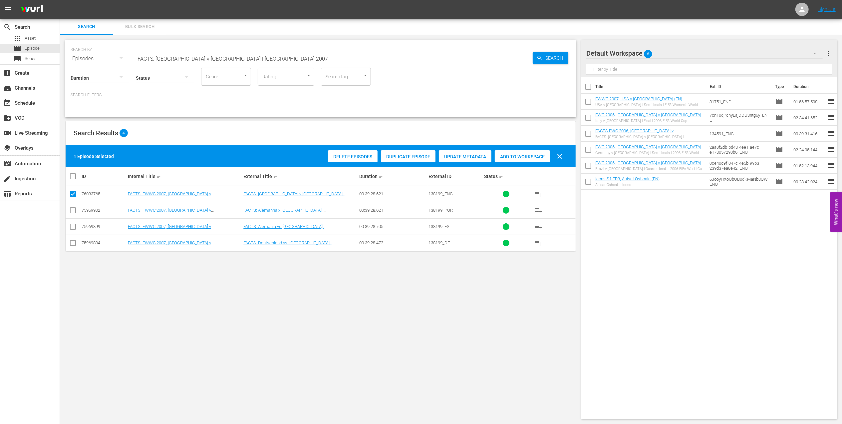
click at [506, 156] on span "Add to Workspace" at bounding box center [522, 156] width 55 height 5
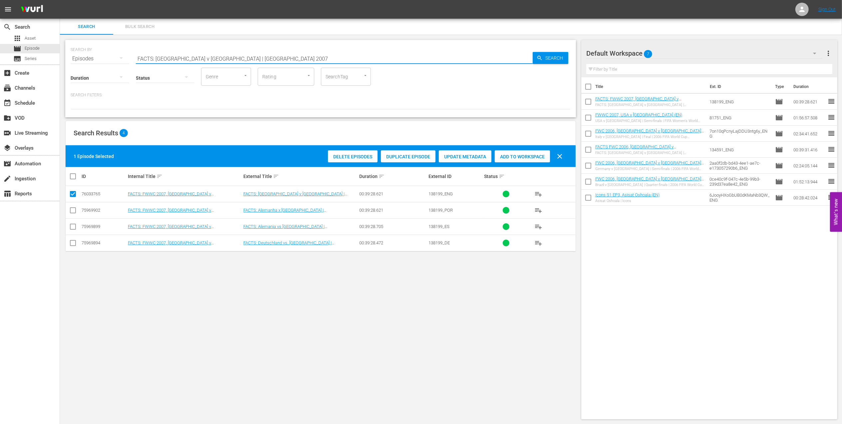
drag, startPoint x: 68, startPoint y: 55, endPoint x: 143, endPoint y: 52, distance: 75.0
click at [67, 55] on div "SEARCH BY Search By Episodes Search ID, Title, Description, Keywords, or Catego…" at bounding box center [320, 78] width 511 height 77
paste input "EP 5 - Icon: Diego Maradona | Eyes of the World"
drag, startPoint x: 180, startPoint y: 65, endPoint x: 72, endPoint y: 65, distance: 108.6
click at [72, 65] on div "SEARCH BY Search By Episodes Search ID, Title, Description, Keywords, or Catego…" at bounding box center [320, 78] width 511 height 77
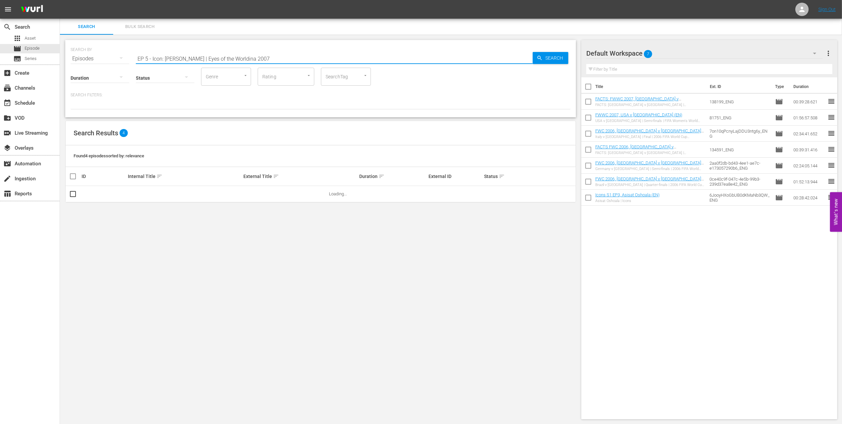
paste input "text"
click at [259, 58] on input "EP 5 - Icon: Diego Maradona | Eyes of the World" at bounding box center [334, 59] width 397 height 16
type input "EP 5 - Icon: Diego Maradona | Eyes of the World en"
click at [71, 196] on input "checkbox" at bounding box center [73, 195] width 8 height 8
checkbox input "true"
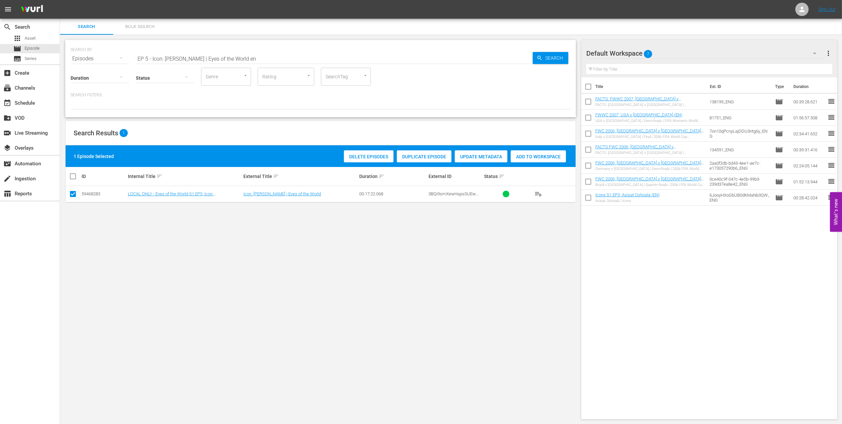
click at [518, 156] on span "Add to Workspace" at bounding box center [538, 156] width 55 height 5
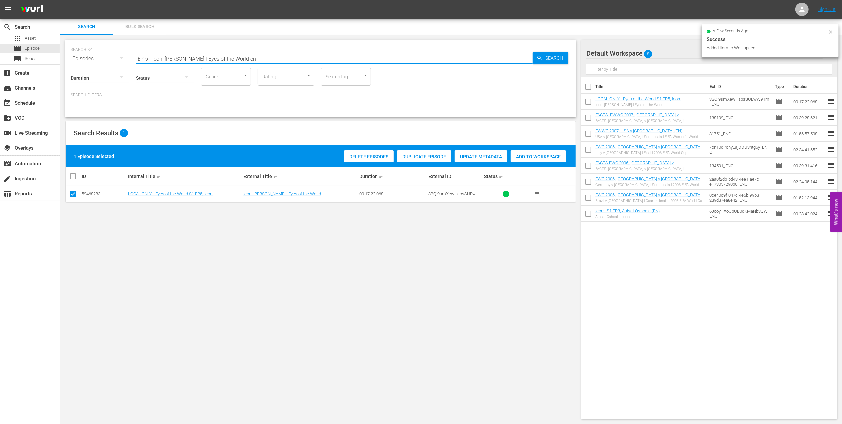
drag, startPoint x: 220, startPoint y: 57, endPoint x: 92, endPoint y: 57, distance: 127.9
click at [92, 57] on div "SEARCH BY Search By Episodes Search ID, Title, Description, Keywords, or Catego…" at bounding box center [321, 55] width 500 height 24
paste input "FWC 1986 - Final - Argentina v Germany"
click at [259, 55] on input "FWC 1986 - Final - Argentina v Germany" at bounding box center [334, 59] width 397 height 16
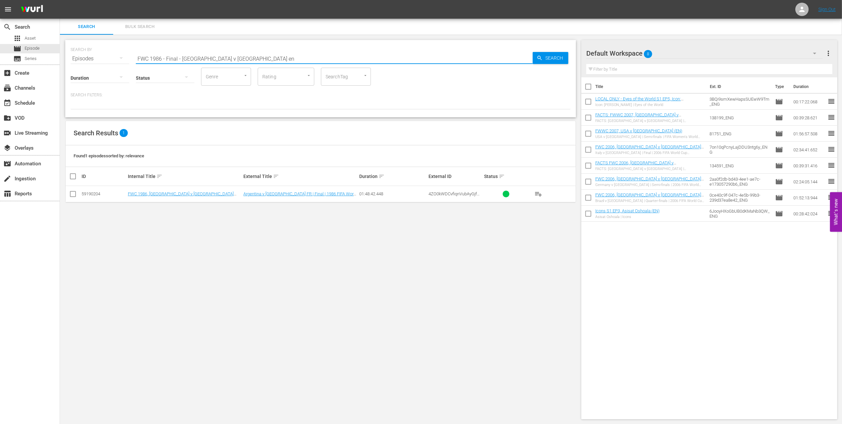
type input "FWC 1986 - Final - Argentina v Germany en"
click at [70, 195] on input "checkbox" at bounding box center [73, 195] width 8 height 8
checkbox input "true"
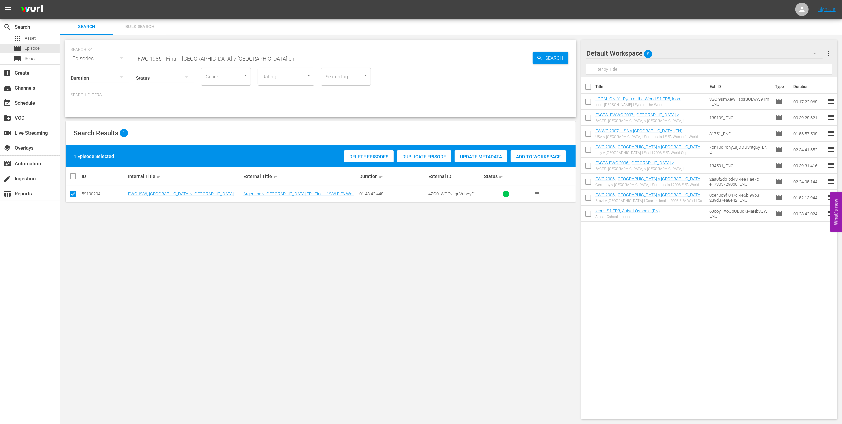
click at [536, 155] on span "Add to Workspace" at bounding box center [538, 156] width 55 height 5
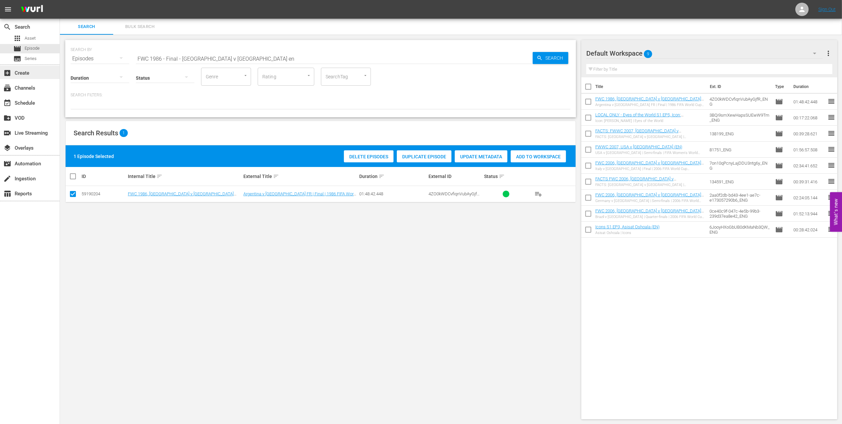
drag, startPoint x: 90, startPoint y: 64, endPoint x: 51, endPoint y: 67, distance: 38.7
click at [60, 0] on div "search Search apps Asset movie Episode subtitles Series add_box Create subscrip…" at bounding box center [451, 0] width 782 height 0
paste input "Maradona: His Legacy"
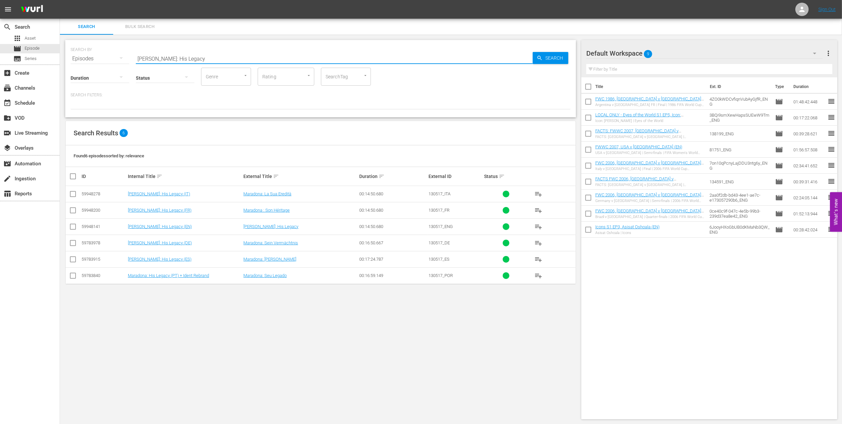
type input "Maradona: His Legacy"
drag, startPoint x: 75, startPoint y: 227, endPoint x: 133, endPoint y: 222, distance: 58.1
click at [75, 227] on input "checkbox" at bounding box center [73, 228] width 8 height 8
checkbox input "true"
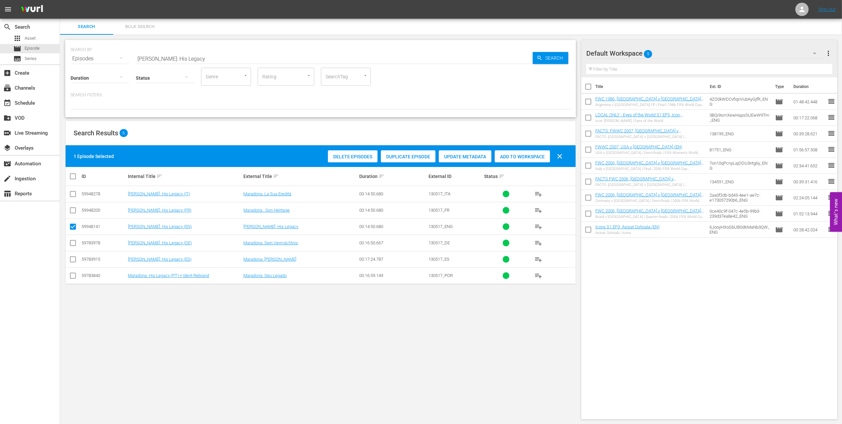
click at [530, 155] on span "Add to Workspace" at bounding box center [522, 156] width 55 height 5
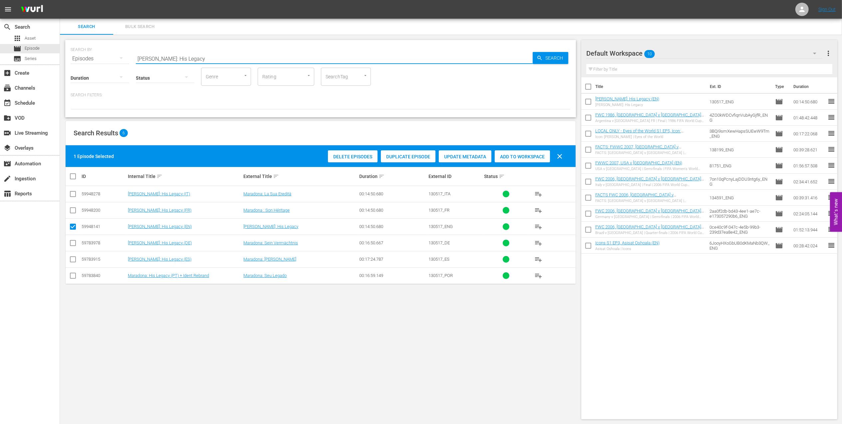
drag, startPoint x: 160, startPoint y: 60, endPoint x: 73, endPoint y: 61, distance: 86.6
click at [74, 61] on div "SEARCH BY Search By Episodes Search ID, Title, Description, Keywords, or Catego…" at bounding box center [320, 78] width 511 height 77
paste input "La Furia Roja: Spain in South Africa 2010"
click at [252, 58] on input "La Furia Roja: Spain in South Africa 2010" at bounding box center [334, 59] width 397 height 16
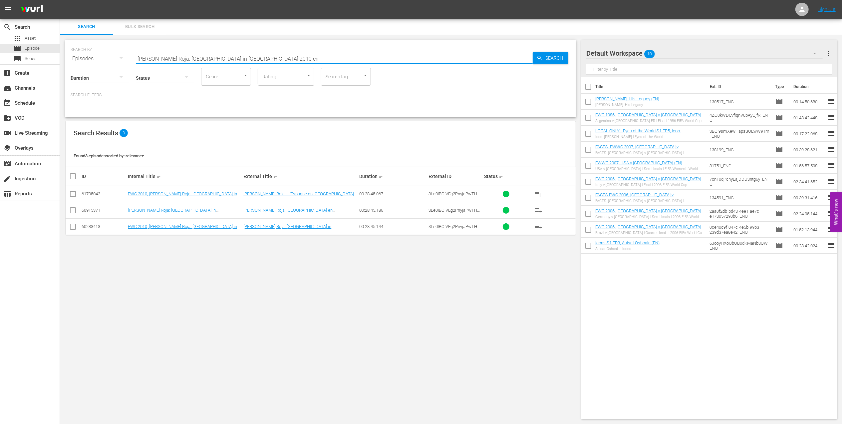
type input "La Furia Roja: Spain in South Africa 2010 en"
click at [71, 227] on input "checkbox" at bounding box center [73, 228] width 8 height 8
checkbox input "true"
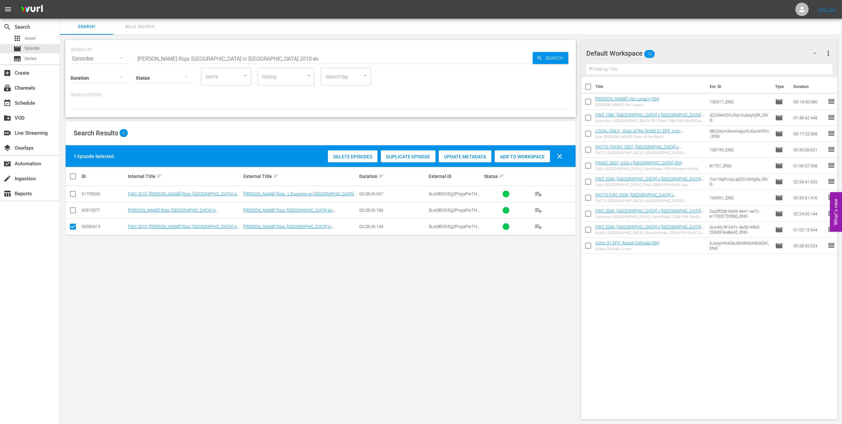
click at [504, 156] on span "Add to Workspace" at bounding box center [522, 156] width 55 height 5
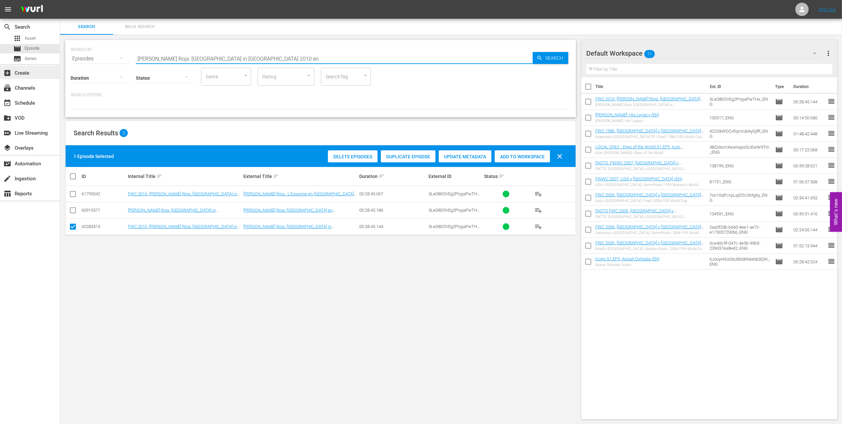
drag, startPoint x: 187, startPoint y: 58, endPoint x: 41, endPoint y: 67, distance: 146.8
click at [60, 0] on div "search Search apps Asset movie Episode subtitles Series add_box Create subscrip…" at bounding box center [451, 0] width 782 height 0
paste input "FWC 2010 - Final - Netherlands v Spai"
click at [241, 55] on input "FWC 2010 - Final - Netherlands v Spain" at bounding box center [334, 59] width 397 height 16
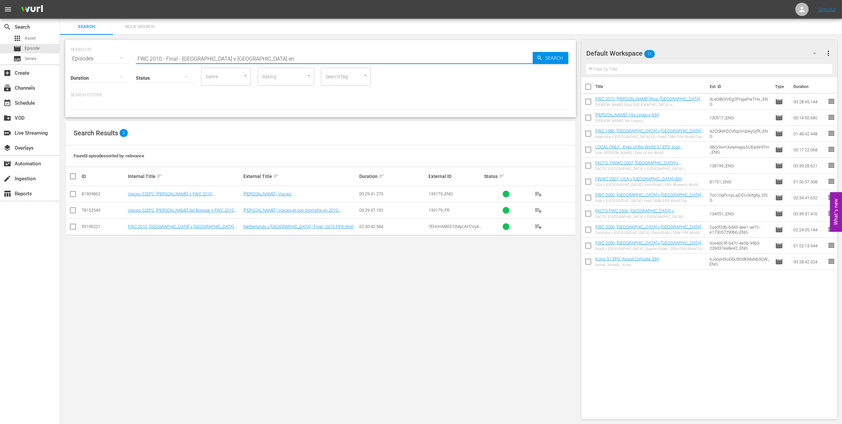
type input "FWC 2010 - Final - Netherlands v Spain en"
click at [76, 227] on input "checkbox" at bounding box center [73, 228] width 8 height 8
checkbox input "true"
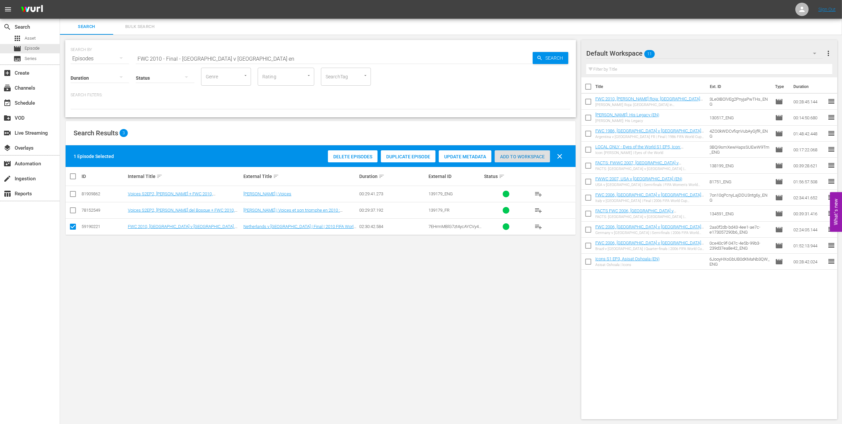
click at [517, 157] on span "Add to Workspace" at bounding box center [522, 156] width 55 height 5
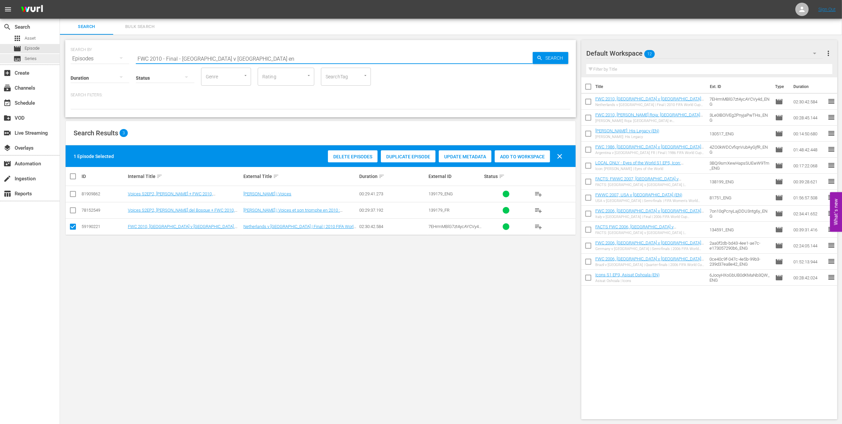
drag, startPoint x: 83, startPoint y: 58, endPoint x: 54, endPoint y: 58, distance: 29.3
click at [60, 0] on div "search Search apps Asset movie Episode subtitles Series add_box Create subscrip…" at bounding box center [451, 0] width 782 height 0
paste input "ACTS:2010 FIFA World Cup"
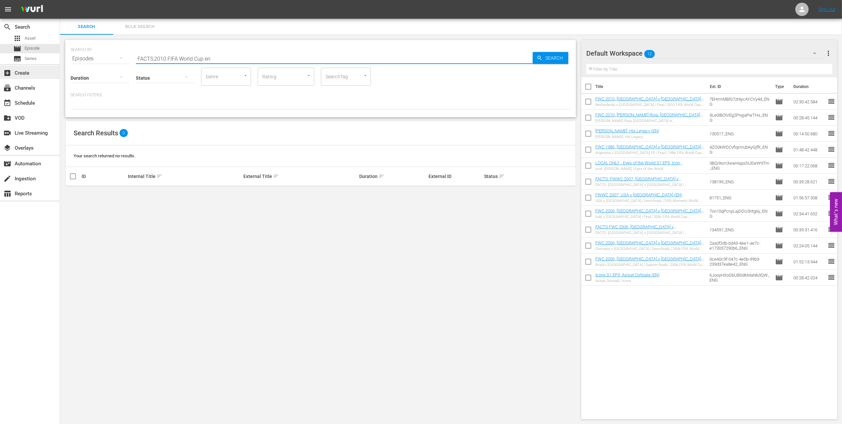
drag, startPoint x: 159, startPoint y: 72, endPoint x: 58, endPoint y: 70, distance: 101.6
click at [60, 0] on div "search Search apps Asset movie Episode subtitles Series add_box Create subscrip…" at bounding box center [451, 0] width 782 height 0
type input "n"
type input "facts 2010 en"
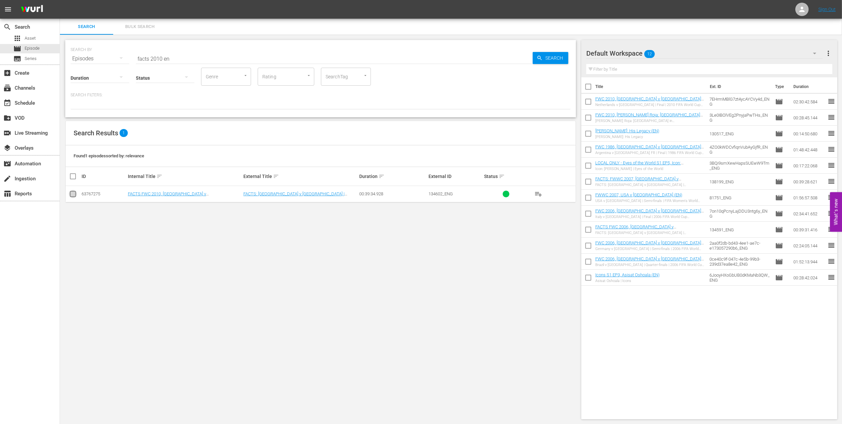
drag, startPoint x: 69, startPoint y: 194, endPoint x: 91, endPoint y: 194, distance: 22.6
click at [70, 194] on input "checkbox" at bounding box center [73, 195] width 8 height 8
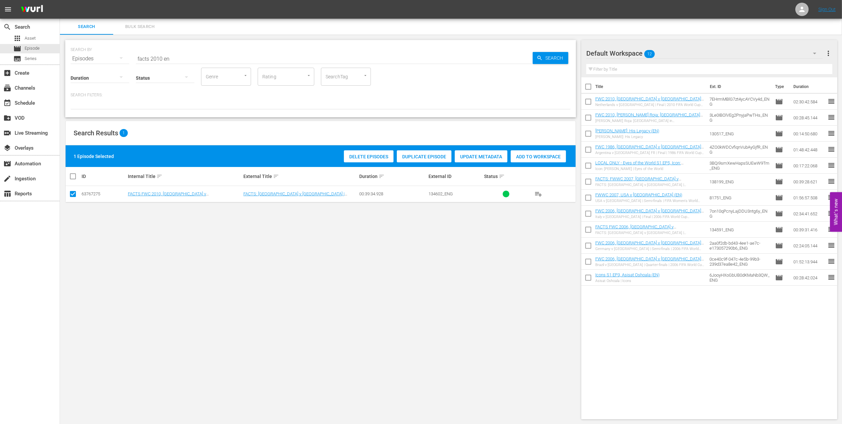
click at [539, 157] on span "Add to Workspace" at bounding box center [538, 156] width 55 height 5
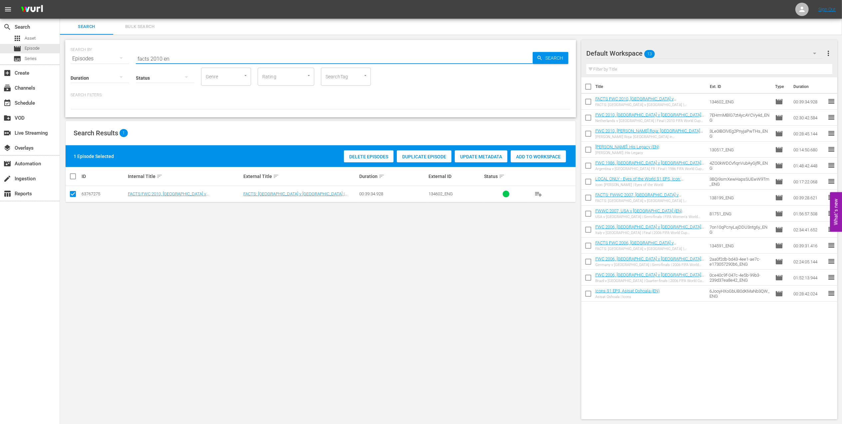
click at [162, 56] on input "facts 2010 en" at bounding box center [334, 59] width 397 height 16
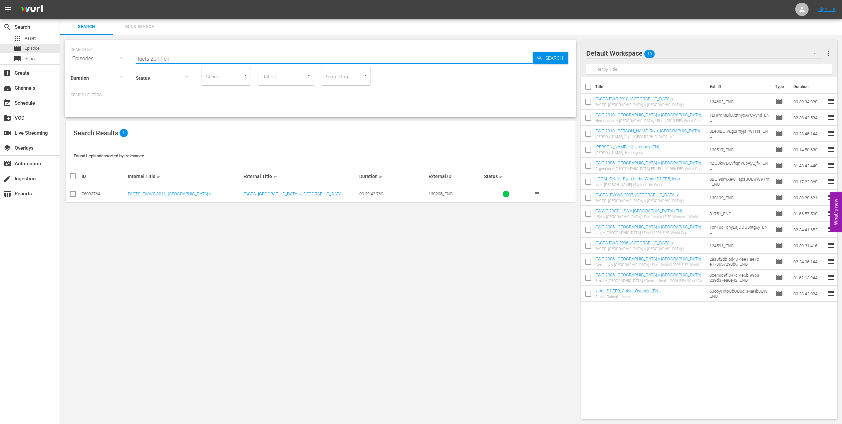
click at [73, 194] on input "checkbox" at bounding box center [73, 195] width 8 height 8
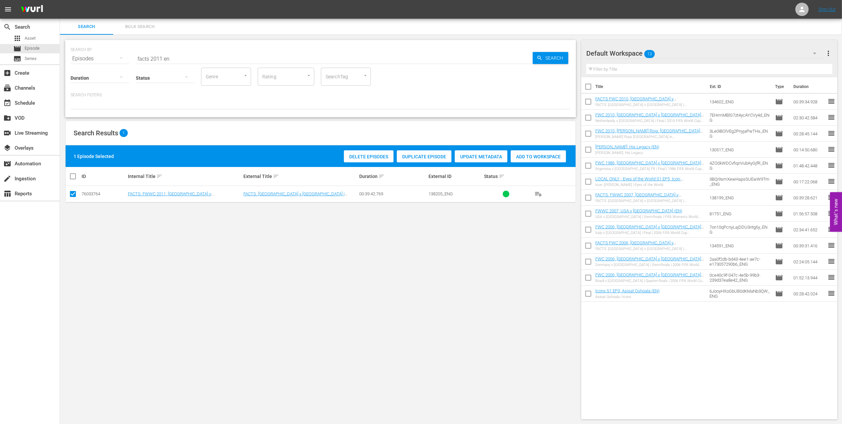
click at [532, 157] on span "Add to Workspace" at bounding box center [538, 156] width 55 height 5
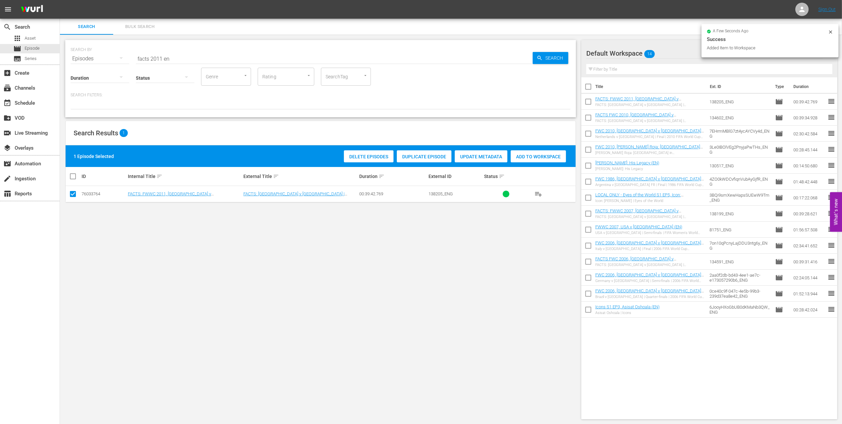
drag, startPoint x: 100, startPoint y: 59, endPoint x: 92, endPoint y: 59, distance: 8.0
click at [92, 59] on div "SEARCH BY Search By Episodes Search ID, Title, Description, Keywords, or Catego…" at bounding box center [321, 55] width 500 height 24
paste input "FWWC 2011 - Final - Japan v USA"
click at [246, 57] on input "FWWC 2011 - Final - Japan v USA" at bounding box center [334, 59] width 397 height 16
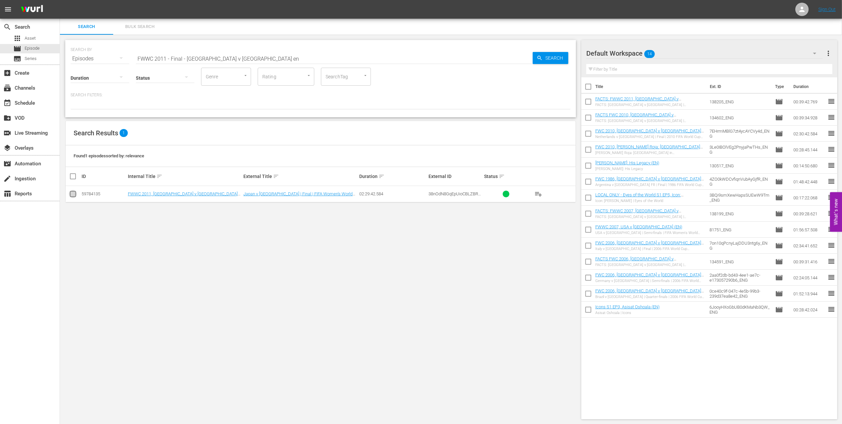
click at [72, 195] on input "checkbox" at bounding box center [73, 195] width 8 height 8
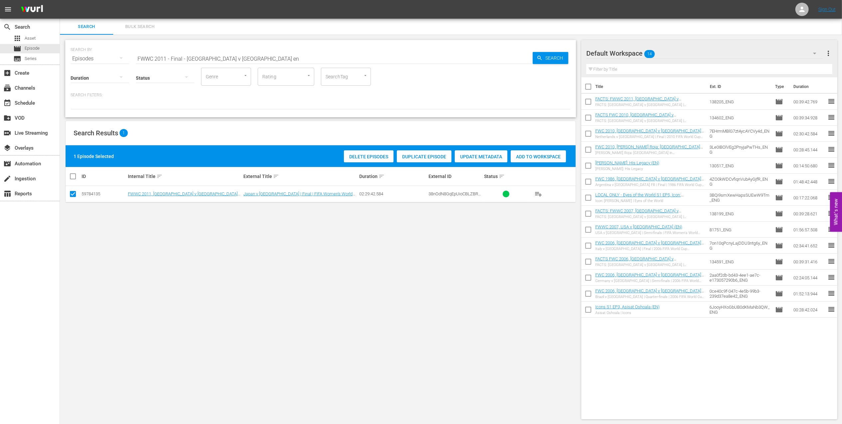
click at [527, 156] on span "Add to Workspace" at bounding box center [538, 156] width 55 height 5
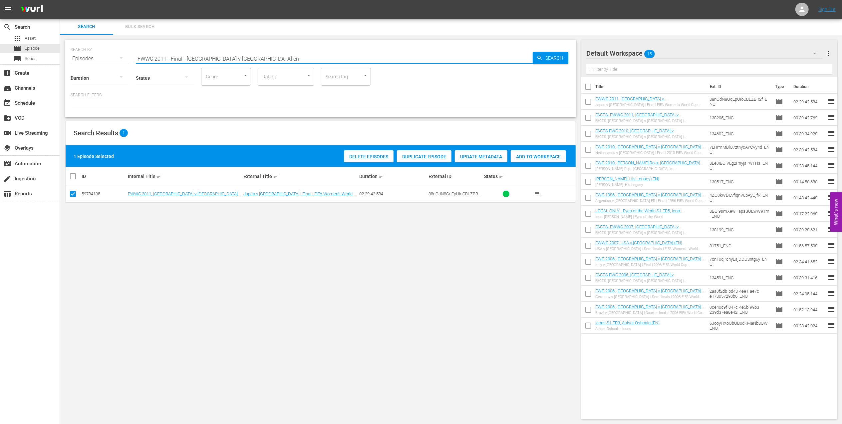
drag, startPoint x: 230, startPoint y: 56, endPoint x: 111, endPoint y: 64, distance: 120.2
click at [111, 63] on div "SEARCH BY Search By Episodes Search ID, Title, Description, Keywords, or Catego…" at bounding box center [320, 78] width 511 height 77
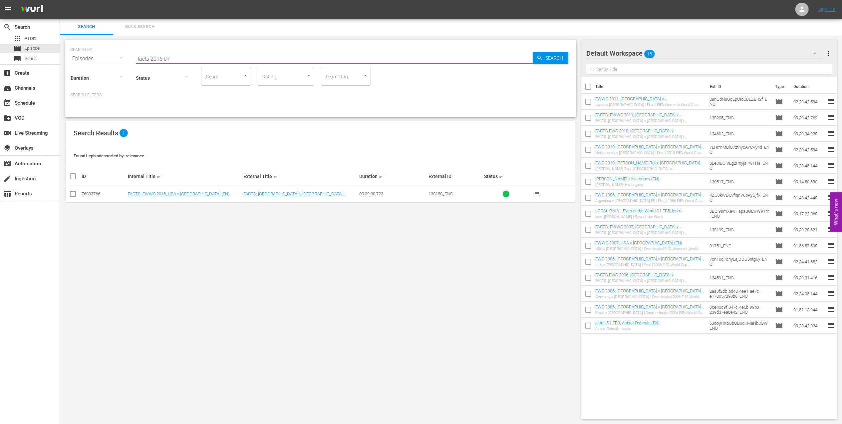
click at [72, 192] on input "checkbox" at bounding box center [73, 195] width 8 height 8
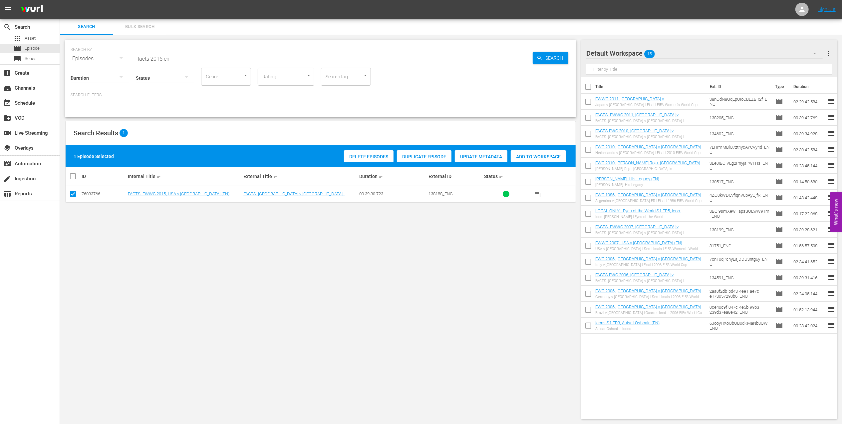
click at [543, 156] on span "Add to Workspace" at bounding box center [538, 156] width 55 height 5
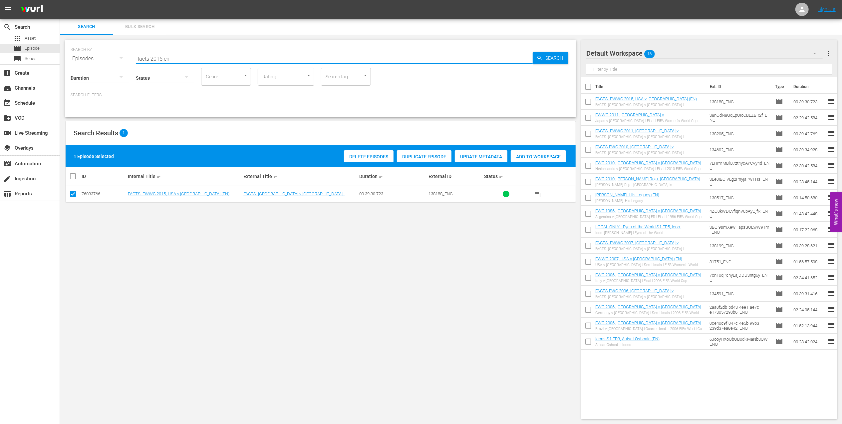
drag, startPoint x: 179, startPoint y: 58, endPoint x: 99, endPoint y: 58, distance: 79.9
click at [99, 58] on div "SEARCH BY Search By Episodes Search ID, Title, Description, Keywords, or Catego…" at bounding box center [321, 55] width 500 height 24
paste input "FWWC 2015 - SF - USA v Germany"
click at [228, 53] on input "FWWC 2015 - SF - USA v Germany" at bounding box center [334, 59] width 397 height 16
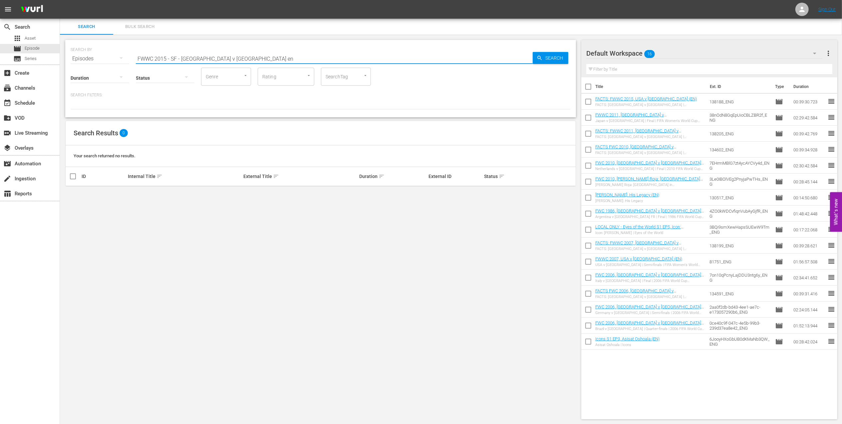
click at [179, 58] on input "FWWC 2015 - SF - USA v Germany en" at bounding box center [334, 59] width 397 height 16
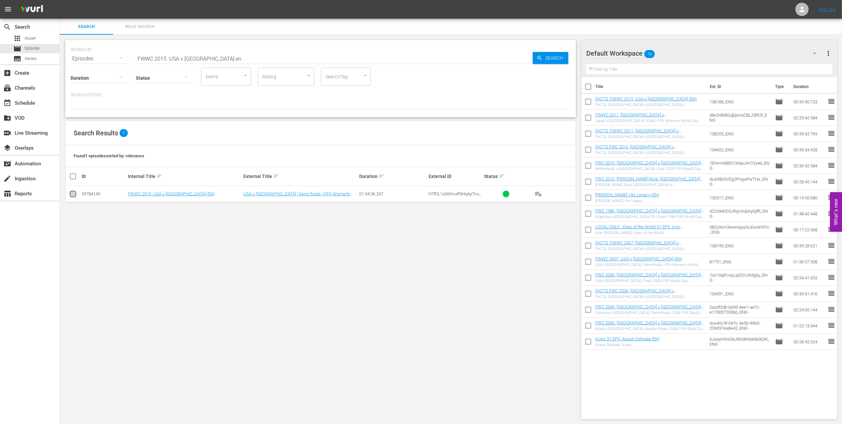
drag, startPoint x: 74, startPoint y: 192, endPoint x: 243, endPoint y: 179, distance: 169.7
click at [74, 192] on input "checkbox" at bounding box center [73, 195] width 8 height 8
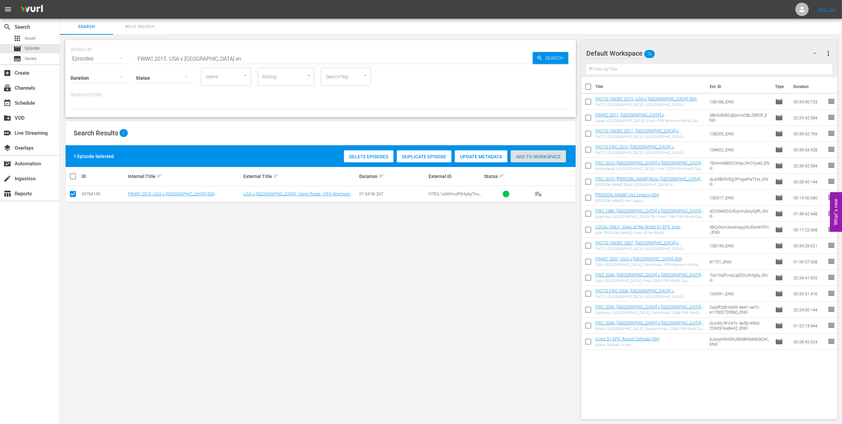
click at [528, 157] on span "Add to Workspace" at bounding box center [538, 156] width 55 height 5
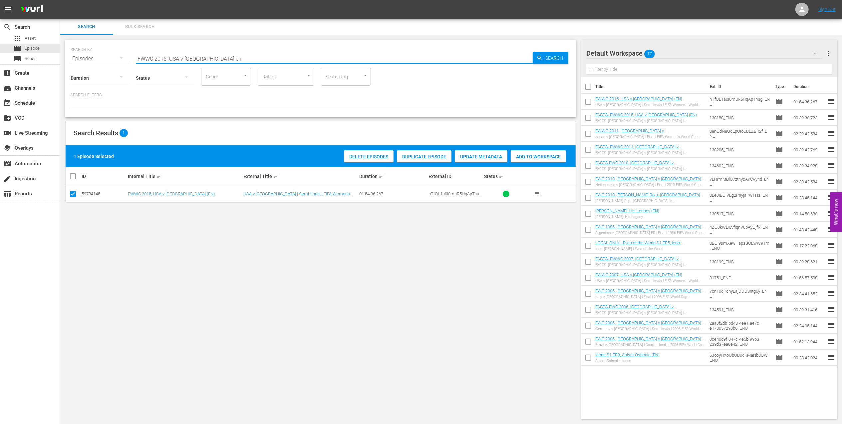
drag, startPoint x: 222, startPoint y: 57, endPoint x: 151, endPoint y: 56, distance: 71.3
click at [101, 56] on div "SEARCH BY Search By Episodes Search ID, Title, Description, Keywords, or Catego…" at bounding box center [321, 55] width 500 height 24
paste input "- Final - USA v Japa"
click at [244, 55] on input "FWWC 2015 - Final - USA v Japan" at bounding box center [334, 59] width 397 height 16
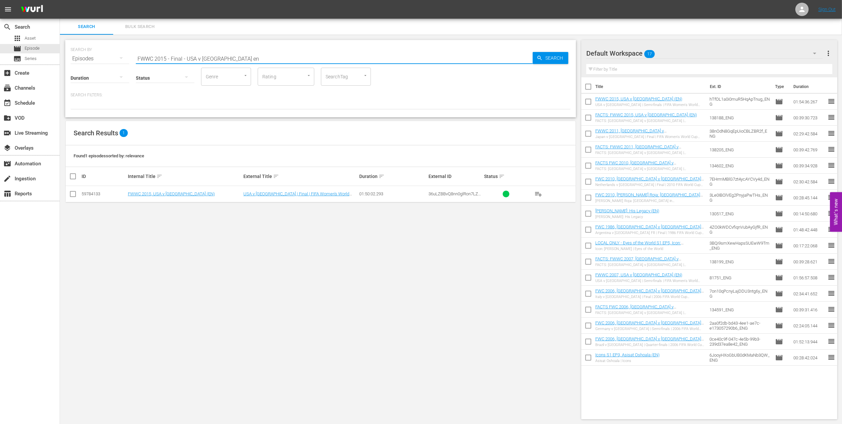
click at [72, 194] on input "checkbox" at bounding box center [73, 195] width 8 height 8
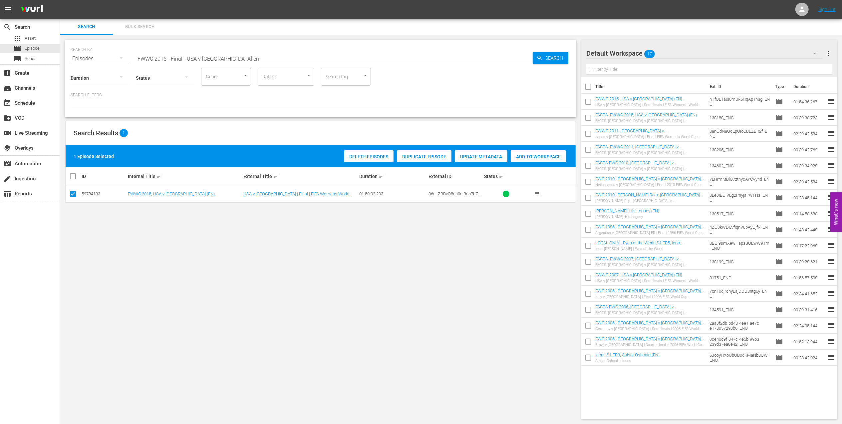
click at [528, 152] on div "Add to Workspace" at bounding box center [538, 156] width 55 height 13
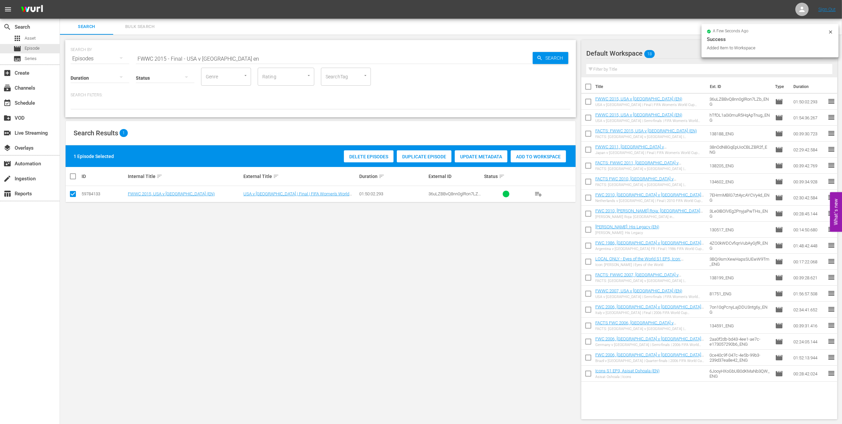
drag, startPoint x: 234, startPoint y: 55, endPoint x: 81, endPoint y: 56, distance: 153.2
click at [82, 56] on div "SEARCH BY Search By Episodes Search ID, Title, Description, Keywords, or Catego…" at bounding box center [321, 55] width 500 height 24
paste input "2015 Official Film - The Story of the 2015 FIFA Women's World Cup"
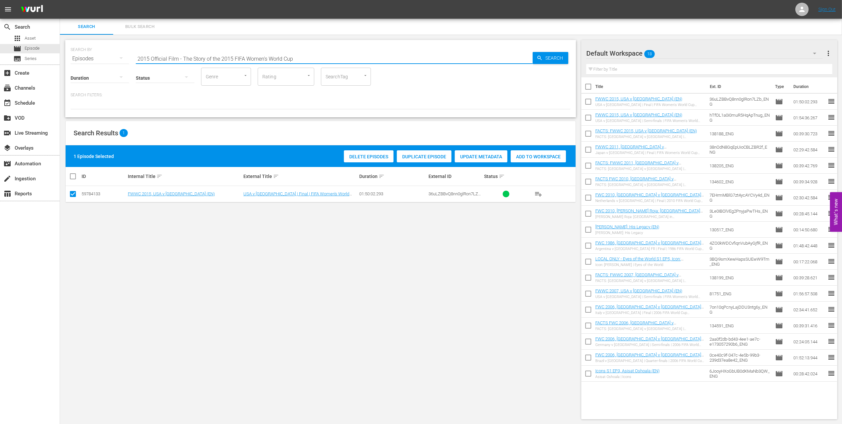
click at [310, 54] on input "2015 Official Film - The Story of the 2015 FIFA Women's World Cup" at bounding box center [334, 59] width 397 height 16
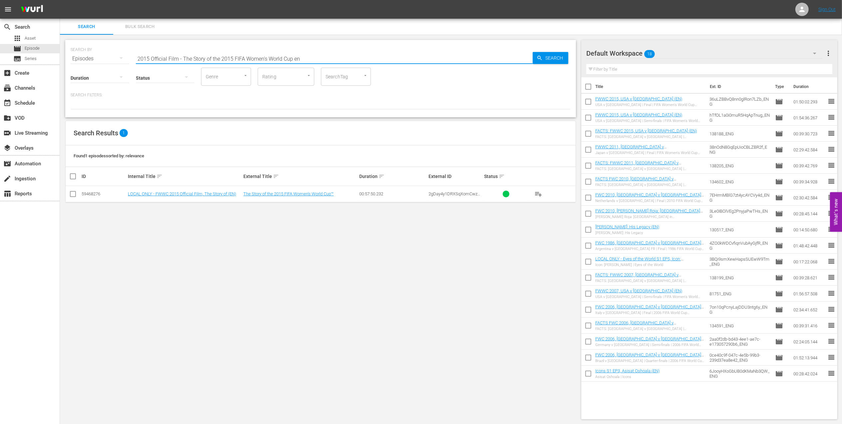
click at [76, 194] on input "checkbox" at bounding box center [73, 195] width 8 height 8
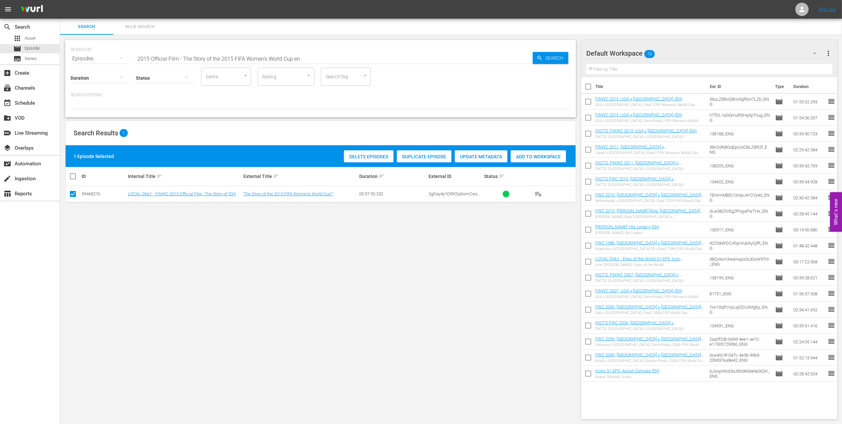
click at [524, 151] on div "Add to Workspace" at bounding box center [538, 156] width 55 height 13
click at [34, 107] on div "event_available Schedule" at bounding box center [30, 102] width 60 height 13
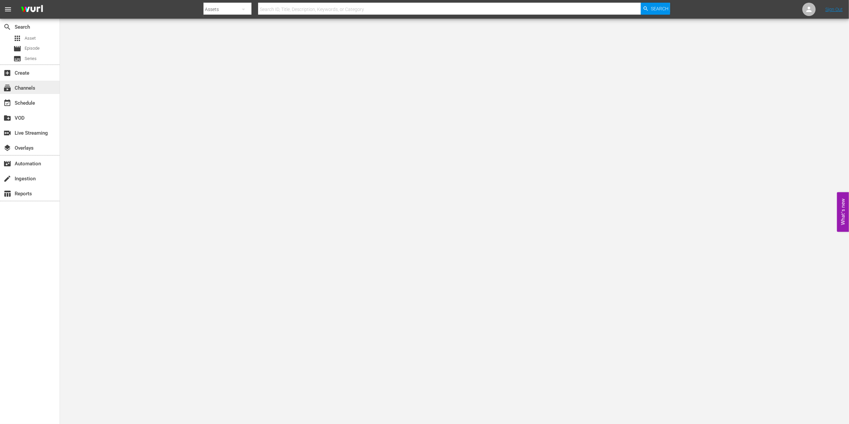
click at [29, 88] on div "subscriptions Channels" at bounding box center [18, 87] width 37 height 6
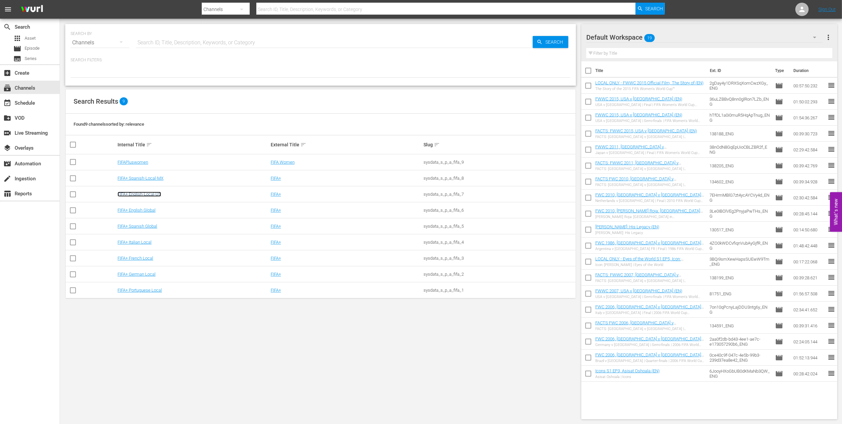
click at [159, 196] on link "FIFA+ English-Local-US" at bounding box center [140, 193] width 44 height 5
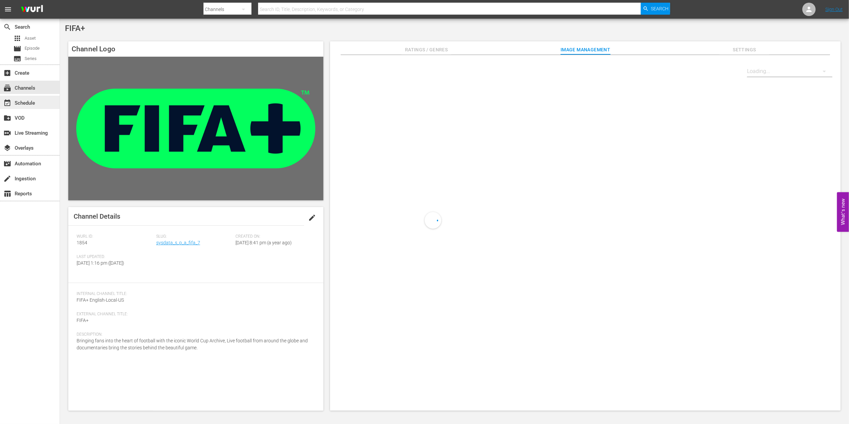
click at [46, 101] on div "event_available Schedule" at bounding box center [30, 102] width 60 height 13
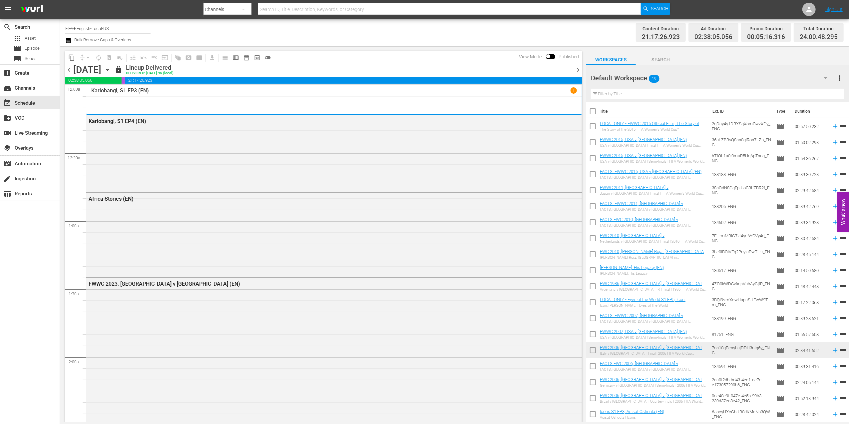
click at [576, 67] on span "chevron_right" at bounding box center [578, 70] width 8 height 8
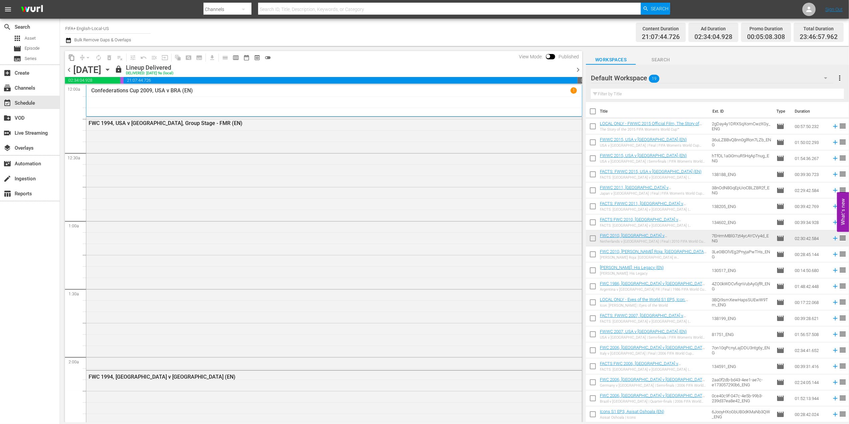
click at [576, 67] on span "chevron_right" at bounding box center [578, 70] width 8 height 8
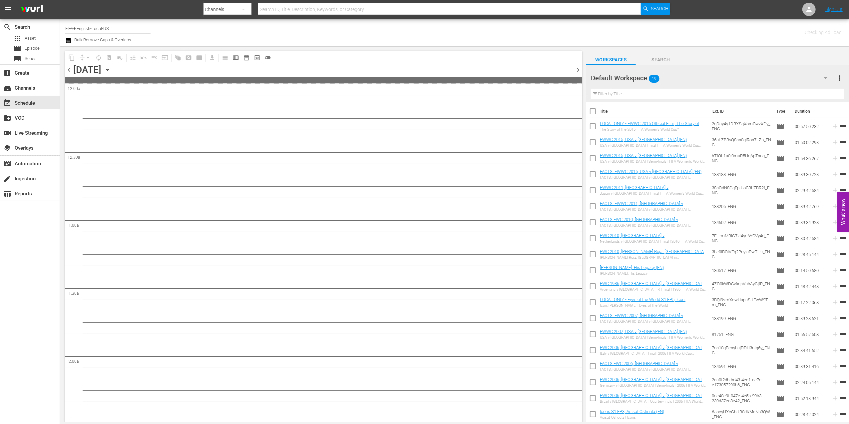
click at [576, 67] on span "chevron_right" at bounding box center [578, 70] width 8 height 8
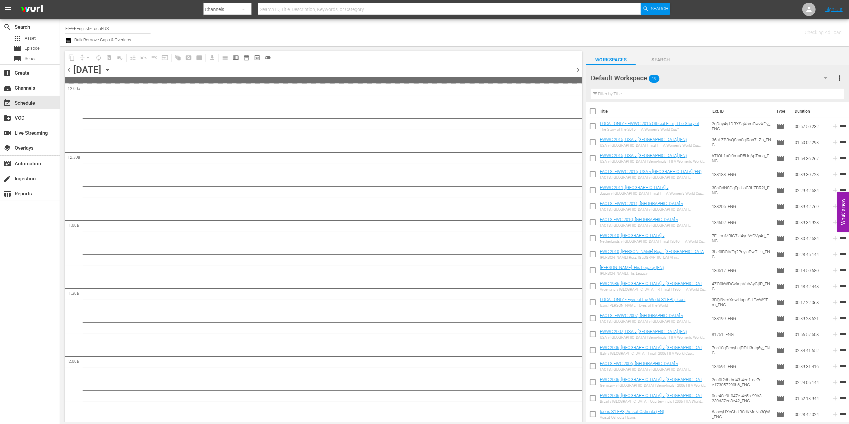
click at [576, 67] on span "chevron_right" at bounding box center [578, 70] width 8 height 8
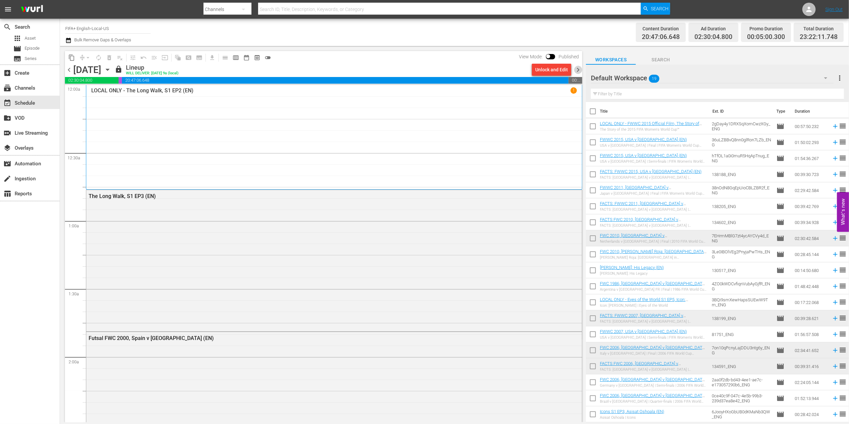
drag, startPoint x: 575, startPoint y: 67, endPoint x: 582, endPoint y: 84, distance: 18.2
click at [575, 68] on span "chevron_right" at bounding box center [578, 70] width 8 height 8
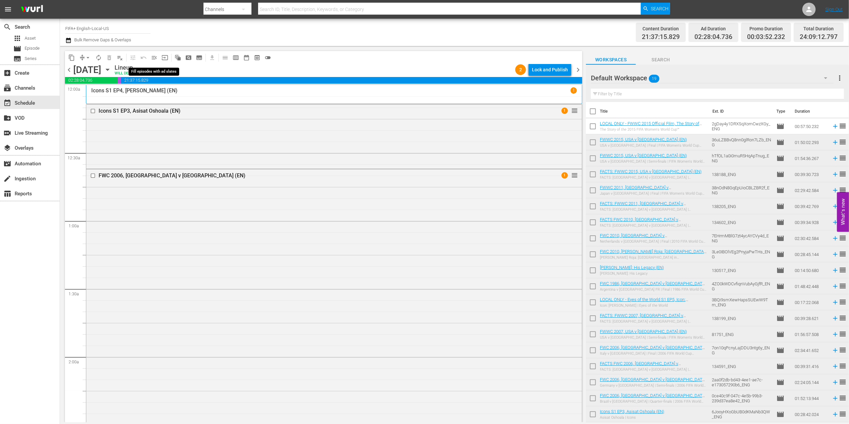
click at [155, 56] on span "menu_open" at bounding box center [154, 57] width 7 height 7
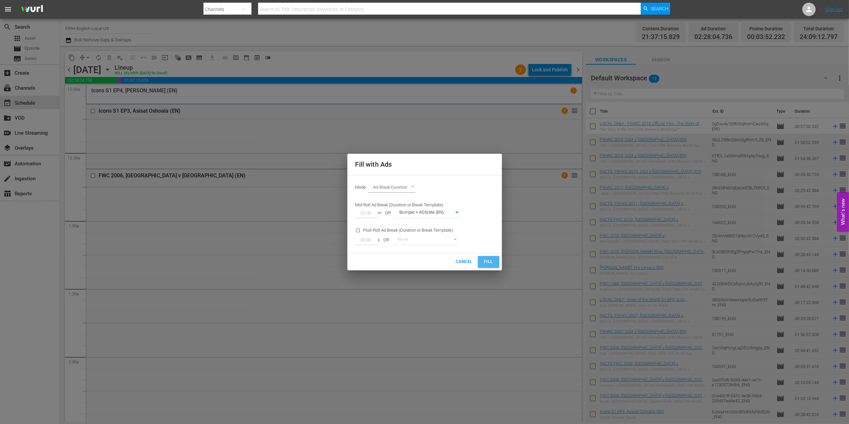
click at [484, 260] on span "Fill" at bounding box center [488, 262] width 11 height 8
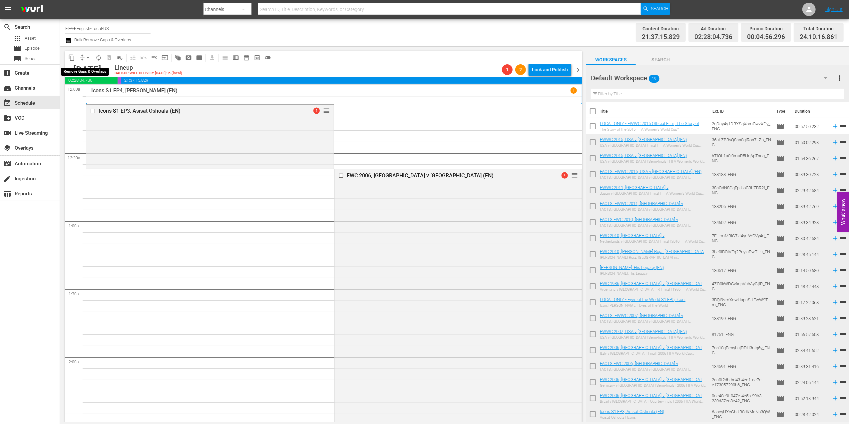
click at [88, 58] on span "arrow_drop_down" at bounding box center [88, 57] width 7 height 7
click at [107, 91] on li "Align to End of Previous Day" at bounding box center [88, 93] width 70 height 11
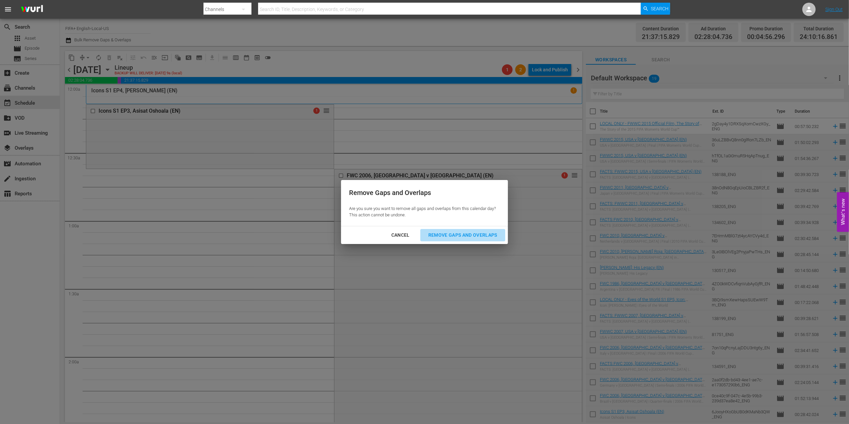
click at [462, 235] on div "Remove Gaps and Overlaps" at bounding box center [463, 235] width 80 height 8
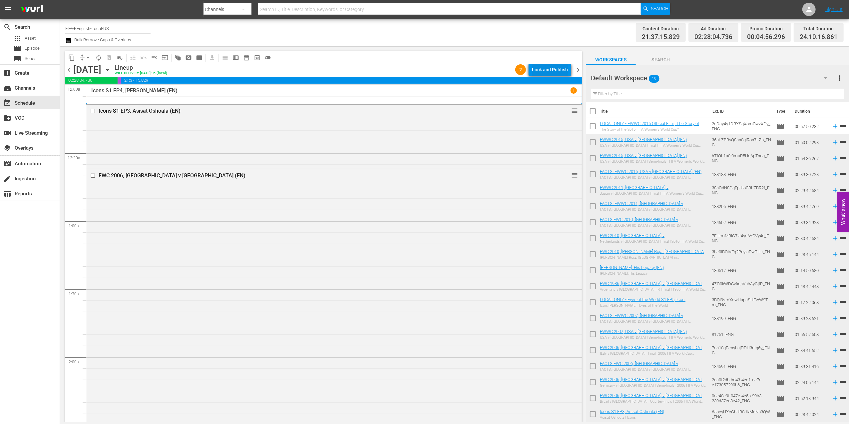
click at [545, 71] on div "Lock and Publish" at bounding box center [550, 70] width 36 height 12
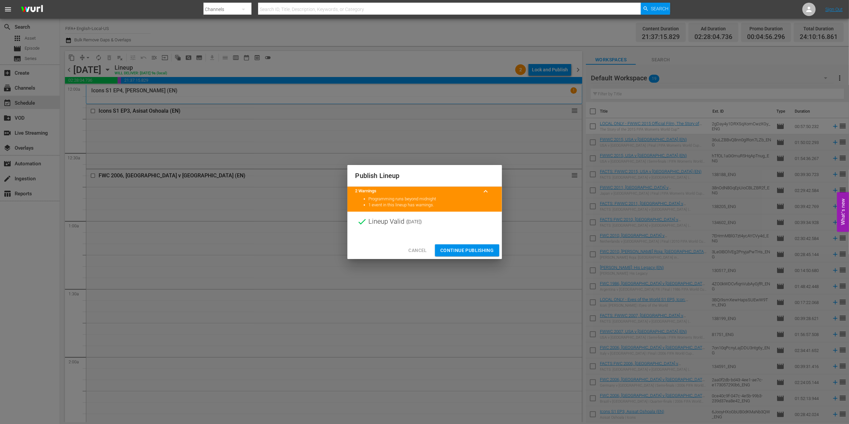
click at [468, 247] on span "Continue Publishing" at bounding box center [467, 250] width 54 height 8
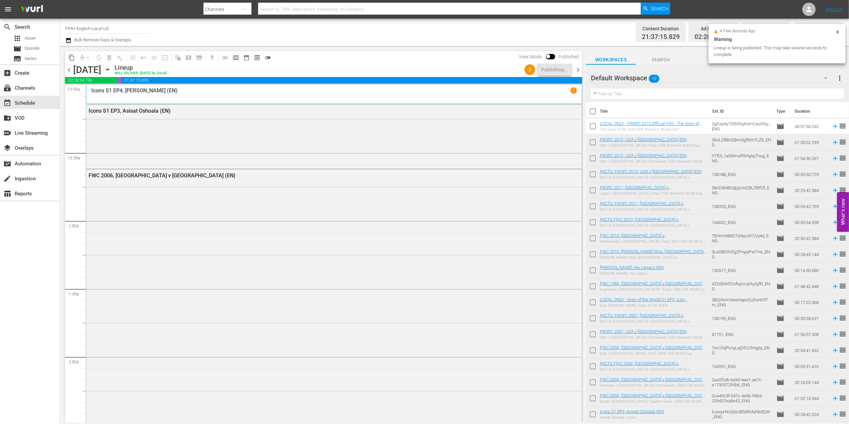
click at [577, 68] on span "chevron_right" at bounding box center [578, 70] width 8 height 8
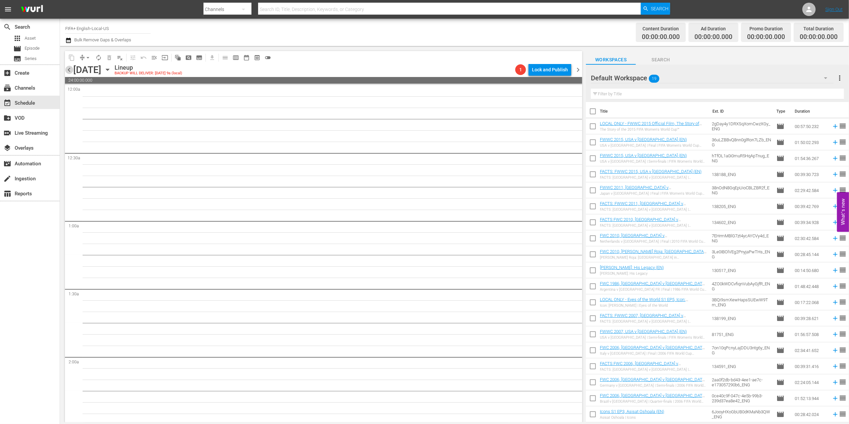
drag, startPoint x: 71, startPoint y: 67, endPoint x: 80, endPoint y: 76, distance: 13.4
click at [71, 68] on span "chevron_left" at bounding box center [69, 70] width 8 height 8
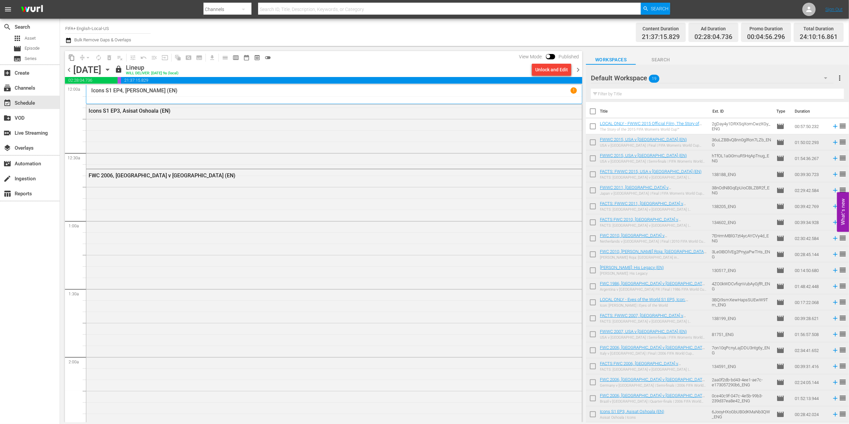
click at [577, 70] on span "chevron_right" at bounding box center [578, 70] width 8 height 8
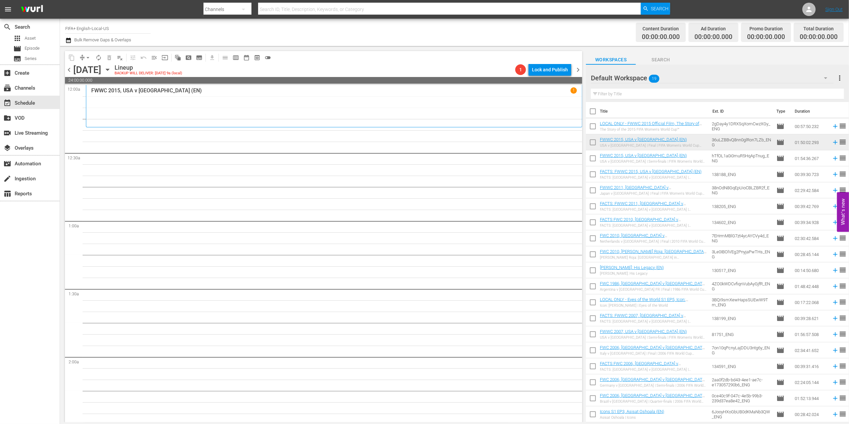
click at [596, 111] on input "checkbox" at bounding box center [593, 113] width 14 height 14
checkbox input "true"
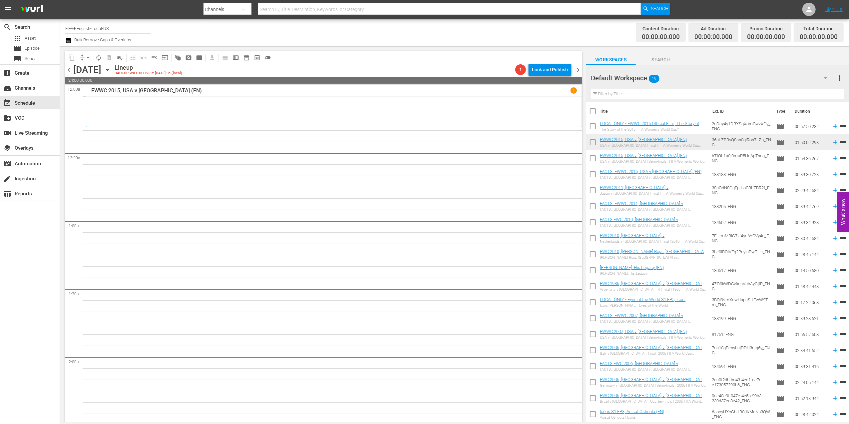
checkbox input "true"
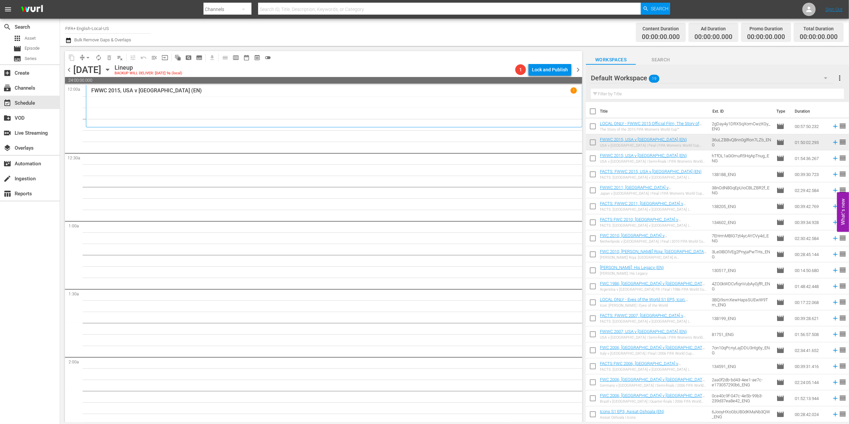
checkbox input "true"
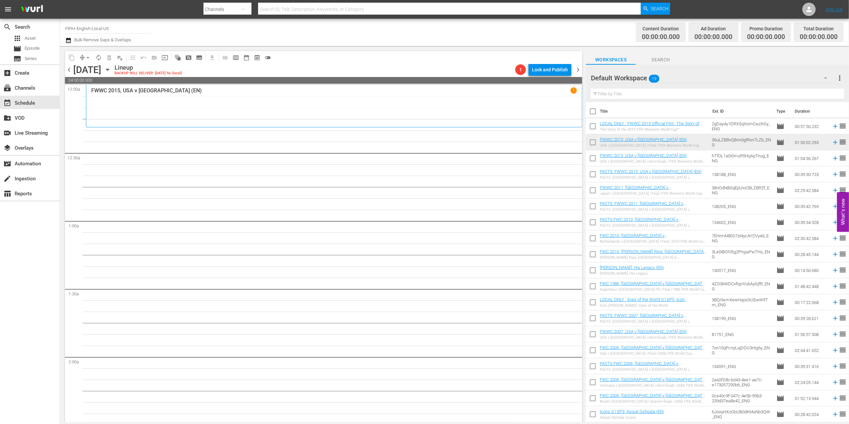
checkbox input "true"
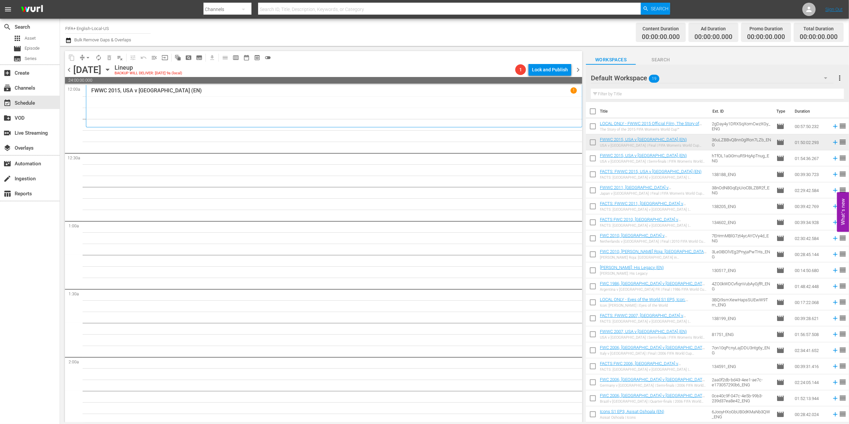
checkbox input "true"
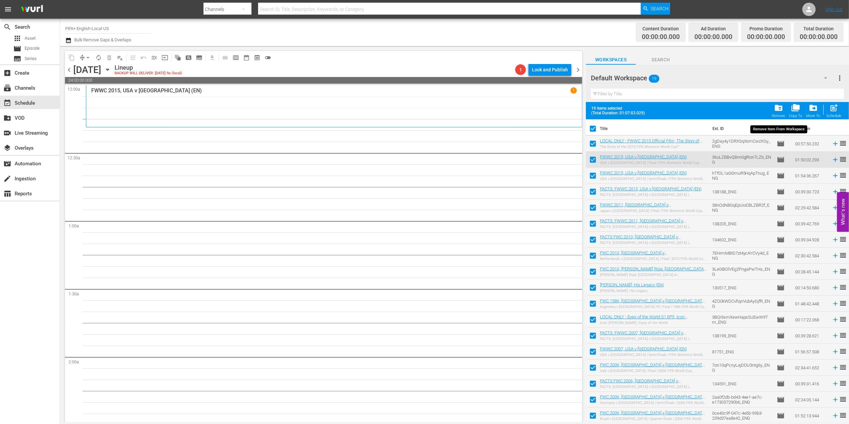
click at [778, 109] on span "folder_delete" at bounding box center [778, 107] width 9 height 9
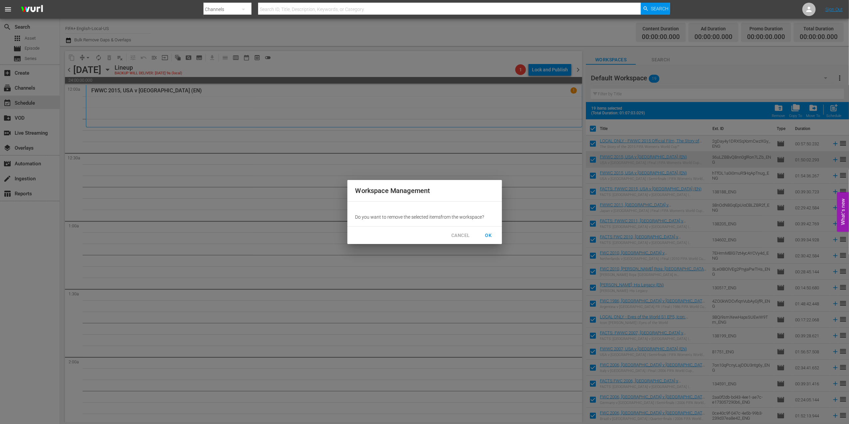
click at [483, 231] on span "OK" at bounding box center [488, 235] width 11 height 8
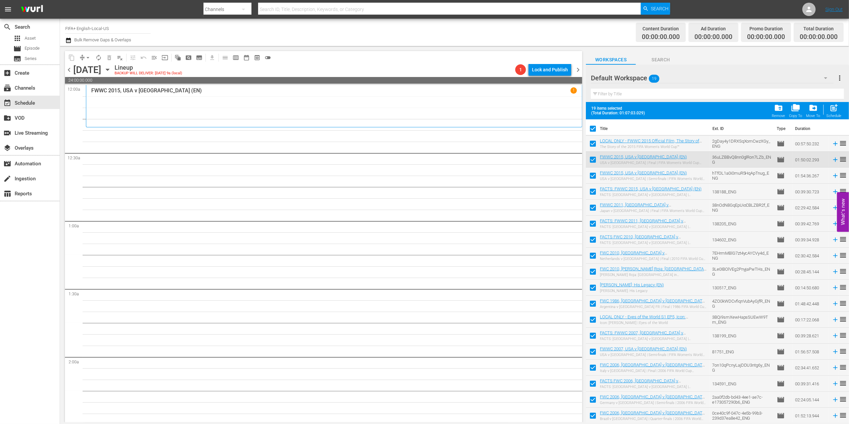
checkbox input "false"
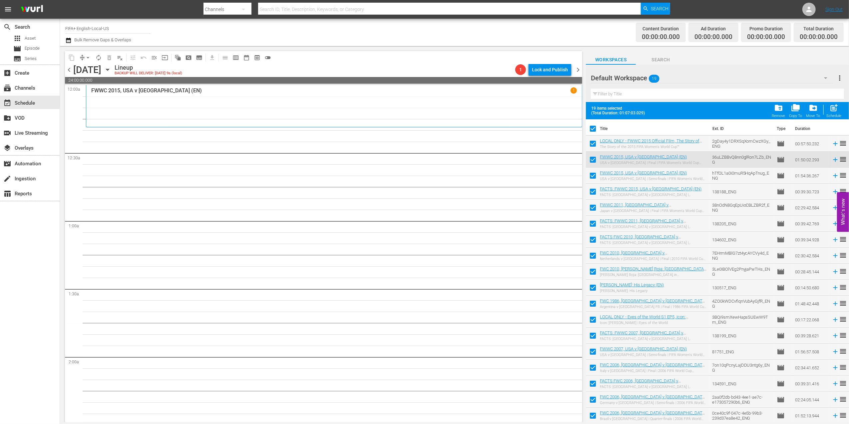
checkbox input "false"
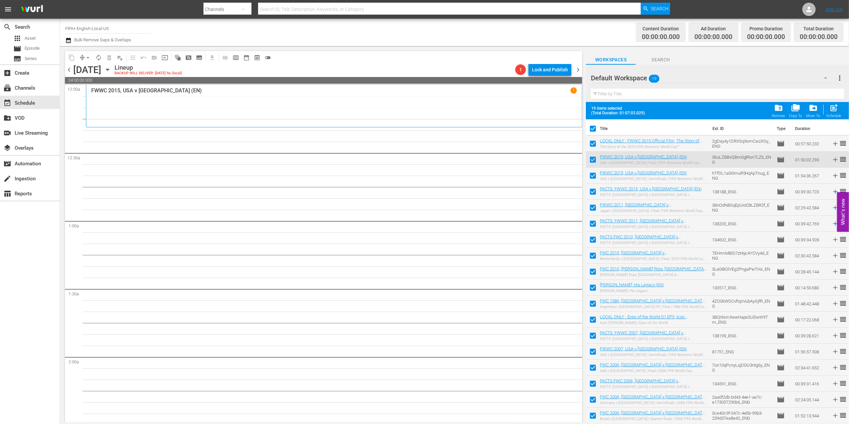
checkbox input "false"
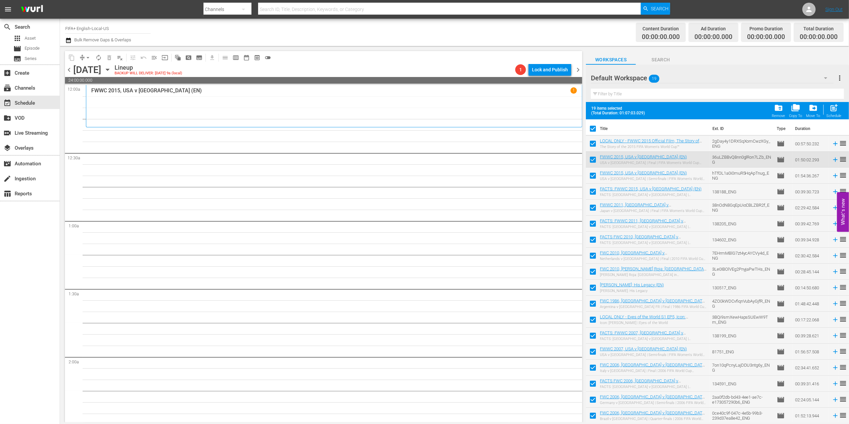
checkbox input "false"
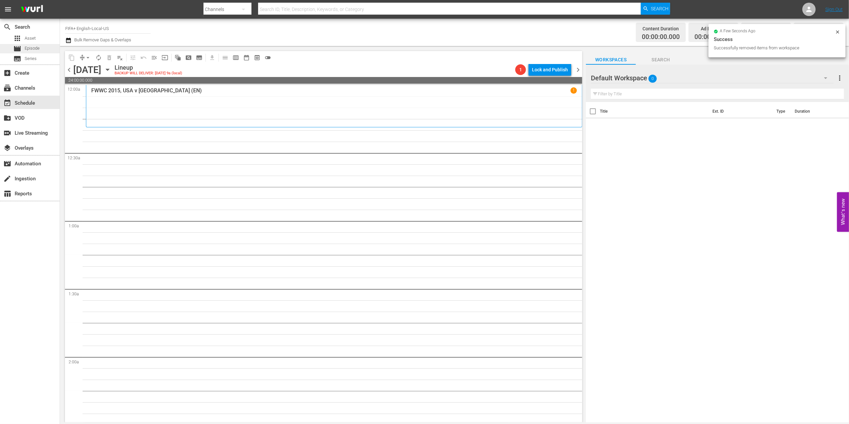
click at [36, 50] on span "Episode" at bounding box center [32, 48] width 15 height 7
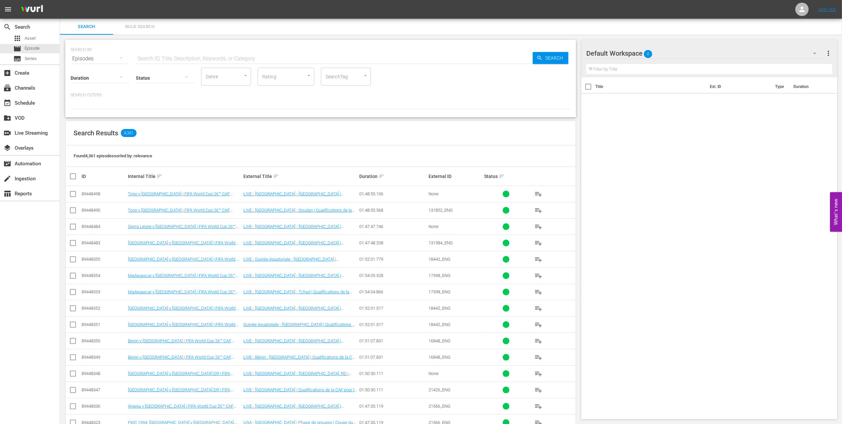
click at [203, 58] on input "text" at bounding box center [334, 59] width 397 height 16
paste input "FWC 1990 - Final - Germany v Argentina"
click at [236, 58] on input "FWC 1990 - Final - Germany v Argentina" at bounding box center [334, 59] width 397 height 16
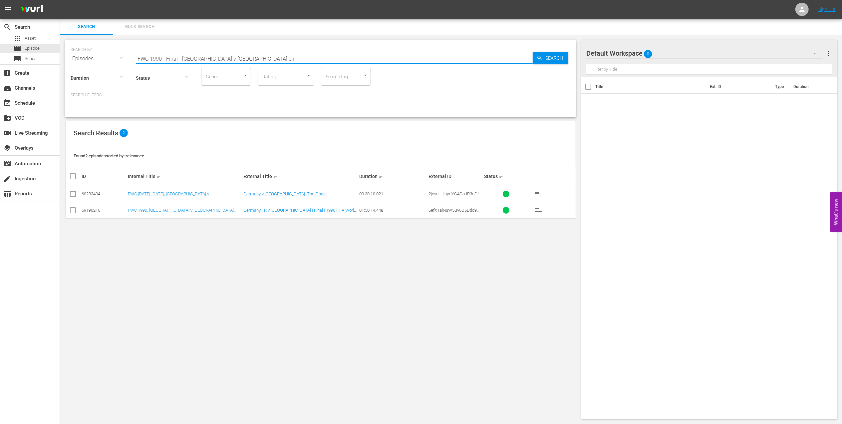
type input "FWC 1990 - Final - Germany v Argentina en"
click at [74, 208] on input "checkbox" at bounding box center [73, 211] width 8 height 8
checkbox input "true"
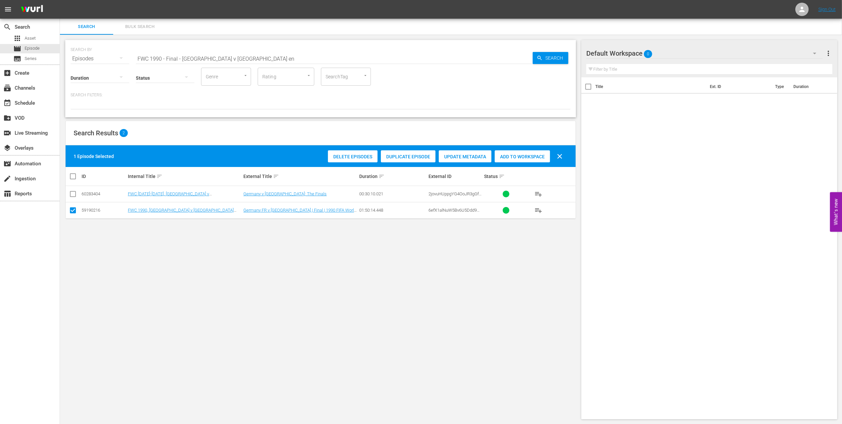
click at [520, 156] on span "Add to Workspace" at bounding box center [522, 156] width 55 height 5
drag, startPoint x: 257, startPoint y: 59, endPoint x: 75, endPoint y: 58, distance: 182.5
click at [75, 58] on div "SEARCH BY Search By Episodes Search ID, Title, Description, Keywords, or Catego…" at bounding box center [321, 55] width 500 height 24
paste input "ACTS: 1990 FIFA World Cup"
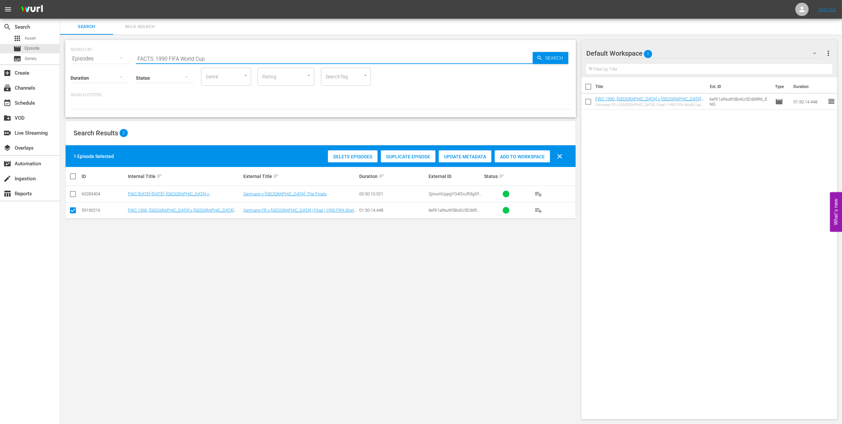
click at [223, 56] on input "FACTS: 1990 FIFA World Cup" at bounding box center [334, 59] width 397 height 16
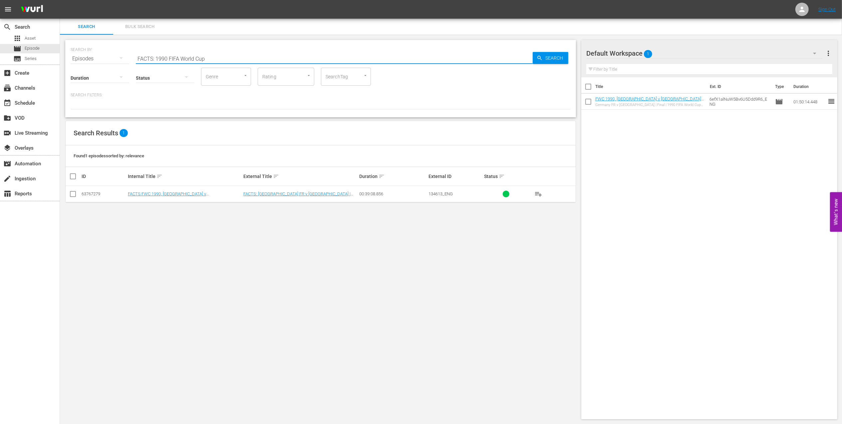
type input "FACTS: 1990 FIFA World Cup"
click at [73, 195] on input "checkbox" at bounding box center [73, 195] width 8 height 8
checkbox input "true"
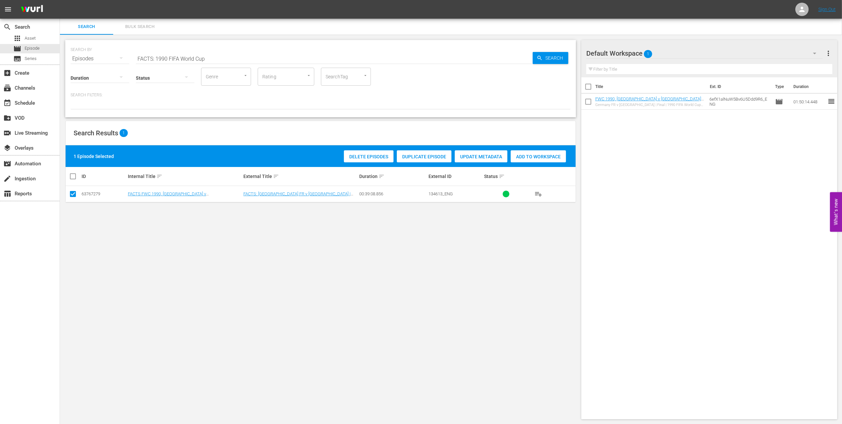
click at [521, 153] on div "Add to Workspace" at bounding box center [538, 156] width 55 height 13
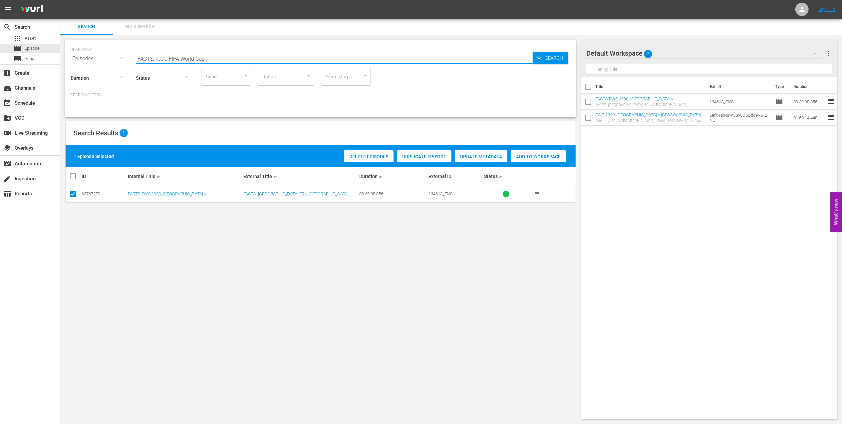
drag, startPoint x: 103, startPoint y: 57, endPoint x: 98, endPoint y: 56, distance: 5.0
click at [60, 0] on div "search Search apps Asset movie Episode subtitles Series add_box Create subscrip…" at bounding box center [451, 0] width 782 height 0
paste input "All-Time Top-10s: England Icons, Goals & Kits (EN)"
click at [263, 53] on input "All-Time Top-10s: England Icons, Goals & Kits (EN)" at bounding box center [334, 59] width 397 height 16
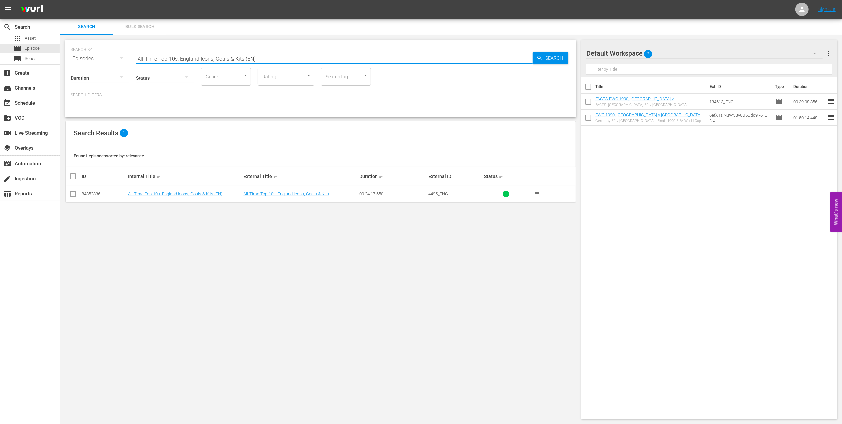
type input "All-Time Top-10s: England Icons, Goals & Kits (EN)"
drag, startPoint x: 72, startPoint y: 192, endPoint x: 299, endPoint y: 194, distance: 226.8
click at [73, 192] on input "checkbox" at bounding box center [73, 195] width 8 height 8
checkbox input "true"
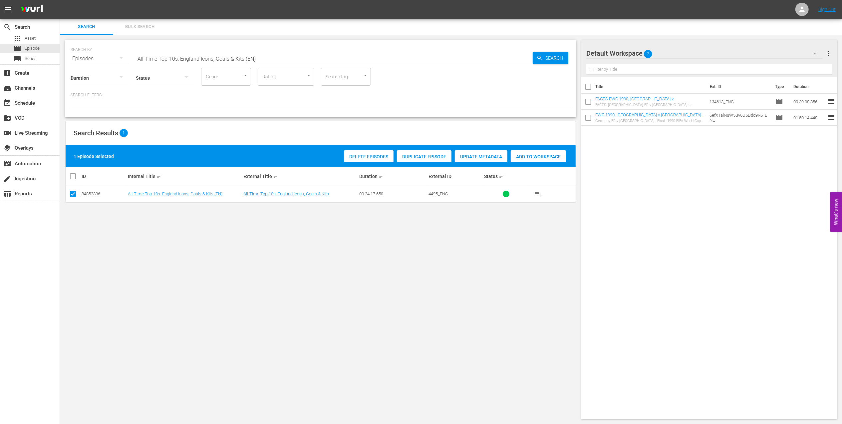
drag, startPoint x: 548, startPoint y: 156, endPoint x: 542, endPoint y: 163, distance: 9.0
click at [548, 156] on span "Add to Workspace" at bounding box center [538, 156] width 55 height 5
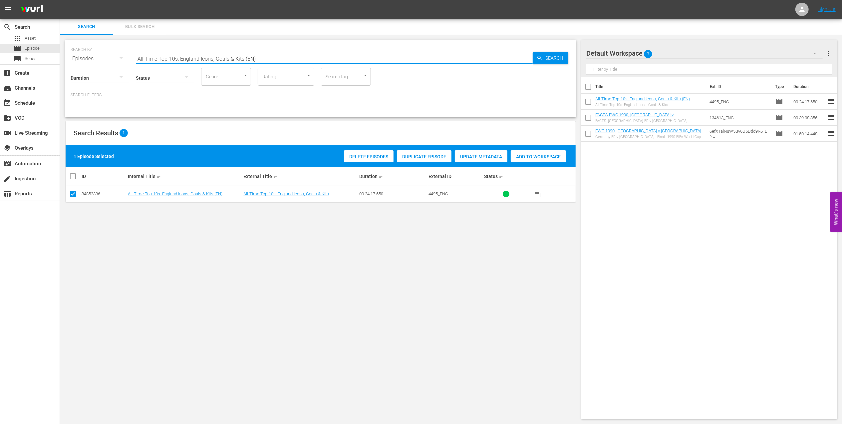
drag, startPoint x: 292, startPoint y: 55, endPoint x: 101, endPoint y: 55, distance: 191.8
click at [67, 55] on div "SEARCH BY Search By Episodes Search ID, Title, Description, Keywords, or Catego…" at bounding box center [320, 78] width 511 height 77
paste input "Best & Heartbreaking World Cup Momen"
click at [330, 59] on input "All-Time Top-10s: Best & Heartbreaking World Cup Moments (EN)" at bounding box center [334, 59] width 397 height 16
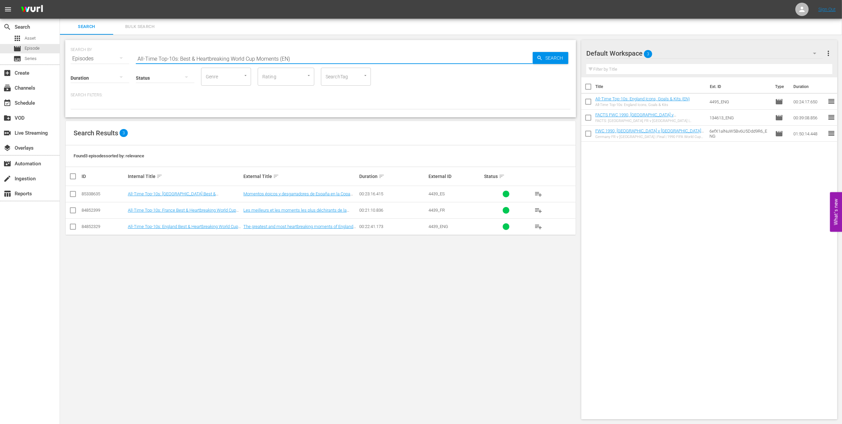
type input "All-Time Top-10s: Best & Heartbreaking World Cup Moments (EN)"
click at [73, 227] on input "checkbox" at bounding box center [73, 228] width 8 height 8
checkbox input "true"
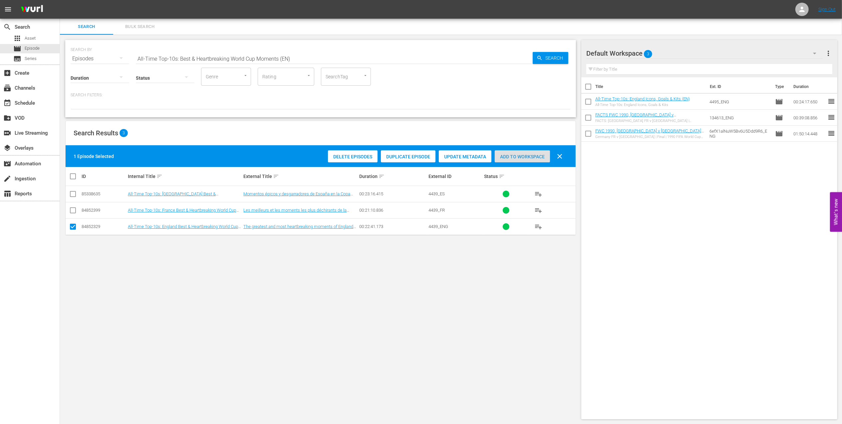
click at [536, 155] on span "Add to Workspace" at bounding box center [522, 156] width 55 height 5
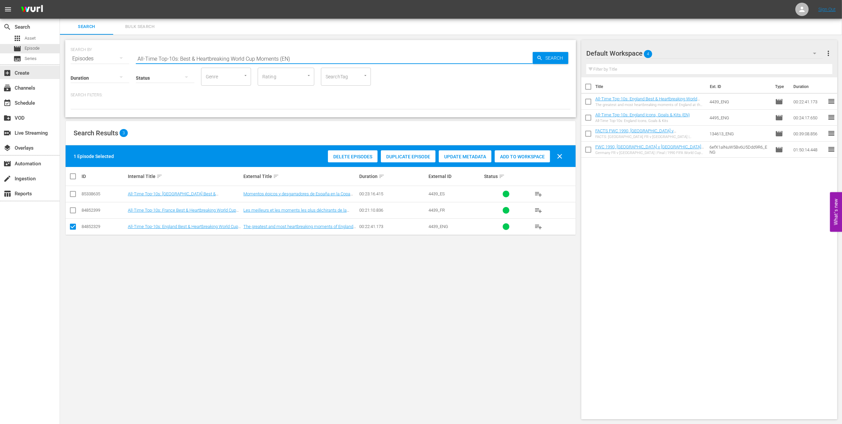
drag, startPoint x: 298, startPoint y: 58, endPoint x: 91, endPoint y: 73, distance: 208.4
click at [60, 0] on div "search Search apps Asset movie Episode subtitles Series add_box Create subscrip…" at bounding box center [451, 0] width 782 height 0
paste input "Eyes of the World, S1EP3 - Heartbreak: Roberto Baggio"
click at [276, 58] on input "Eyes of the World, S1EP3 - Heartbreak: Roberto Baggio" at bounding box center [334, 59] width 397 height 16
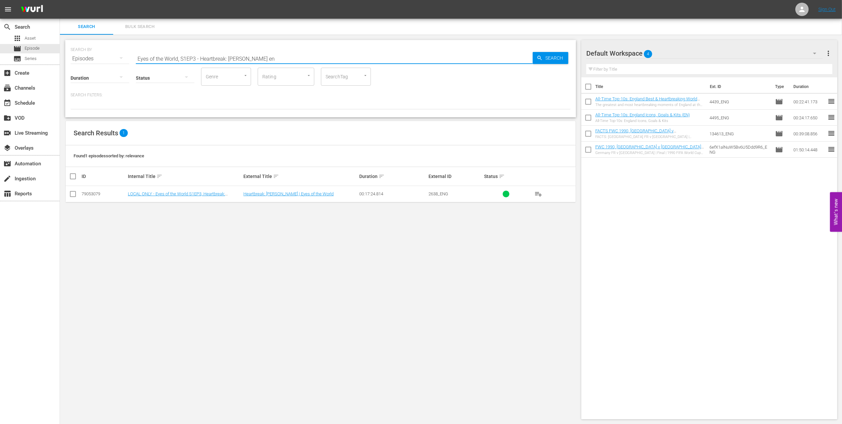
type input "Eyes of the World, S1EP3 - Heartbreak: Roberto Baggio en"
click at [74, 193] on input "checkbox" at bounding box center [73, 195] width 8 height 8
checkbox input "true"
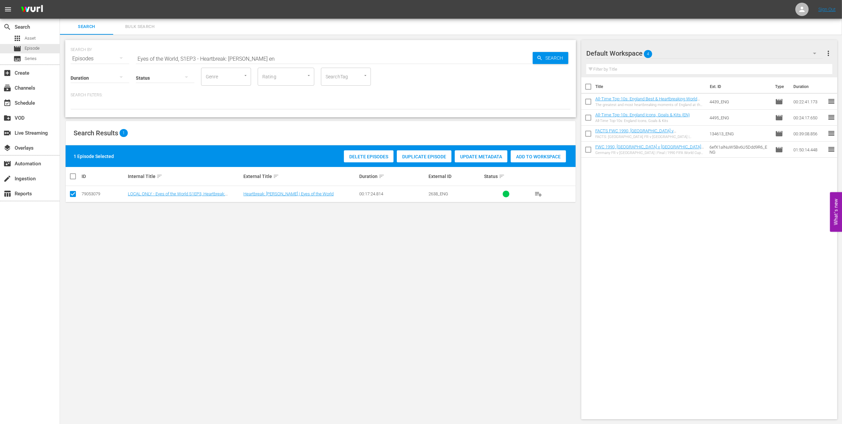
click at [541, 159] on span "Add to Workspace" at bounding box center [538, 156] width 55 height 5
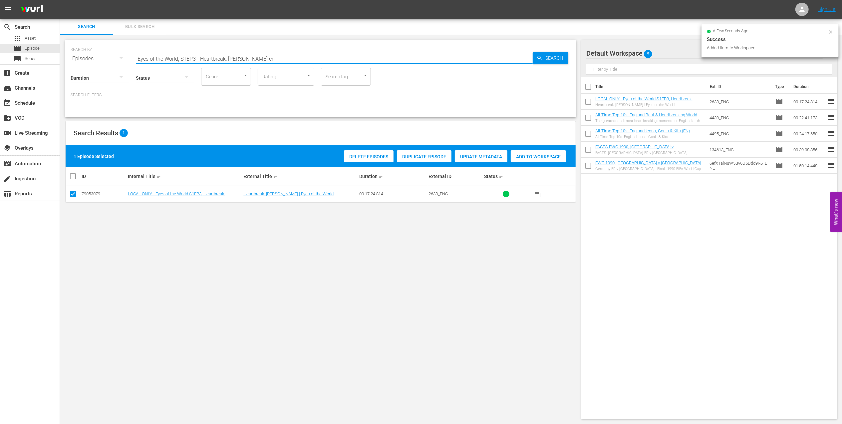
drag, startPoint x: 279, startPoint y: 62, endPoint x: 118, endPoint y: 59, distance: 161.5
click at [118, 59] on div "SEARCH BY Search By Episodes Search ID, Title, Description, Keywords, or Catego…" at bounding box center [321, 55] width 500 height 24
paste input "FWC 1994 - Final - [GEOGRAPHIC_DATA] v [GEOGRAPHIC_DATA]"
click at [266, 60] on input "FWC 1994 - Final - [GEOGRAPHIC_DATA] v [GEOGRAPHIC_DATA]" at bounding box center [334, 59] width 397 height 16
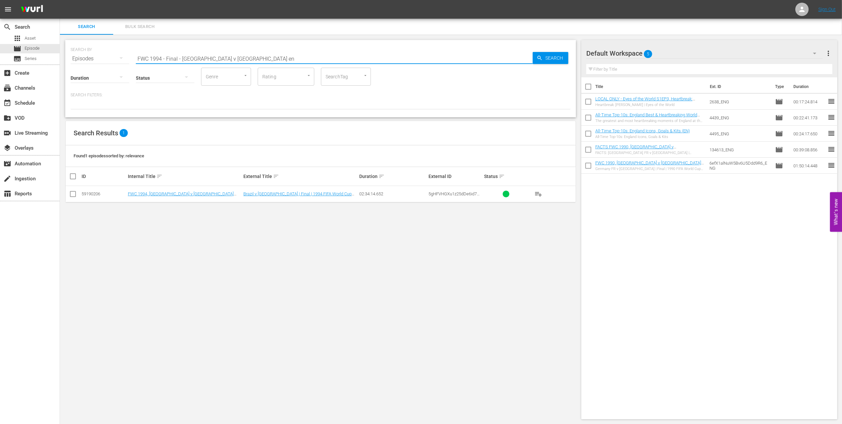
type input "FWC 1994 - Final - Brazil v Italy en"
click at [75, 196] on input "checkbox" at bounding box center [73, 195] width 8 height 8
checkbox input "true"
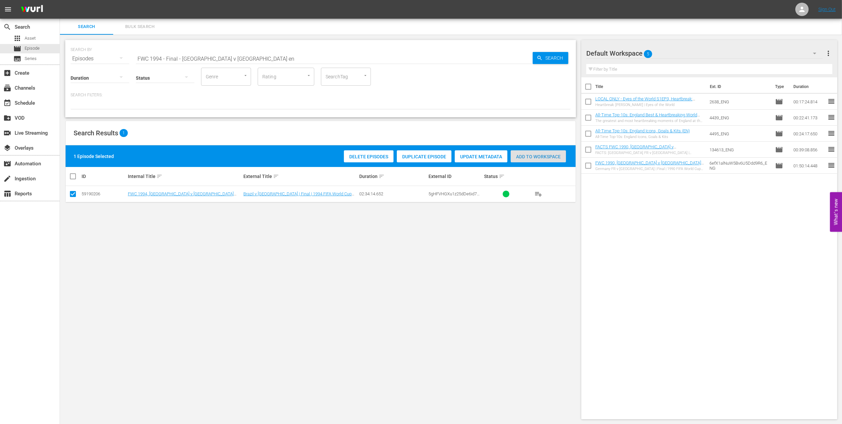
click at [535, 156] on span "Add to Workspace" at bounding box center [538, 156] width 55 height 5
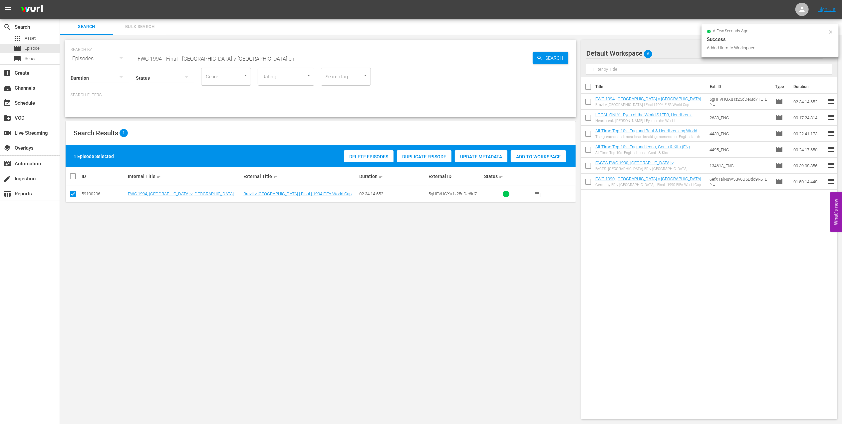
drag, startPoint x: 43, startPoint y: 62, endPoint x: 62, endPoint y: 62, distance: 19.0
click at [60, 0] on div "search Search apps Asset movie Episode subtitles Series add_box Create subscrip…" at bounding box center [451, 0] width 782 height 0
paste input "EP 1 | The Long Walk"
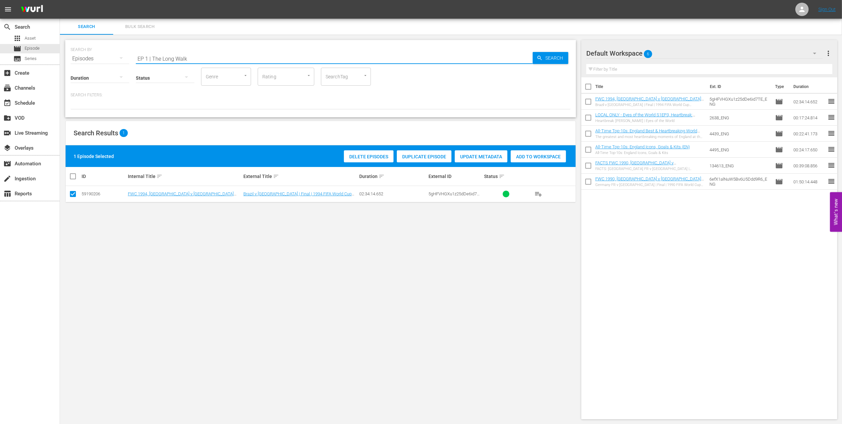
drag, startPoint x: 151, startPoint y: 57, endPoint x: 91, endPoint y: 62, distance: 60.5
click at [91, 62] on div "SEARCH BY Search By Episodes Search ID, Title, Description, Keywords, or Catego…" at bounding box center [320, 78] width 511 height 77
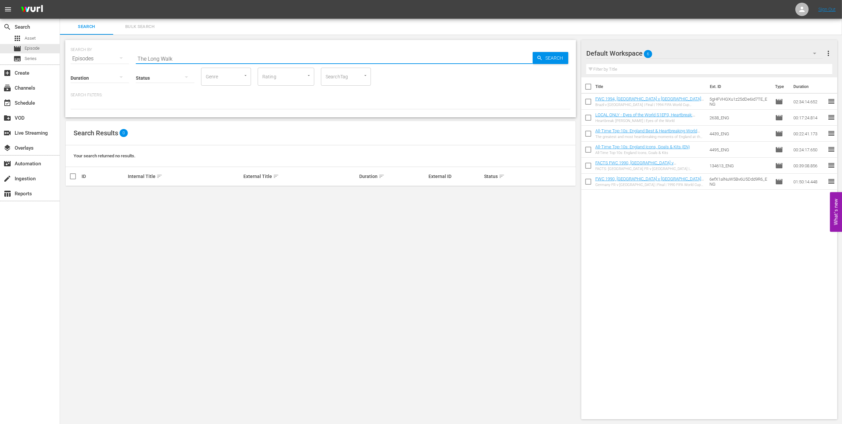
click at [190, 57] on input "The Long Walk" at bounding box center [334, 59] width 397 height 16
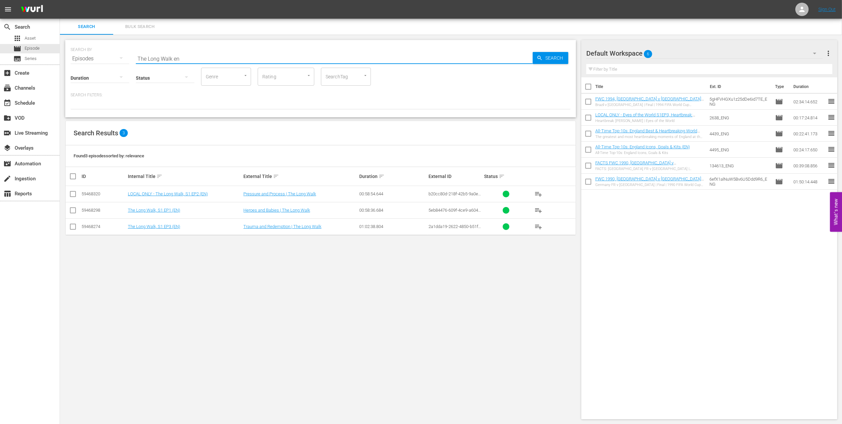
type input "The Long Walk en"
click at [71, 225] on input "checkbox" at bounding box center [73, 228] width 8 height 8
checkbox input "true"
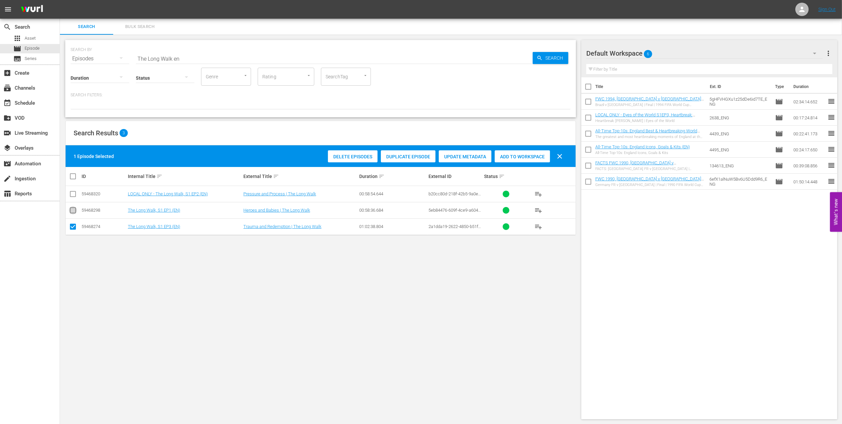
click at [73, 211] on input "checkbox" at bounding box center [73, 211] width 8 height 8
checkbox input "true"
click at [75, 191] on input "checkbox" at bounding box center [73, 195] width 8 height 8
checkbox input "true"
click at [543, 152] on div "Add to Workspace" at bounding box center [538, 156] width 55 height 13
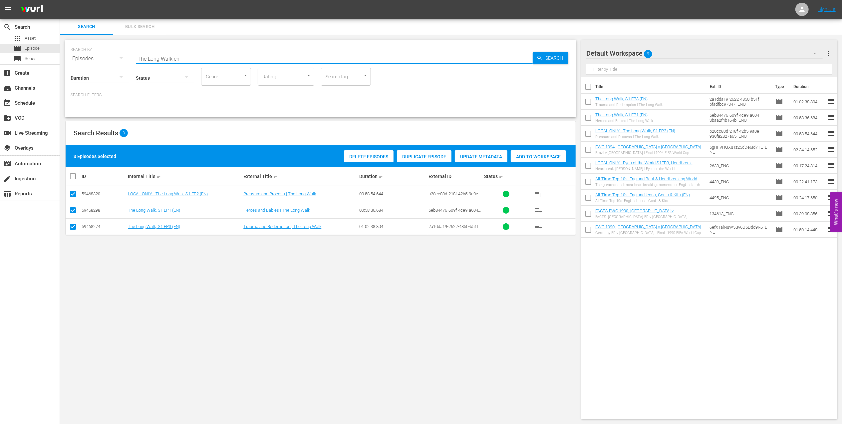
drag, startPoint x: 195, startPoint y: 57, endPoint x: 89, endPoint y: 56, distance: 106.2
click at [89, 56] on div "SEARCH BY Search By Episodes Search ID, Title, Description, Keywords, or Catego…" at bounding box center [321, 55] width 500 height 24
paste input "FWC 2006 - Final - Italy v France"
click at [235, 56] on input "FWC 2006 - Final - Italy v France" at bounding box center [334, 59] width 397 height 16
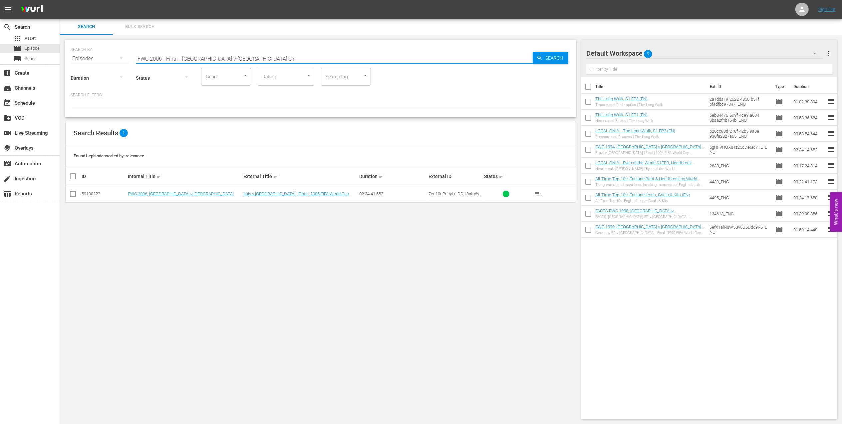
type input "FWC 2006 - Final - Italy v France en"
click at [74, 195] on input "checkbox" at bounding box center [73, 195] width 8 height 8
checkbox input "true"
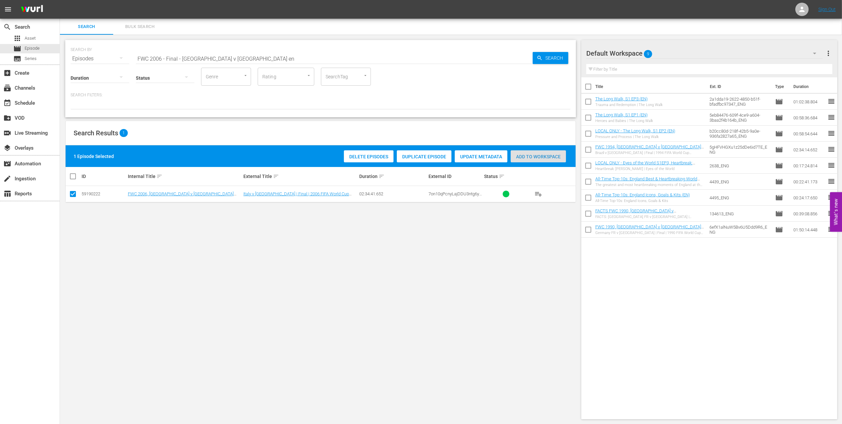
click at [530, 155] on span "Add to Workspace" at bounding box center [538, 156] width 55 height 5
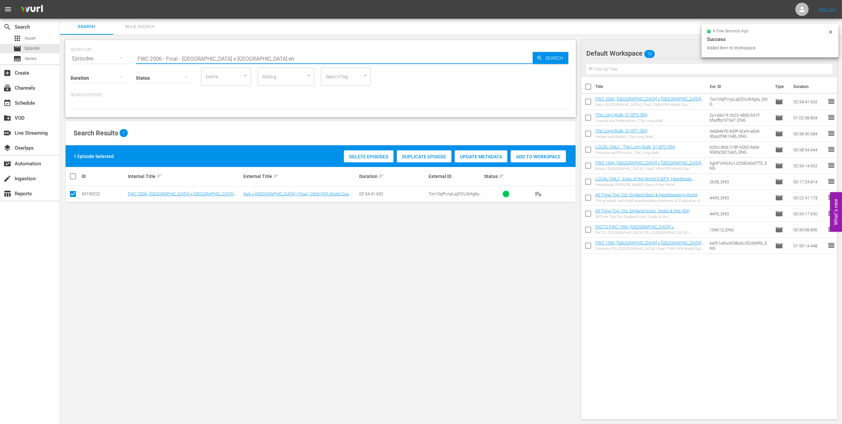
drag, startPoint x: 134, startPoint y: 58, endPoint x: 72, endPoint y: 59, distance: 61.9
click at [72, 59] on div "SEARCH BY Search By Episodes Search ID, Title, Description, Keywords, or Catego…" at bounding box center [321, 55] width 500 height 24
paste input "22 - Final - Argentina v France"
click at [252, 58] on input "FWC 2022 - Final - Argentina v France" at bounding box center [334, 59] width 397 height 16
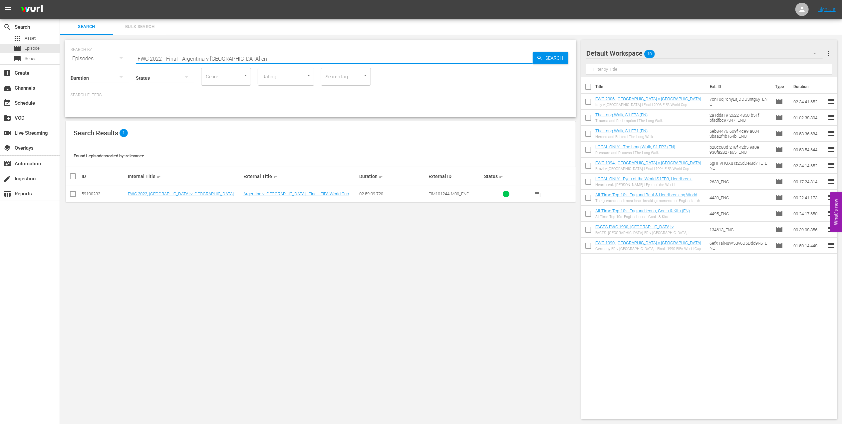
type input "FWC 2022 - Final - Argentina v France en"
drag, startPoint x: 72, startPoint y: 194, endPoint x: 84, endPoint y: 194, distance: 12.0
click at [75, 194] on input "checkbox" at bounding box center [73, 195] width 8 height 8
checkbox input "true"
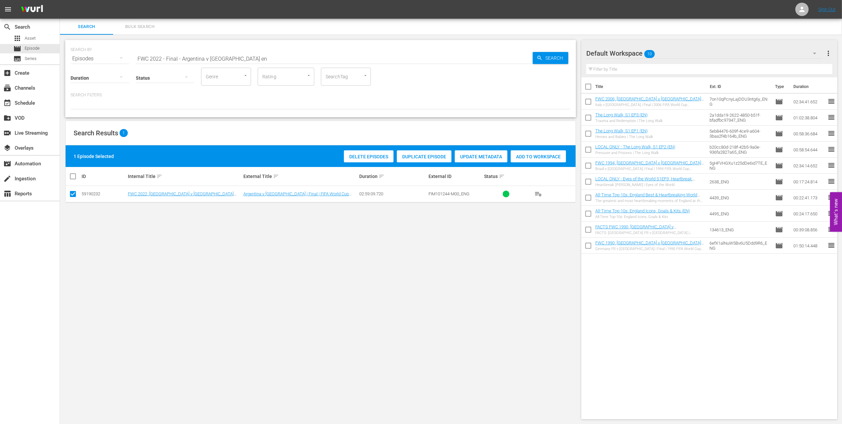
drag, startPoint x: 532, startPoint y: 155, endPoint x: 531, endPoint y: 159, distance: 3.5
click at [532, 155] on span "Add to Workspace" at bounding box center [538, 156] width 55 height 5
drag, startPoint x: 241, startPoint y: 58, endPoint x: 71, endPoint y: 61, distance: 169.9
click at [72, 61] on div "SEARCH BY Search By Episodes Search ID, Title, Description, Keywords, or Catego…" at bounding box center [321, 55] width 500 height 24
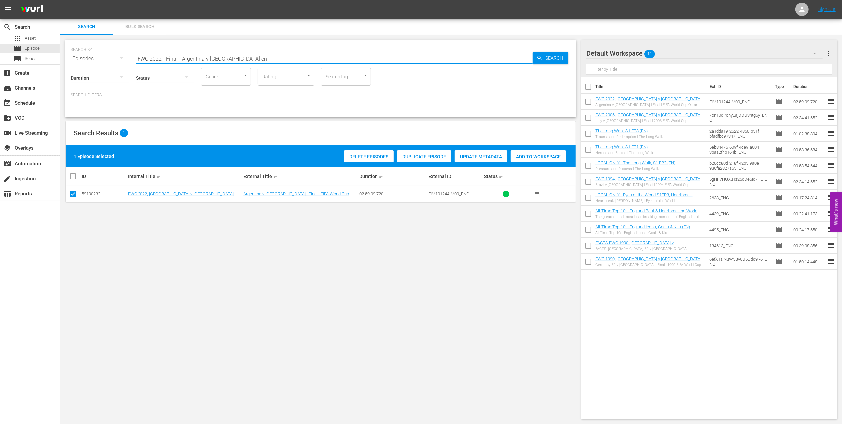
paste input "Unforgettable Penalty Shootouts 5"
click at [237, 58] on input "Unforgettable Penalty Shootouts 5" at bounding box center [334, 59] width 397 height 16
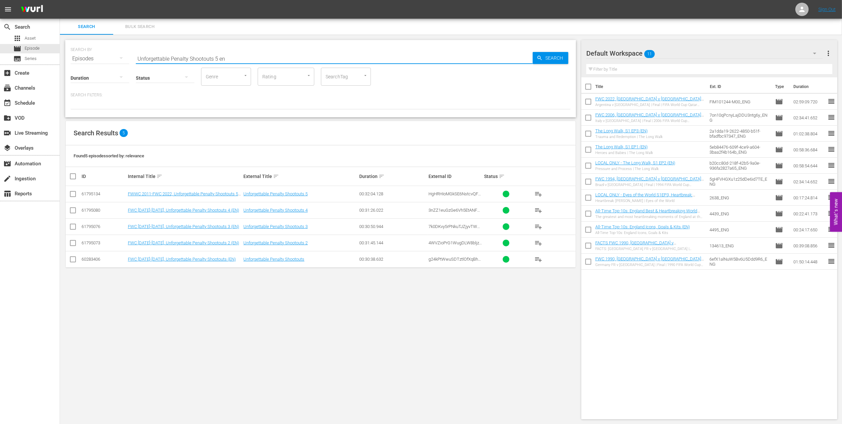
type input "Unforgettable Penalty Shootouts 5 en"
drag, startPoint x: 74, startPoint y: 195, endPoint x: 147, endPoint y: 195, distance: 73.3
click at [74, 195] on input "checkbox" at bounding box center [73, 195] width 8 height 8
checkbox input "true"
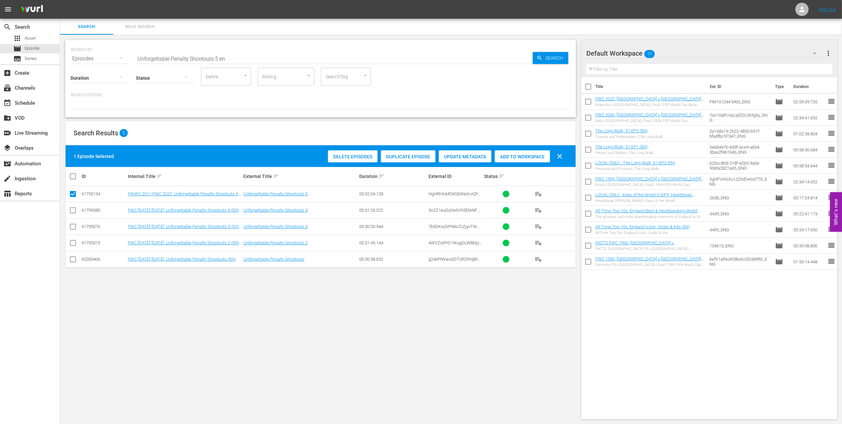
click at [512, 155] on span "Add to Workspace" at bounding box center [522, 156] width 55 height 5
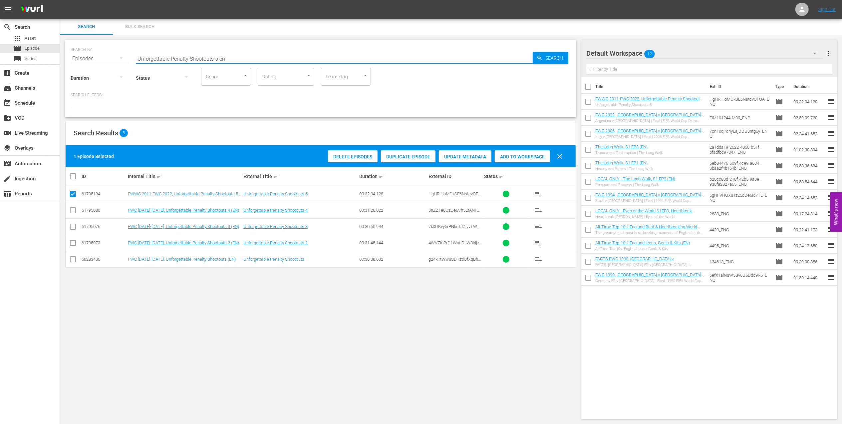
drag, startPoint x: 239, startPoint y: 58, endPoint x: 140, endPoint y: 57, distance: 98.6
click at [110, 57] on div "SEARCH BY Search By Episodes Search ID, Title, Description, Keywords, or Catego…" at bounding box center [321, 55] width 500 height 24
paste input "FACTS: [GEOGRAPHIC_DATA] v [GEOGRAPHIC_DATA] | [GEOGRAPHIC_DATA] 2019"
click at [263, 53] on input "FACTS: [GEOGRAPHIC_DATA] v [GEOGRAPHIC_DATA] | [GEOGRAPHIC_DATA] 2019" at bounding box center [334, 59] width 397 height 16
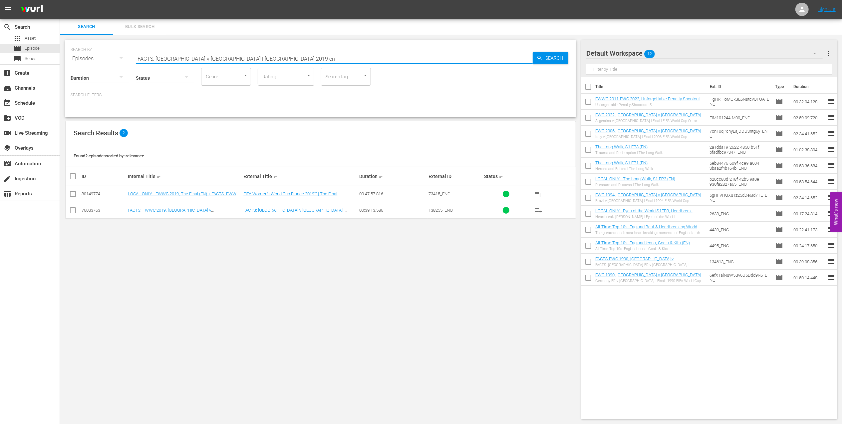
type input "FACTS: USA v Netherlands | France 2019 en"
drag, startPoint x: 70, startPoint y: 210, endPoint x: 82, endPoint y: 209, distance: 11.7
click at [70, 210] on input "checkbox" at bounding box center [73, 211] width 8 height 8
checkbox input "true"
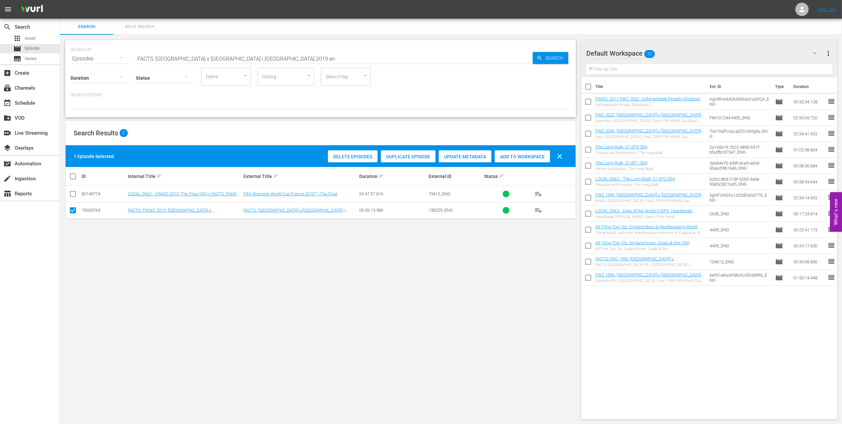
click at [535, 158] on span "Add to Workspace" at bounding box center [522, 156] width 55 height 5
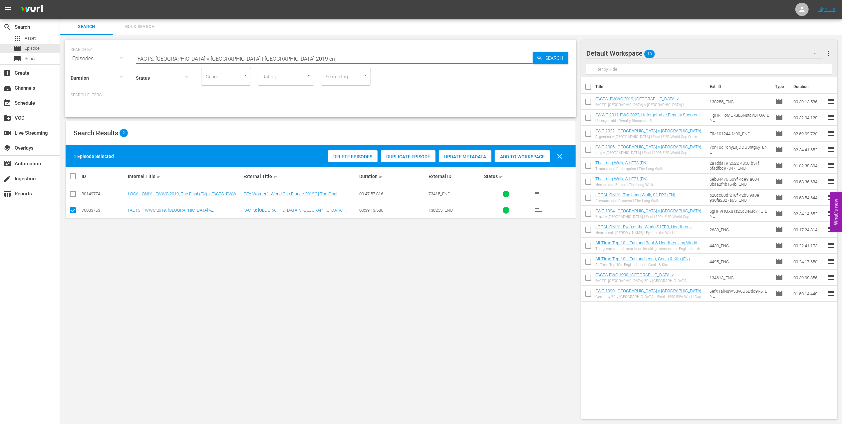
drag, startPoint x: 131, startPoint y: 58, endPoint x: 80, endPoint y: 58, distance: 50.6
click at [81, 58] on div "SEARCH BY Search By Episodes Search ID, Title, Description, Keywords, or Catego…" at bounding box center [321, 55] width 500 height 24
paste input "WWC 2019 - Final - USA v Netherlands"
click at [247, 57] on input "FWWC 2019 - Final - USA v Netherlands" at bounding box center [334, 59] width 397 height 16
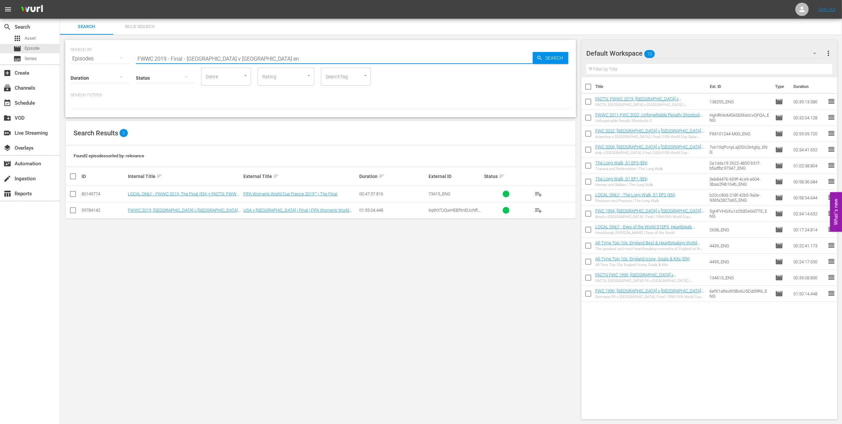
type input "FWWC 2019 - Final - USA v Netherlands en"
click at [72, 210] on input "checkbox" at bounding box center [73, 211] width 8 height 8
checkbox input "true"
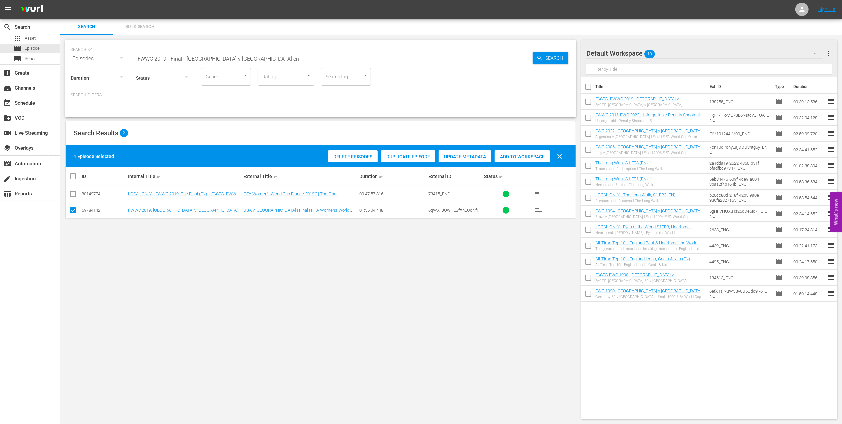
click at [508, 155] on span "Add to Workspace" at bounding box center [522, 156] width 55 height 5
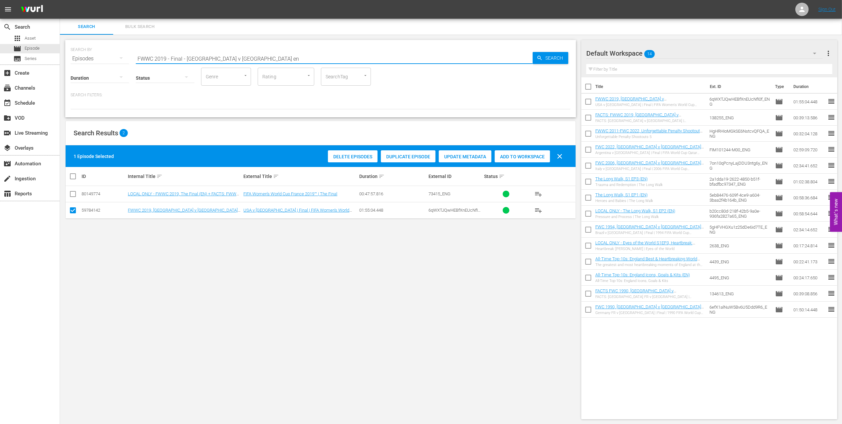
drag, startPoint x: 185, startPoint y: 58, endPoint x: 115, endPoint y: 58, distance: 70.9
click at [115, 58] on div "SEARCH BY Search By Episodes Search ID, Title, Description, Keywords, or Catego…" at bounding box center [321, 55] width 500 height 24
paste input "ACTS: 2022 FIFA World Cup"
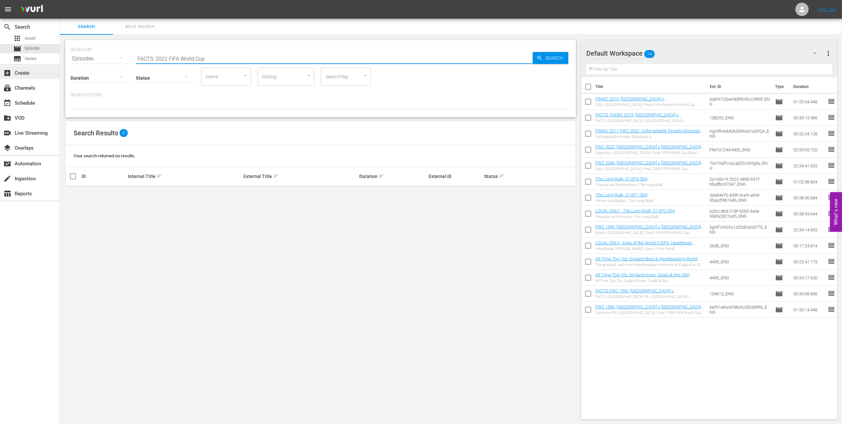
drag, startPoint x: 71, startPoint y: 71, endPoint x: 59, endPoint y: 72, distance: 12.8
click at [60, 0] on div "search Search apps Asset movie Episode subtitles Series add_box Create subscrip…" at bounding box center [451, 0] width 782 height 0
type input "facts 2022 en"
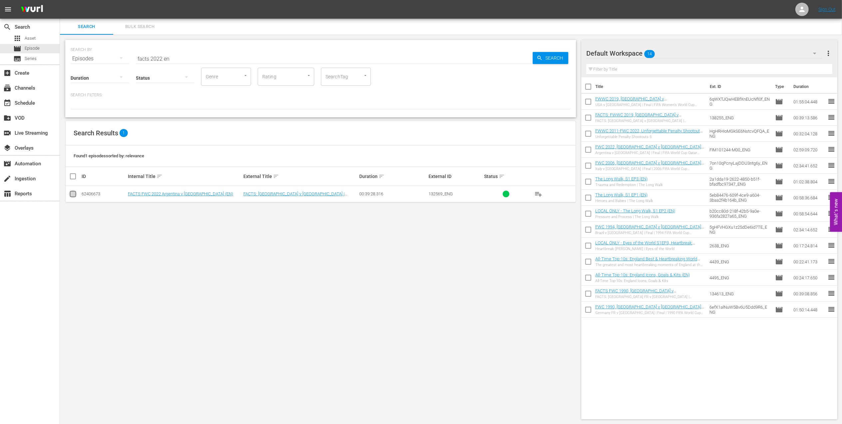
click at [75, 193] on input "checkbox" at bounding box center [73, 195] width 8 height 8
checkbox input "true"
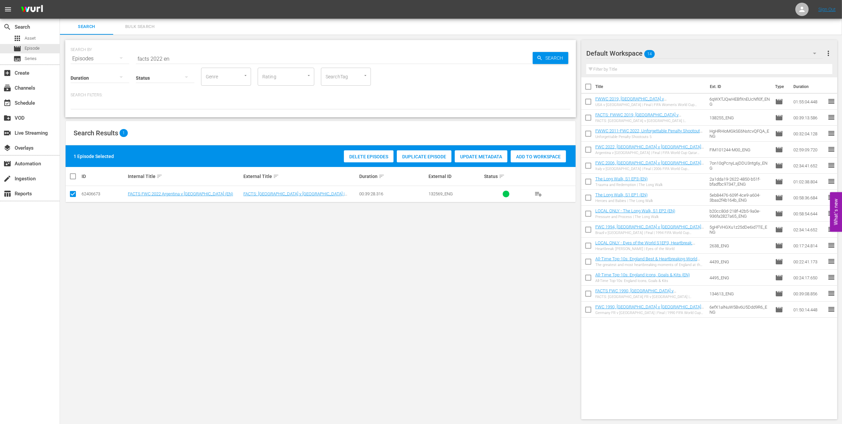
click at [541, 155] on span "Add to Workspace" at bounding box center [538, 156] width 55 height 5
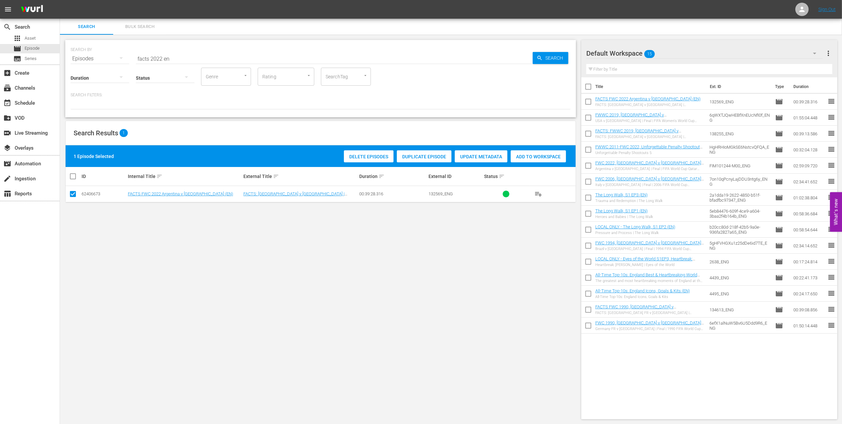
click at [163, 59] on input "facts 2022 en" at bounding box center [334, 59] width 397 height 16
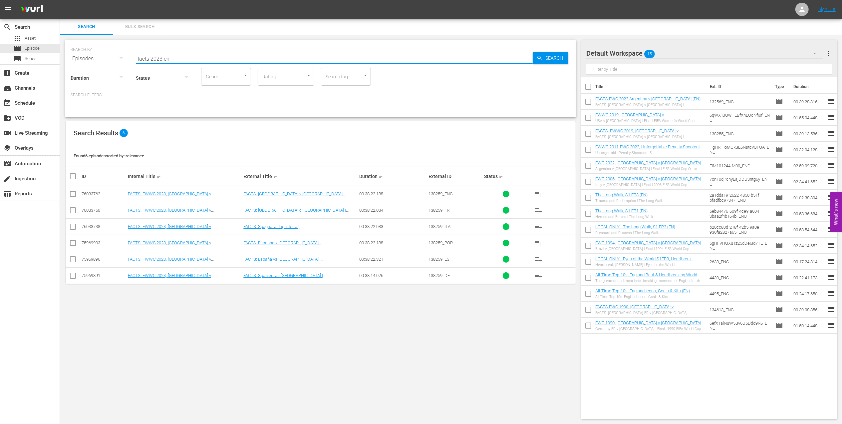
type input "facts 2023 en"
click at [75, 195] on input "checkbox" at bounding box center [73, 195] width 8 height 8
checkbox input "true"
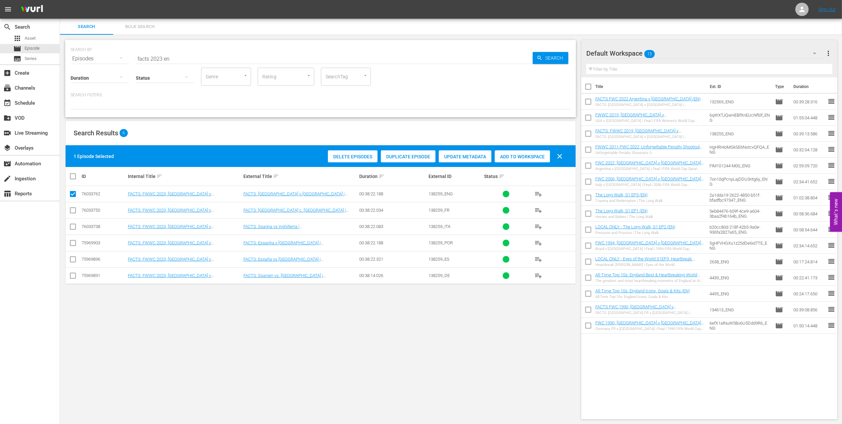
click at [528, 156] on span "Add to Workspace" at bounding box center [522, 156] width 55 height 5
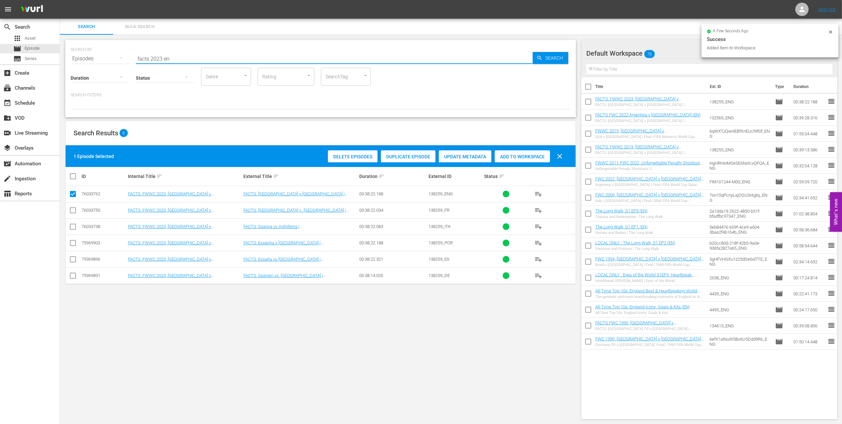
drag, startPoint x: 190, startPoint y: 59, endPoint x: 99, endPoint y: 59, distance: 91.2
click at [100, 57] on div "SEARCH BY Search By Episodes Search ID, Title, Description, Keywords, or Catego…" at bounding box center [321, 55] width 500 height 24
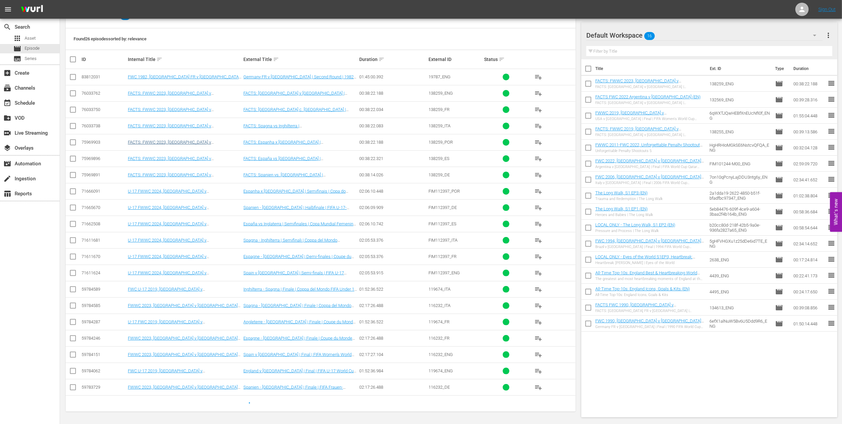
scroll to position [119, 0]
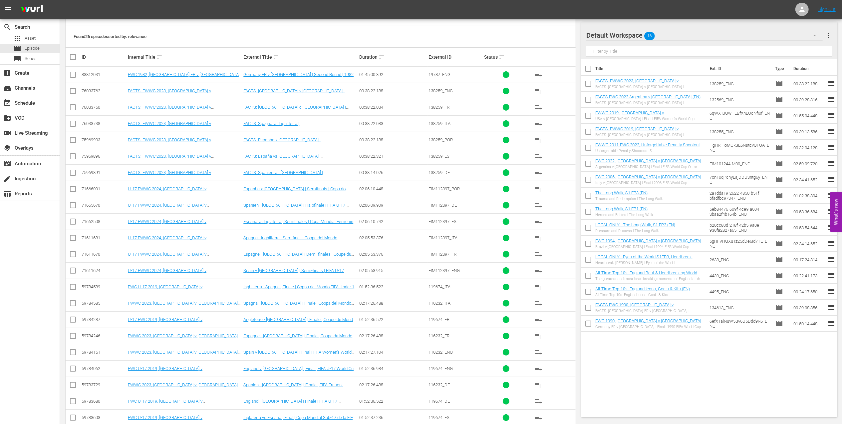
type input "spain v england en"
click at [74, 355] on input "checkbox" at bounding box center [73, 353] width 8 height 8
checkbox input "true"
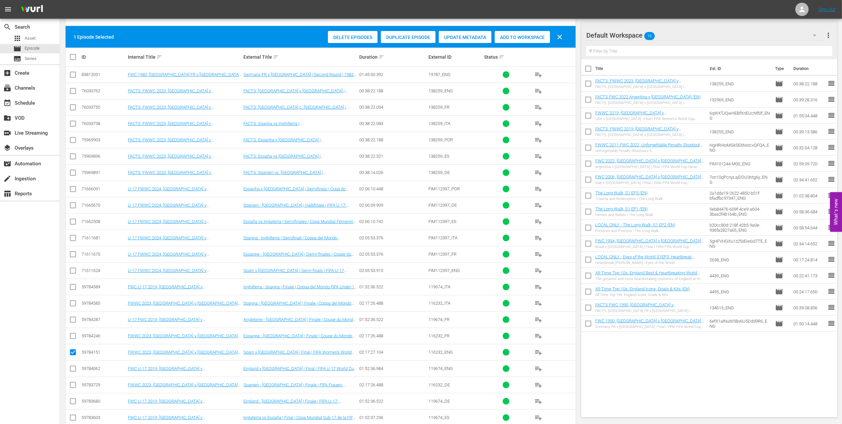
click at [520, 39] on span "Add to Workspace" at bounding box center [522, 37] width 55 height 5
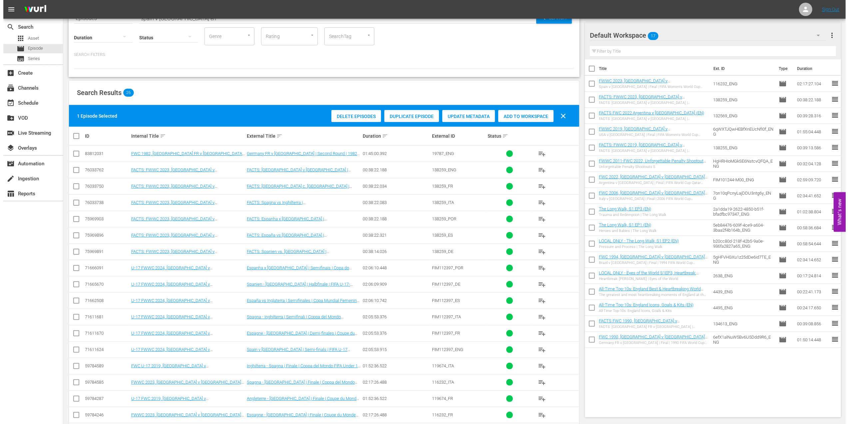
scroll to position [0, 0]
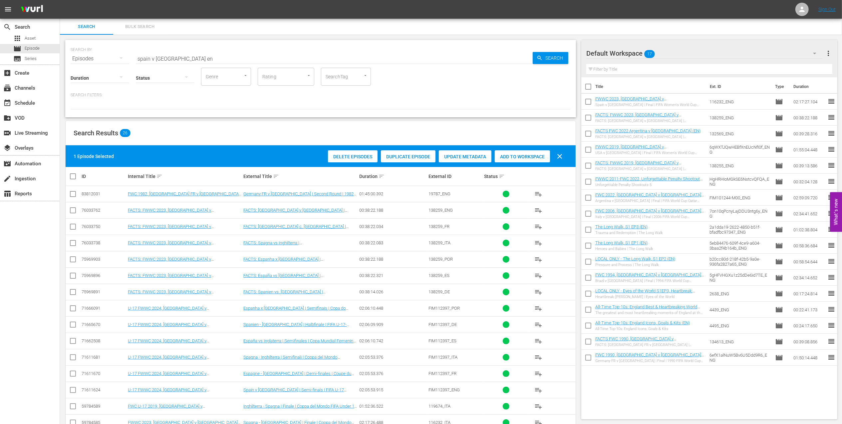
drag, startPoint x: 143, startPoint y: 56, endPoint x: 94, endPoint y: 56, distance: 48.6
click at [95, 56] on div "SEARCH BY Search By Episodes Search ID, Title, Description, Keywords, or Catego…" at bounding box center [321, 55] width 500 height 24
paste input "World Champions: [GEOGRAPHIC_DATA] 1982"
click at [211, 55] on input "World Champions: [GEOGRAPHIC_DATA] 1982" at bounding box center [334, 59] width 397 height 16
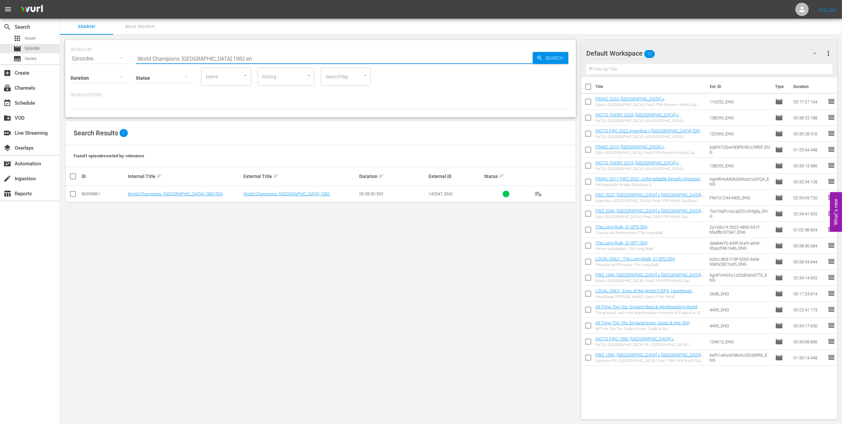
type input "World Champions: Italy 1982 en"
click at [74, 192] on input "checkbox" at bounding box center [73, 195] width 8 height 8
checkbox input "true"
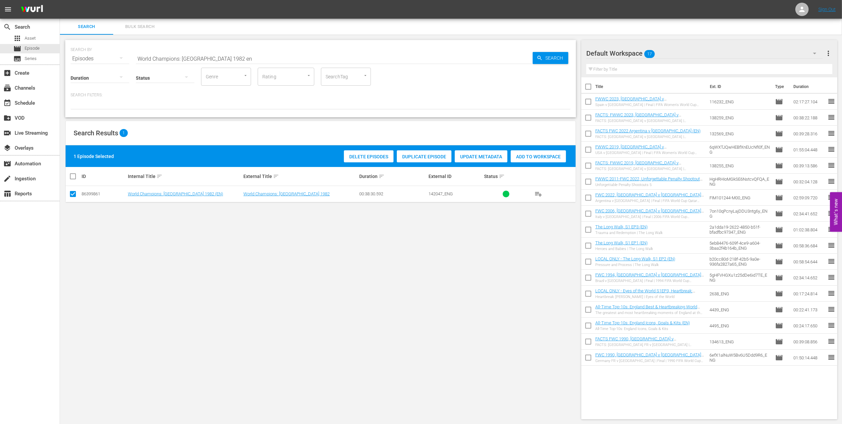
click at [537, 156] on span "Add to Workspace" at bounding box center [538, 156] width 55 height 5
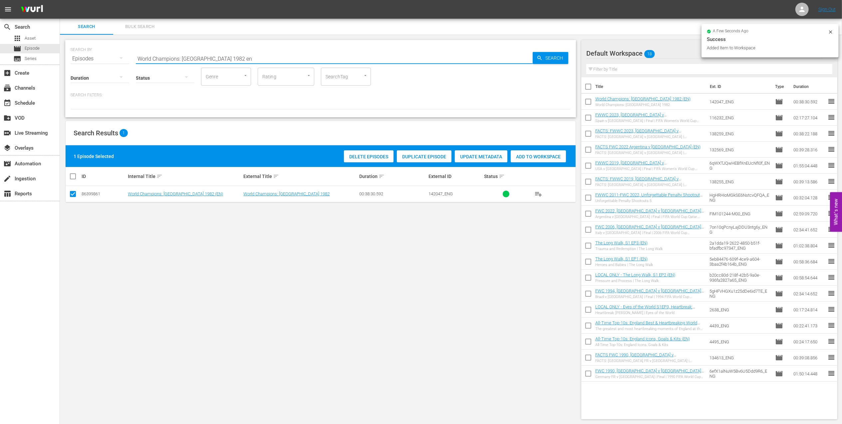
drag, startPoint x: 205, startPoint y: 58, endPoint x: 102, endPoint y: 58, distance: 103.9
click at [79, 58] on div "SEARCH BY Search By Episodes Search ID, Title, Description, Keywords, or Catego…" at bounding box center [321, 55] width 500 height 24
paste input "FWC 1982 - Final - Italy v Germany"
click at [245, 57] on input "FWC 1982 - Final - Italy v Germany" at bounding box center [334, 59] width 397 height 16
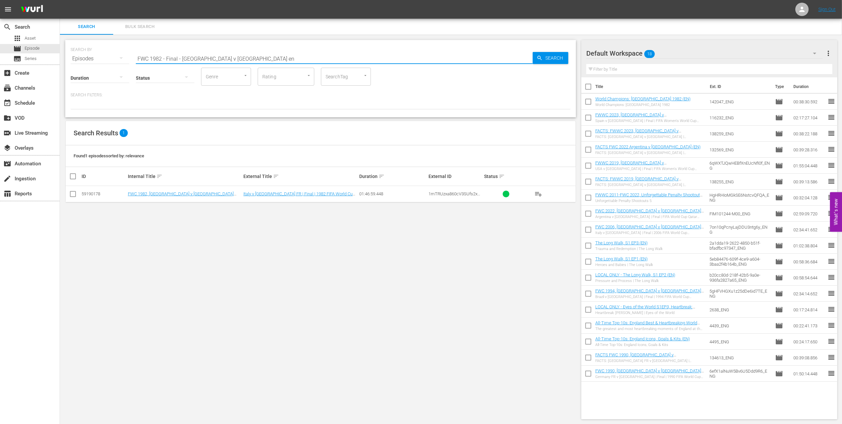
type input "FWC 1982 - Final - [GEOGRAPHIC_DATA] v [GEOGRAPHIC_DATA] en"
click at [70, 195] on input "checkbox" at bounding box center [73, 195] width 8 height 8
checkbox input "true"
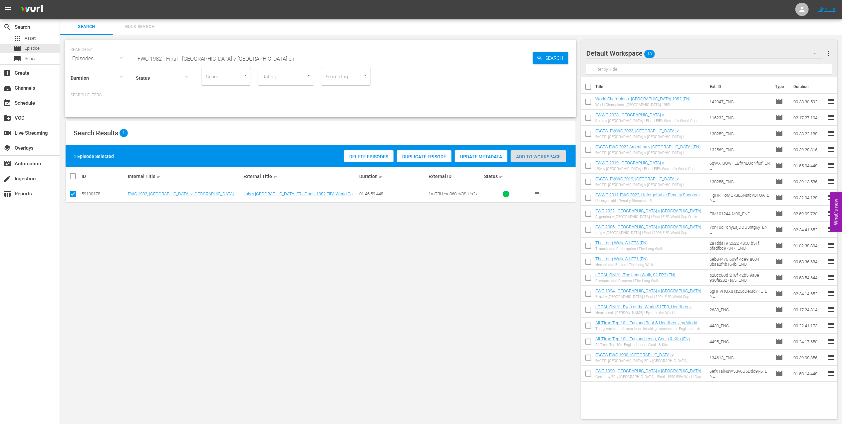
drag, startPoint x: 519, startPoint y: 155, endPoint x: 515, endPoint y: 158, distance: 4.7
click at [519, 155] on span "Add to Workspace" at bounding box center [538, 156] width 55 height 5
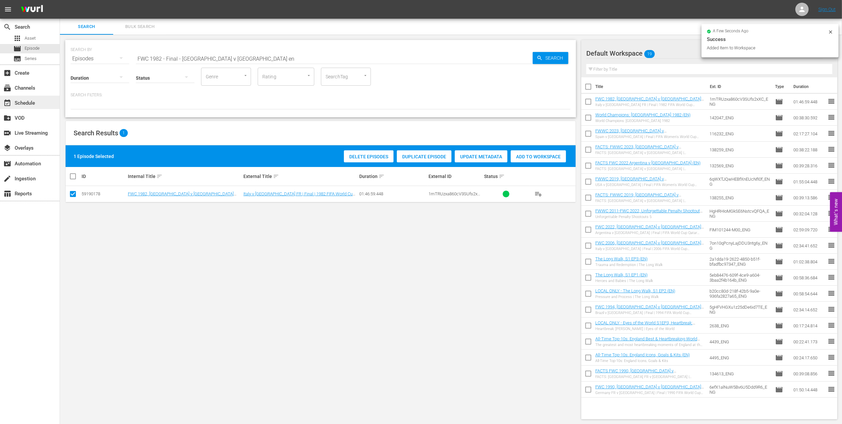
click at [27, 105] on div "event_available Schedule" at bounding box center [18, 102] width 37 height 6
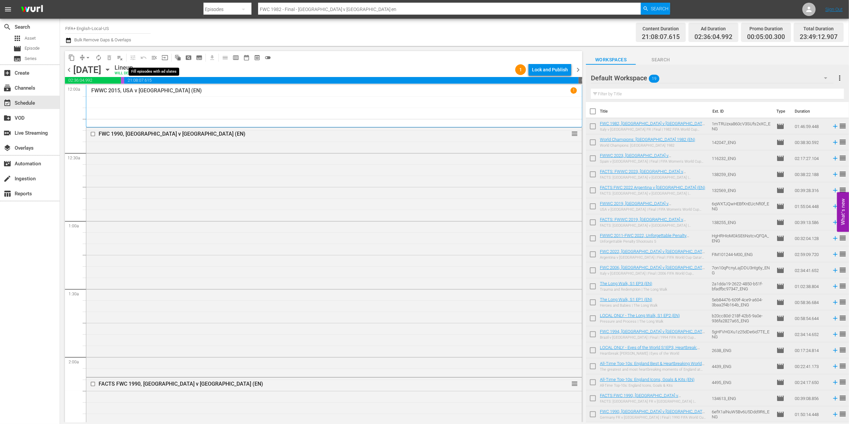
click at [155, 57] on span "menu_open" at bounding box center [154, 57] width 7 height 7
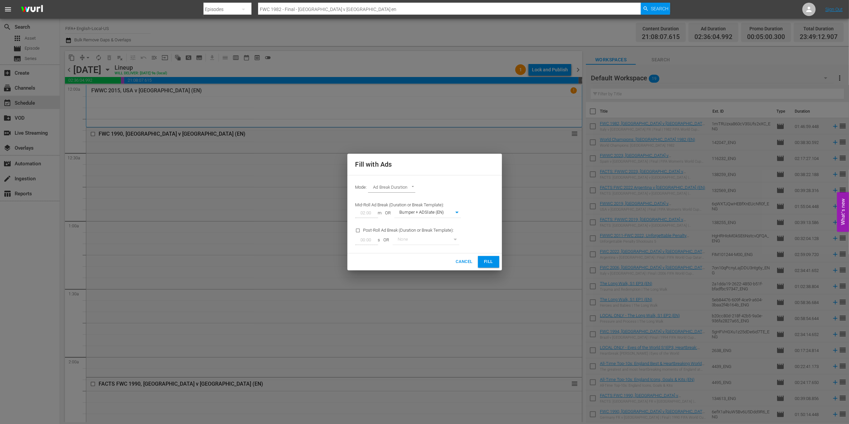
click at [487, 260] on span "Fill" at bounding box center [488, 262] width 11 height 8
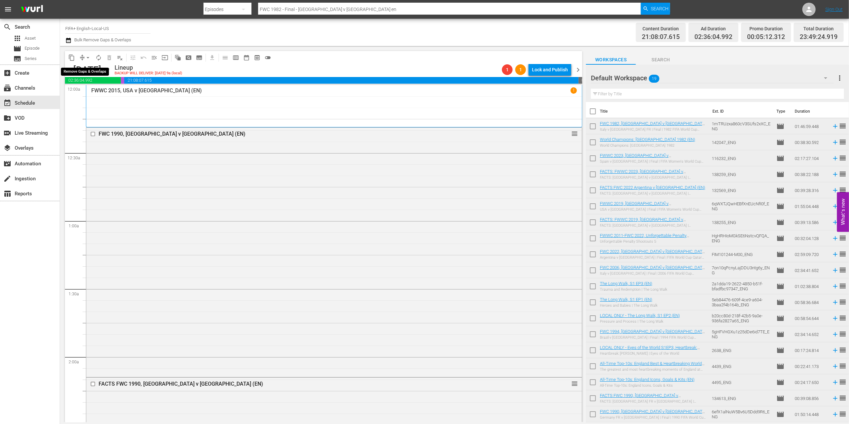
click at [88, 57] on span "arrow_drop_down" at bounding box center [88, 57] width 7 height 7
click at [102, 91] on li "Align to End of Previous Day" at bounding box center [88, 93] width 70 height 11
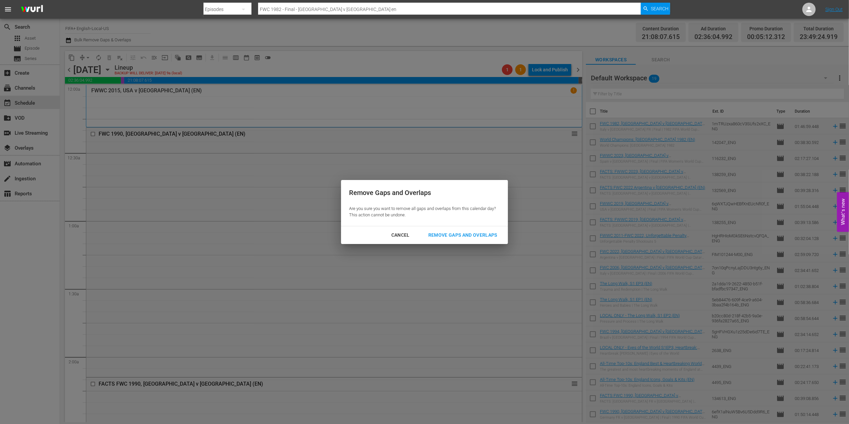
click at [477, 234] on div "Remove Gaps and Overlaps" at bounding box center [463, 235] width 80 height 8
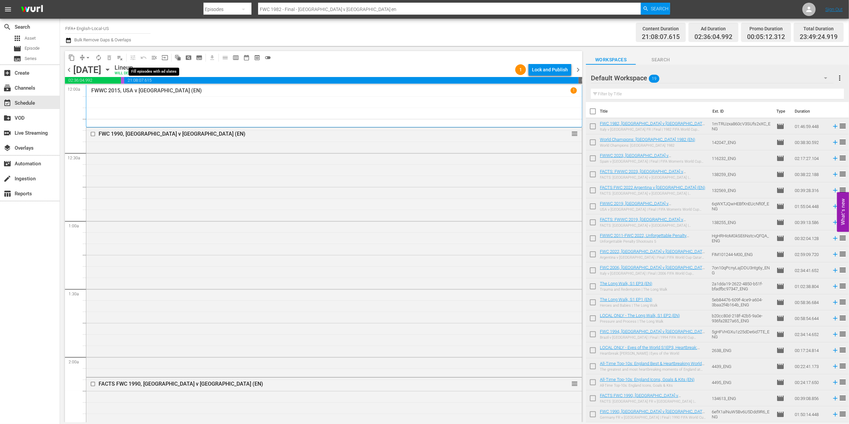
click at [152, 54] on span "menu_open" at bounding box center [154, 57] width 7 height 7
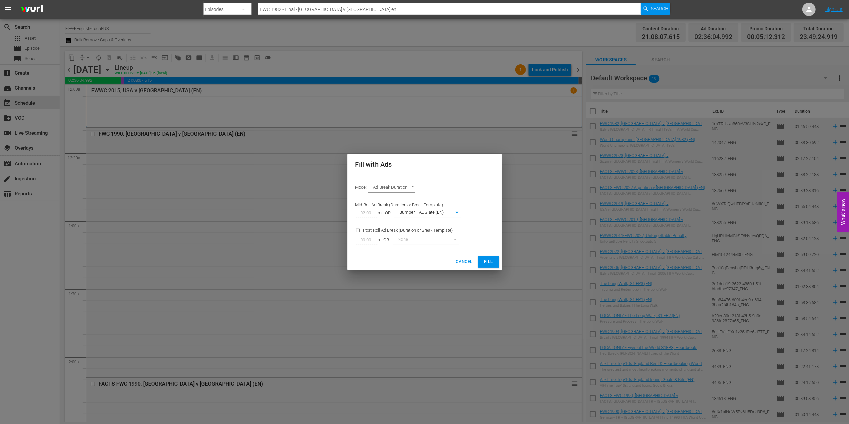
click at [488, 264] on span "Fill" at bounding box center [488, 262] width 11 height 8
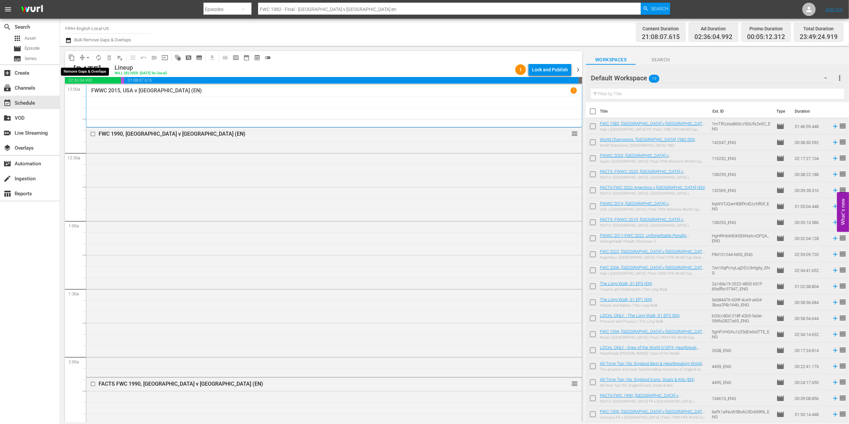
drag, startPoint x: 85, startPoint y: 55, endPoint x: 88, endPoint y: 59, distance: 5.3
click at [86, 55] on span "arrow_drop_down" at bounding box center [88, 57] width 7 height 7
click at [102, 95] on li "Align to End of Previous Day" at bounding box center [88, 93] width 70 height 11
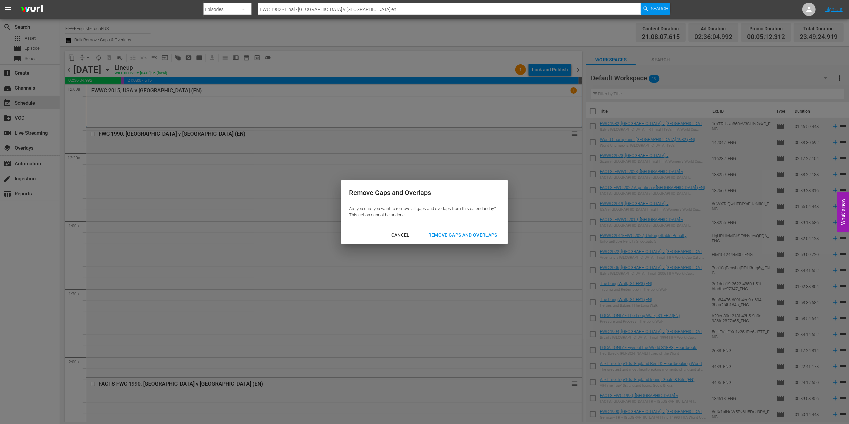
click at [485, 231] on div "Remove Gaps and Overlaps" at bounding box center [463, 235] width 80 height 8
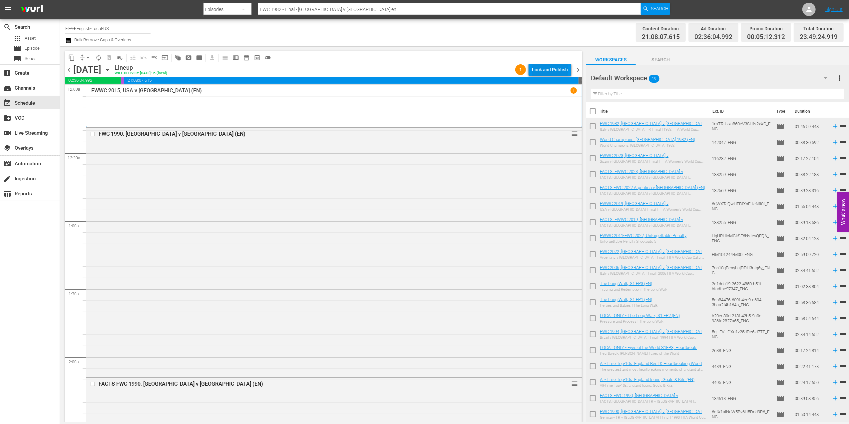
click at [545, 71] on div "Lock and Publish" at bounding box center [550, 70] width 36 height 12
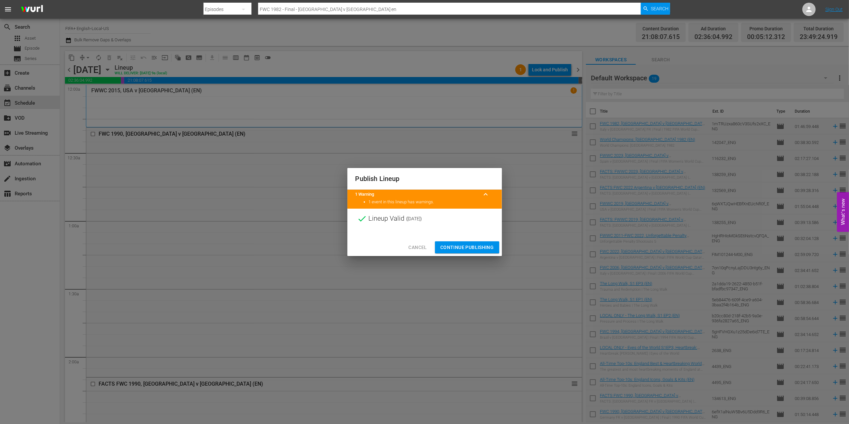
click at [458, 247] on span "Continue Publishing" at bounding box center [467, 247] width 54 height 8
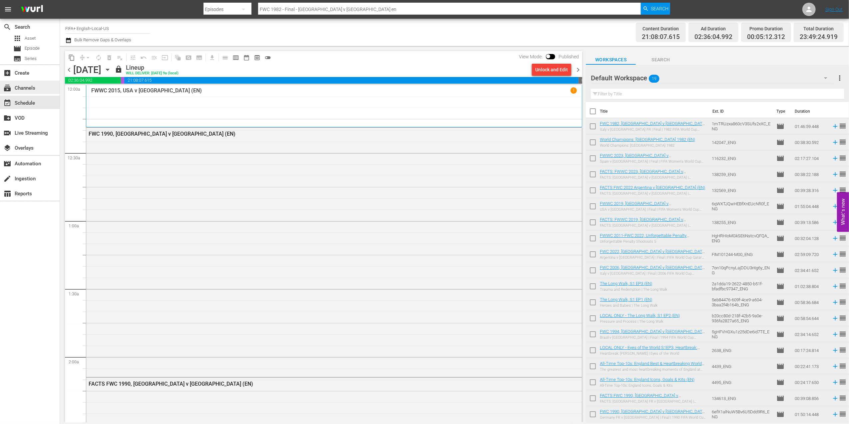
click at [40, 86] on div "subscriptions Channels" at bounding box center [30, 87] width 60 height 13
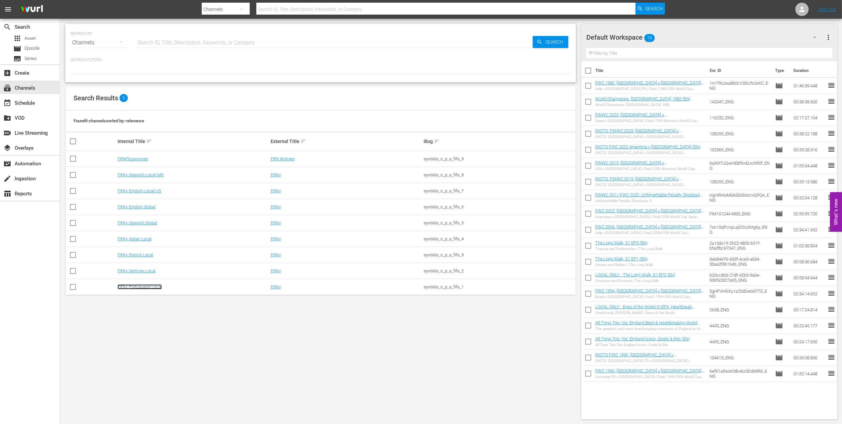
click at [151, 286] on link "FIFA+ Portuguese Local" at bounding box center [140, 286] width 44 height 5
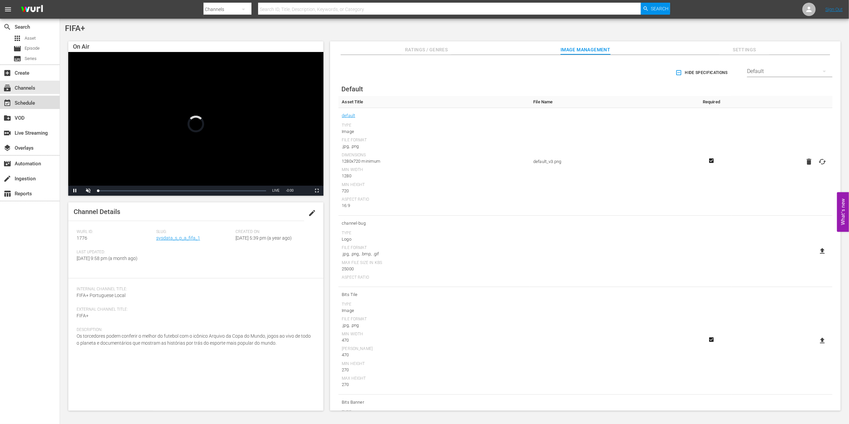
click at [41, 107] on div "event_available Schedule" at bounding box center [30, 102] width 60 height 13
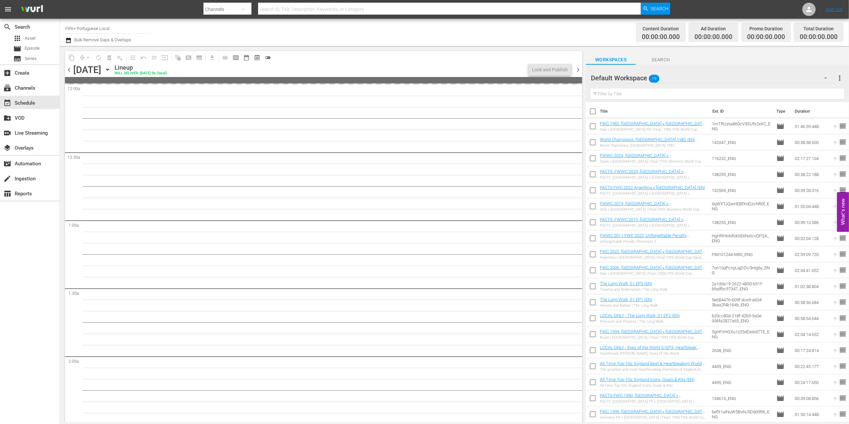
click at [593, 115] on input "checkbox" at bounding box center [593, 113] width 14 height 14
checkbox input "true"
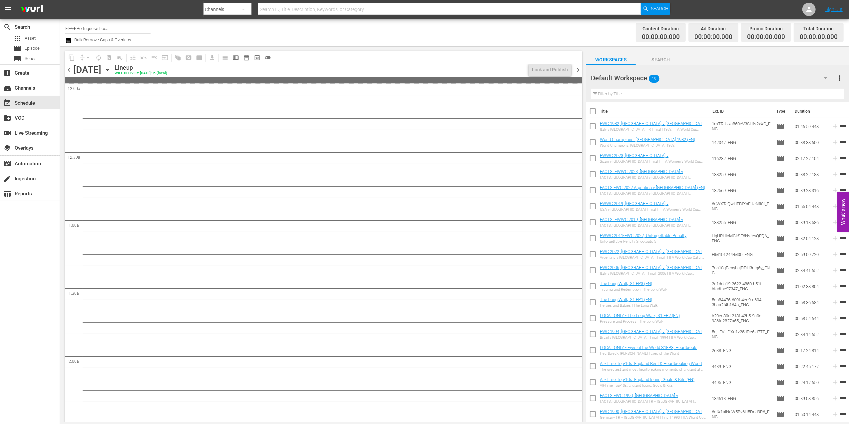
checkbox input "true"
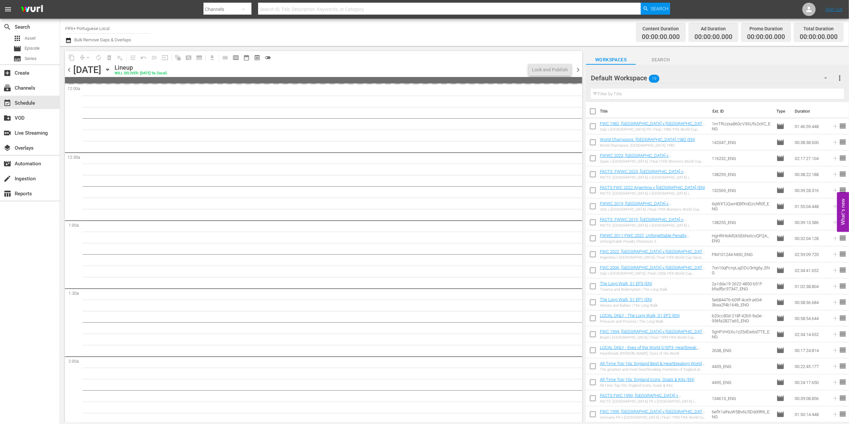
checkbox input "true"
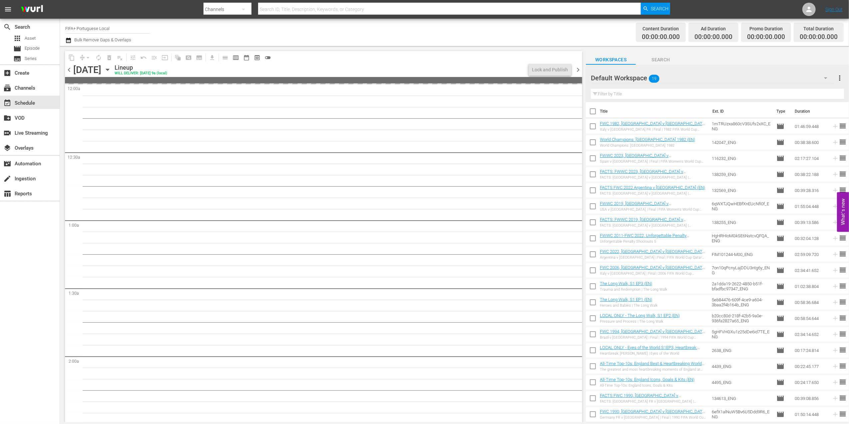
checkbox input "true"
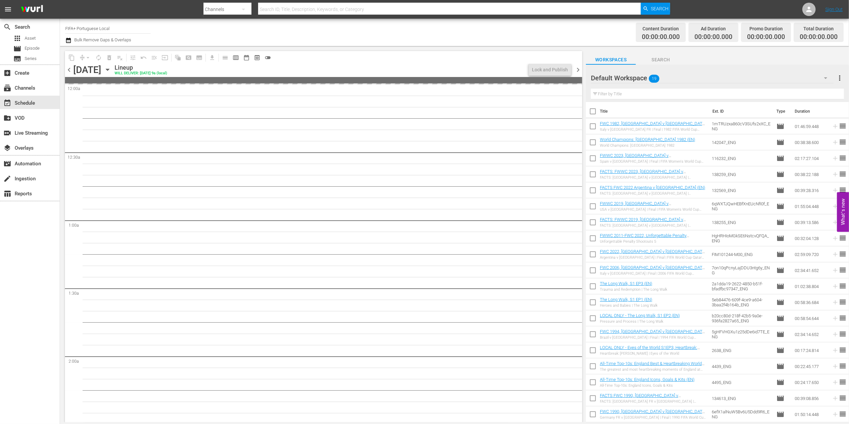
checkbox input "true"
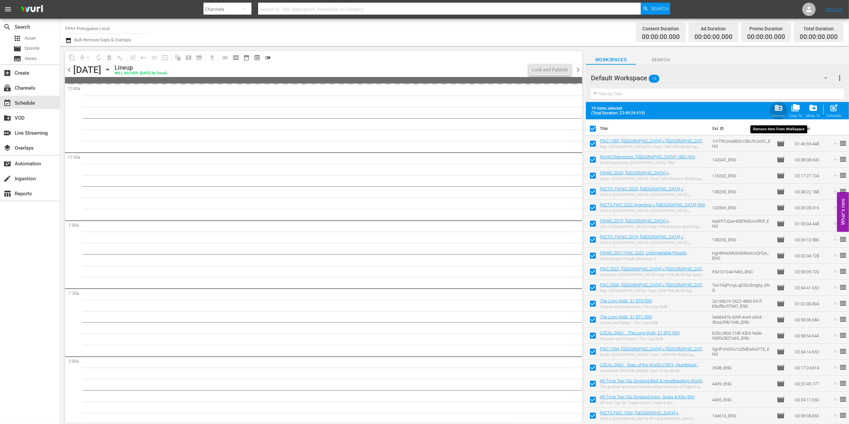
click at [777, 107] on span "folder_delete" at bounding box center [778, 107] width 9 height 9
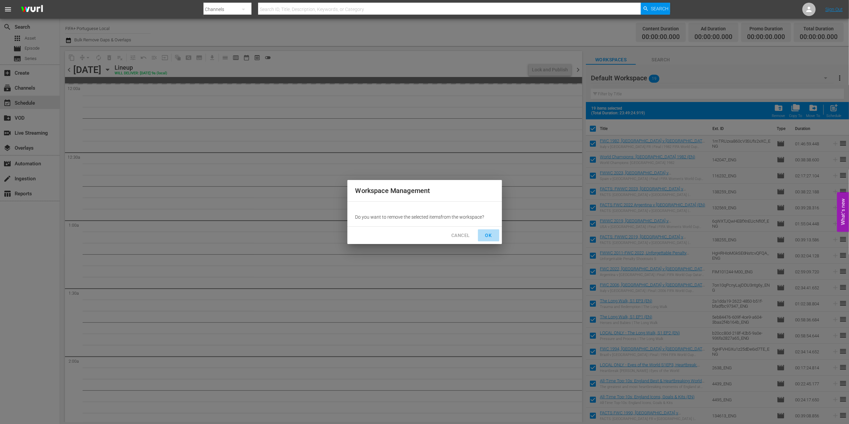
click at [496, 232] on button "OK" at bounding box center [488, 235] width 21 height 12
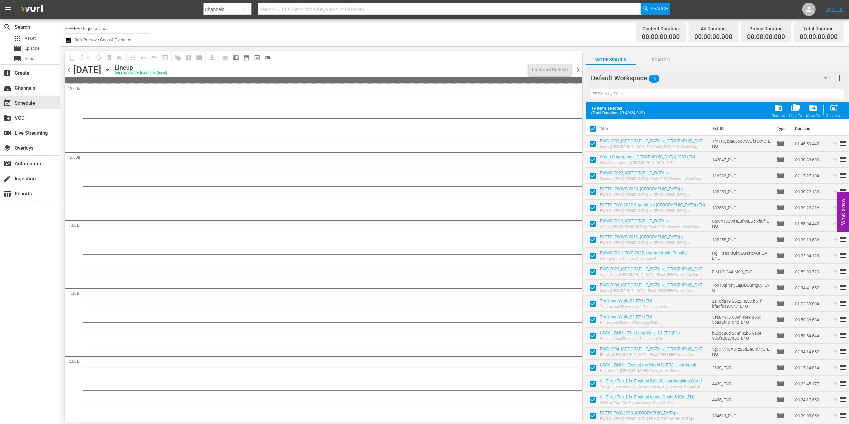
click at [70, 69] on span "chevron_left" at bounding box center [69, 70] width 8 height 8
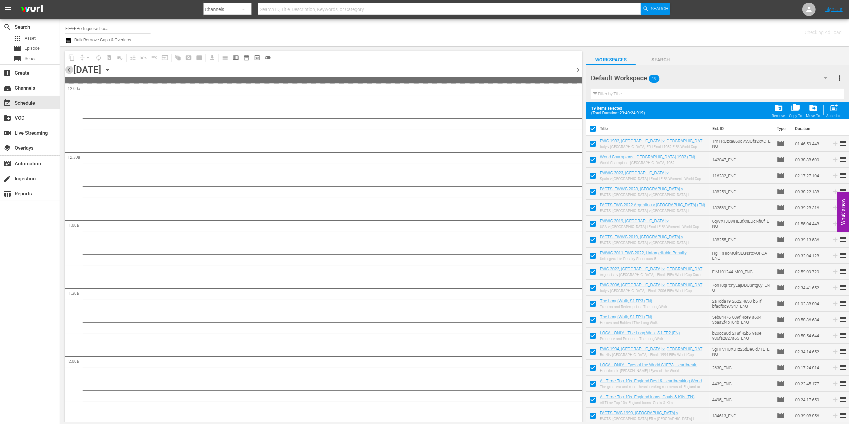
click at [70, 69] on span "chevron_left" at bounding box center [69, 70] width 8 height 8
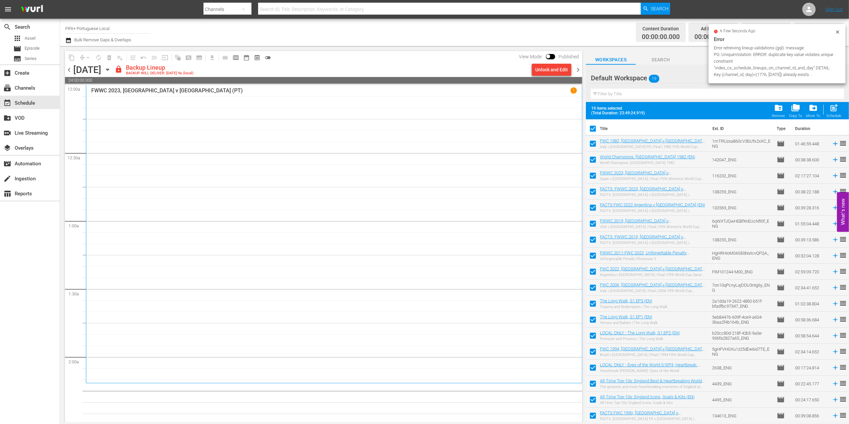
checkbox input "false"
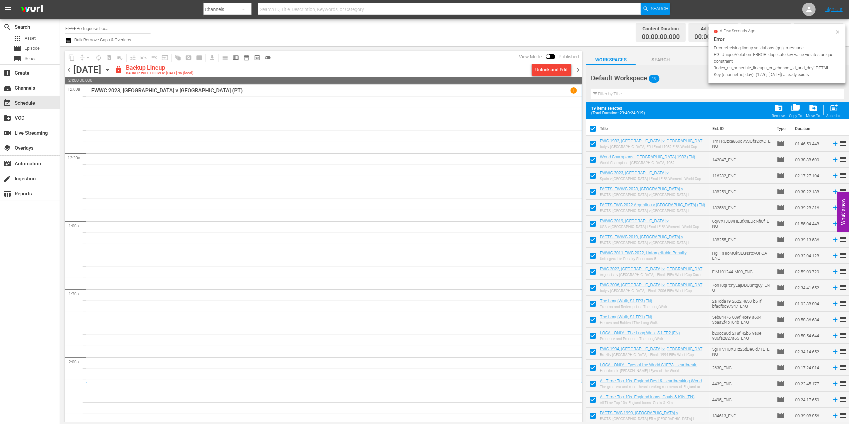
checkbox input "false"
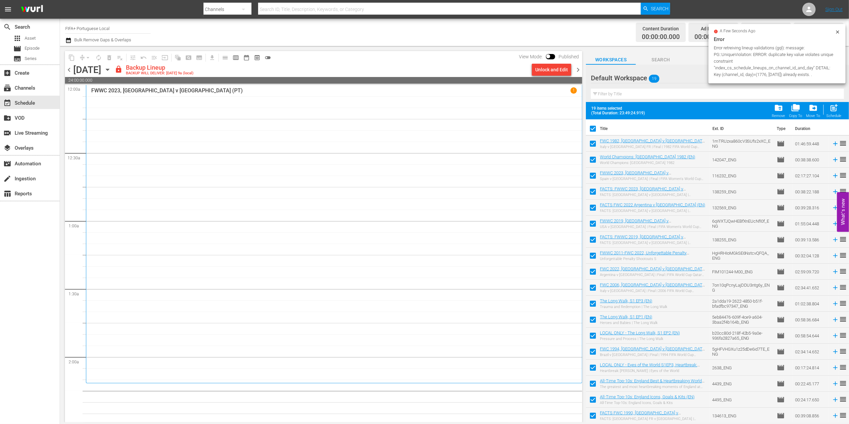
checkbox input "false"
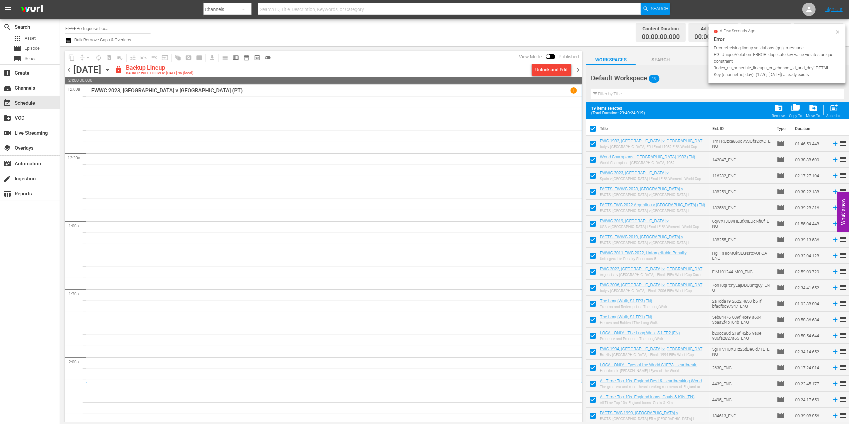
checkbox input "false"
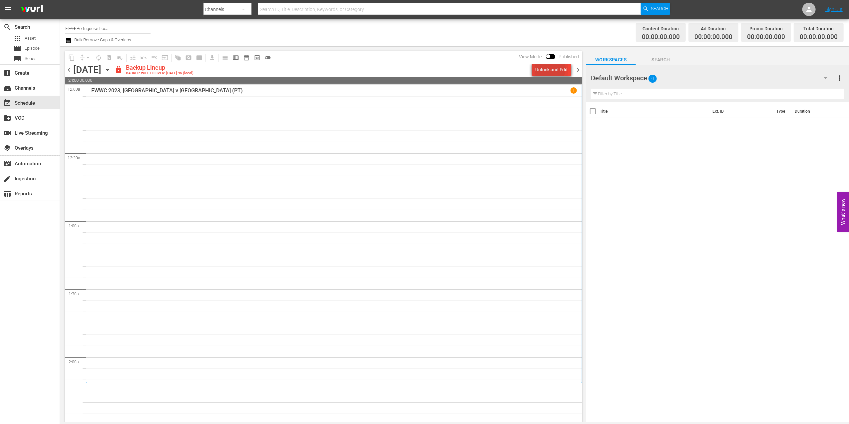
click at [549, 68] on div "Unlock and Edit" at bounding box center [551, 70] width 33 height 12
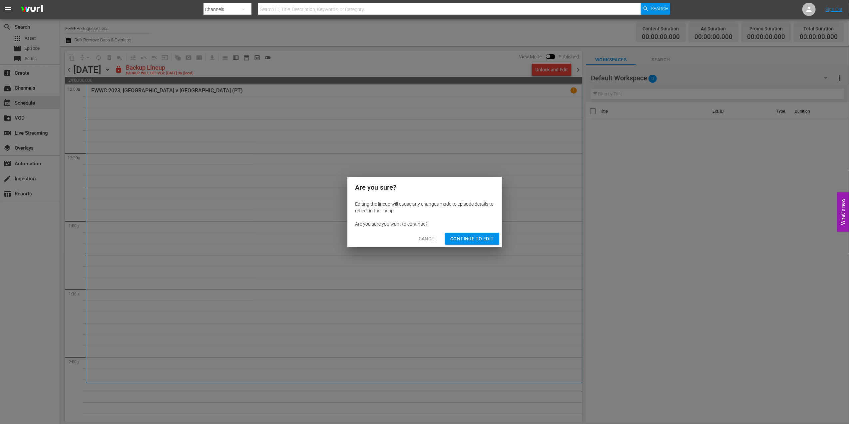
click at [468, 240] on span "Continue to Edit" at bounding box center [471, 238] width 43 height 8
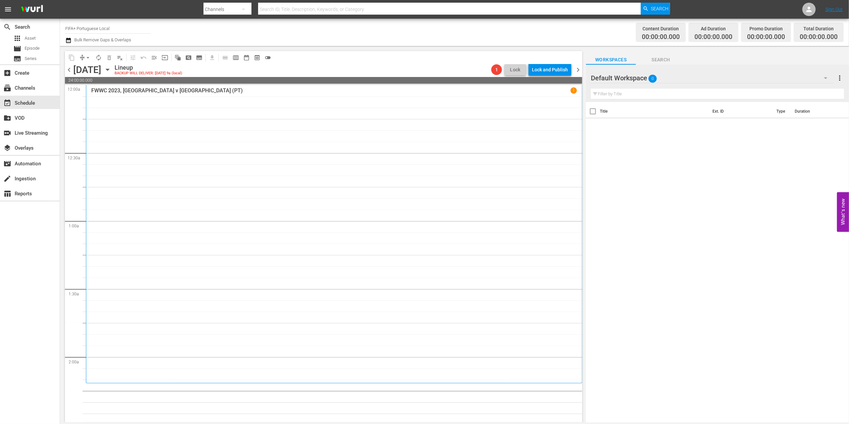
click at [145, 90] on p "FWWC 2023, [GEOGRAPHIC_DATA] v [GEOGRAPHIC_DATA] (PT)" at bounding box center [167, 90] width 152 height 6
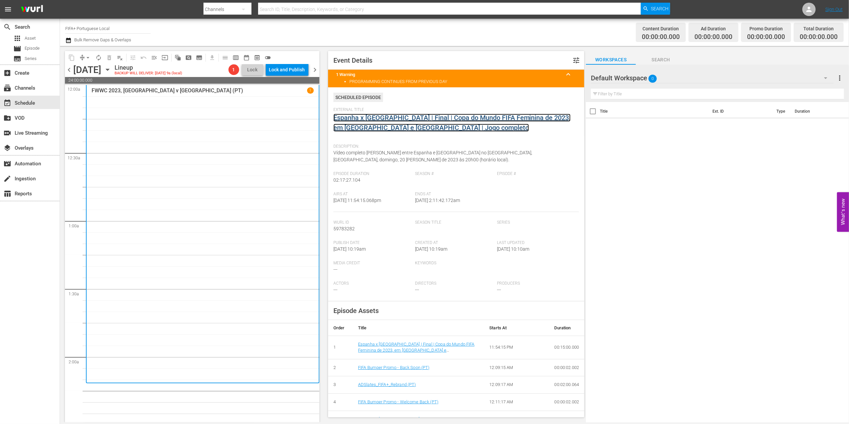
click at [386, 117] on link "Espanha x [GEOGRAPHIC_DATA] | Final | Copa do Mundo FIFA Feminina de 2023, em […" at bounding box center [451, 123] width 237 height 18
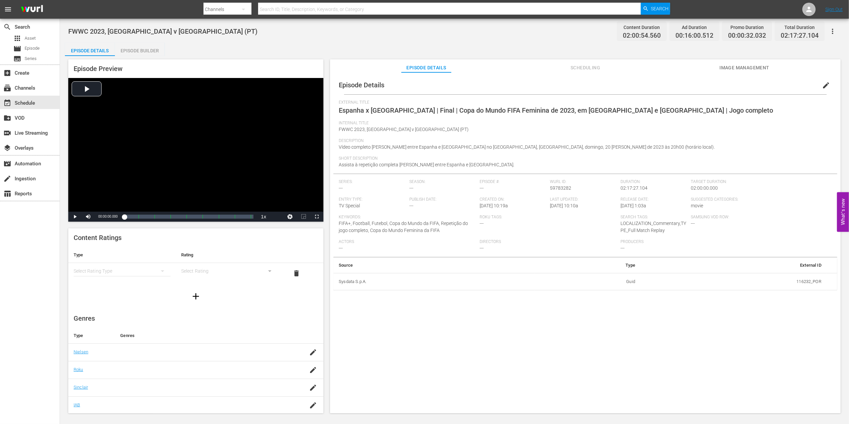
click at [136, 51] on div "Episode Builder" at bounding box center [140, 51] width 50 height 16
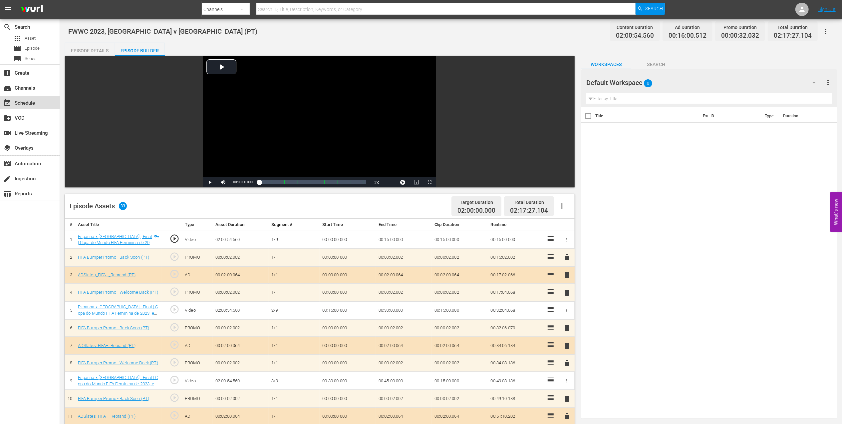
click at [34, 99] on div "event_available Schedule" at bounding box center [18, 102] width 37 height 6
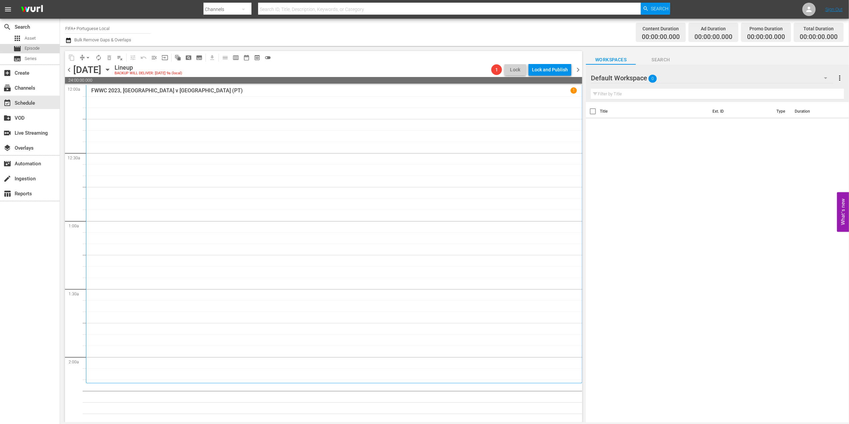
click at [36, 47] on span "Episode" at bounding box center [32, 48] width 15 height 7
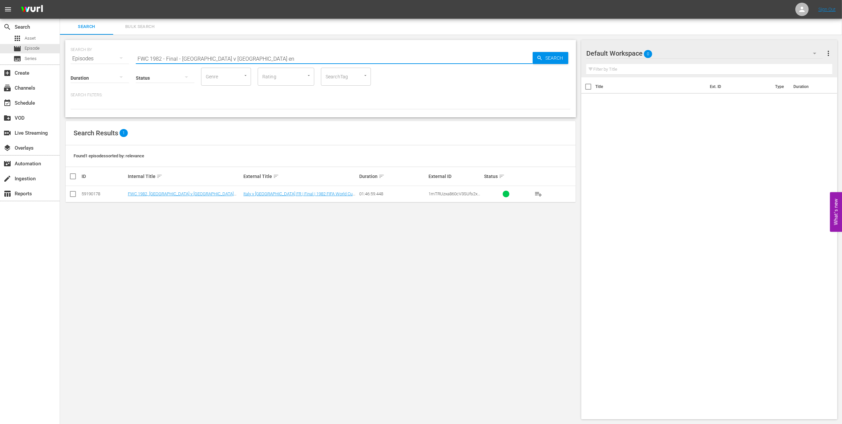
drag, startPoint x: 231, startPoint y: 55, endPoint x: 88, endPoint y: 56, distance: 142.9
click at [74, 54] on div "SEARCH BY Search By Episodes Search ID, Title, Description, Keywords, or Catego…" at bounding box center [321, 55] width 500 height 24
paste input "ACTS: [GEOGRAPHIC_DATA] v [GEOGRAPHIC_DATA] | [GEOGRAPHIC_DATA]/[GEOGRAPHIC_DAT…"
drag, startPoint x: 273, startPoint y: 56, endPoint x: 46, endPoint y: 81, distance: 228.8
click at [0, 64] on html "menu Sign Out search Search apps Asset movie Episode subtitles Series add_box C…" at bounding box center [421, 212] width 842 height 424
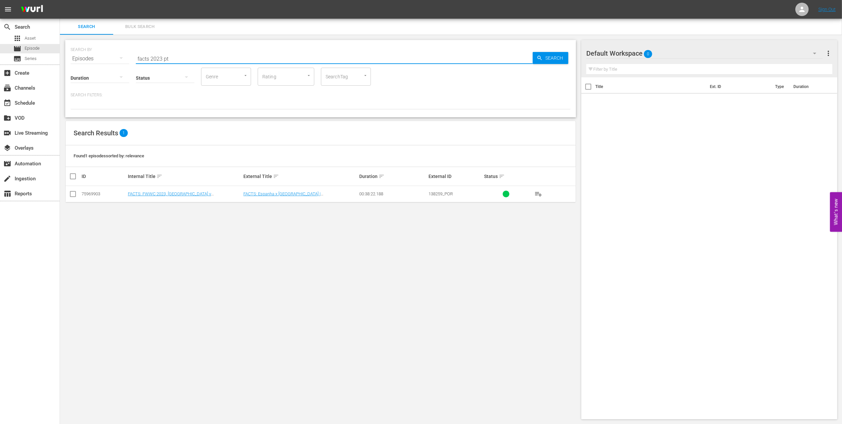
type input "facts 2023 pt"
click at [72, 196] on input "checkbox" at bounding box center [73, 195] width 8 height 8
checkbox input "true"
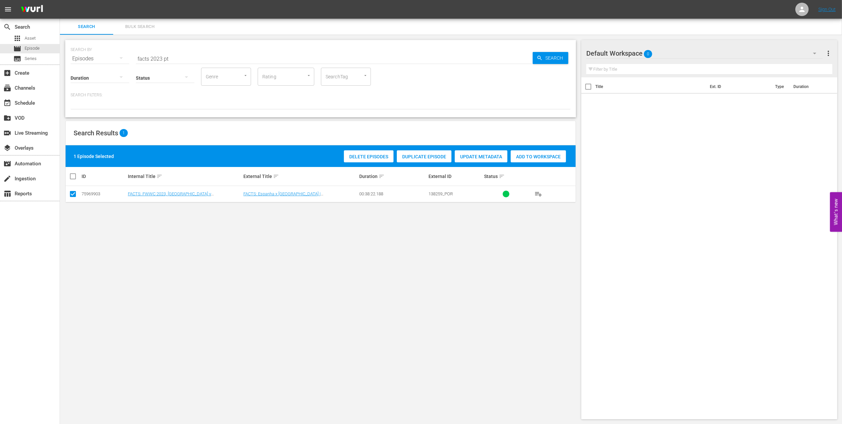
click at [533, 157] on span "Add to Workspace" at bounding box center [538, 156] width 55 height 5
drag, startPoint x: 181, startPoint y: 61, endPoint x: 110, endPoint y: 60, distance: 71.9
click at [110, 60] on div "SEARCH BY Search By Episodes Search ID, Title, Description, Keywords, or Catego…" at bounding box center [320, 78] width 511 height 77
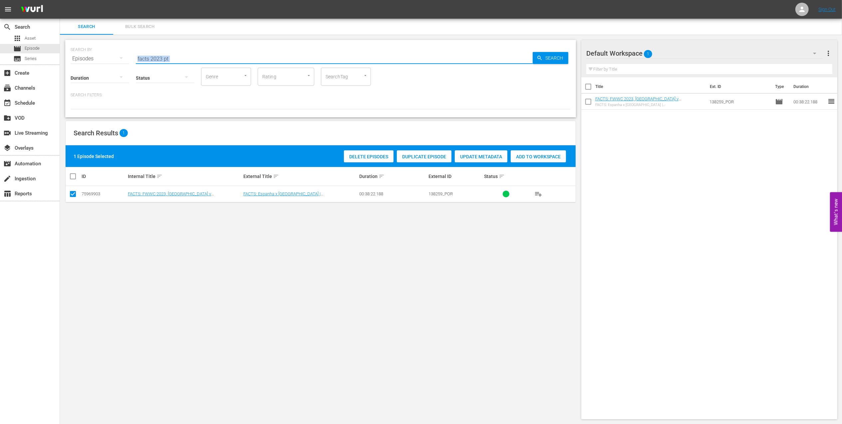
click at [199, 58] on input "facts 2023 pt" at bounding box center [334, 59] width 397 height 16
drag, startPoint x: 125, startPoint y: 56, endPoint x: 88, endPoint y: 56, distance: 37.0
click at [88, 56] on div "SEARCH BY Search By Episodes Search ID, Title, Description, Keywords, or Catego…" at bounding box center [321, 55] width 500 height 24
paste input "FWC 2022, [GEOGRAPHIC_DATA] v [GEOGRAPHIC_DATA], Final"
click at [257, 56] on input "FWC 2022, [GEOGRAPHIC_DATA] v [GEOGRAPHIC_DATA], Final" at bounding box center [334, 59] width 397 height 16
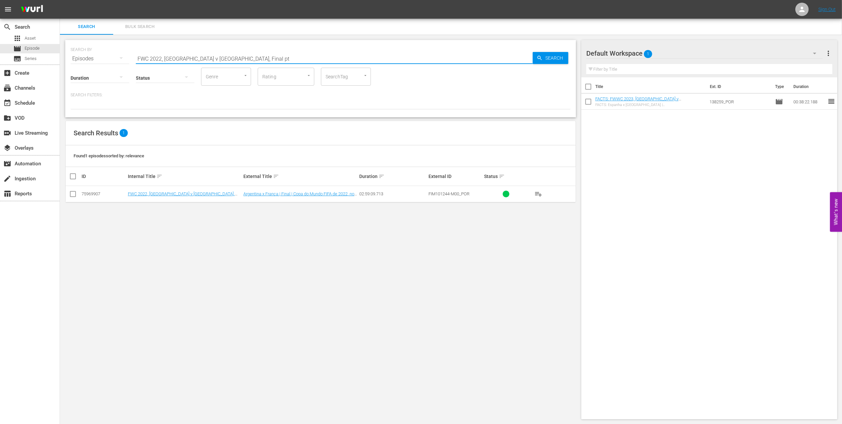
type input "FWC 2022, [GEOGRAPHIC_DATA] v [GEOGRAPHIC_DATA], Final pt"
click at [73, 194] on input "checkbox" at bounding box center [73, 195] width 8 height 8
checkbox input "true"
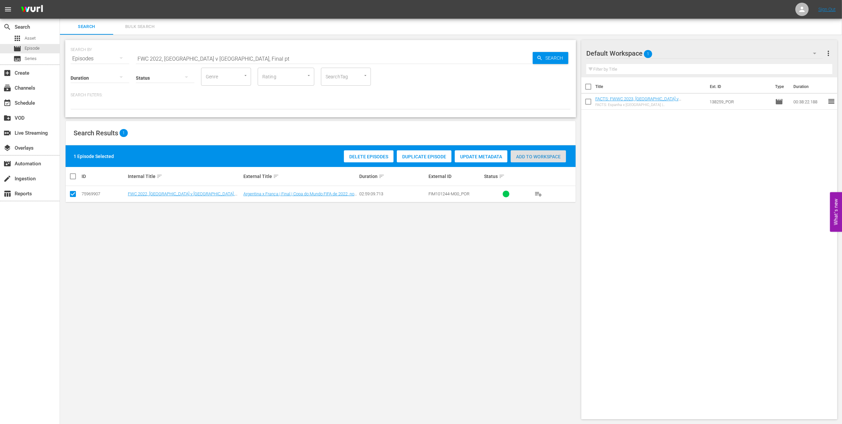
click at [530, 157] on span "Add to Workspace" at bounding box center [538, 156] width 55 height 5
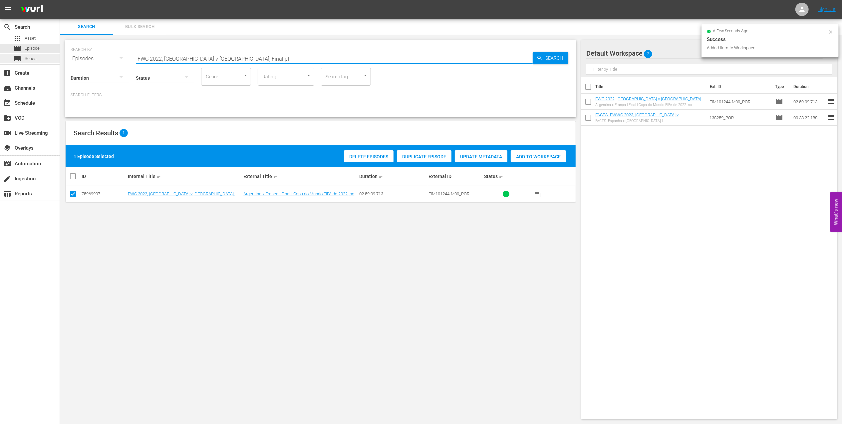
drag, startPoint x: 127, startPoint y: 61, endPoint x: 59, endPoint y: 63, distance: 68.6
click at [60, 0] on div "search Search apps Asset movie Episode subtitles Series add_box Create subscrip…" at bounding box center [451, 0] width 782 height 0
paste input "1994 - Final - [GEOGRAPHIC_DATA] v [GEOGRAPHIC_DATA]"
click at [227, 57] on input "FWC 1994 - Final - [GEOGRAPHIC_DATA] v [GEOGRAPHIC_DATA]" at bounding box center [334, 59] width 397 height 16
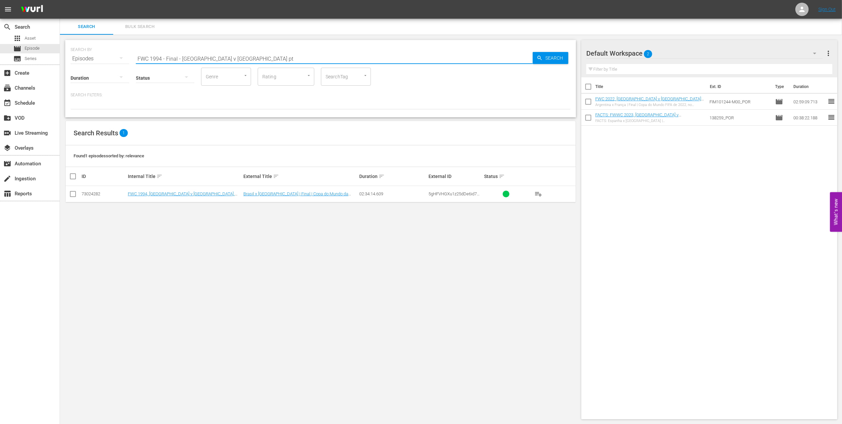
type input "FWC 1994 - Final - [GEOGRAPHIC_DATA] v [GEOGRAPHIC_DATA] pt"
click at [75, 193] on input "checkbox" at bounding box center [73, 195] width 8 height 8
checkbox input "true"
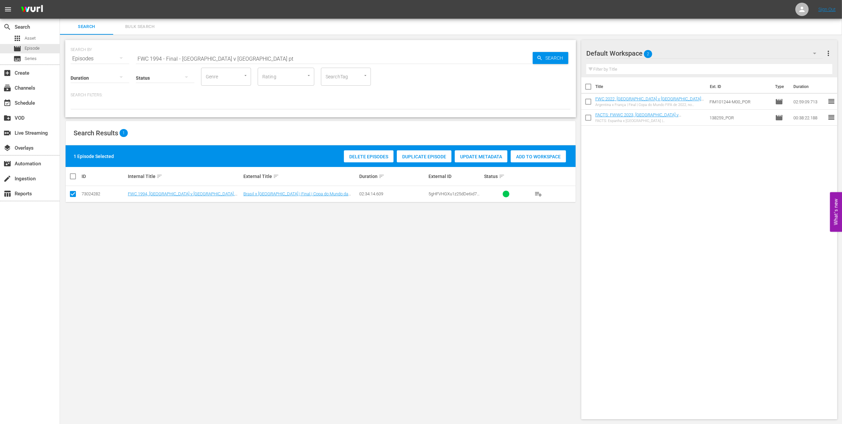
click at [514, 157] on span "Add to Workspace" at bounding box center [538, 156] width 55 height 5
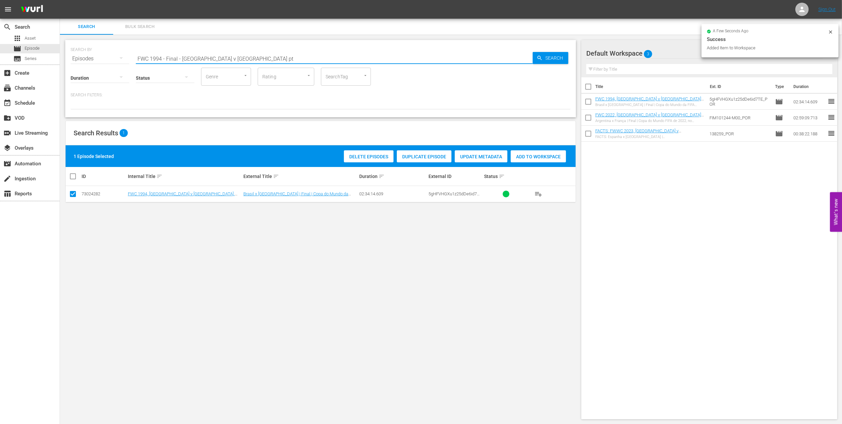
drag, startPoint x: 172, startPoint y: 59, endPoint x: 65, endPoint y: 59, distance: 107.2
click at [63, 59] on div "SEARCH BY Search By Episodes Search ID, Title, Description, Keywords, or Catego…" at bounding box center [321, 230] width 522 height 390
paste input "8 [GEOGRAPHIC_DATA] v [GEOGRAPHIC_DATA], FInal"
click at [257, 57] on input "FWC 1998 [GEOGRAPHIC_DATA] v [GEOGRAPHIC_DATA], FInal" at bounding box center [334, 59] width 397 height 16
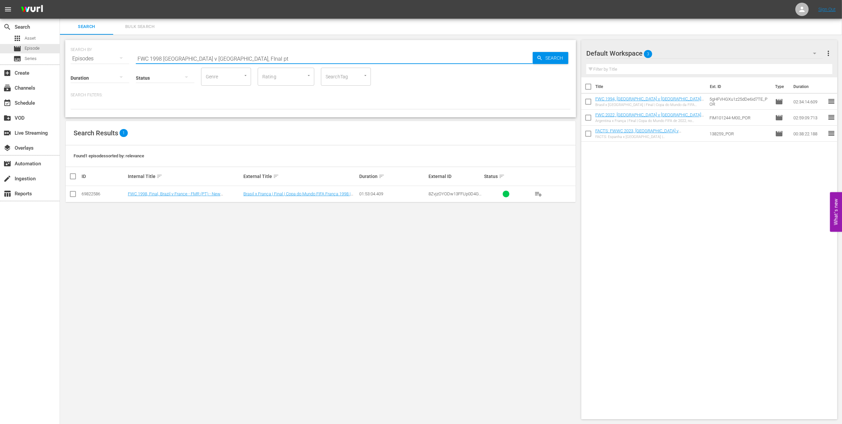
type input "FWC 1998 [GEOGRAPHIC_DATA] v [GEOGRAPHIC_DATA], FInal pt"
drag, startPoint x: 74, startPoint y: 193, endPoint x: 82, endPoint y: 194, distance: 8.4
click at [74, 194] on input "checkbox" at bounding box center [73, 195] width 8 height 8
checkbox input "true"
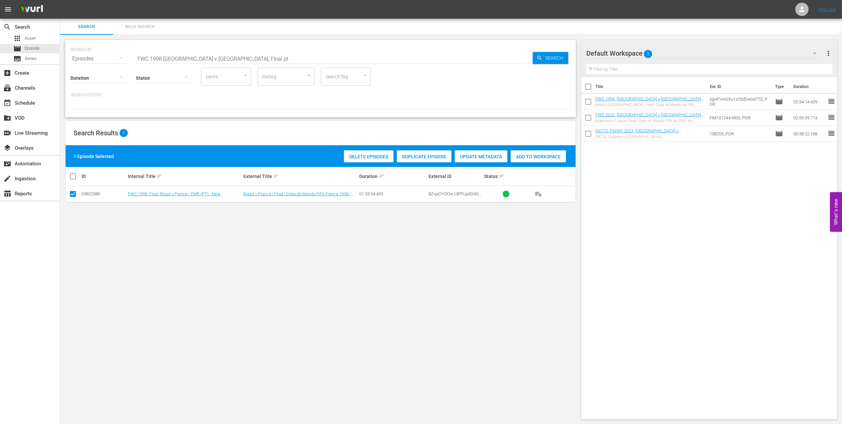
click at [518, 155] on span "Add to Workspace" at bounding box center [538, 156] width 55 height 5
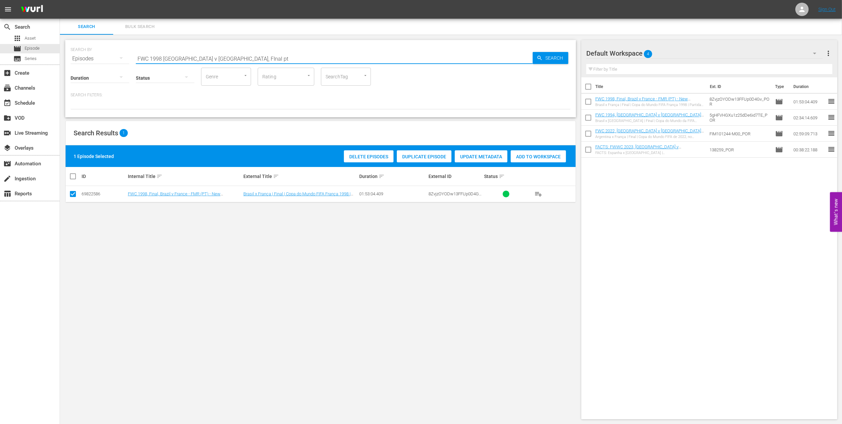
drag, startPoint x: 235, startPoint y: 59, endPoint x: 152, endPoint y: 57, distance: 82.6
click at [79, 55] on div "SEARCH BY Search By Episodes Search ID, Title, Description, Keywords, or Catego…" at bounding box center [321, 55] width 500 height 24
paste input "World Champions: [GEOGRAPHIC_DATA] 1998"
click at [222, 57] on input "World Champions: [GEOGRAPHIC_DATA] 1998" at bounding box center [334, 59] width 397 height 16
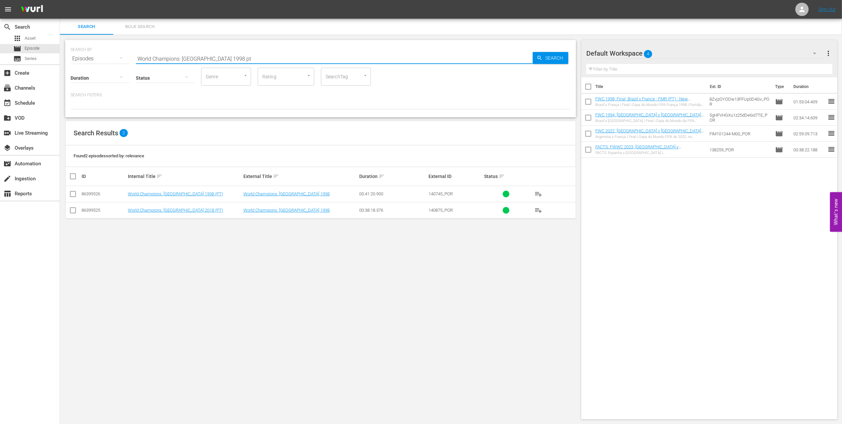
type input "World Champions: [GEOGRAPHIC_DATA] 1998 pt"
drag, startPoint x: 74, startPoint y: 194, endPoint x: 239, endPoint y: 183, distance: 165.3
click at [75, 194] on input "checkbox" at bounding box center [73, 195] width 8 height 8
checkbox input "true"
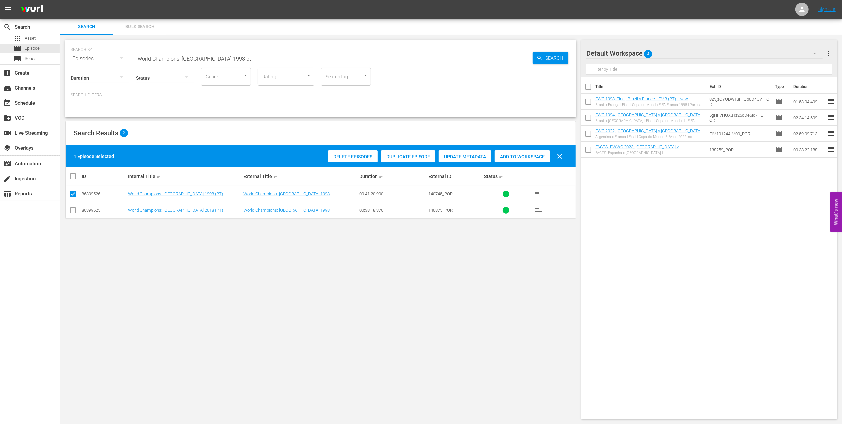
click at [509, 154] on span "Add to Workspace" at bounding box center [522, 156] width 55 height 5
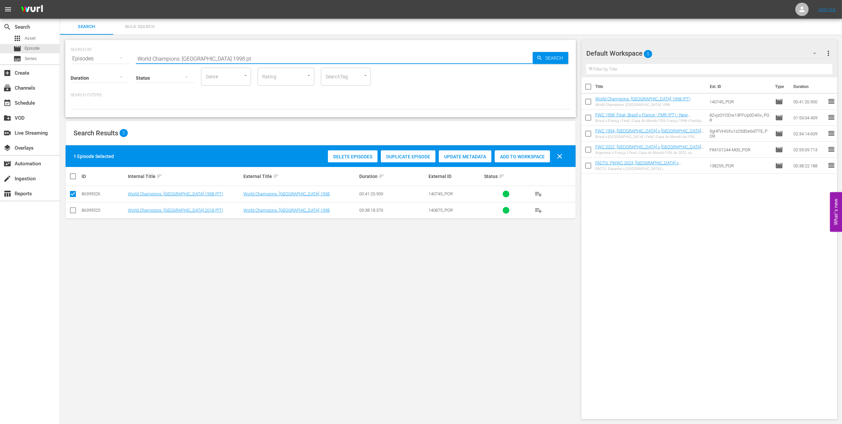
drag, startPoint x: 177, startPoint y: 54, endPoint x: 106, endPoint y: 55, distance: 71.3
click at [107, 54] on div "SEARCH BY Search By Episodes Search ID, Title, Description, Keywords, or Catego…" at bounding box center [321, 55] width 500 height 24
paste input "1998 Official Film - La Coupe de la Gloire"
click at [253, 53] on input "1998 Official Film - La Coupe de la Gloire" at bounding box center [334, 59] width 397 height 16
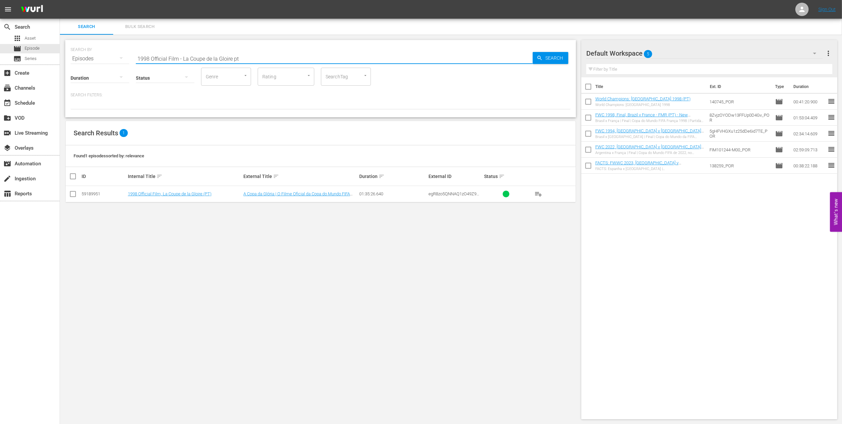
type input "1998 Official Film - La Coupe de la Gloire pt"
click at [75, 191] on input "checkbox" at bounding box center [73, 195] width 8 height 8
checkbox input "true"
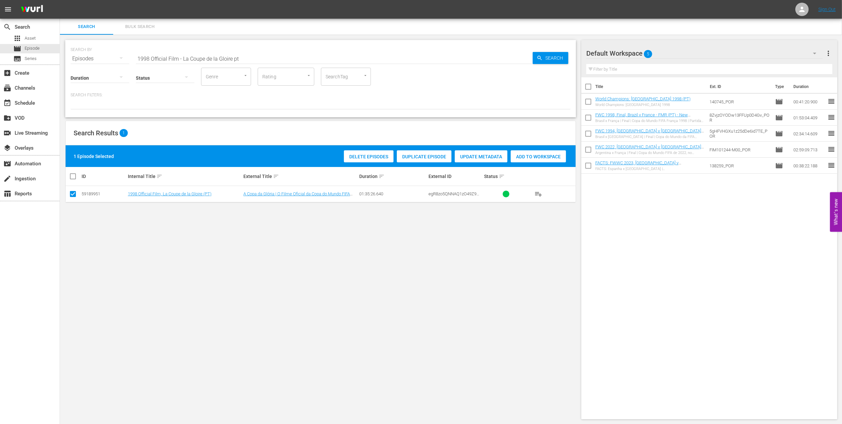
click at [521, 151] on div "Add to Workspace" at bounding box center [538, 156] width 55 height 13
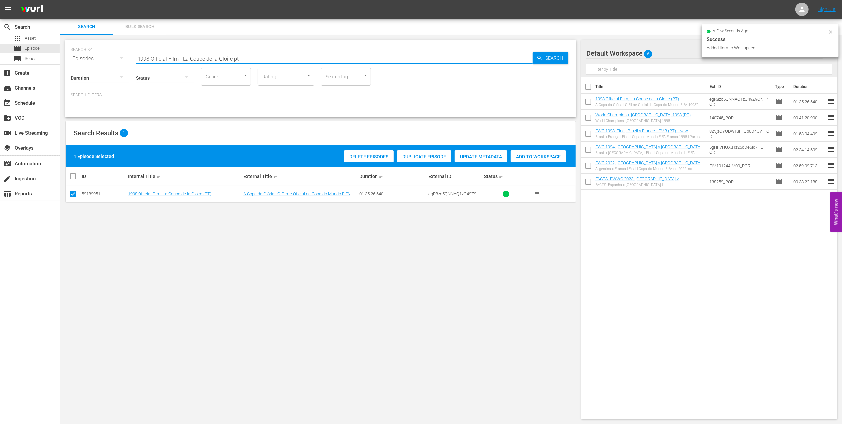
drag, startPoint x: 248, startPoint y: 55, endPoint x: 92, endPoint y: 66, distance: 156.2
click at [92, 66] on div "SEARCH BY Search By Episodes Search ID, Title, Description, Keywords, or Catego…" at bounding box center [320, 78] width 511 height 77
paste input "World Champions: [GEOGRAPHIC_DATA] 2006"
click at [230, 51] on input "World Champions: [GEOGRAPHIC_DATA] 2006" at bounding box center [334, 59] width 397 height 16
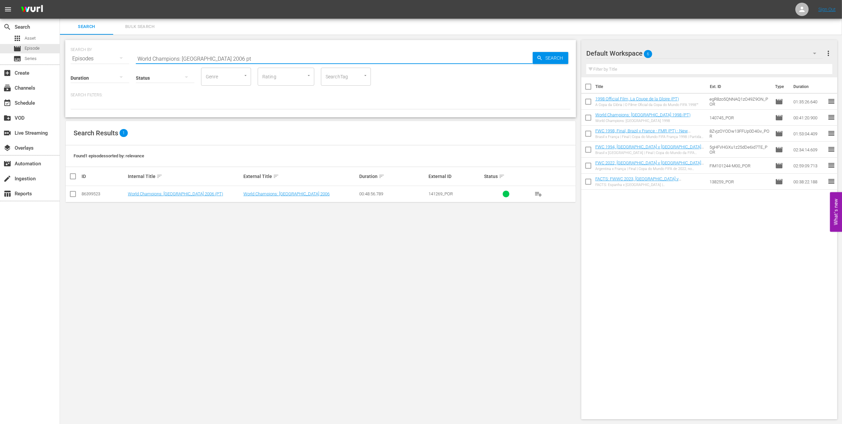
type input "World Champions: [GEOGRAPHIC_DATA] 2006 pt"
click at [74, 194] on input "checkbox" at bounding box center [73, 195] width 8 height 8
checkbox input "true"
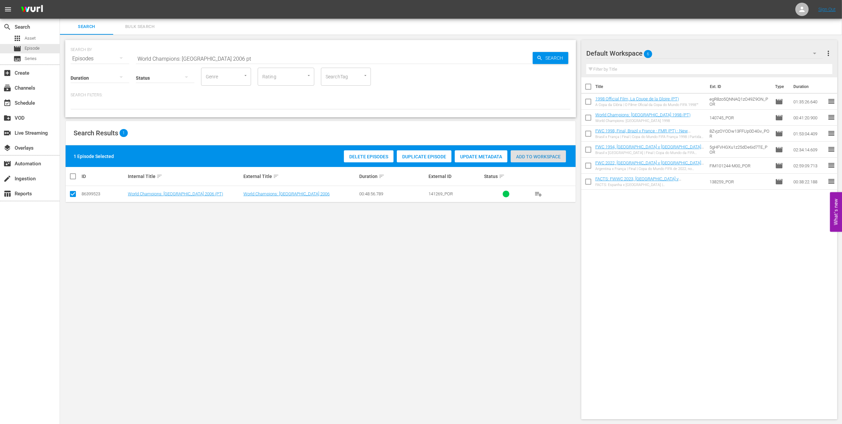
click at [521, 151] on div "Add to Workspace" at bounding box center [538, 156] width 55 height 13
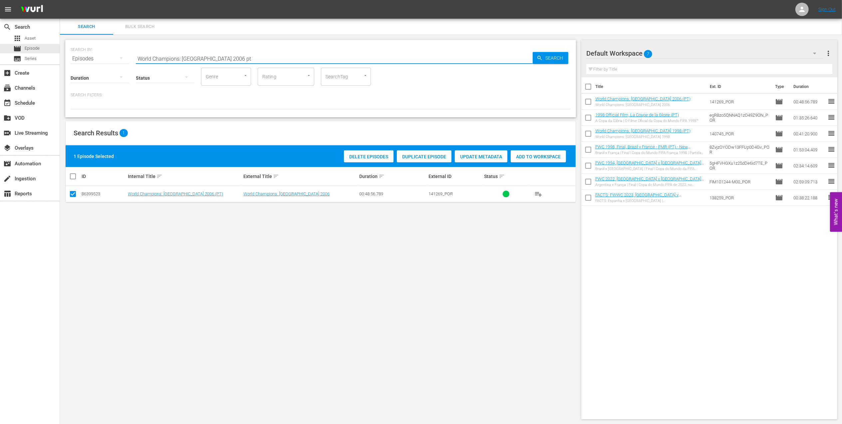
drag, startPoint x: 220, startPoint y: 58, endPoint x: 97, endPoint y: 56, distance: 123.2
click at [97, 56] on div "SEARCH BY Search By Episodes Search ID, Title, Description, Keywords, or Catego…" at bounding box center [321, 55] width 500 height 24
paste input "FWC 2006, Italy vs France, Final (PT)"
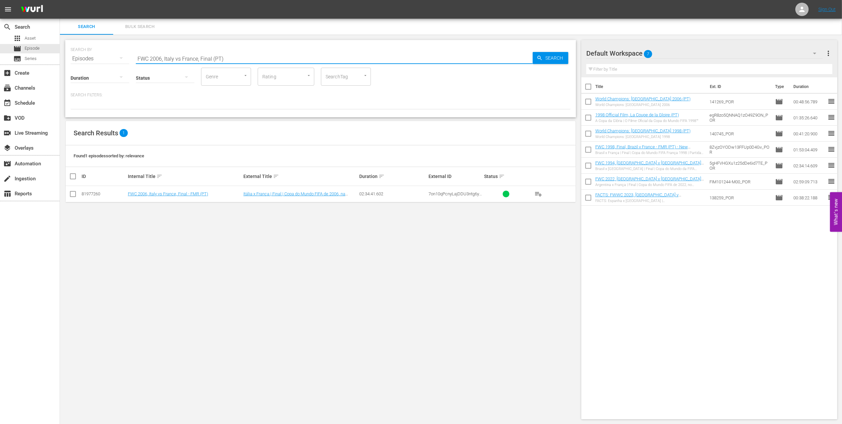
type input "FWC 2006, Italy vs France, Final (PT)"
click at [74, 196] on input "checkbox" at bounding box center [73, 195] width 8 height 8
checkbox input "true"
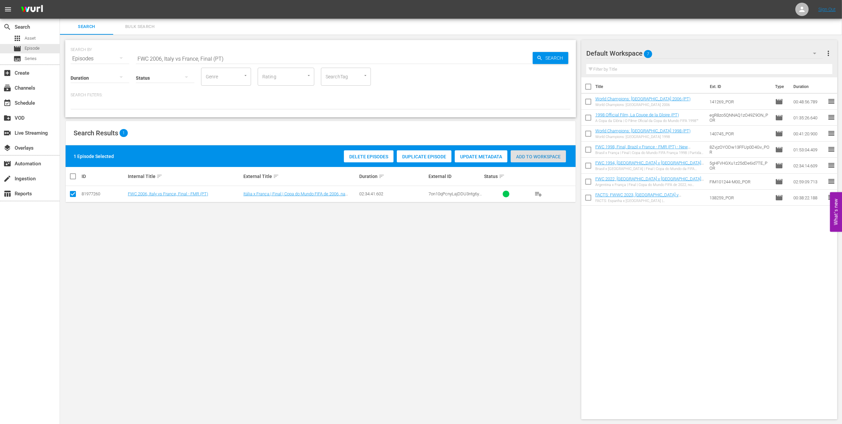
click at [523, 154] on span "Add to Workspace" at bounding box center [538, 156] width 55 height 5
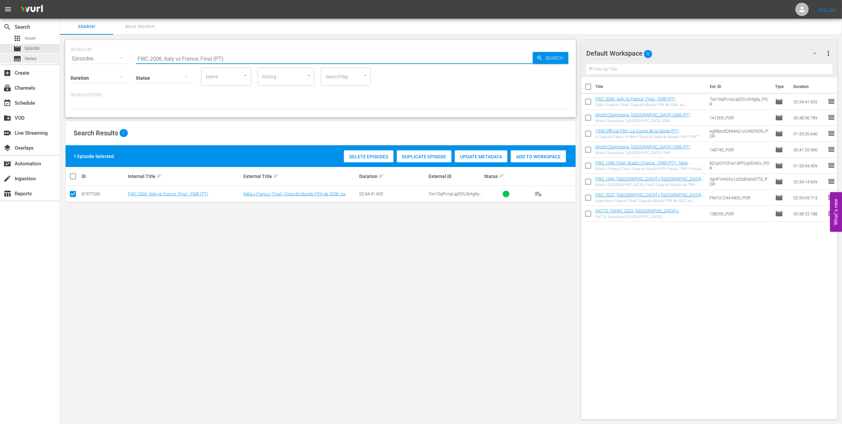
drag, startPoint x: 172, startPoint y: 53, endPoint x: 42, endPoint y: 54, distance: 130.2
click at [60, 0] on div "search Search apps Asset movie Episode subtitles Series add_box Create subscrip…" at bounding box center [451, 0] width 782 height 0
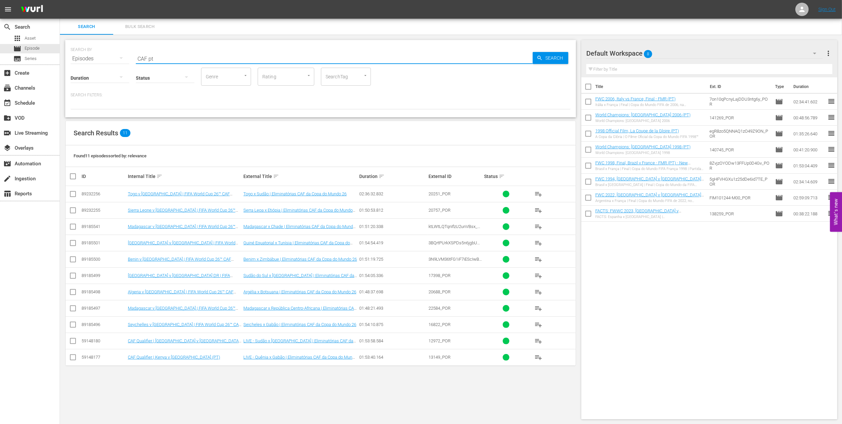
type input "CAF pt"
drag, startPoint x: 75, startPoint y: 241, endPoint x: 82, endPoint y: 242, distance: 6.7
click at [75, 241] on input "checkbox" at bounding box center [73, 244] width 8 height 8
checkbox input "true"
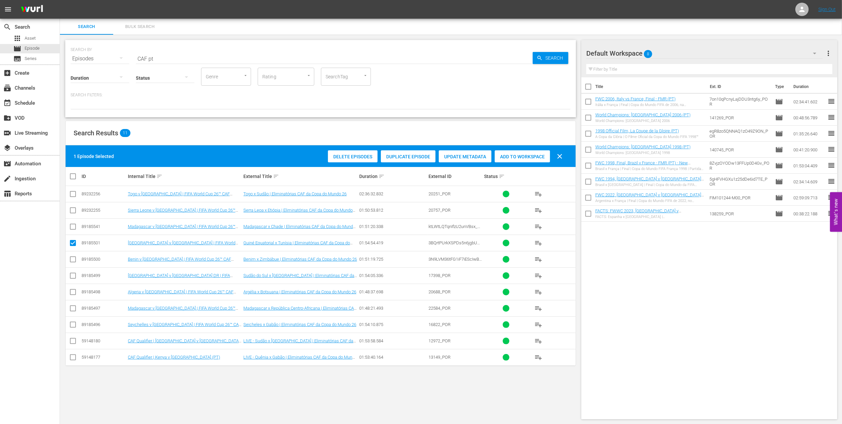
click at [534, 153] on div "Add to Workspace" at bounding box center [522, 156] width 55 height 13
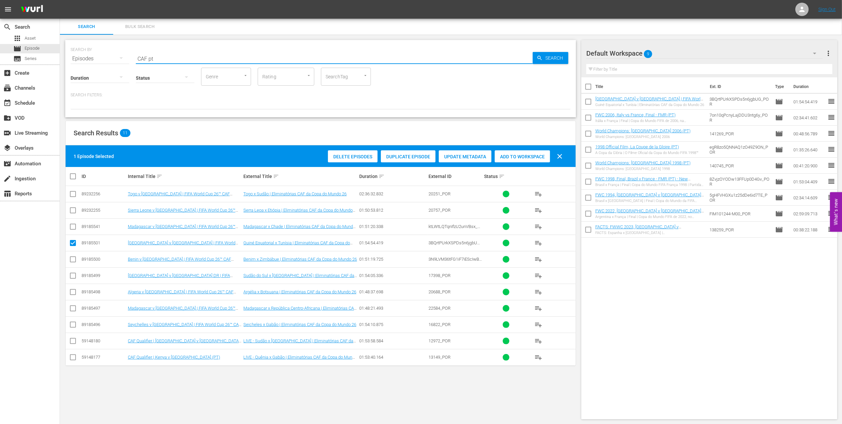
drag, startPoint x: 142, startPoint y: 58, endPoint x: 100, endPoint y: 59, distance: 42.0
click at [100, 59] on div "SEARCH BY Search By Episodes Search ID, Title, Description, Keywords, or Catego…" at bounding box center [321, 55] width 500 height 24
paste input "World Champions: [GEOGRAPHIC_DATA] 2018"
click at [225, 55] on input "World Champions: [GEOGRAPHIC_DATA] 2018" at bounding box center [334, 59] width 397 height 16
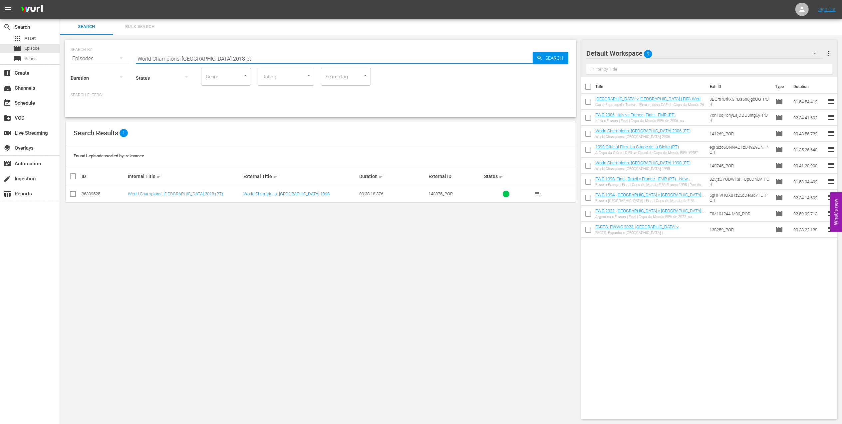
type input "World Champions: [GEOGRAPHIC_DATA] 2018 pt"
click at [75, 194] on input "checkbox" at bounding box center [73, 195] width 8 height 8
checkbox input "true"
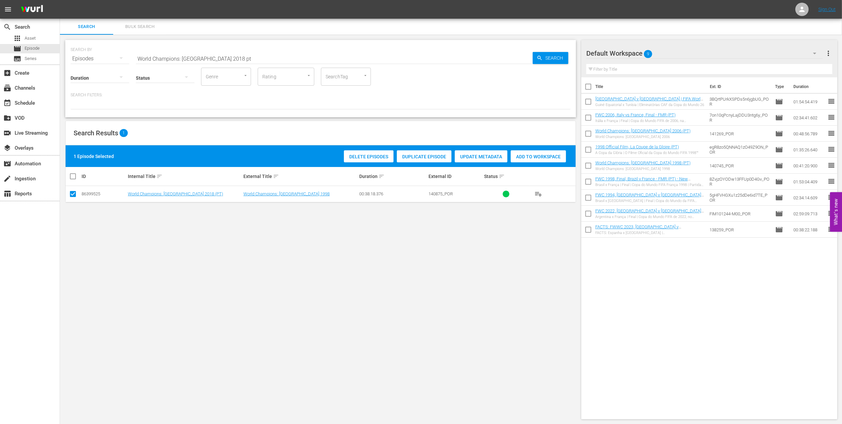
click at [552, 152] on div "Add to Workspace" at bounding box center [538, 156] width 55 height 13
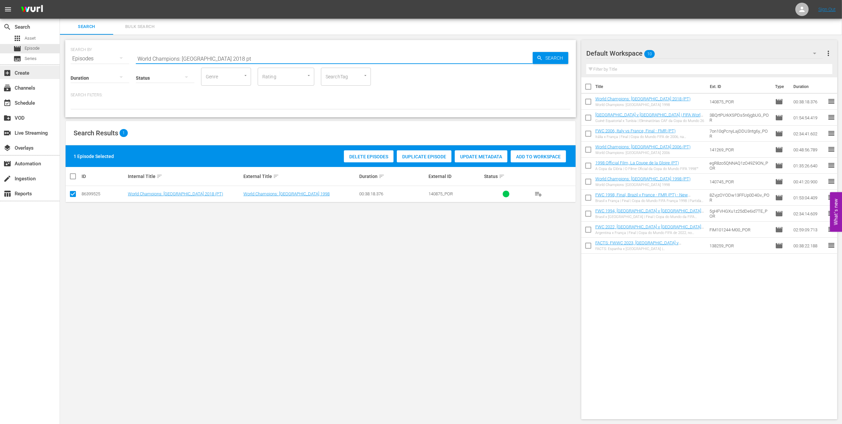
drag, startPoint x: 226, startPoint y: 55, endPoint x: 23, endPoint y: 70, distance: 203.7
click at [60, 0] on div "search Search apps Asset movie Episode subtitles Series add_box Create subscrip…" at bounding box center [451, 0] width 782 height 0
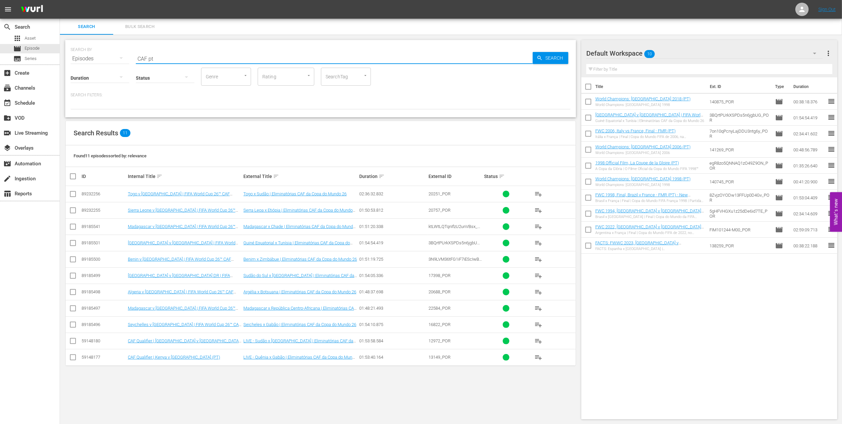
type input "CAF pt"
drag, startPoint x: 73, startPoint y: 227, endPoint x: 107, endPoint y: 224, distance: 33.7
click at [73, 227] on input "checkbox" at bounding box center [73, 228] width 8 height 8
checkbox input "true"
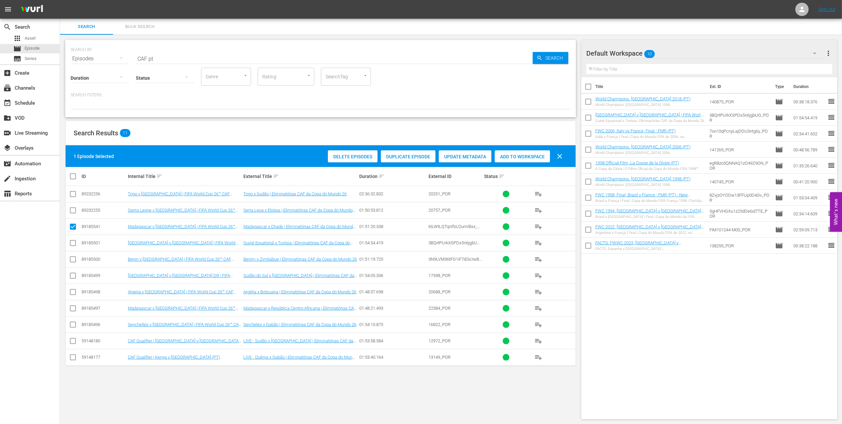
click at [520, 157] on span "Add to Workspace" at bounding box center [522, 156] width 55 height 5
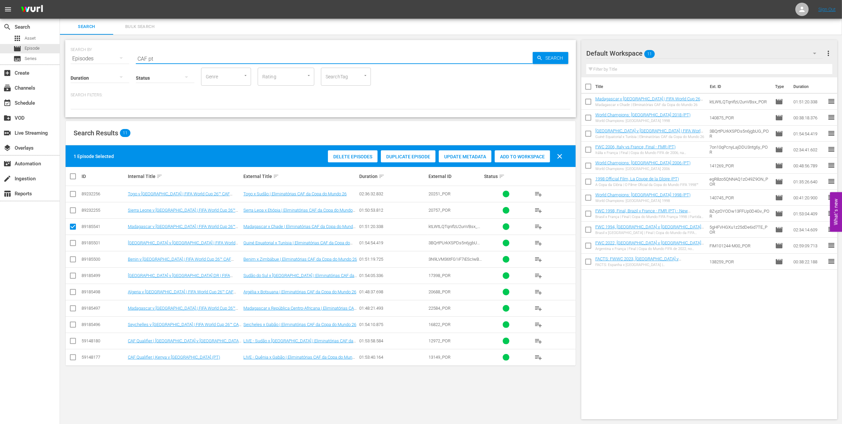
drag, startPoint x: 161, startPoint y: 61, endPoint x: 143, endPoint y: 59, distance: 18.1
click at [101, 59] on div "SEARCH BY Search By Episodes Search ID, Title, Description, Keywords, or Catego…" at bounding box center [321, 55] width 500 height 24
paste input "France v [GEOGRAPHIC_DATA] | Final | FIFA World Cup 2018 | Full Match Replay"
click at [308, 55] on input "France v [GEOGRAPHIC_DATA] | Final | FIFA World Cup 2018 | Full Match Replay" at bounding box center [334, 59] width 397 height 16
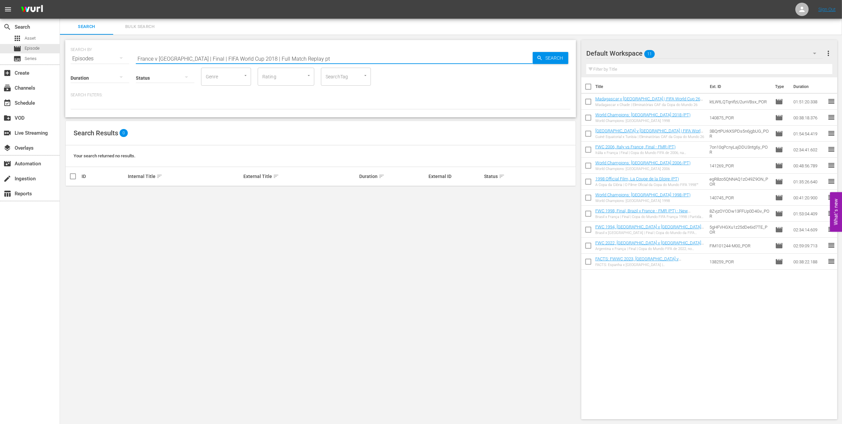
drag, startPoint x: 310, startPoint y: 58, endPoint x: 178, endPoint y: 58, distance: 132.9
click at [178, 58] on input "France v [GEOGRAPHIC_DATA] | Final | FIFA World Cup 2018 | Full Match Replay pt" at bounding box center [334, 59] width 397 height 16
type input "France v [GEOGRAPHIC_DATA] 2018 pt"
click at [70, 192] on input "checkbox" at bounding box center [73, 195] width 8 height 8
checkbox input "true"
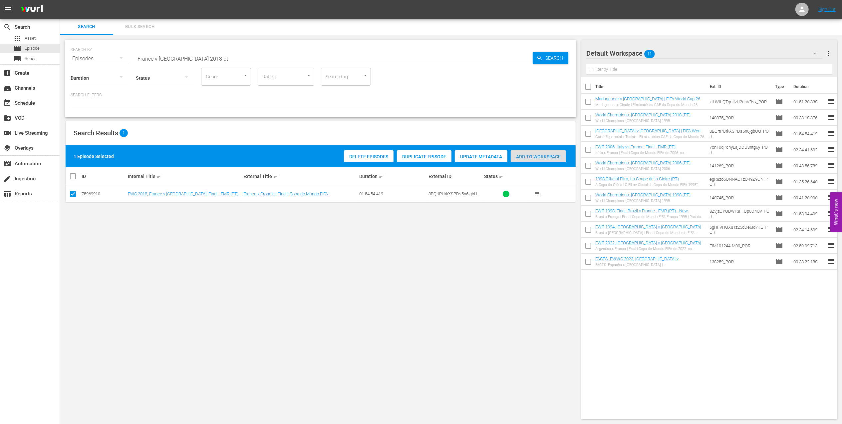
click at [523, 156] on span "Add to Workspace" at bounding box center [538, 156] width 55 height 5
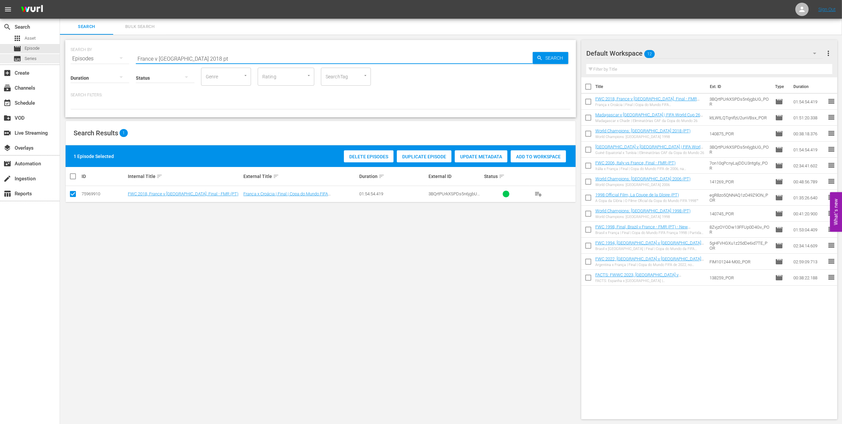
drag, startPoint x: 213, startPoint y: 56, endPoint x: 54, endPoint y: 63, distance: 159.3
click at [60, 0] on div "search Search apps Asset movie Episode subtitles Series add_box Create subscrip…" at bounding box center [451, 0] width 782 height 0
type input "the final 2018 pt"
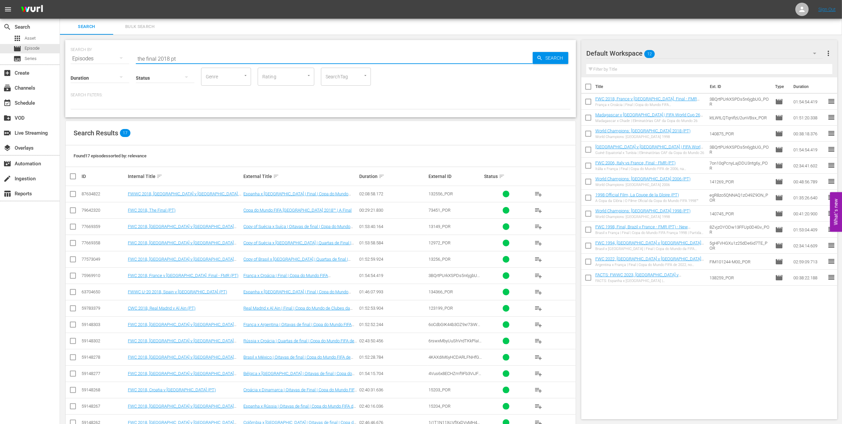
click at [73, 210] on input "checkbox" at bounding box center [73, 211] width 8 height 8
checkbox input "true"
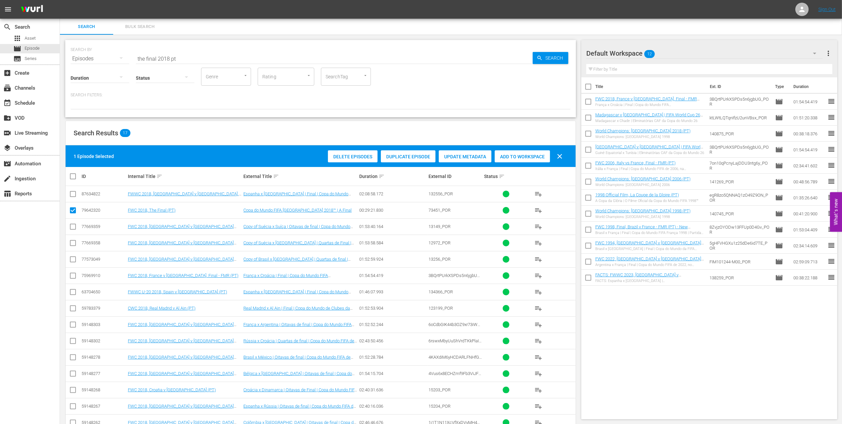
click at [514, 155] on span "Add to Workspace" at bounding box center [522, 156] width 55 height 5
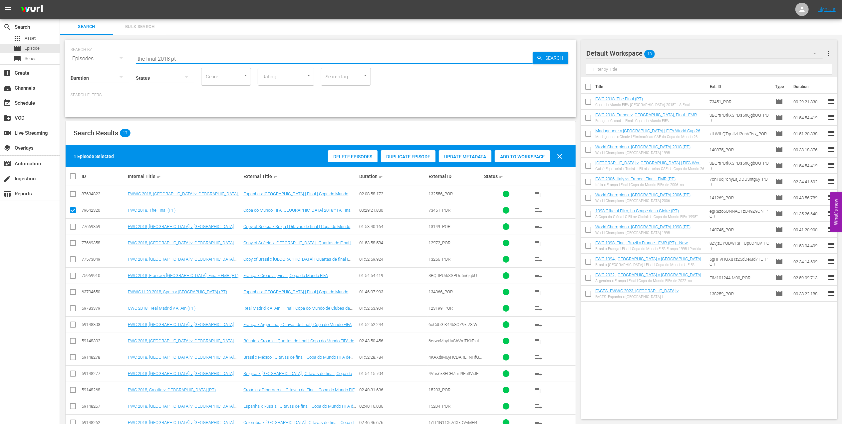
drag, startPoint x: 162, startPoint y: 59, endPoint x: 88, endPoint y: 60, distance: 73.3
click at [88, 60] on div "SEARCH BY Search By Episodes Search ID, Title, Description, Keywords, or Catego…" at bounding box center [321, 55] width 500 height 24
paste input "EP 1 - UFOs | Mysteries of Football"
click at [245, 59] on input "EP 1 - UFOs | Mysteries of Football" at bounding box center [334, 59] width 397 height 16
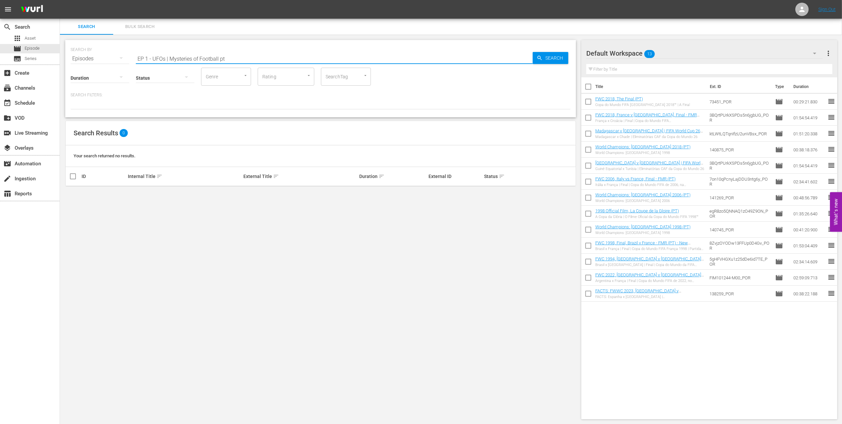
drag, startPoint x: 170, startPoint y: 58, endPoint x: 78, endPoint y: 58, distance: 91.9
click at [79, 58] on div "SEARCH BY Search By Episodes Search ID, Title, Description, Keywords, or Catego…" at bounding box center [321, 55] width 500 height 24
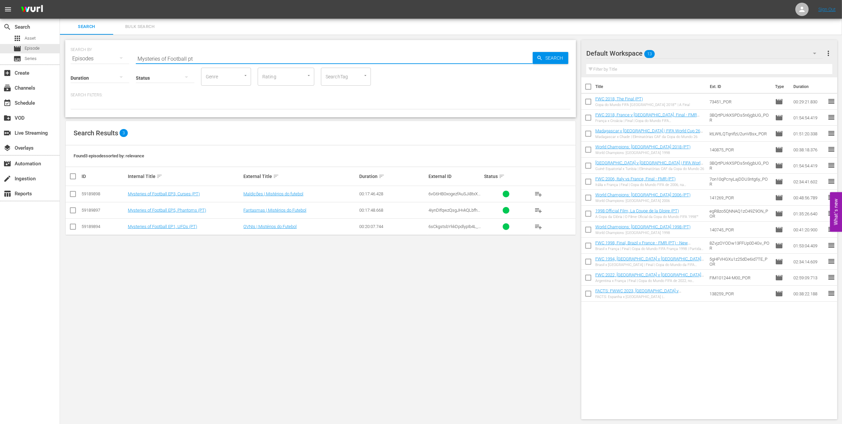
type input "Mysteries of Football pt"
click at [72, 228] on input "checkbox" at bounding box center [73, 228] width 8 height 8
checkbox input "true"
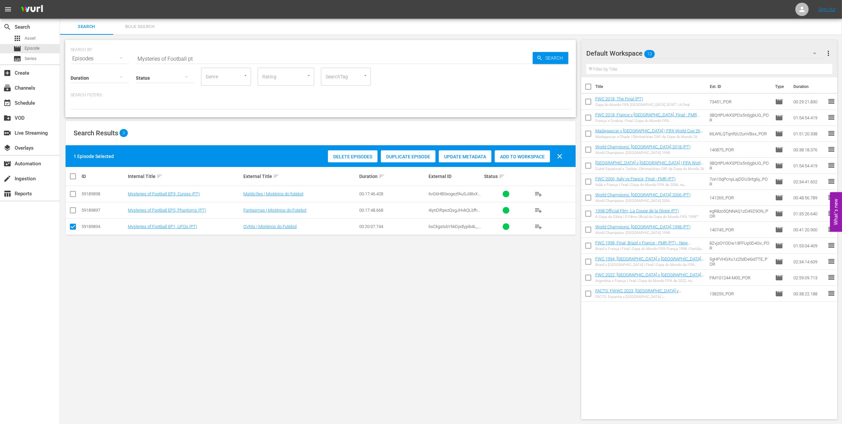
click at [525, 157] on span "Add to Workspace" at bounding box center [522, 156] width 55 height 5
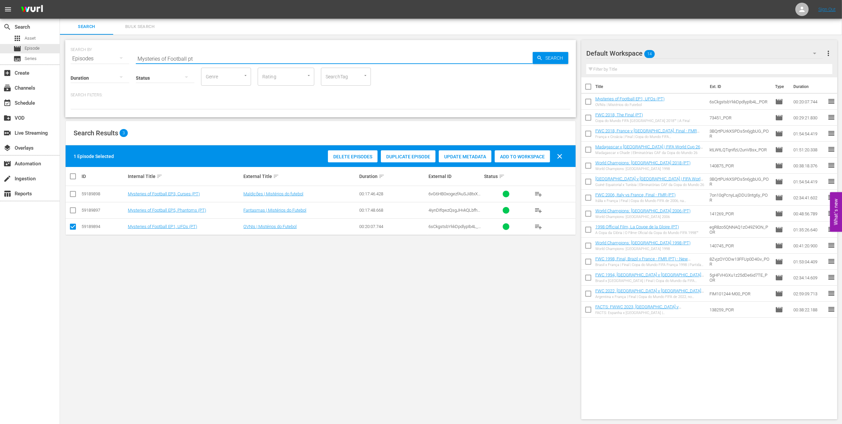
drag, startPoint x: 201, startPoint y: 57, endPoint x: 97, endPoint y: 57, distance: 103.9
click at [72, 57] on div "SEARCH BY Search By Episodes Search ID, Title, Description, Keywords, or Catego…" at bounding box center [321, 55] width 500 height 24
paste input "FWC 1966 England vs Germany FR, Final (PT)"
click at [276, 57] on input "FWC 1966 England vs Germany FR, Final (PT)" at bounding box center [334, 59] width 397 height 16
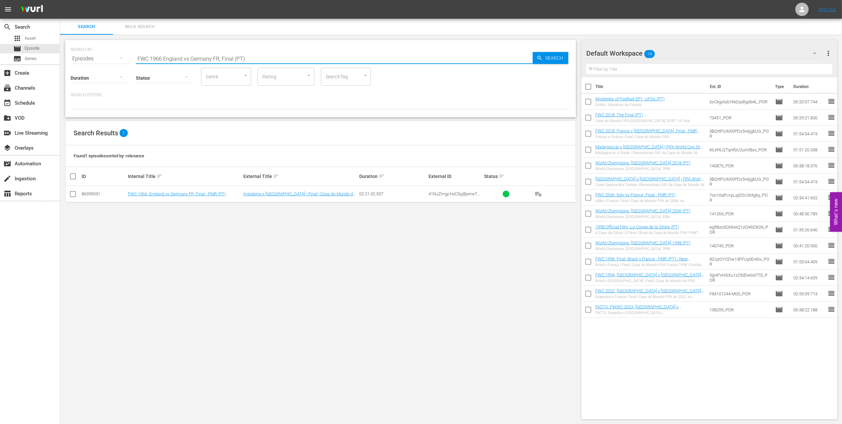
type input "FWC 1966 England vs Germany FR, Final (PT)"
click at [74, 193] on input "checkbox" at bounding box center [73, 195] width 8 height 8
checkbox input "true"
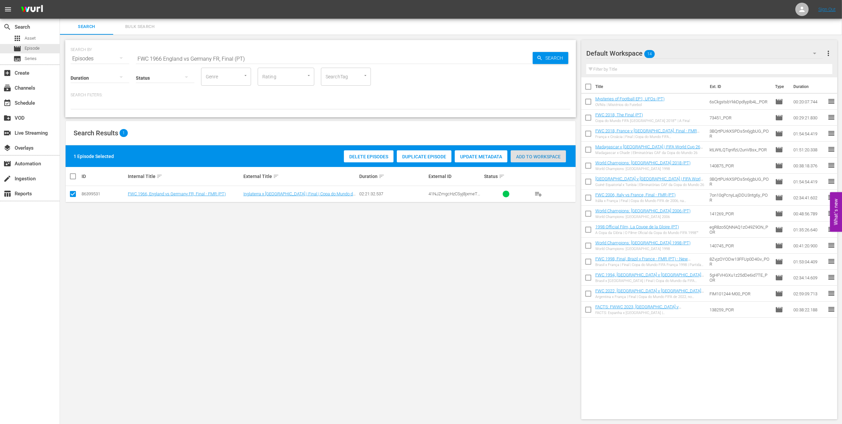
click at [537, 157] on span "Add to Workspace" at bounding box center [538, 156] width 55 height 5
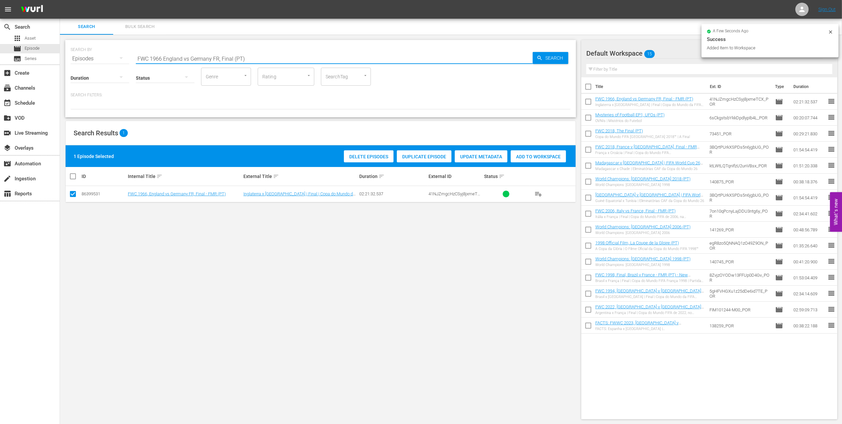
drag, startPoint x: 253, startPoint y: 58, endPoint x: 231, endPoint y: 56, distance: 22.7
click at [103, 58] on div "SEARCH BY Search By Episodes Search ID, Title, Description, Keywords, or Catego…" at bounding box center [321, 55] width 500 height 24
paste input "ACTS: England v [GEOGRAPHIC_DATA] FR | [GEOGRAPHIC_DATA] 1966"
click at [268, 55] on input "FACTS: [GEOGRAPHIC_DATA] v [GEOGRAPHIC_DATA] FR | [GEOGRAPHIC_DATA] 1966" at bounding box center [334, 59] width 397 height 16
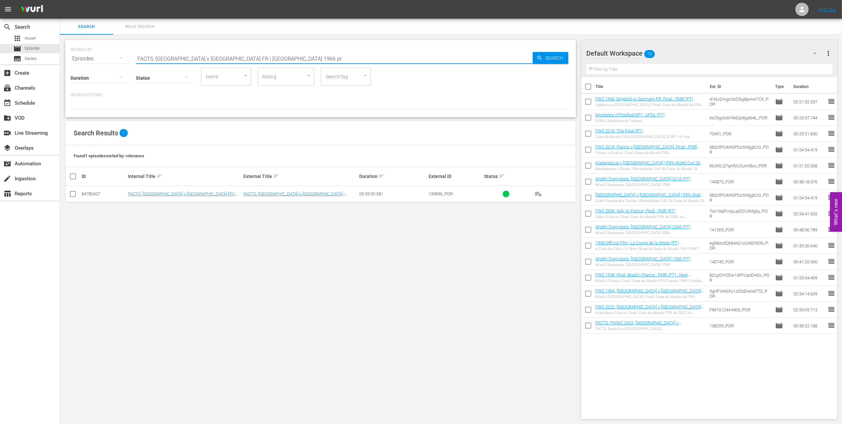
type input "FACTS: [GEOGRAPHIC_DATA] v [GEOGRAPHIC_DATA] FR | [GEOGRAPHIC_DATA] 1966 pt"
click at [74, 194] on input "checkbox" at bounding box center [73, 195] width 8 height 8
checkbox input "true"
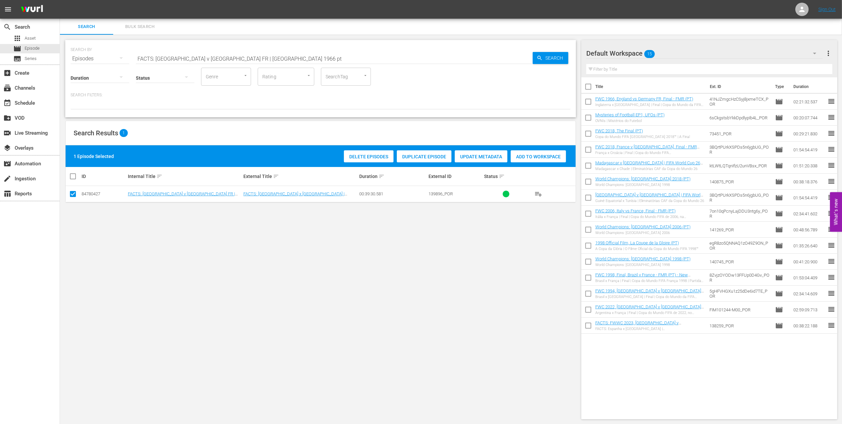
click at [537, 151] on div "Add to Workspace" at bounding box center [538, 156] width 55 height 13
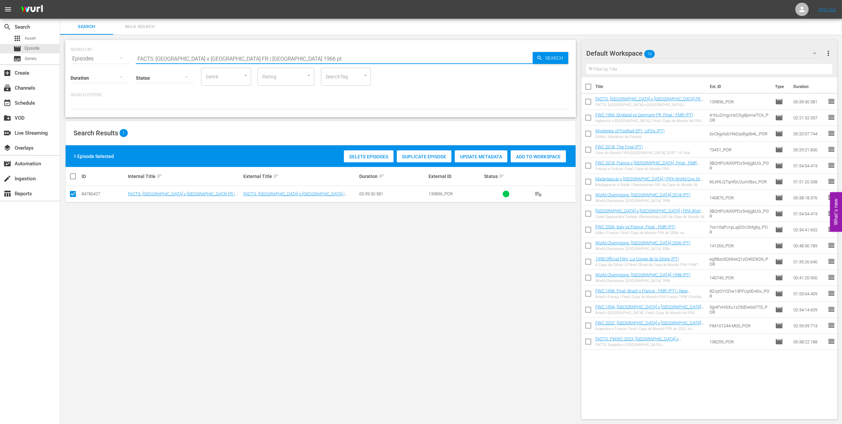
drag, startPoint x: 262, startPoint y: 57, endPoint x: 96, endPoint y: 63, distance: 166.6
click at [81, 63] on div "SEARCH BY Search By Episodes Search ID, Title, Description, Keywords, or Catego…" at bounding box center [320, 78] width 511 height 77
paste input "[GEOGRAPHIC_DATA] v [GEOGRAPHIC_DATA] | [GEOGRAPHIC_DATA] 1978"
click at [267, 54] on input "FACTS: [GEOGRAPHIC_DATA] v [GEOGRAPHIC_DATA] | [GEOGRAPHIC_DATA] 1978" at bounding box center [334, 59] width 397 height 16
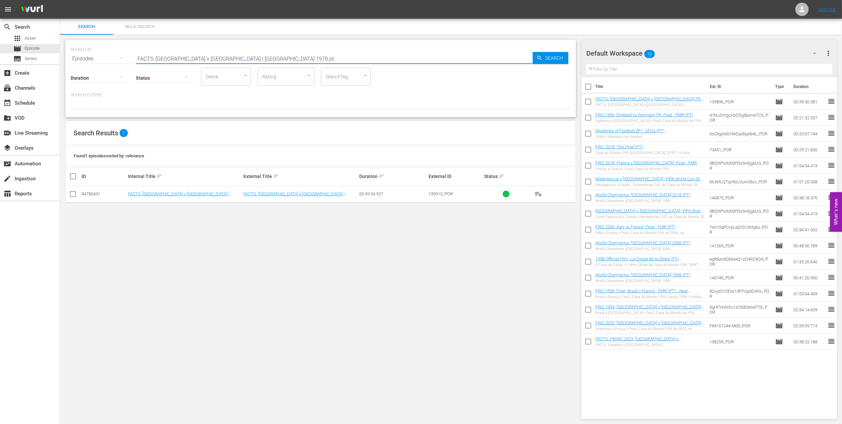
type input "FACTS: [GEOGRAPHIC_DATA] v [GEOGRAPHIC_DATA] | [GEOGRAPHIC_DATA] 1978 pt"
click at [73, 195] on input "checkbox" at bounding box center [73, 195] width 8 height 8
checkbox input "true"
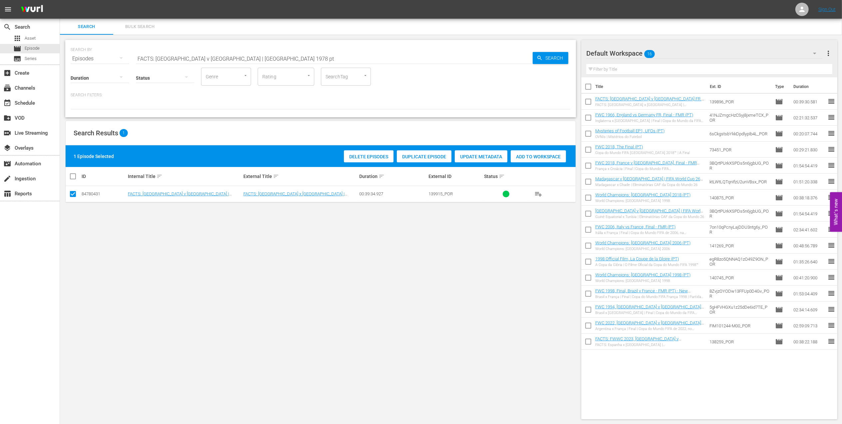
click at [527, 156] on span "Add to Workspace" at bounding box center [538, 156] width 55 height 5
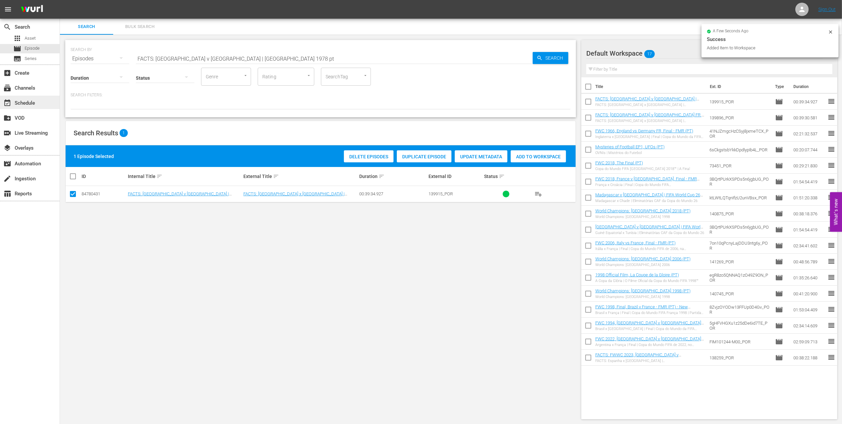
click at [33, 98] on div "event_available Schedule" at bounding box center [30, 102] width 60 height 13
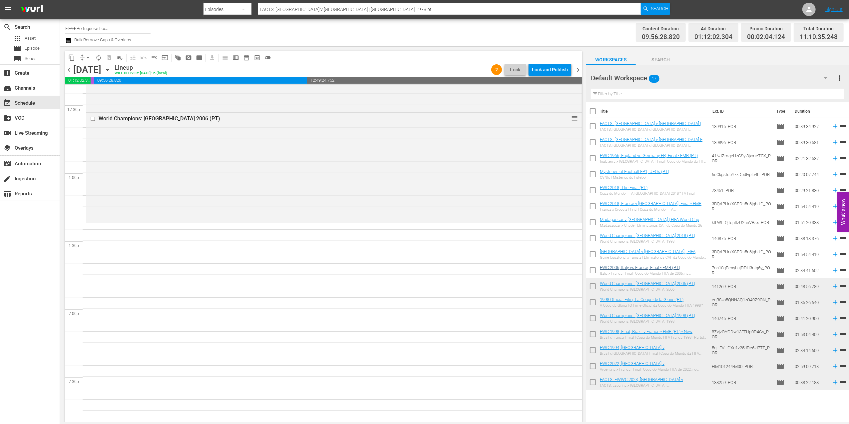
scroll to position [1679, 0]
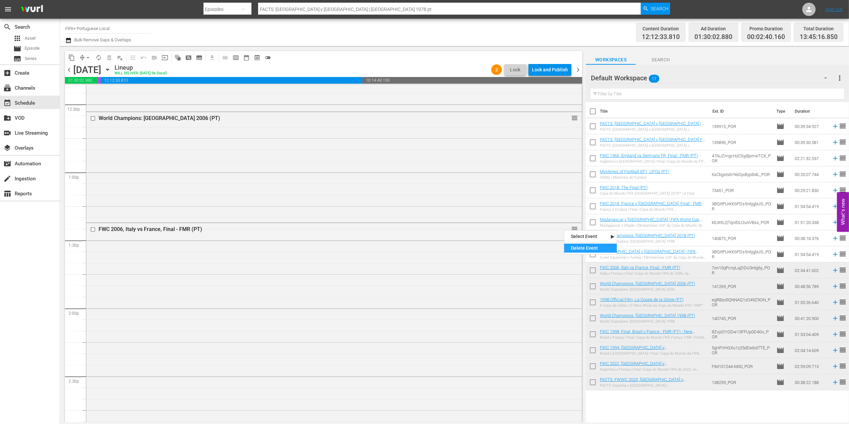
click at [576, 244] on div "Delete Event" at bounding box center [590, 247] width 53 height 9
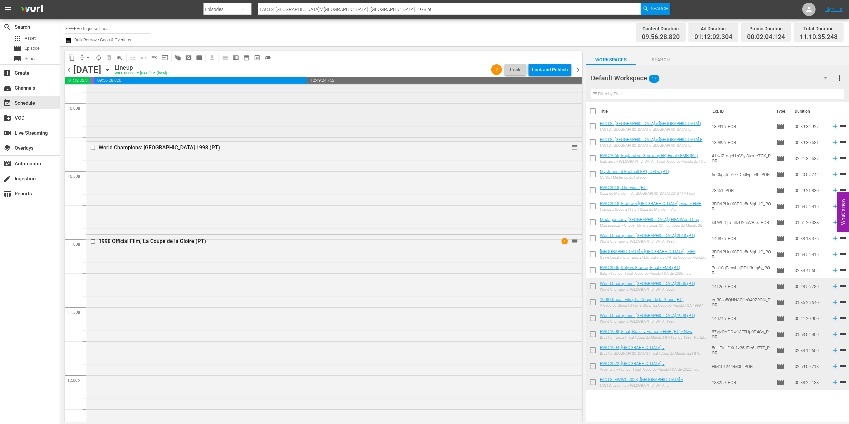
scroll to position [1323, 0]
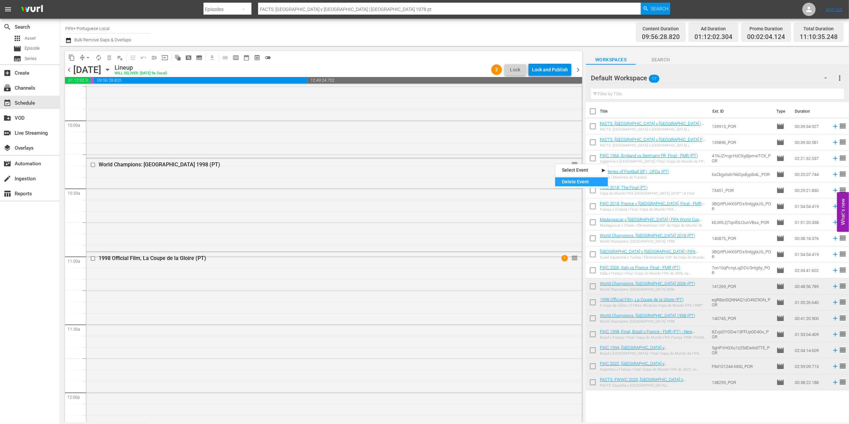
click at [570, 181] on div "Delete Event" at bounding box center [581, 181] width 53 height 9
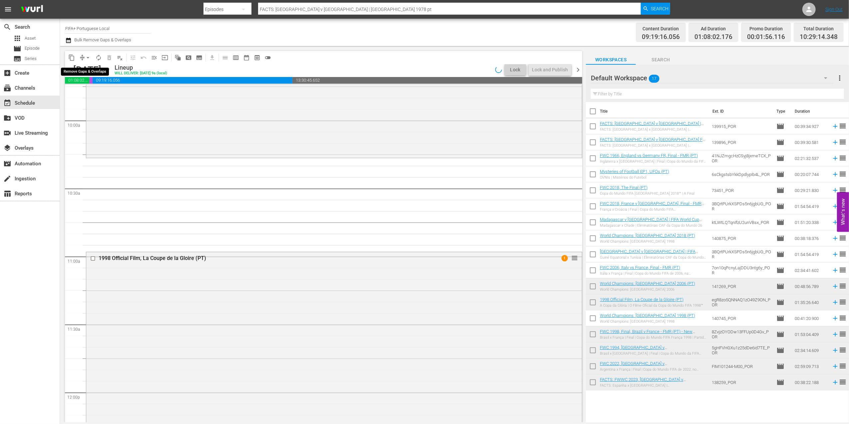
click at [89, 59] on span "arrow_drop_down" at bounding box center [88, 57] width 7 height 7
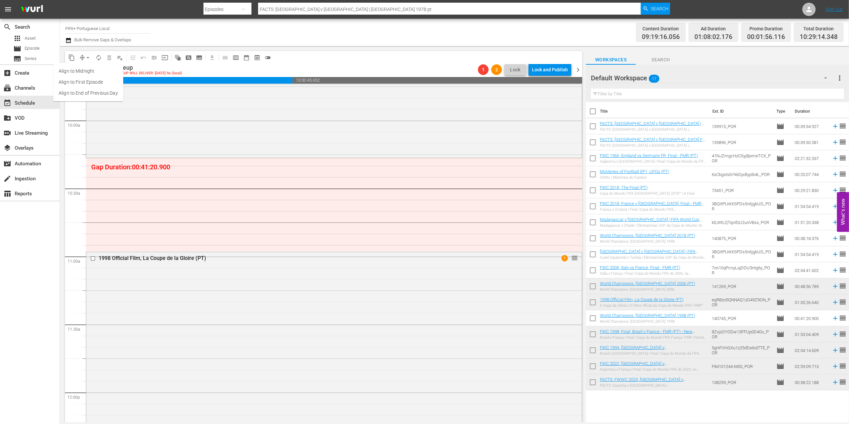
click at [111, 91] on li "Align to End of Previous Day" at bounding box center [88, 93] width 70 height 11
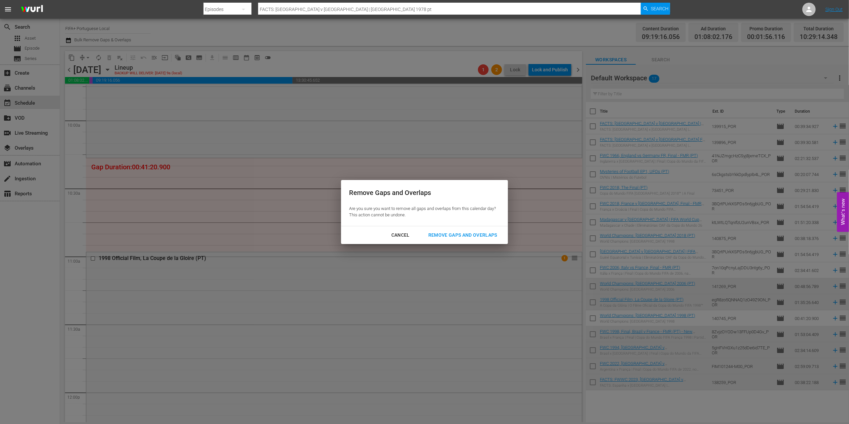
click at [437, 234] on div "Remove Gaps and Overlaps" at bounding box center [463, 235] width 80 height 8
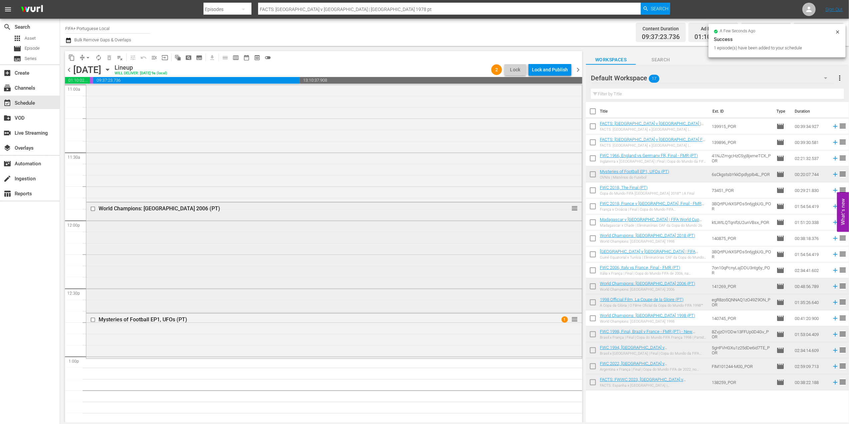
scroll to position [1493, 0]
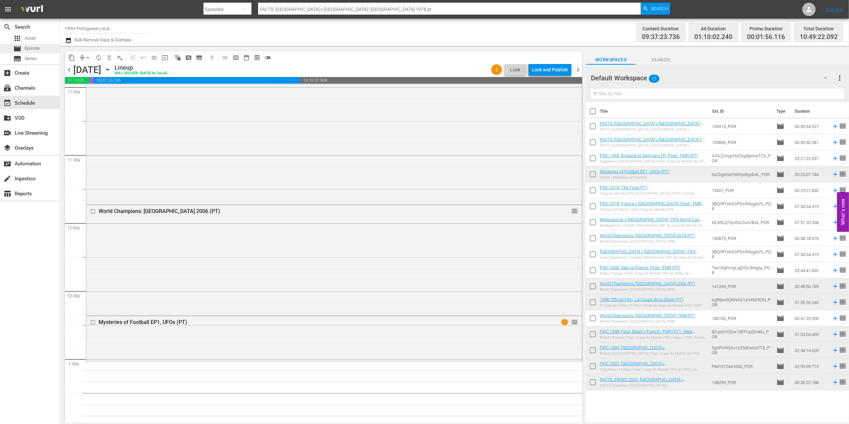
click at [27, 47] on span "Episode" at bounding box center [32, 48] width 15 height 7
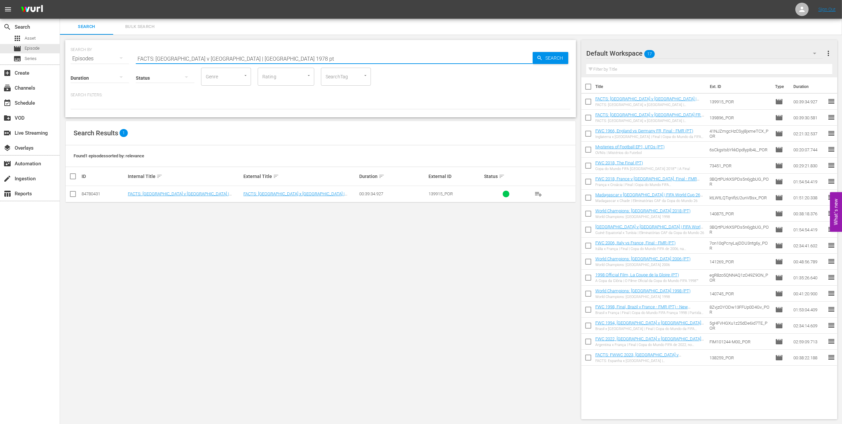
drag, startPoint x: 153, startPoint y: 62, endPoint x: 87, endPoint y: 62, distance: 66.3
click at [78, 62] on div "SEARCH BY Search By Episodes Search ID, Title, Description, Keywords, or Catego…" at bounding box center [320, 78] width 511 height 77
paste input "EP 3 - Curses | Mysteries of Football"
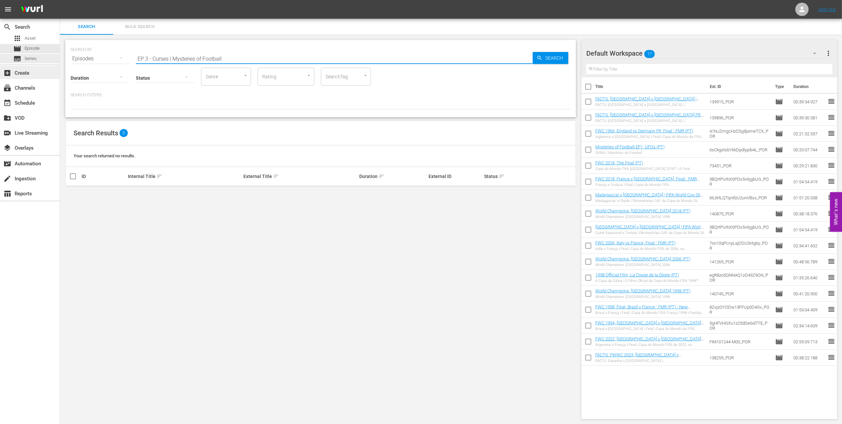
drag, startPoint x: 172, startPoint y: 57, endPoint x: 21, endPoint y: 67, distance: 151.1
click at [60, 0] on div "search Search apps Asset movie Episode subtitles Series add_box Create subscrip…" at bounding box center [451, 0] width 782 height 0
click at [201, 58] on input "Mysteries of Football" at bounding box center [334, 59] width 397 height 16
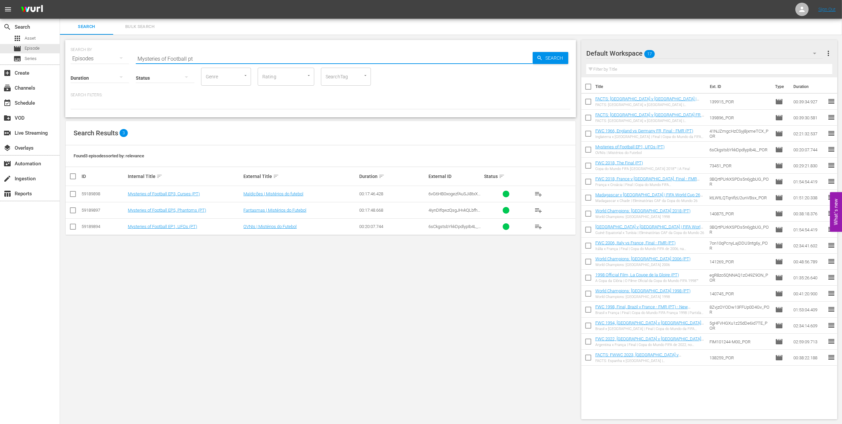
type input "Mysteries of Football pt"
click at [71, 193] on input "checkbox" at bounding box center [73, 195] width 8 height 8
checkbox input "true"
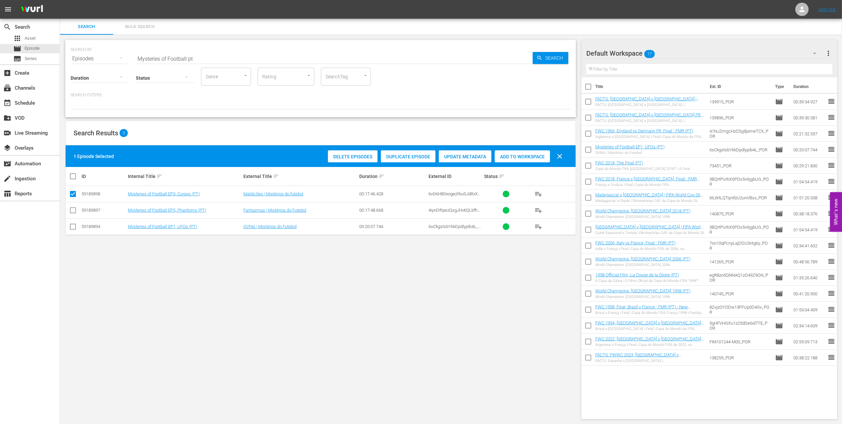
click at [523, 155] on span "Add to Workspace" at bounding box center [522, 156] width 55 height 5
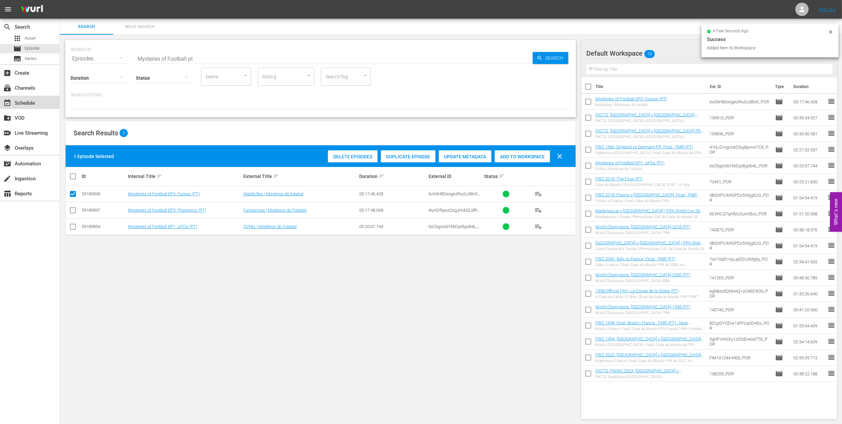
click at [37, 105] on div "event_available Schedule" at bounding box center [30, 102] width 60 height 13
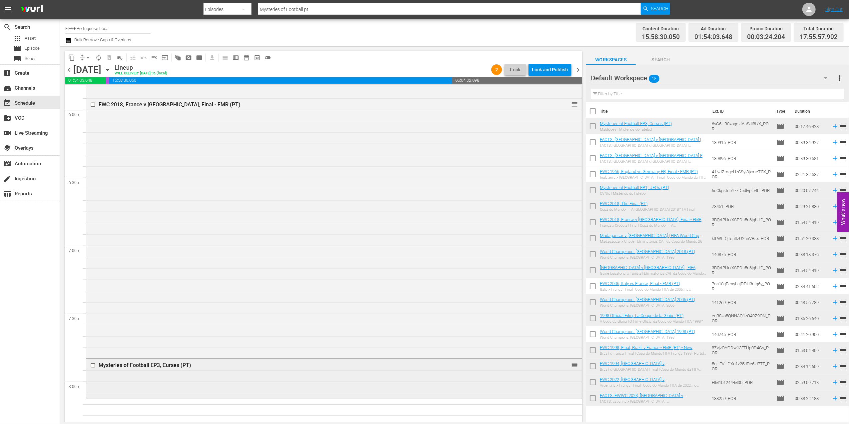
scroll to position [2441, 0]
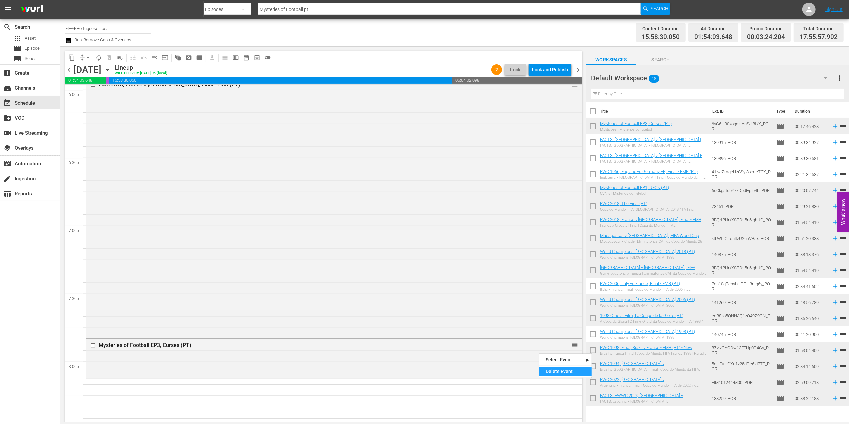
click at [553, 368] on div "Delete Event" at bounding box center [565, 371] width 53 height 9
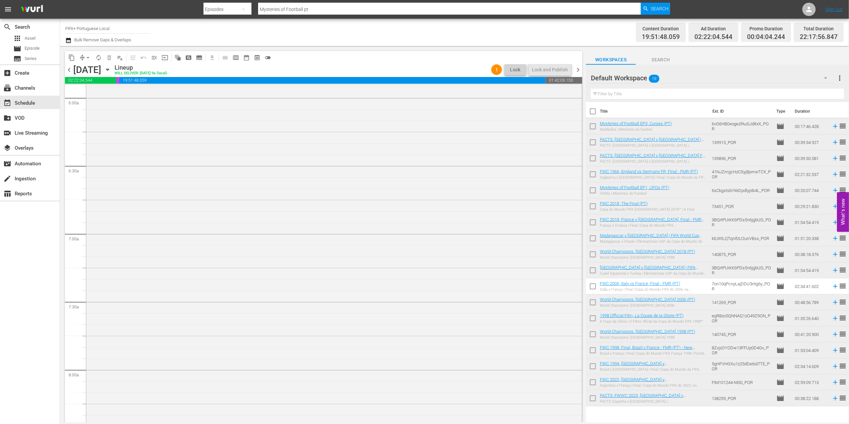
scroll to position [0, 0]
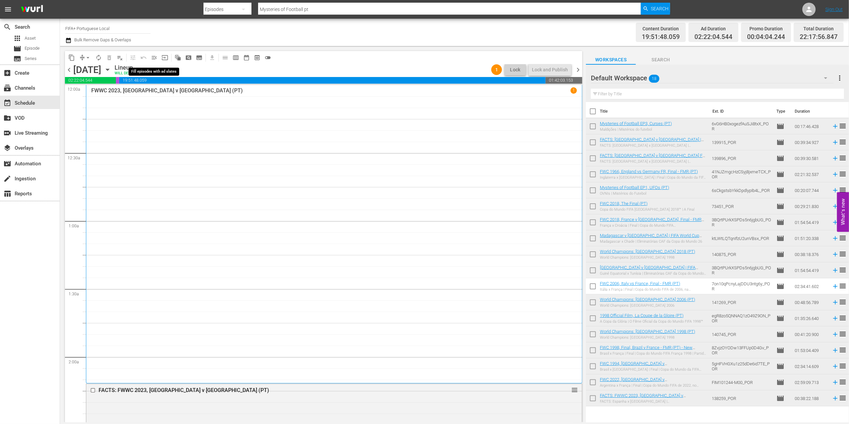
click at [153, 56] on span "menu_open" at bounding box center [154, 57] width 7 height 7
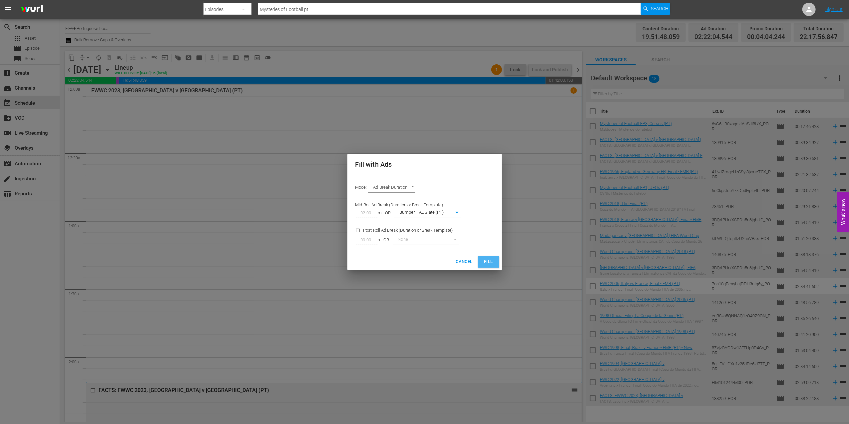
click at [486, 261] on span "Fill" at bounding box center [488, 262] width 11 height 8
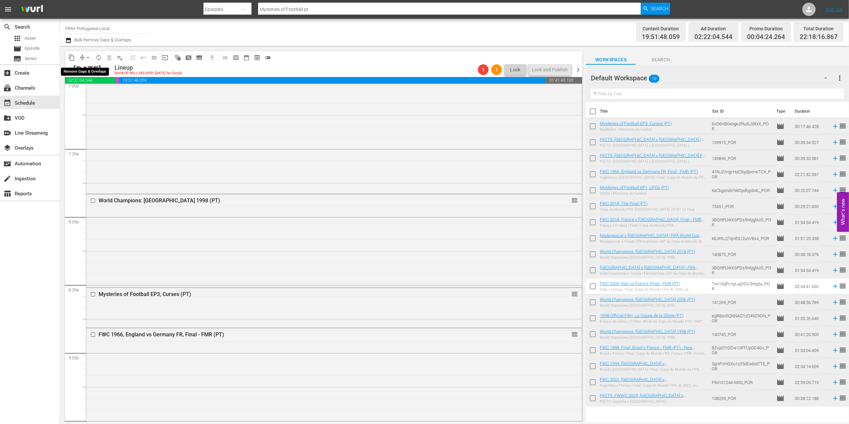
scroll to position [2588, 0]
click at [85, 57] on span "arrow_drop_down" at bounding box center [88, 57] width 7 height 7
click at [93, 93] on li "Align to End of Previous Day" at bounding box center [88, 93] width 70 height 11
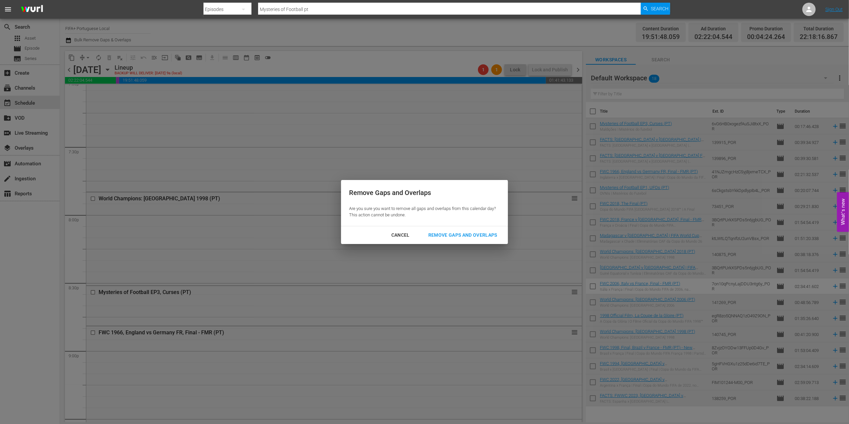
click at [471, 230] on button "Remove Gaps and Overlaps" at bounding box center [462, 235] width 85 height 12
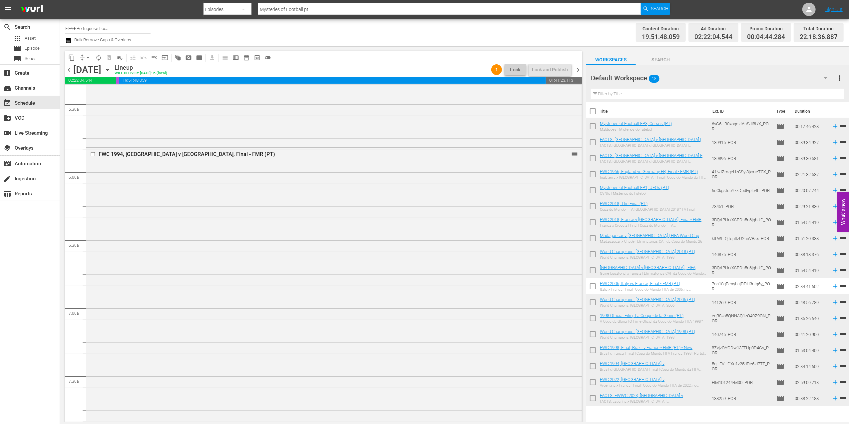
scroll to position [0, 0]
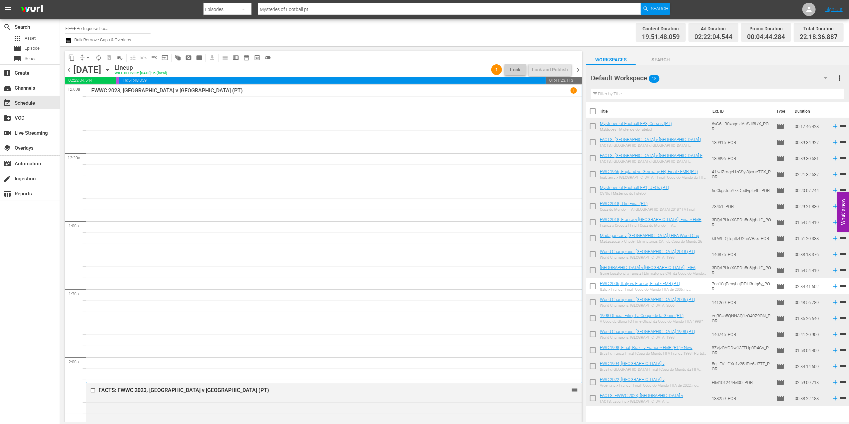
click at [577, 67] on span "chevron_right" at bounding box center [578, 70] width 8 height 8
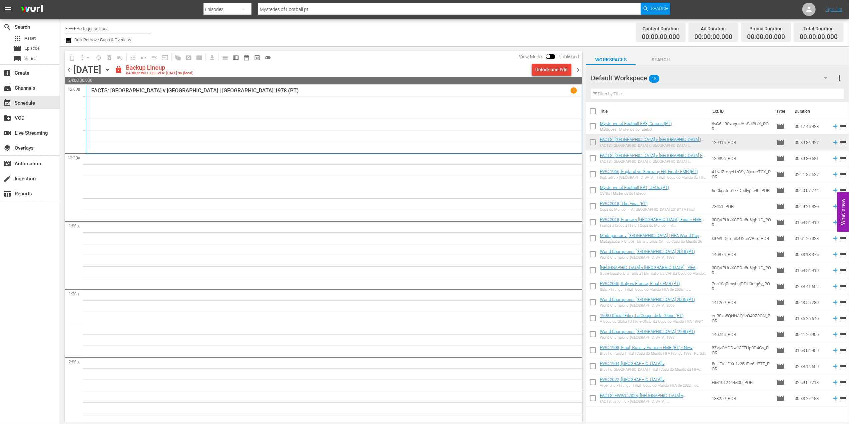
click at [549, 72] on div "Unlock and Edit" at bounding box center [551, 70] width 33 height 12
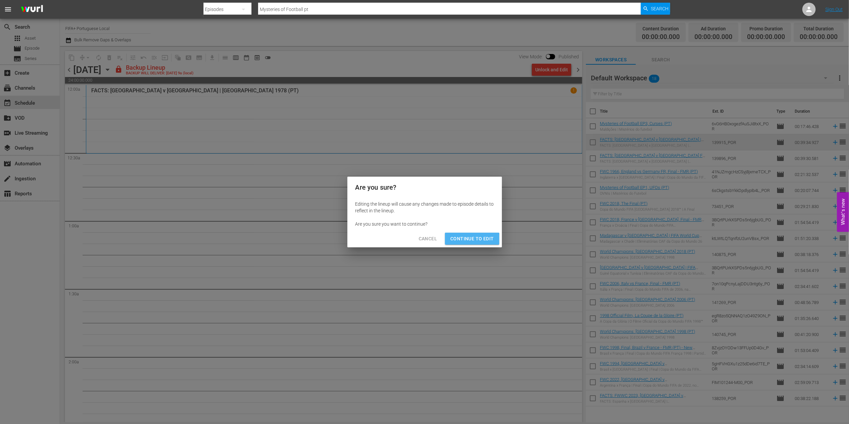
click at [464, 241] on span "Continue to Edit" at bounding box center [471, 238] width 43 height 8
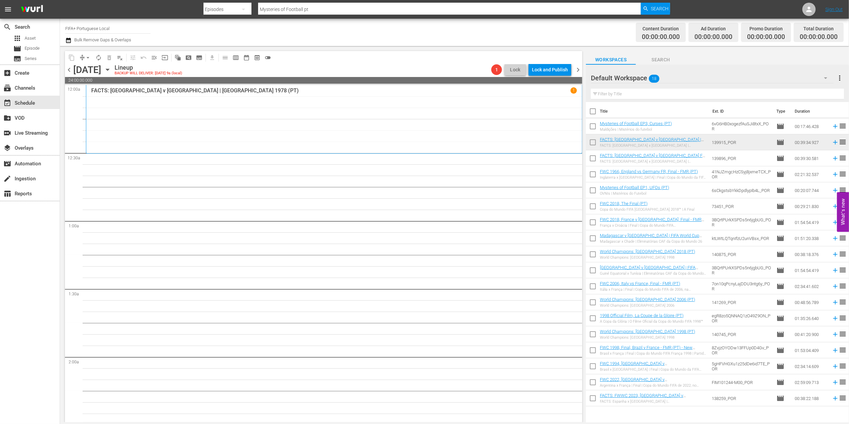
click at [67, 67] on span "chevron_left" at bounding box center [69, 70] width 8 height 8
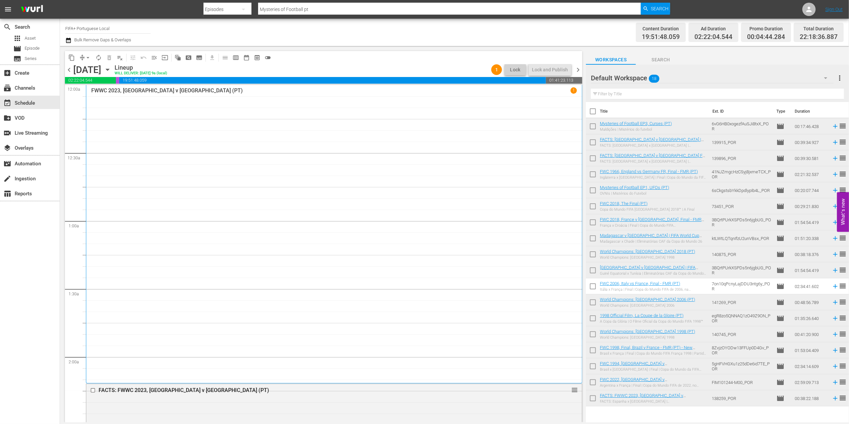
click at [579, 70] on span "chevron_right" at bounding box center [578, 70] width 8 height 8
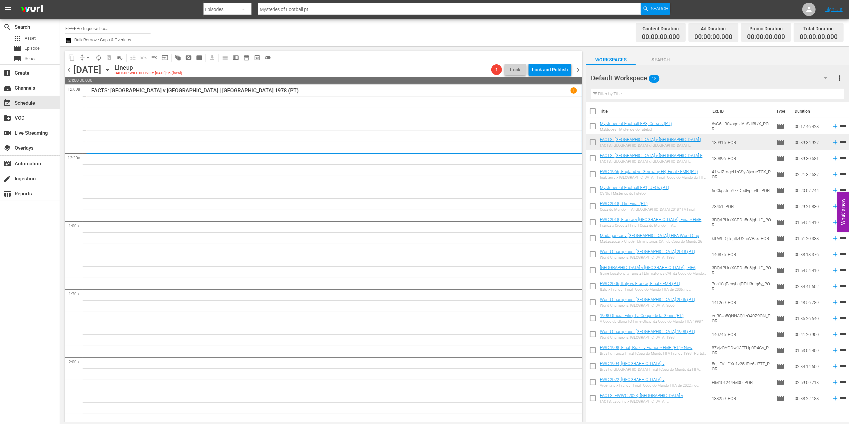
click at [595, 111] on input "checkbox" at bounding box center [593, 113] width 14 height 14
checkbox input "true"
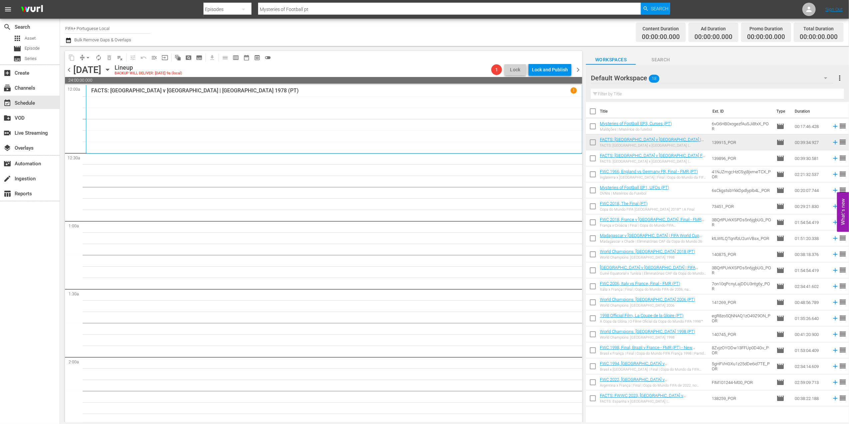
checkbox input "true"
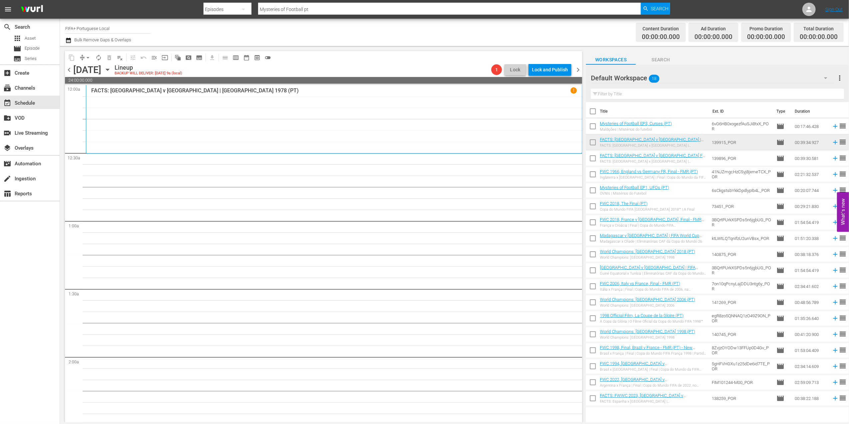
checkbox input "true"
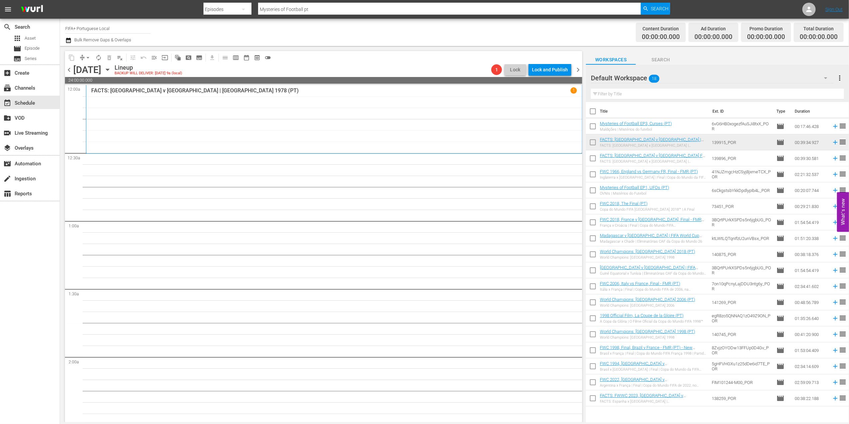
checkbox input "true"
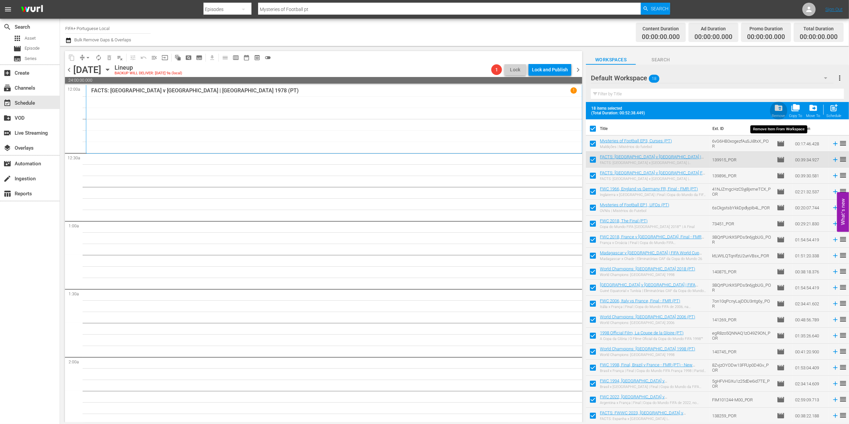
click at [778, 112] on span "folder_delete" at bounding box center [778, 107] width 9 height 9
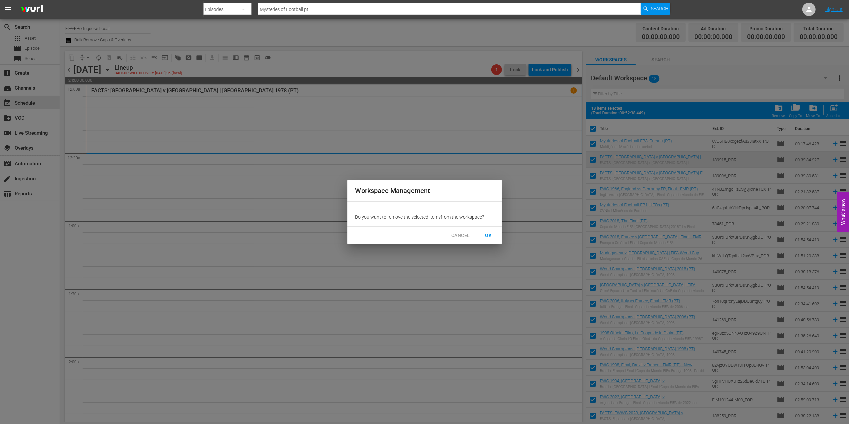
click at [486, 233] on span "OK" at bounding box center [488, 235] width 11 height 8
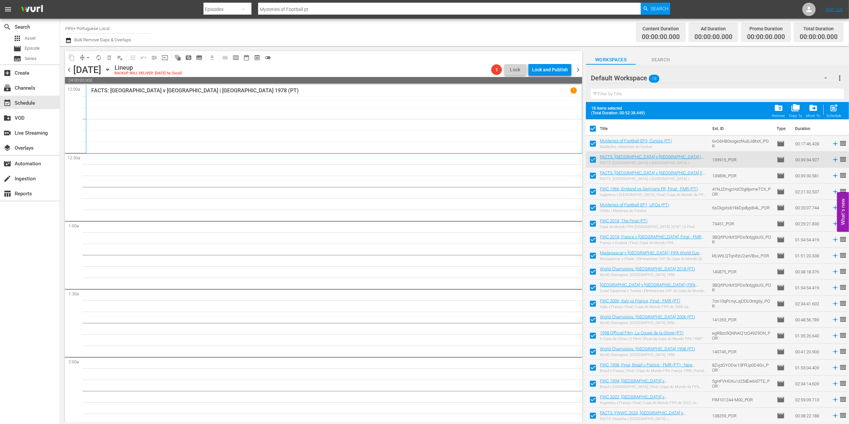
checkbox input "false"
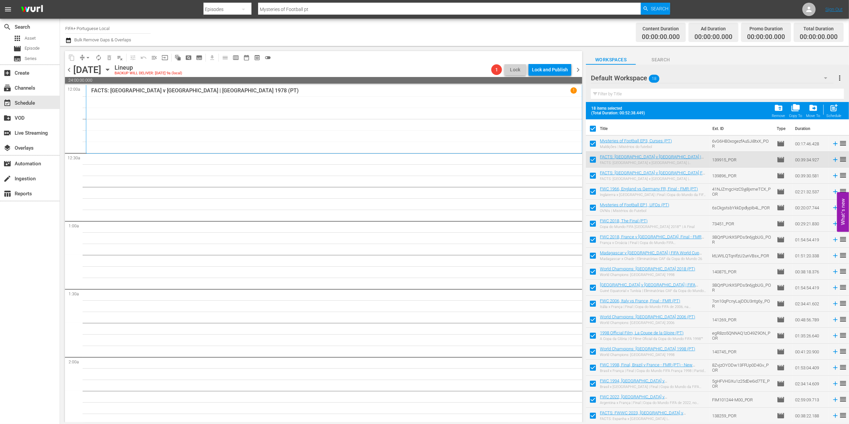
checkbox input "false"
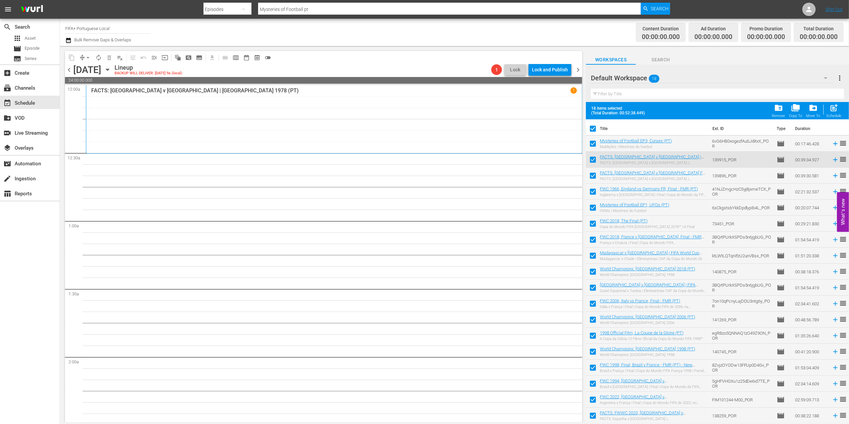
checkbox input "false"
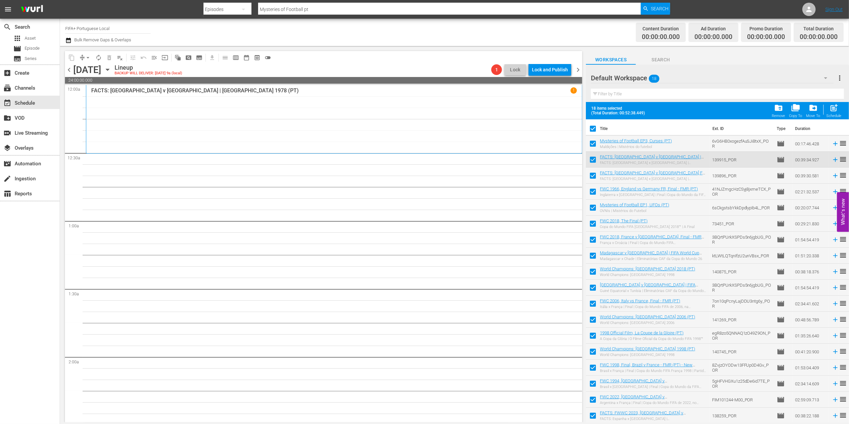
checkbox input "false"
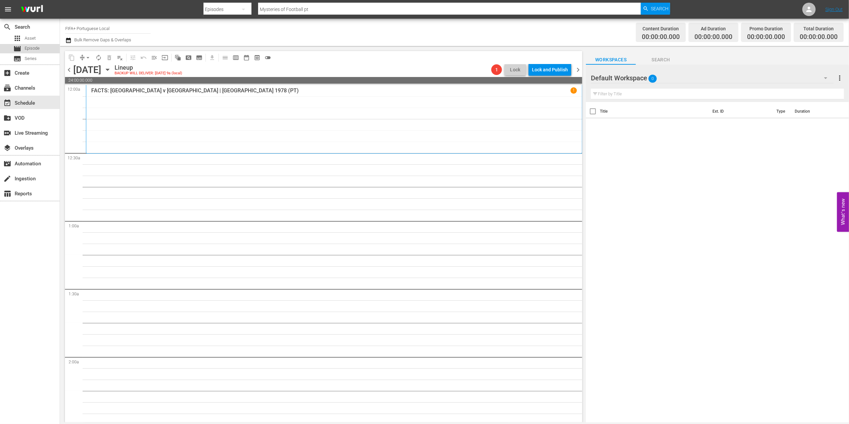
click at [35, 51] on span "Episode" at bounding box center [32, 48] width 15 height 7
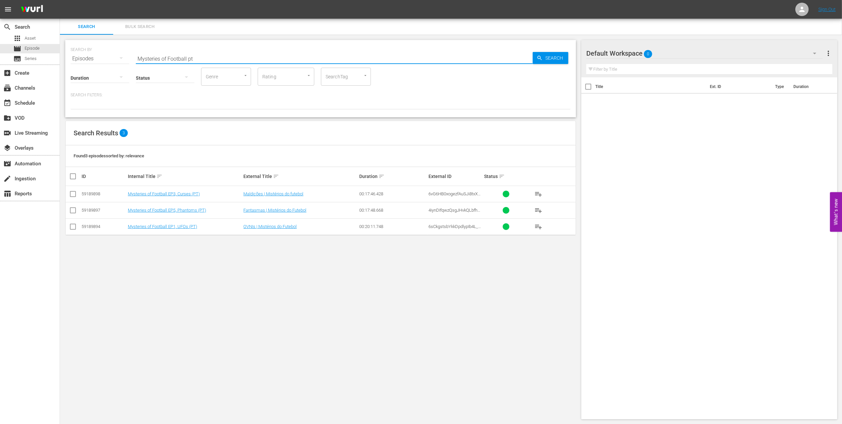
drag, startPoint x: 200, startPoint y: 57, endPoint x: 79, endPoint y: 60, distance: 120.9
click at [79, 59] on div "SEARCH BY Search By Episodes Search ID, Title, Description, Keywords, or Catego…" at bounding box center [321, 55] width 500 height 24
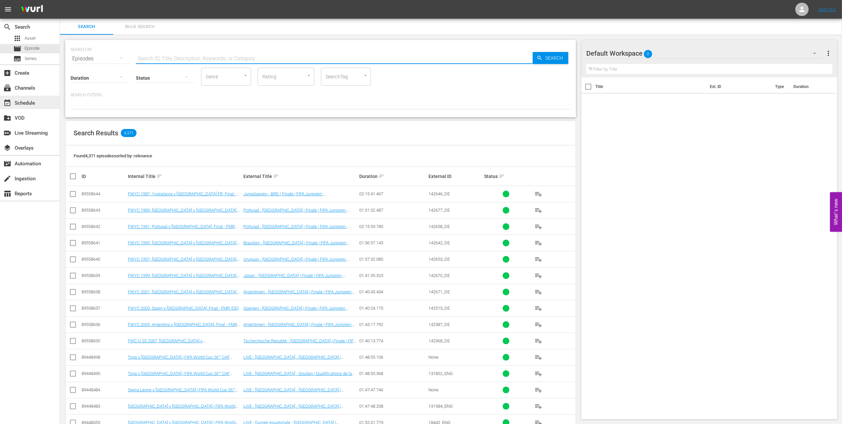
click at [35, 105] on div "event_available Schedule" at bounding box center [18, 102] width 37 height 6
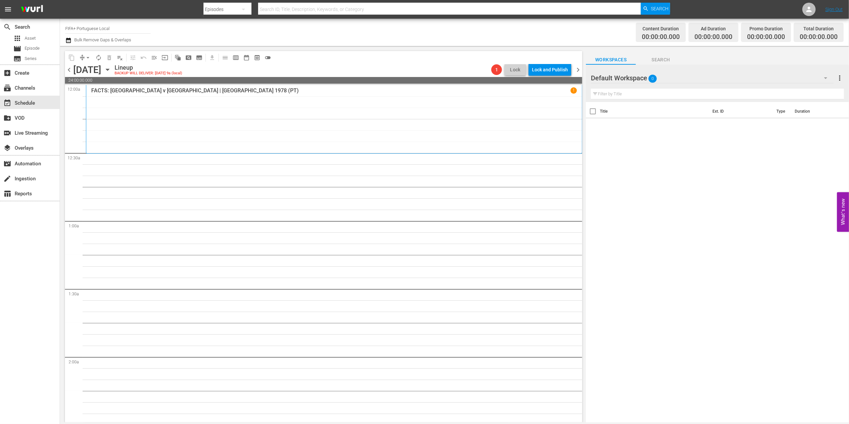
click at [66, 69] on span "chevron_left" at bounding box center [69, 70] width 8 height 8
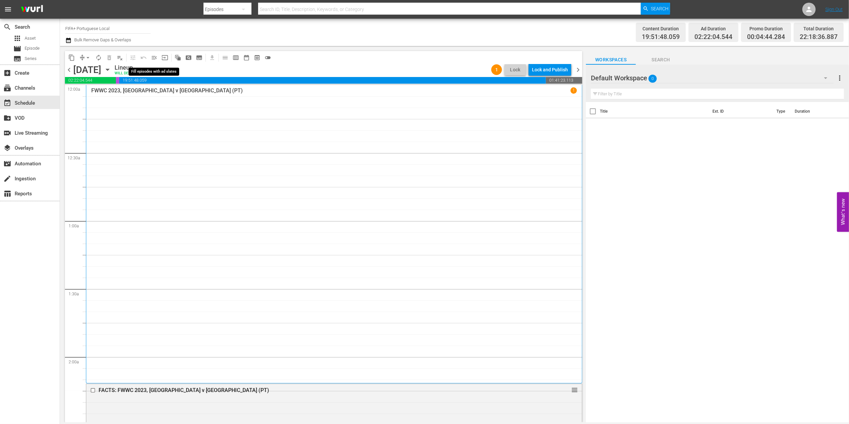
click at [157, 58] on span "menu_open" at bounding box center [154, 57] width 7 height 7
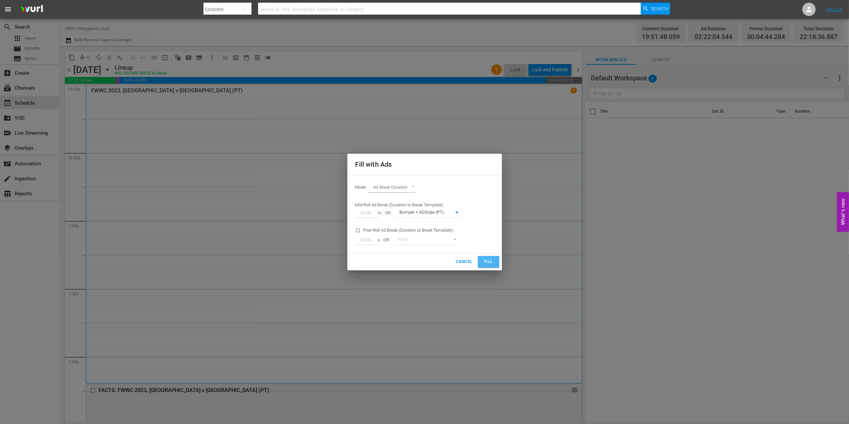
click at [494, 263] on button "Fill" at bounding box center [488, 262] width 21 height 12
